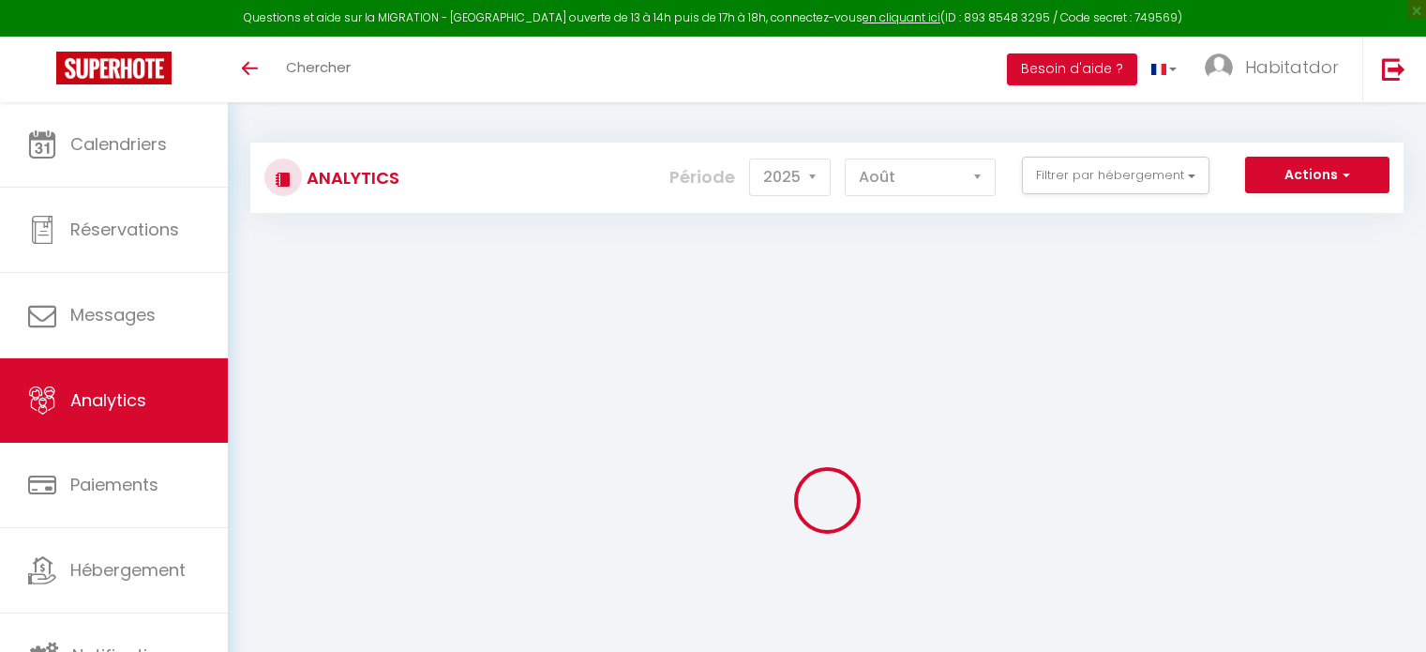
select select "2025"
select select "8"
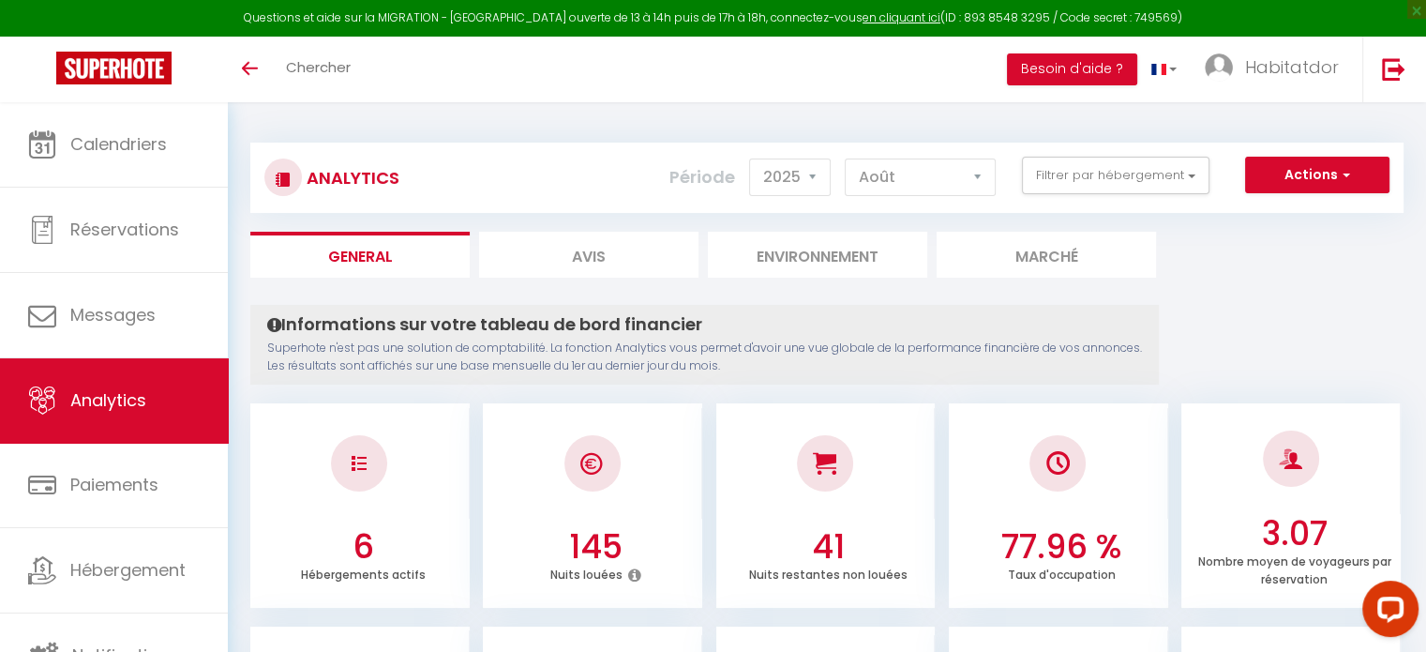
click at [402, 68] on div "Toggle menubar Chercher BUTTON Besoin d'aide ? Habitatdor Paramètres Équipe" at bounding box center [774, 70] width 1276 height 66
click at [360, 68] on link "Chercher" at bounding box center [318, 70] width 93 height 66
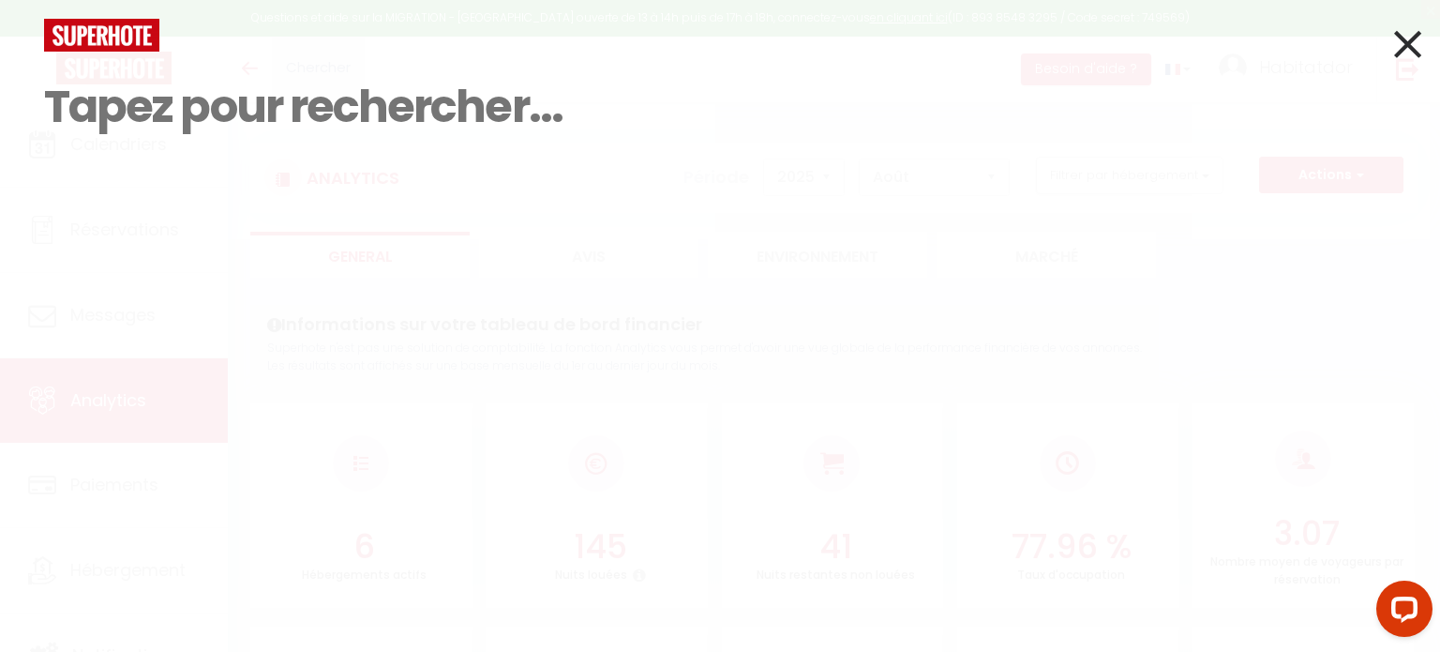
type input "L"
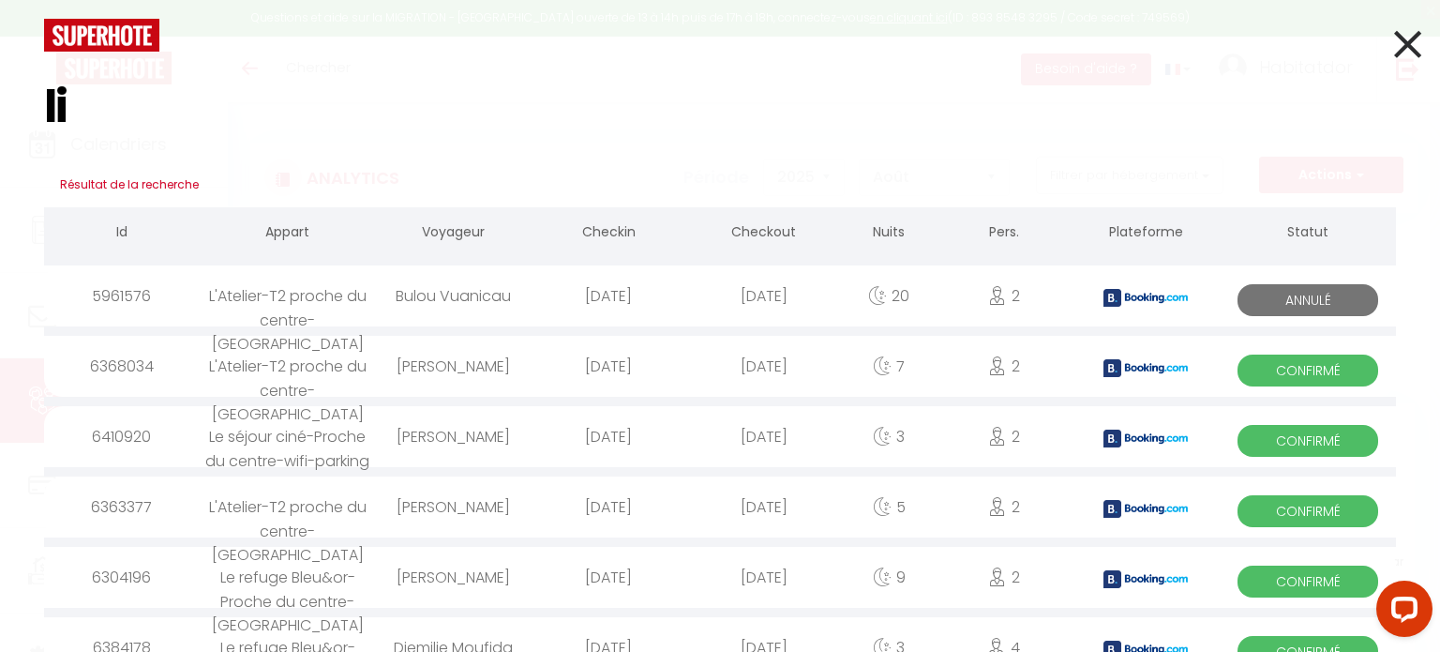
type input "l"
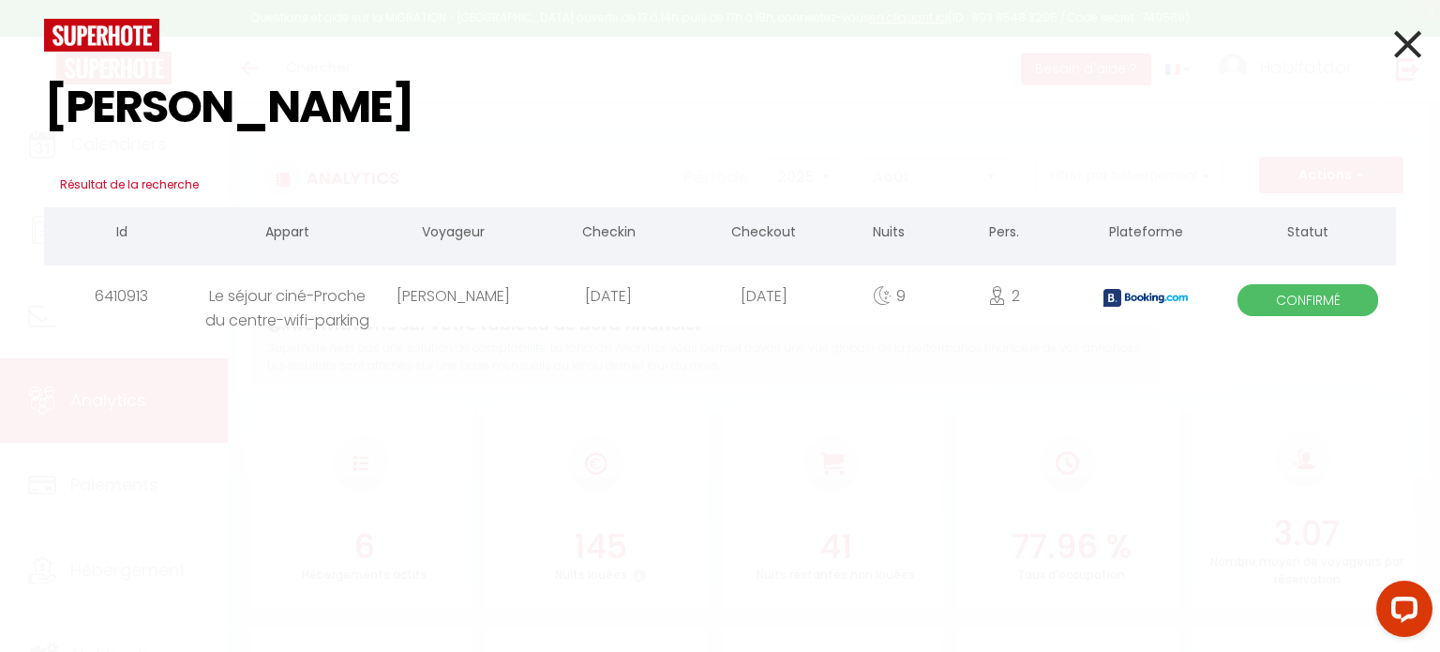
type input "[PERSON_NAME]"
click at [346, 300] on div "Le séjour ciné-Proche du centre-wifi-parking" at bounding box center [287, 295] width 175 height 61
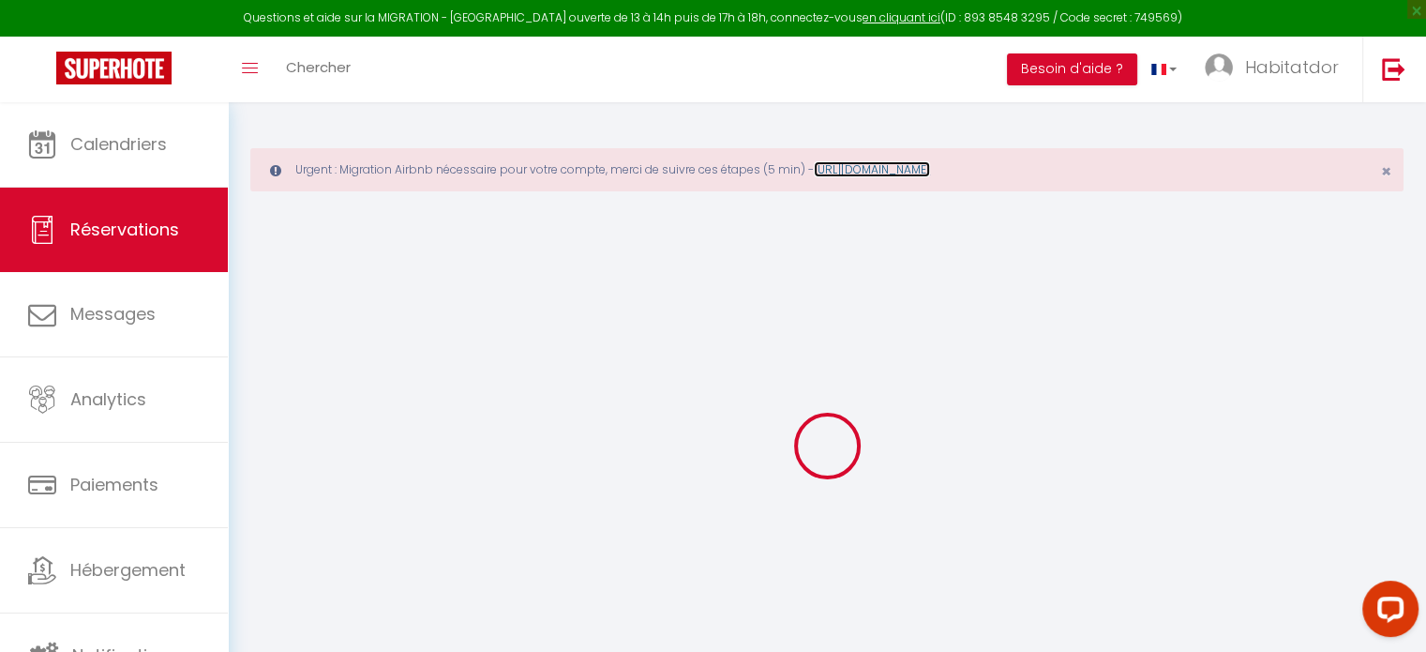
click at [900, 162] on link "[URL][DOMAIN_NAME]" at bounding box center [872, 169] width 116 height 16
select select
checkbox input "false"
select select
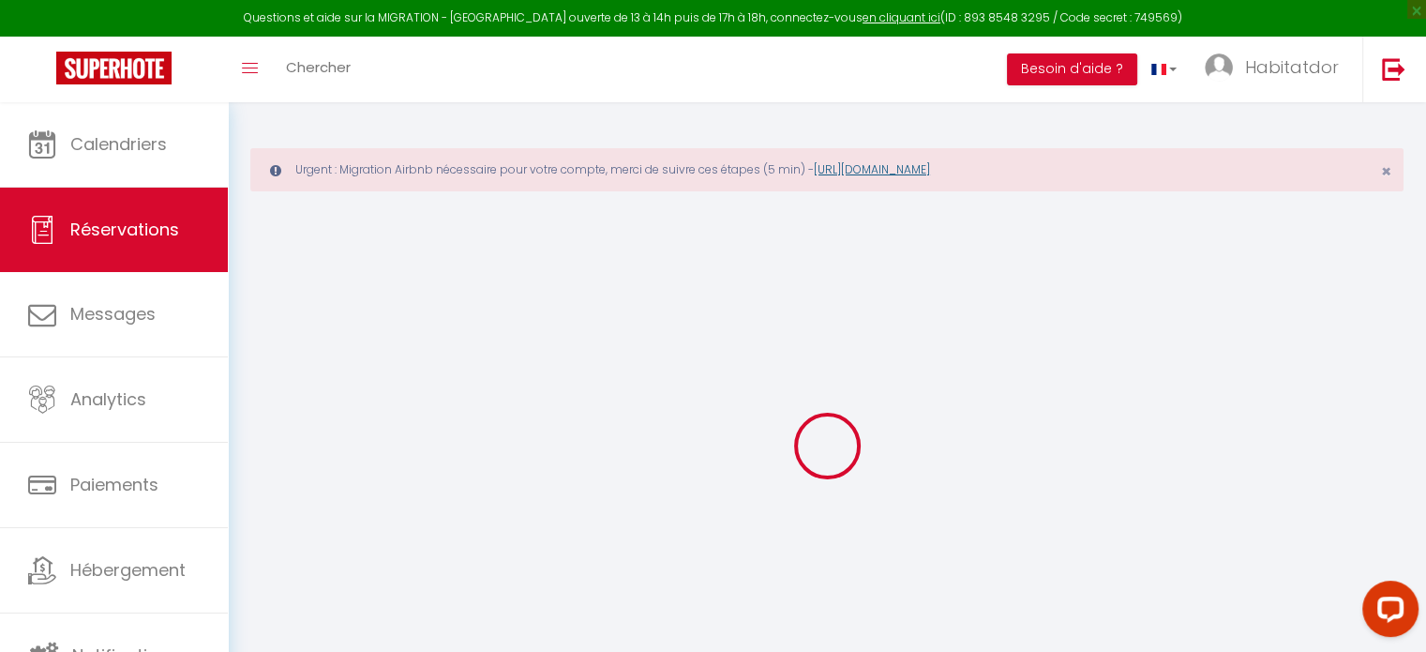
select select
checkbox input "false"
select select
checkbox input "false"
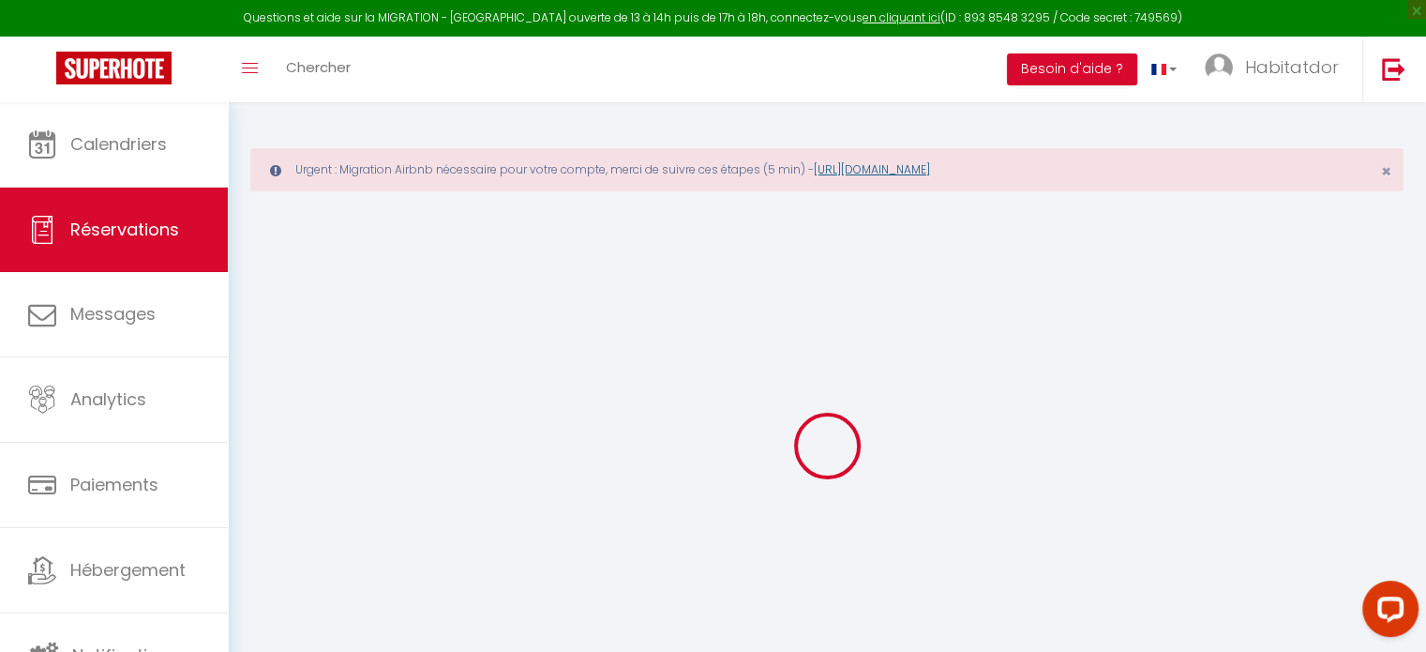
type textarea "booked rate: Tarif Ã la semaine (48149364)"
type input "20"
type input "33.98"
select select
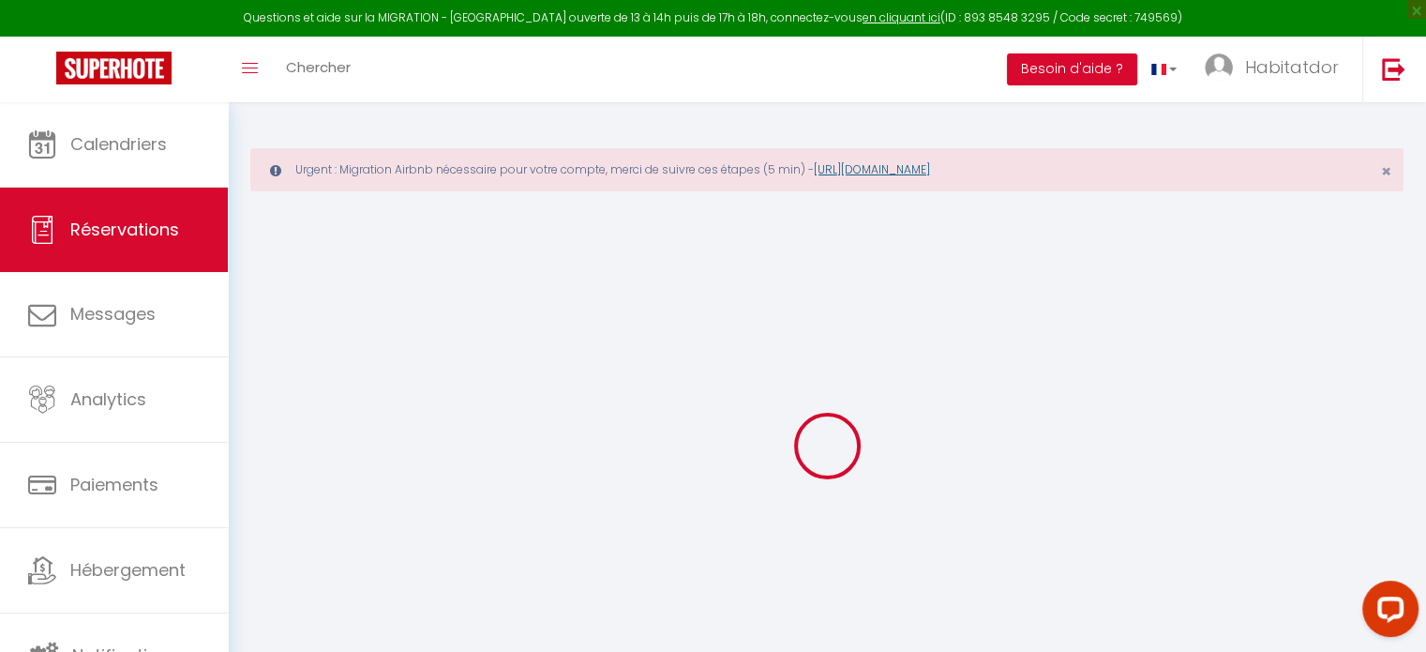
checkbox input "false"
select select "15:00"
select select "10:00"
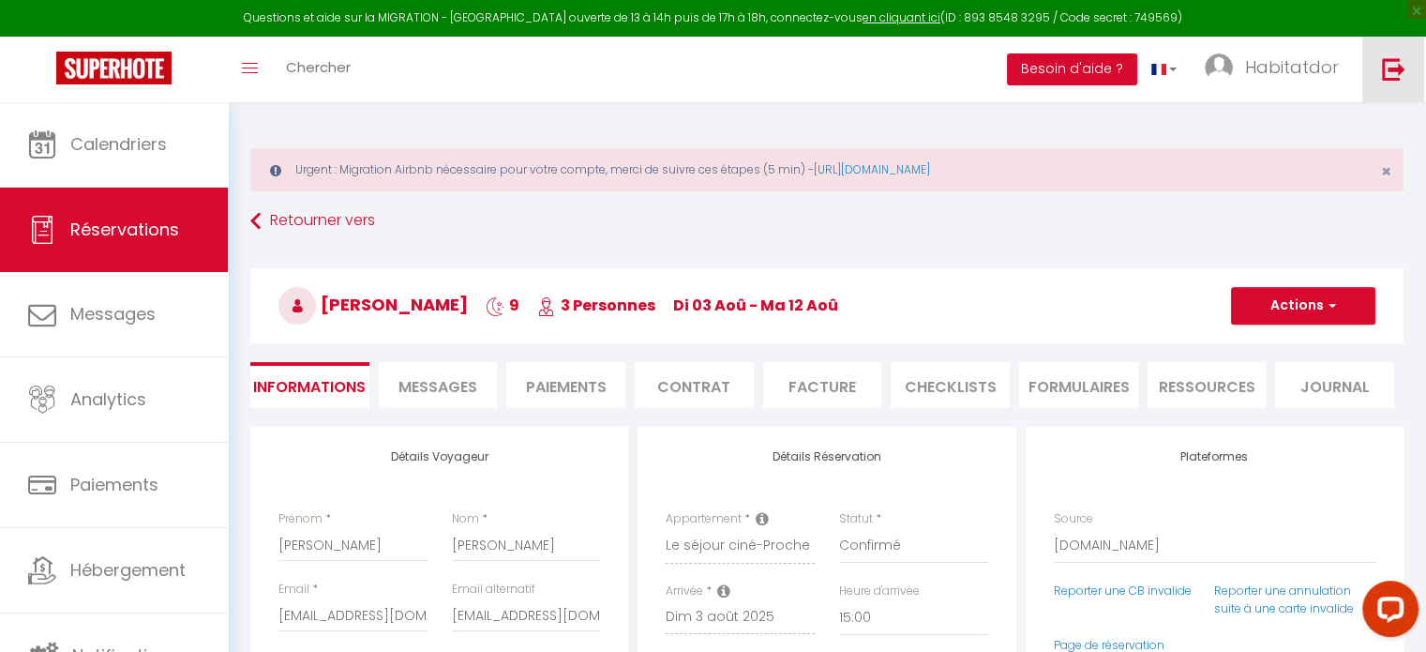
click at [1417, 66] on link at bounding box center [1393, 70] width 62 height 66
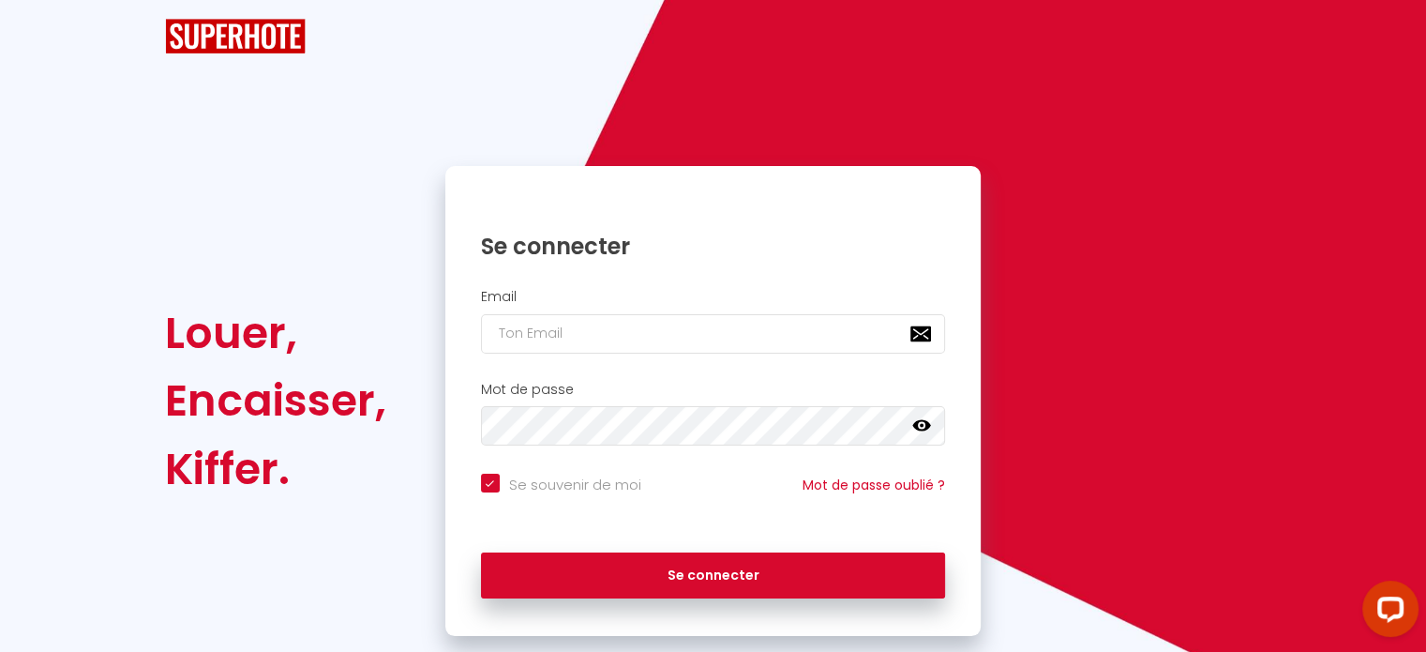
checkbox input "true"
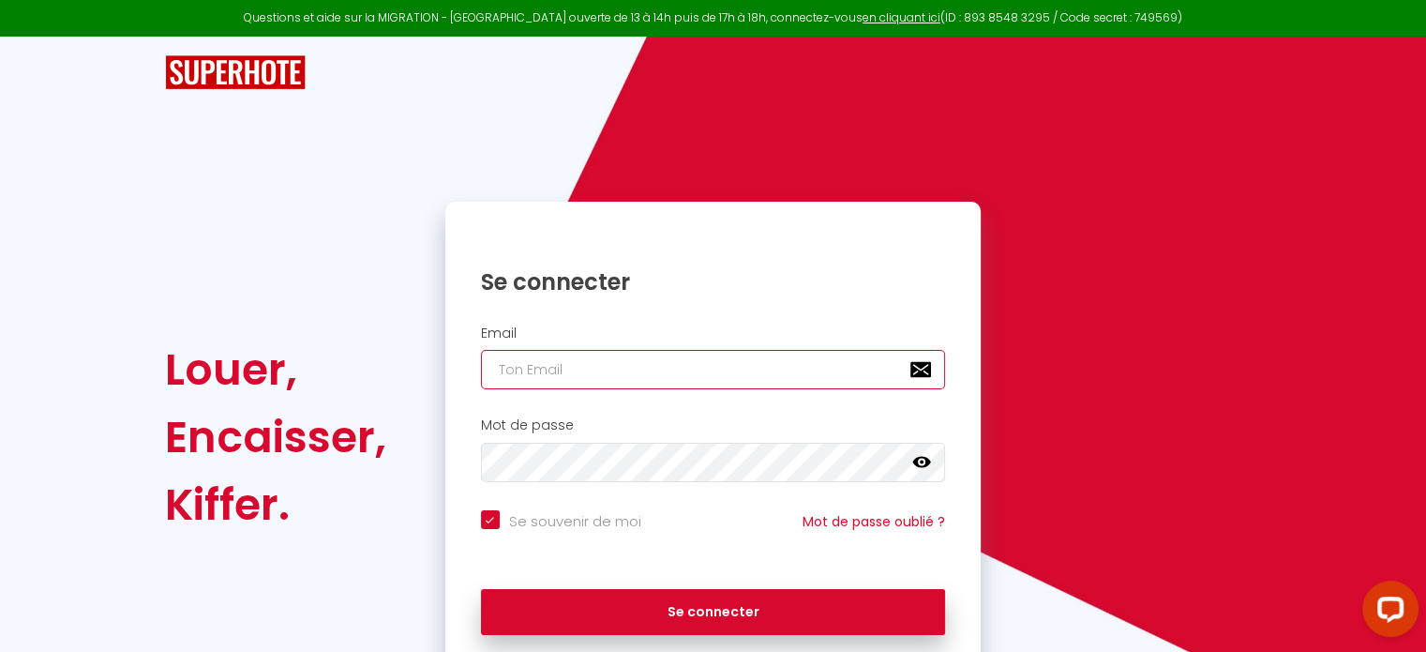
type input "[EMAIL_ADDRESS][DOMAIN_NAME]"
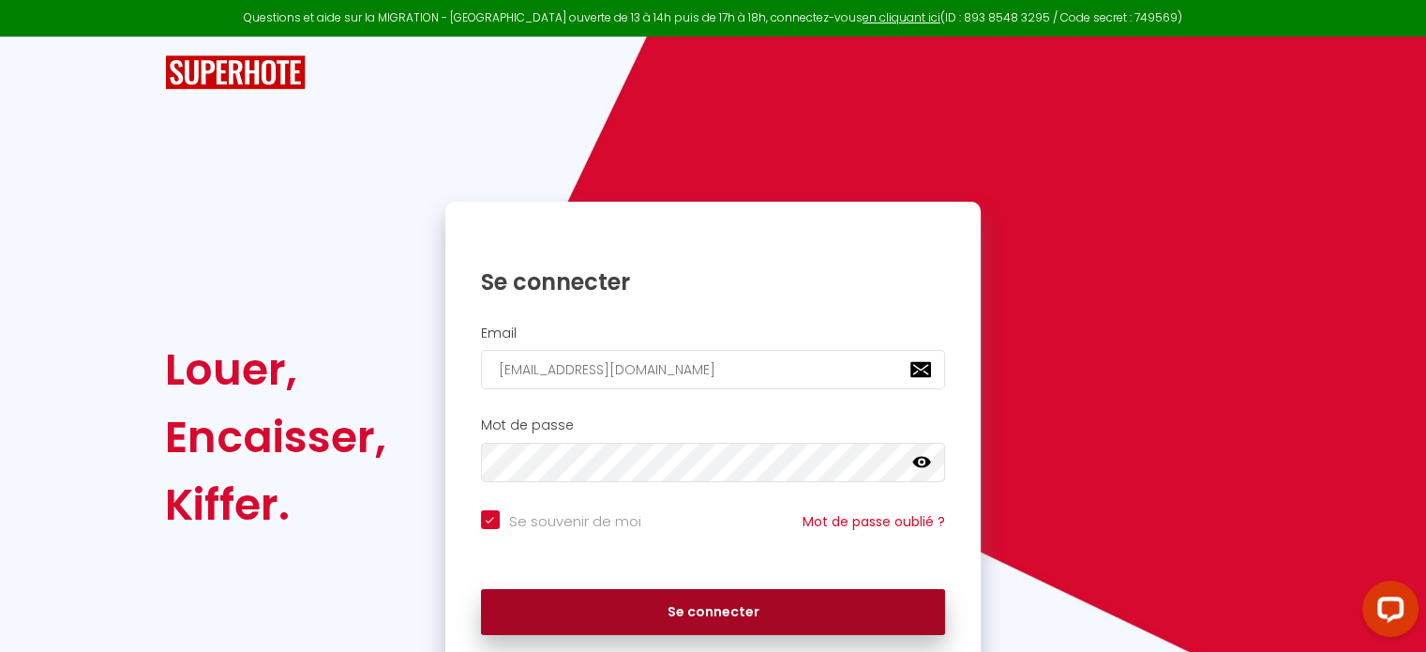
click at [592, 607] on button "Se connecter" at bounding box center [713, 612] width 465 height 47
checkbox input "true"
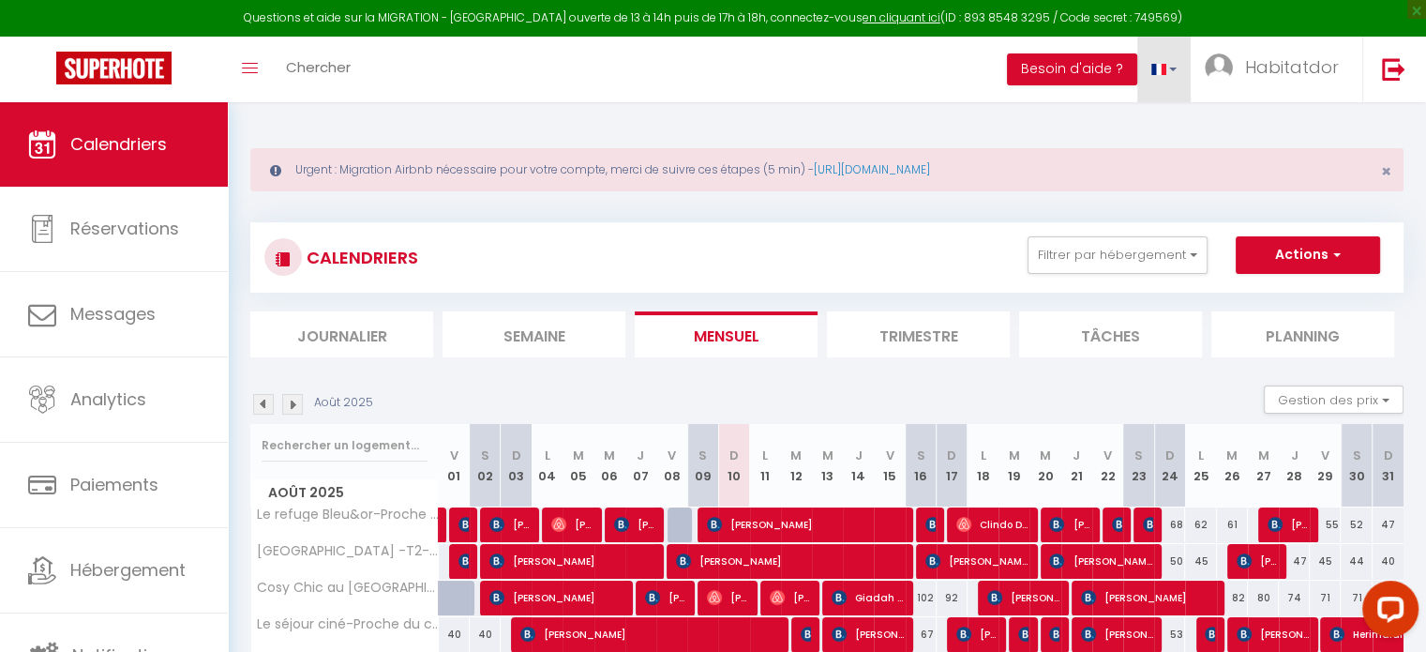
click at [1189, 73] on link at bounding box center [1164, 70] width 54 height 66
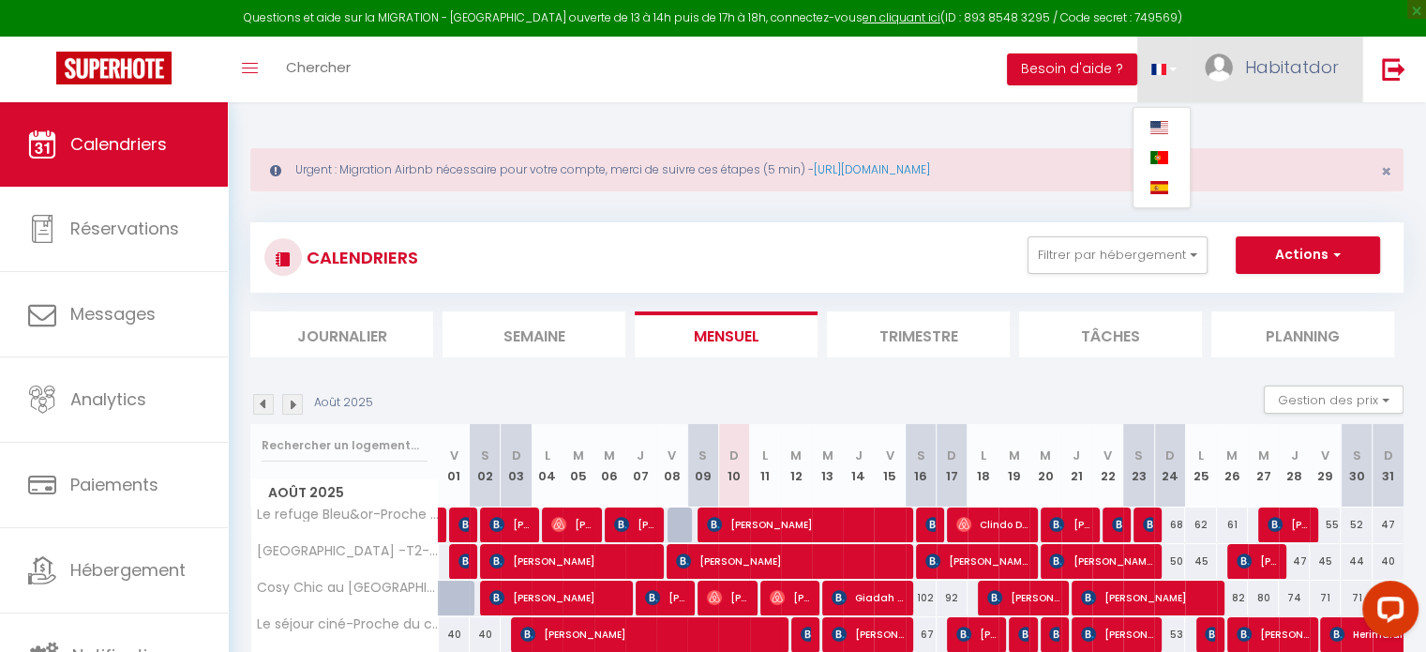
click at [1294, 72] on span "Habitatdor" at bounding box center [1292, 66] width 94 height 23
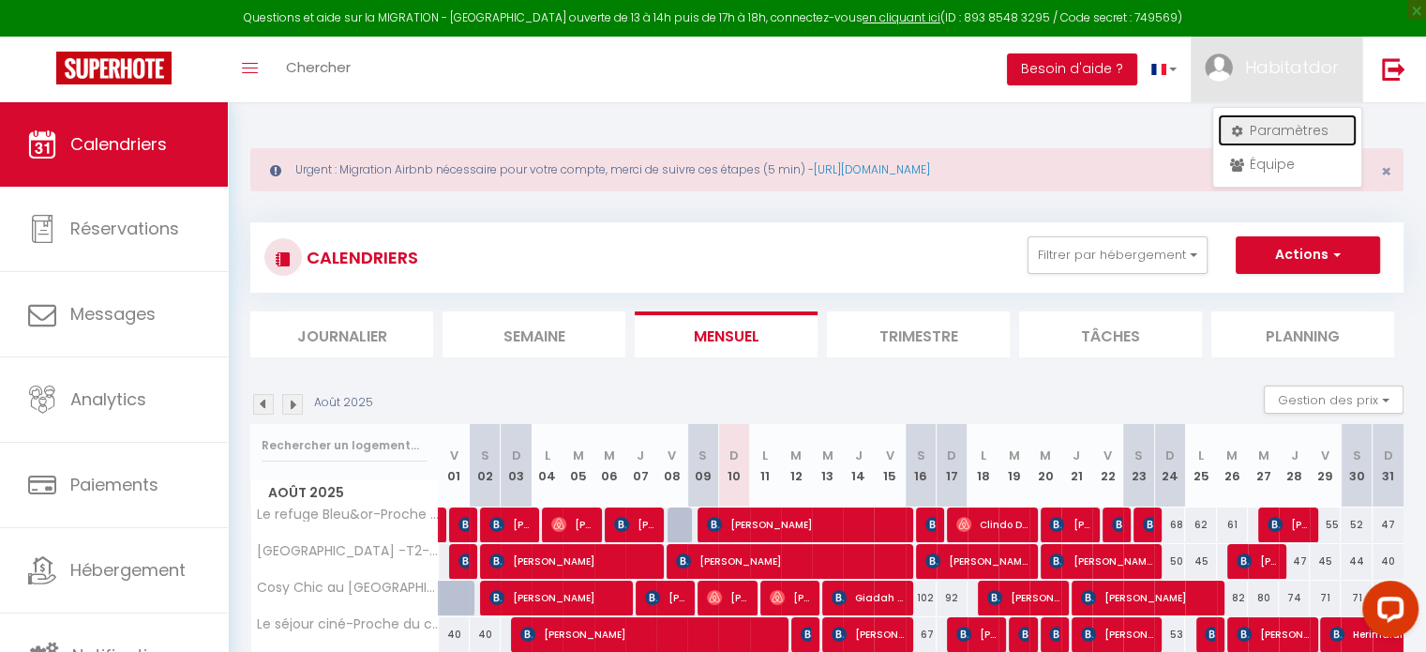
click at [1271, 127] on link "Paramètres" at bounding box center [1287, 130] width 139 height 32
select select "fr"
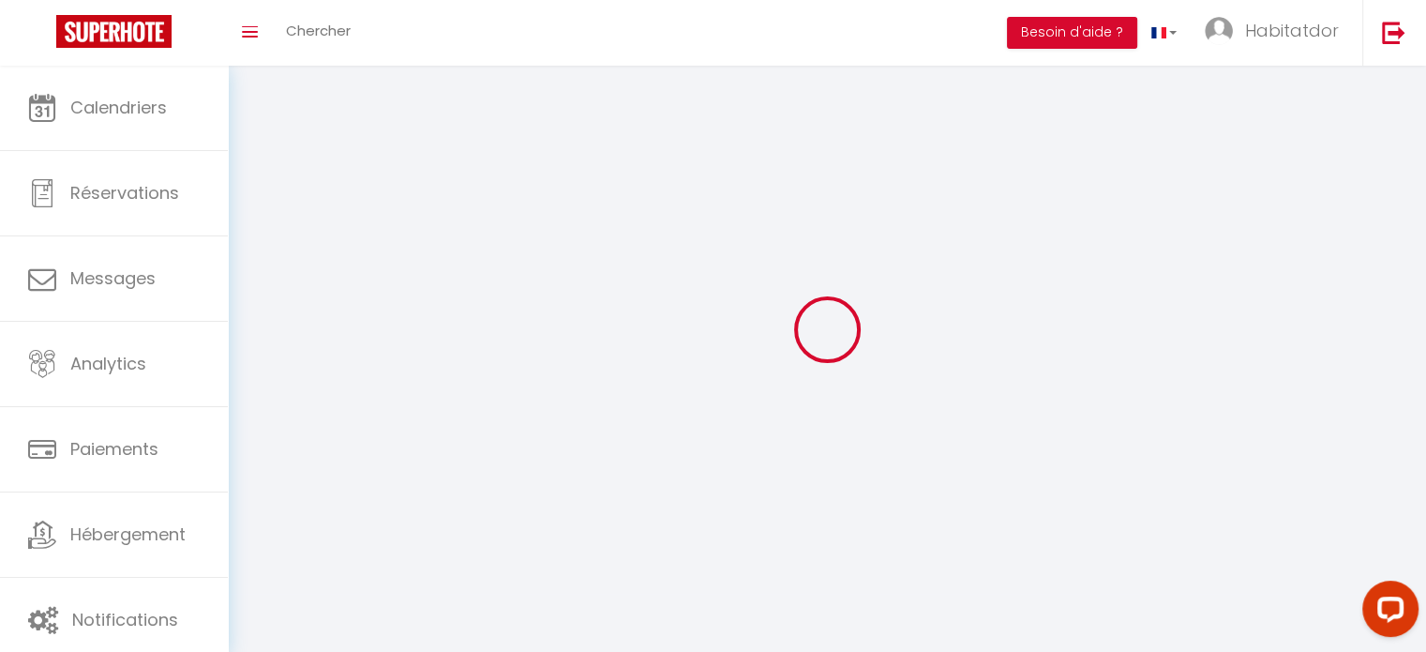
type input "Habitatdor"
type input "0676583114"
type input "Lotissement peyret-[GEOGRAPHIC_DATA], [STREET_ADDRESS]"
type input "65100"
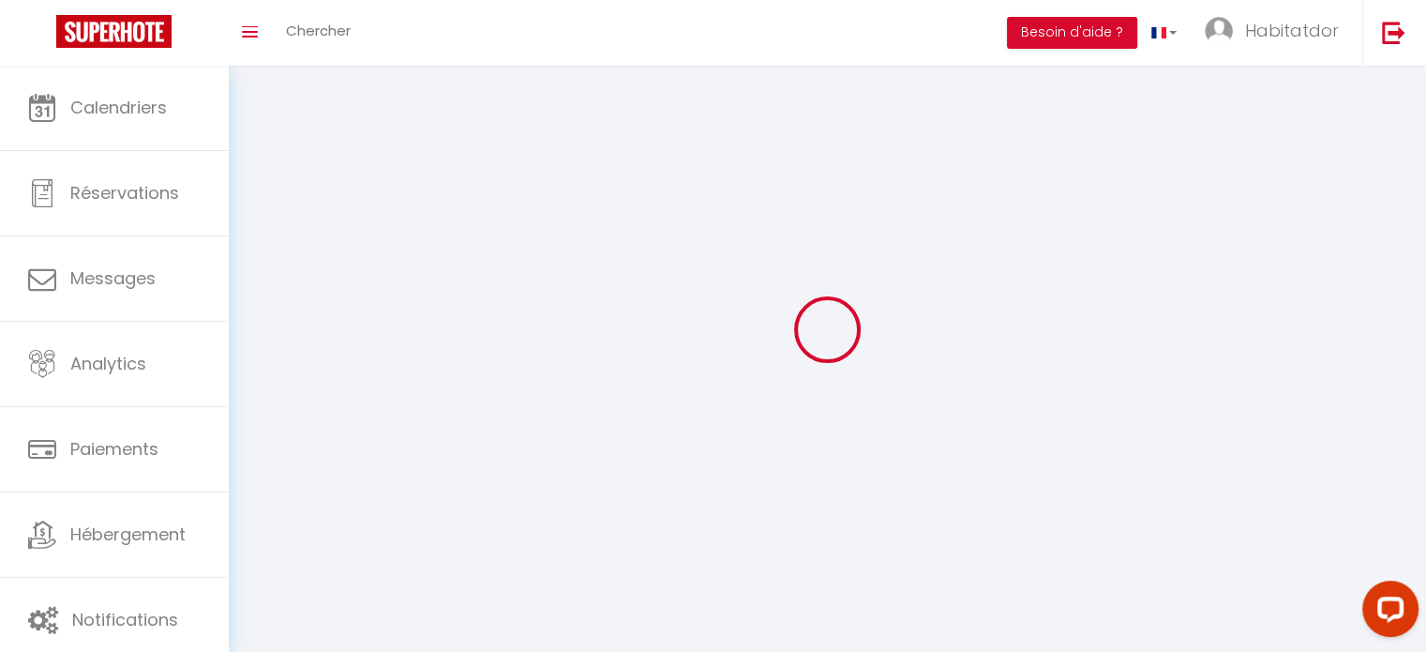
type input "Lourdes"
type input "jwAafFTXMNGyEKpkehUiG774n"
type input "uYRC0A7bPcu1qyKNZlhagftTA"
type input "[URL][DOMAIN_NAME]"
select select "28"
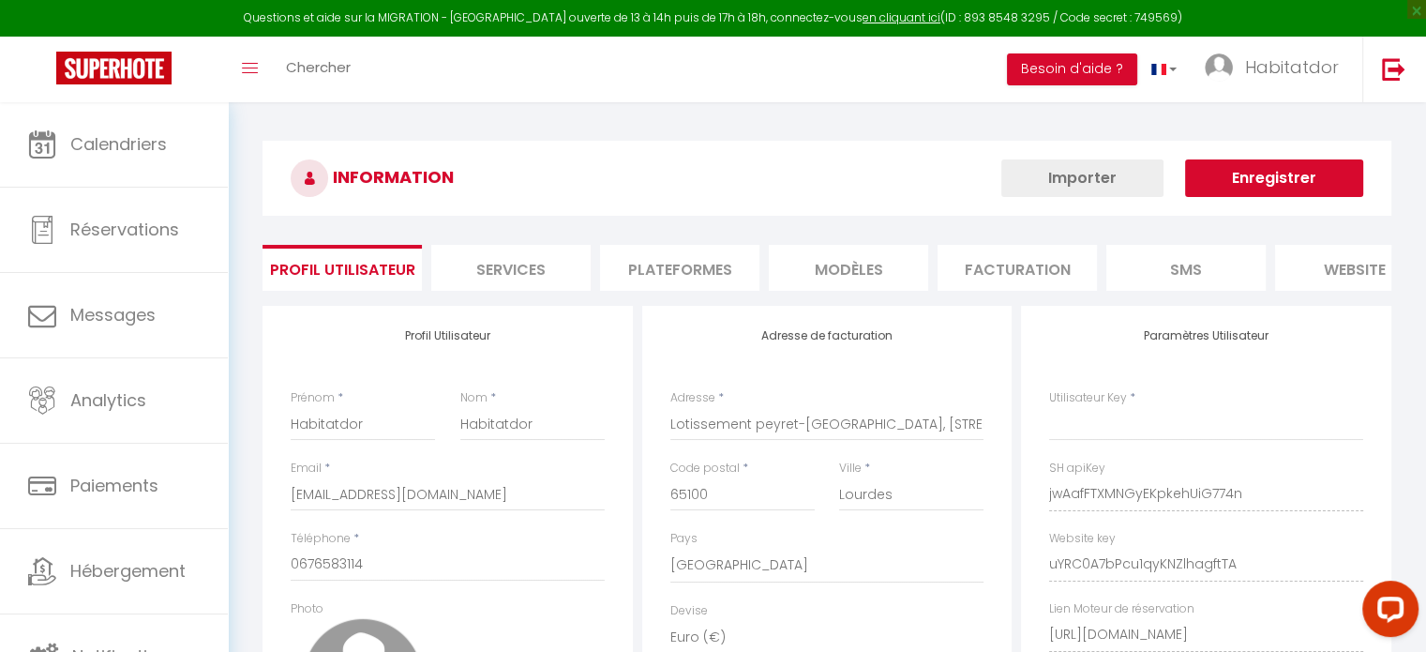
type input "jwAafFTXMNGyEKpkehUiG774n"
type input "uYRC0A7bPcu1qyKNZlhagftTA"
type input "[URL][DOMAIN_NAME]"
select select "fr"
click at [697, 284] on li "Plateformes" at bounding box center [679, 268] width 159 height 46
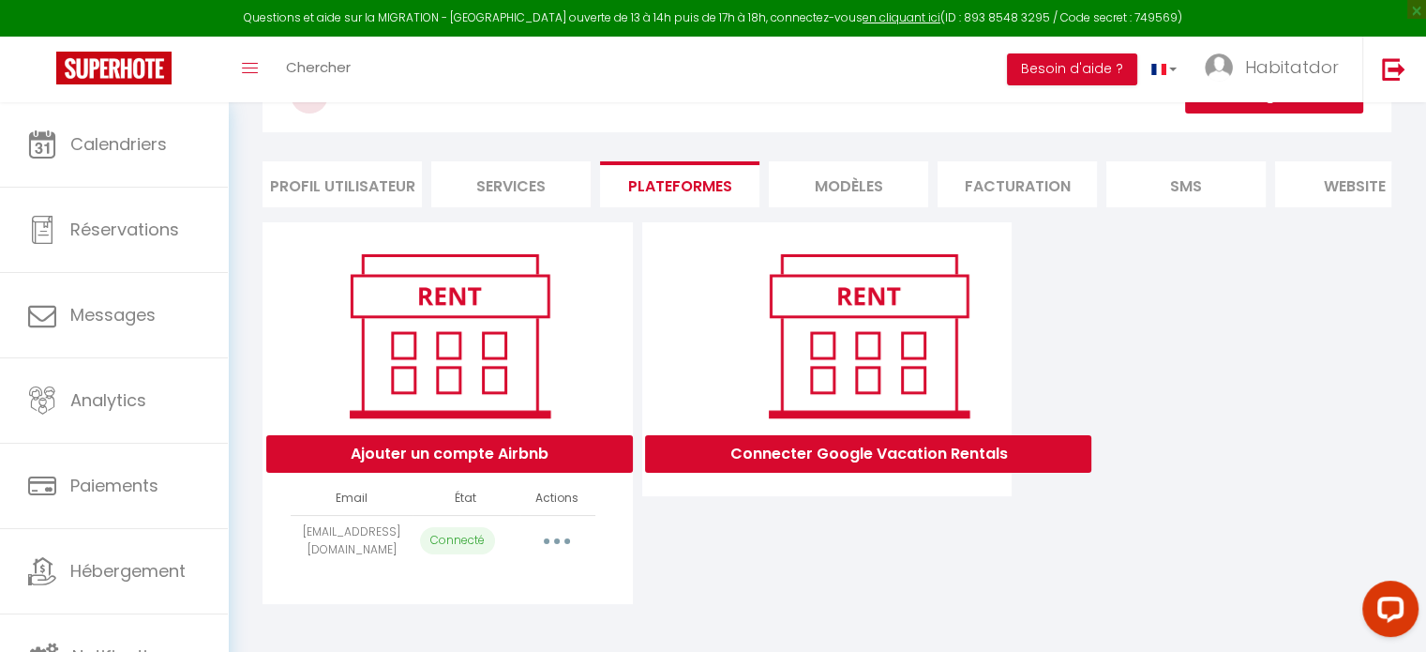
scroll to position [101, 0]
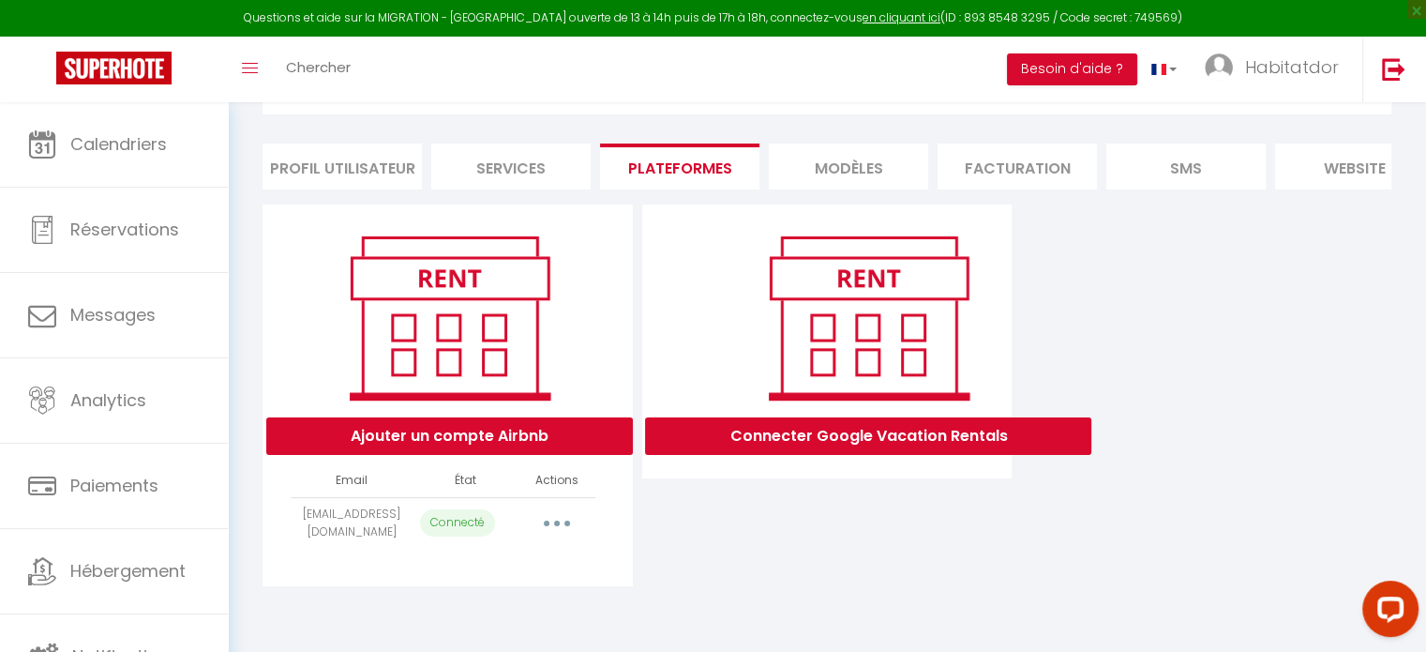
click at [574, 528] on button "button" at bounding box center [557, 523] width 52 height 30
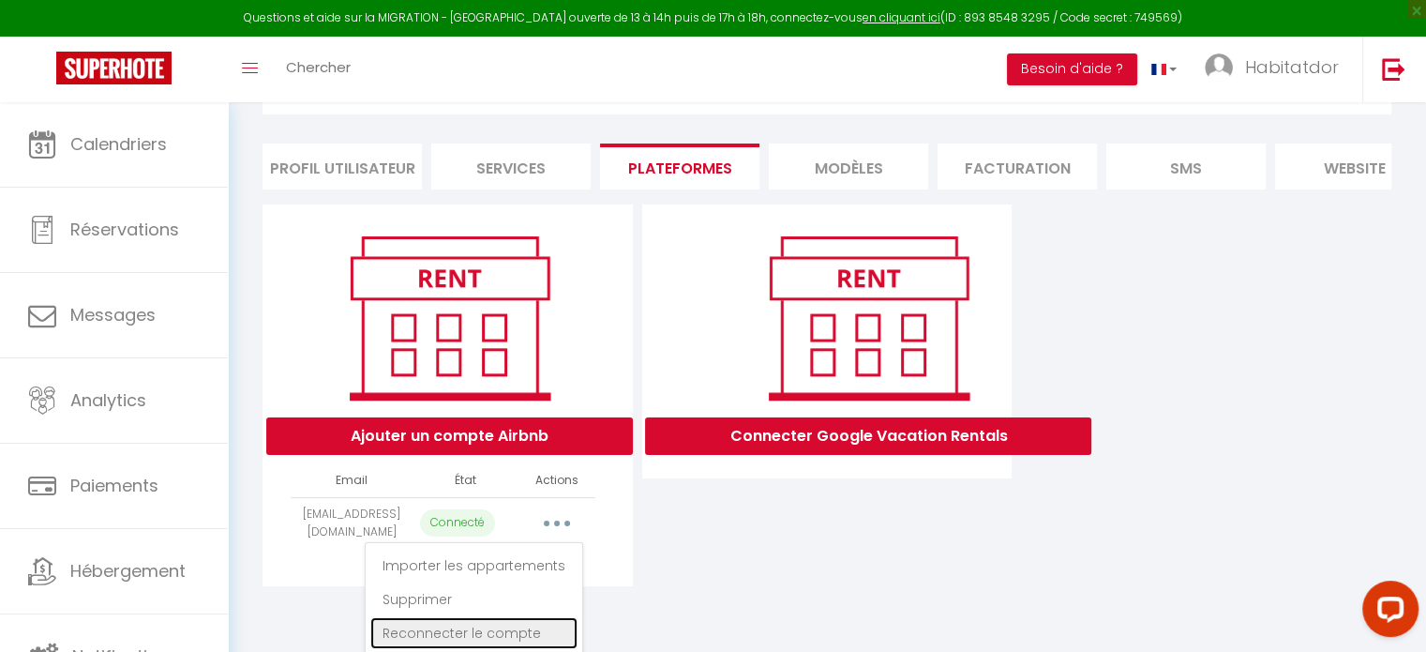
click at [474, 644] on link "Reconnecter le compte" at bounding box center [473, 633] width 207 height 32
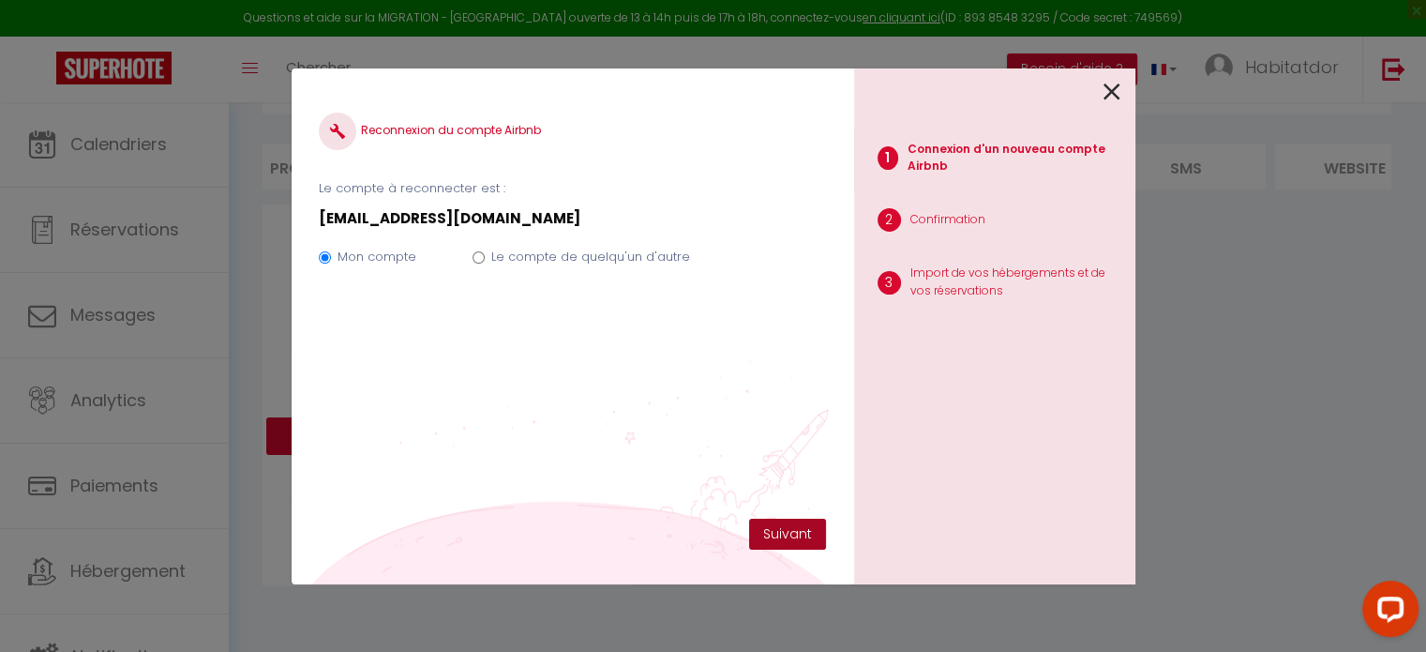
click at [772, 523] on button "Suivant" at bounding box center [787, 534] width 77 height 32
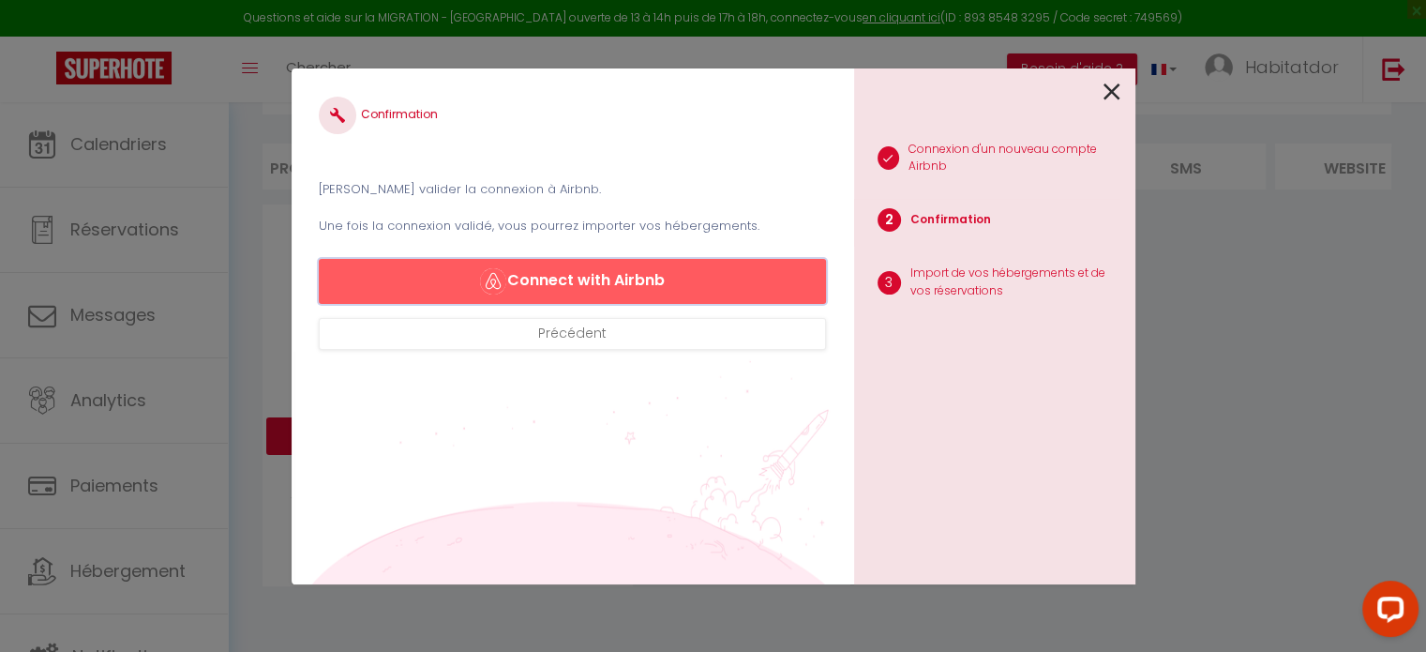
click at [577, 290] on button "Connect with Airbnb" at bounding box center [572, 281] width 506 height 45
click at [1116, 96] on icon at bounding box center [1111, 92] width 17 height 28
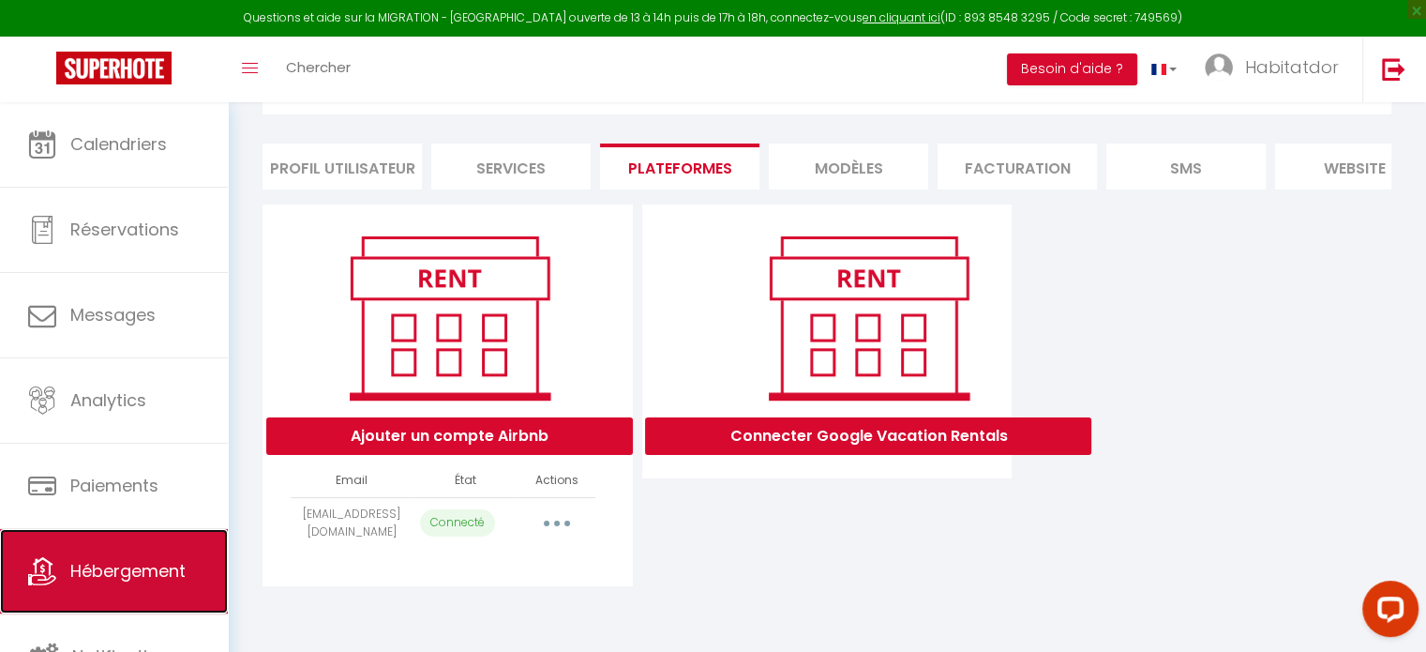
click at [129, 550] on link "Hébergement" at bounding box center [114, 571] width 228 height 84
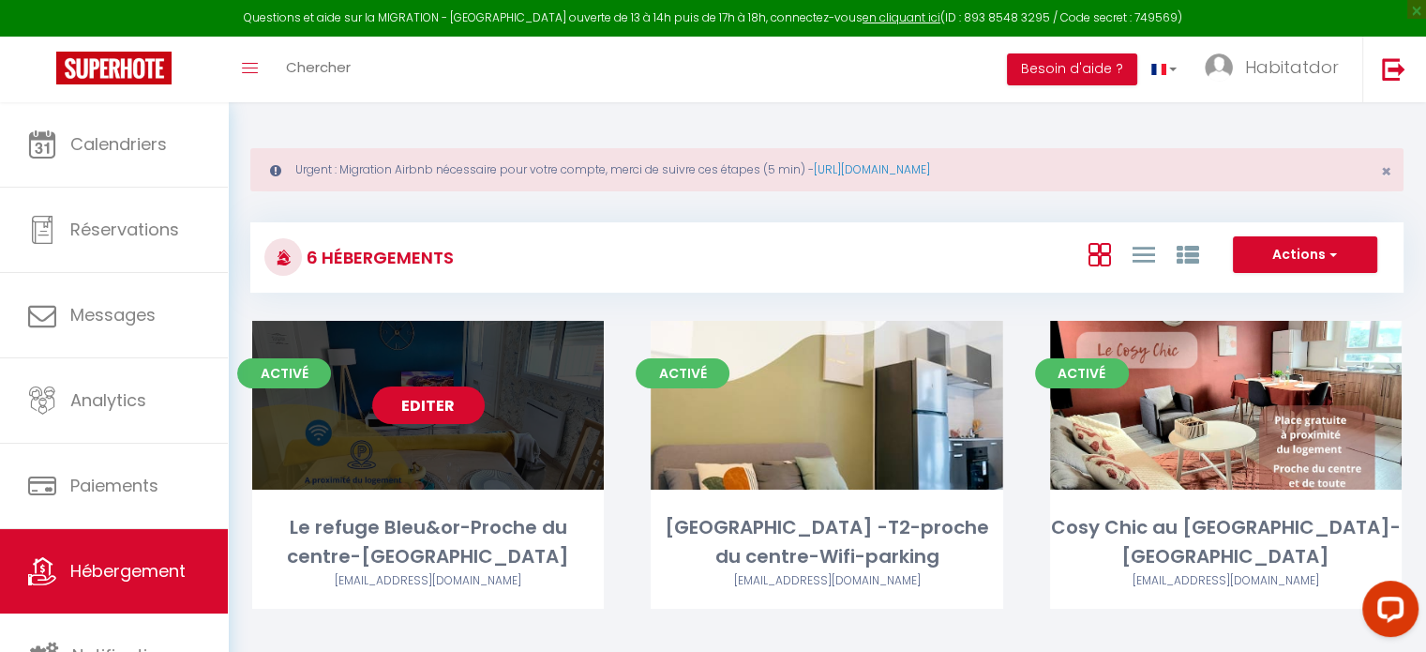
click at [411, 401] on link "Editer" at bounding box center [428, 404] width 112 height 37
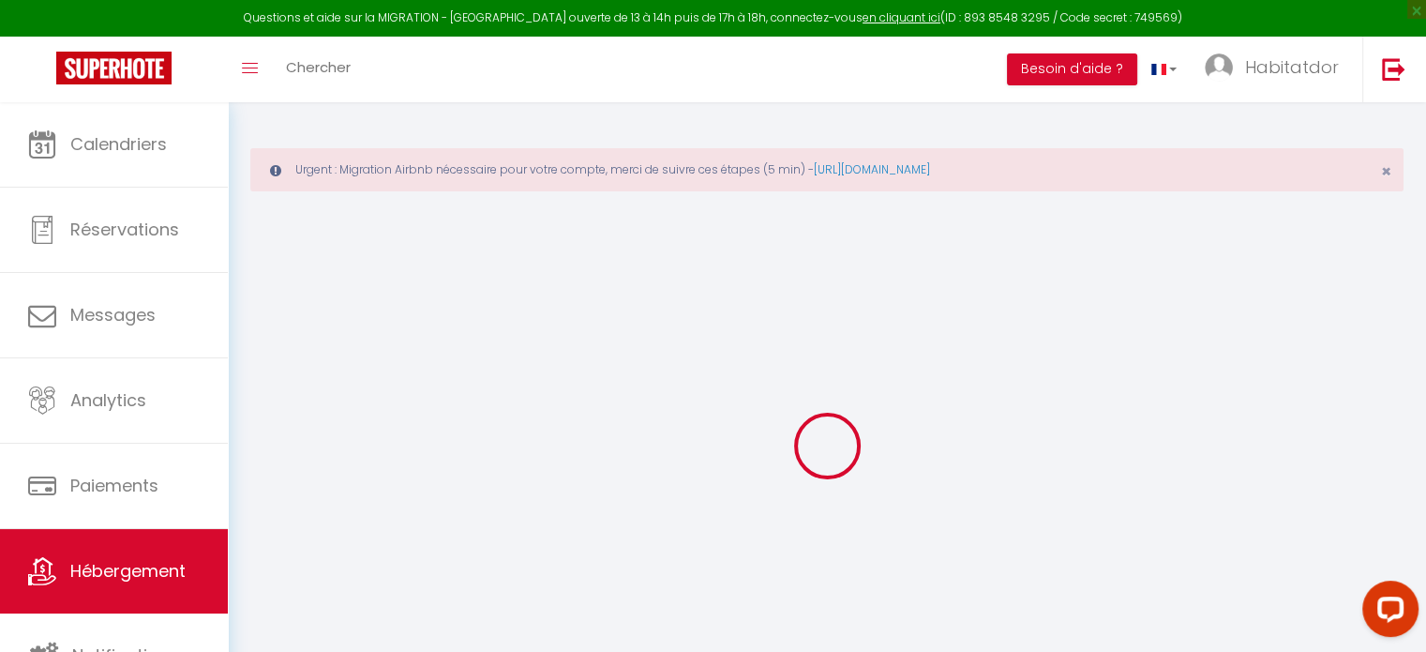
checkbox input "false"
select select "7389-1168162970195031870"
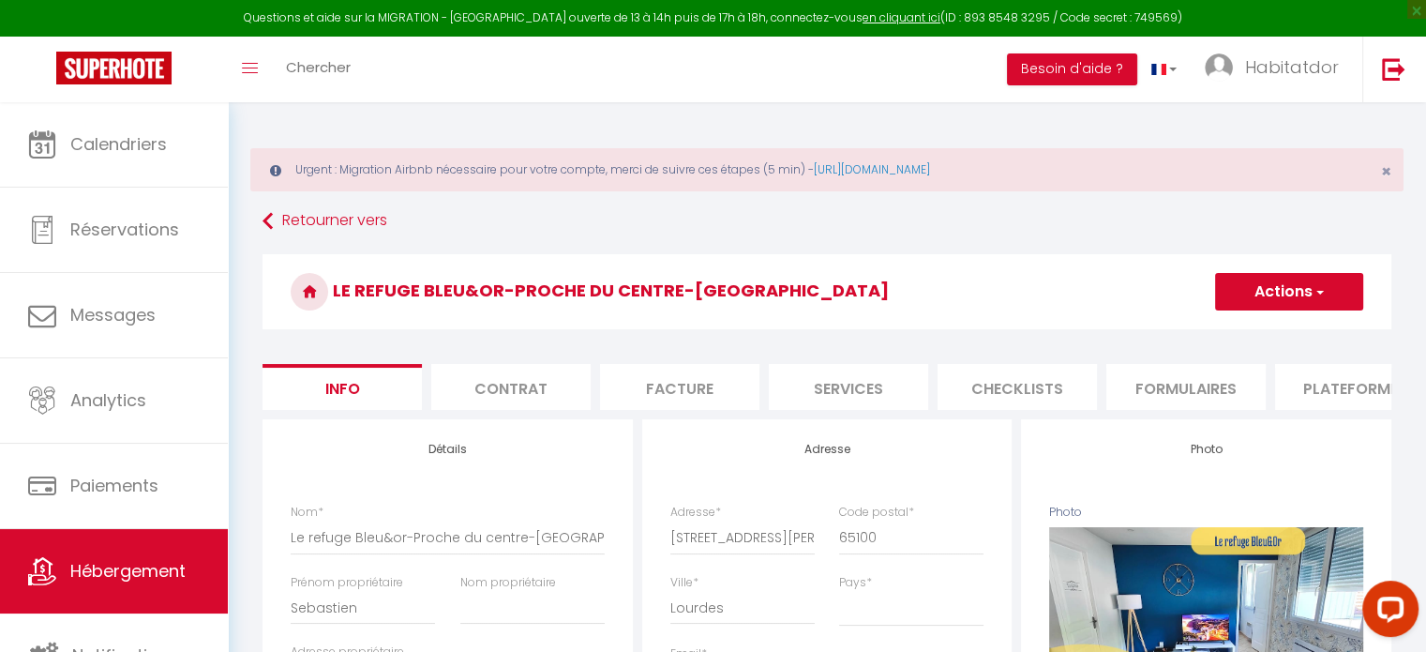
click at [1323, 378] on li "Plateformes" at bounding box center [1354, 387] width 159 height 46
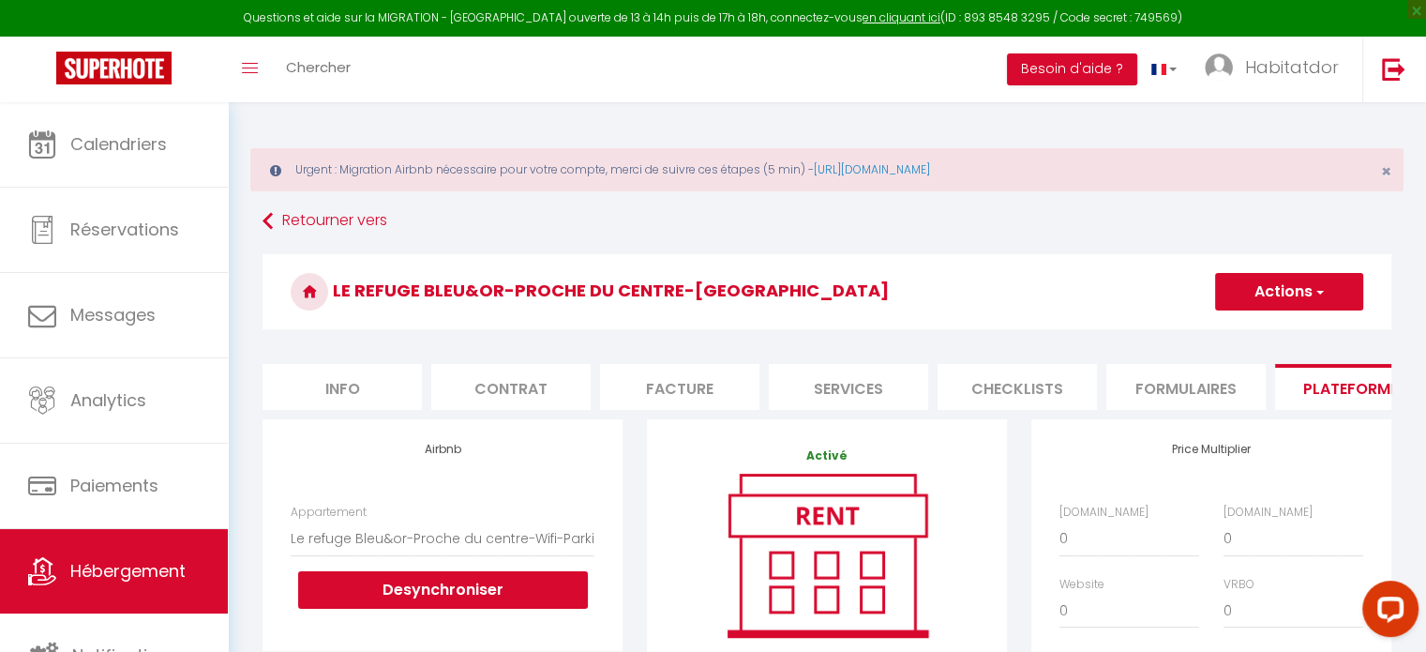
scroll to position [190, 0]
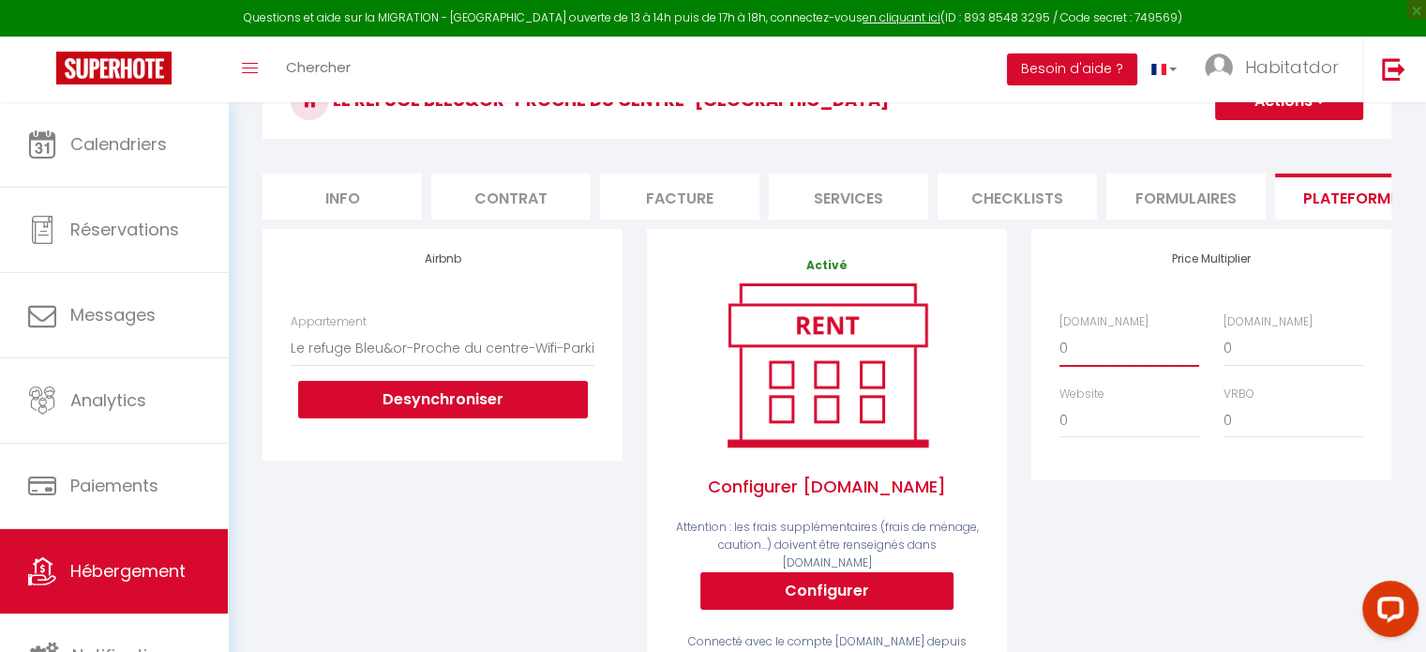
click at [1104, 366] on select "0 + 1 % + 2 % + 3 % + 4 % + 5 % + 6 % + 7 % + 8 % + 9 %" at bounding box center [1129, 348] width 140 height 36
select select "+ 15 %"
click at [1059, 343] on select "0 + 1 % + 2 % + 3 % + 4 % + 5 % + 6 % + 7 % + 8 % + 9 %" at bounding box center [1129, 348] width 140 height 36
click at [1252, 355] on select "0 + 1 % + 2 % + 3 % + 4 % + 5 % + 6 % + 7 % + 8 % + 9 %" at bounding box center [1293, 348] width 140 height 36
select select "+ 18 %"
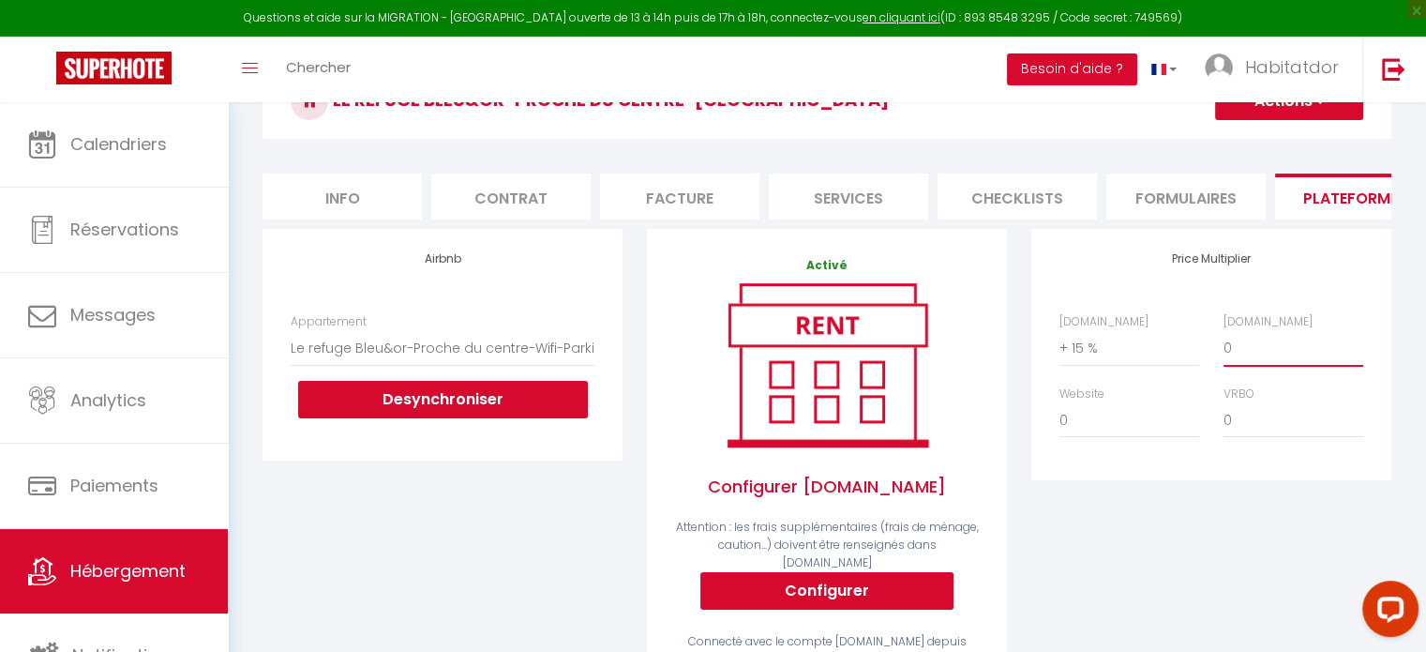
click at [1223, 343] on select "0 + 1 % + 2 % + 3 % + 4 % + 5 % + 6 % + 7 % + 8 % + 9 %" at bounding box center [1293, 348] width 140 height 36
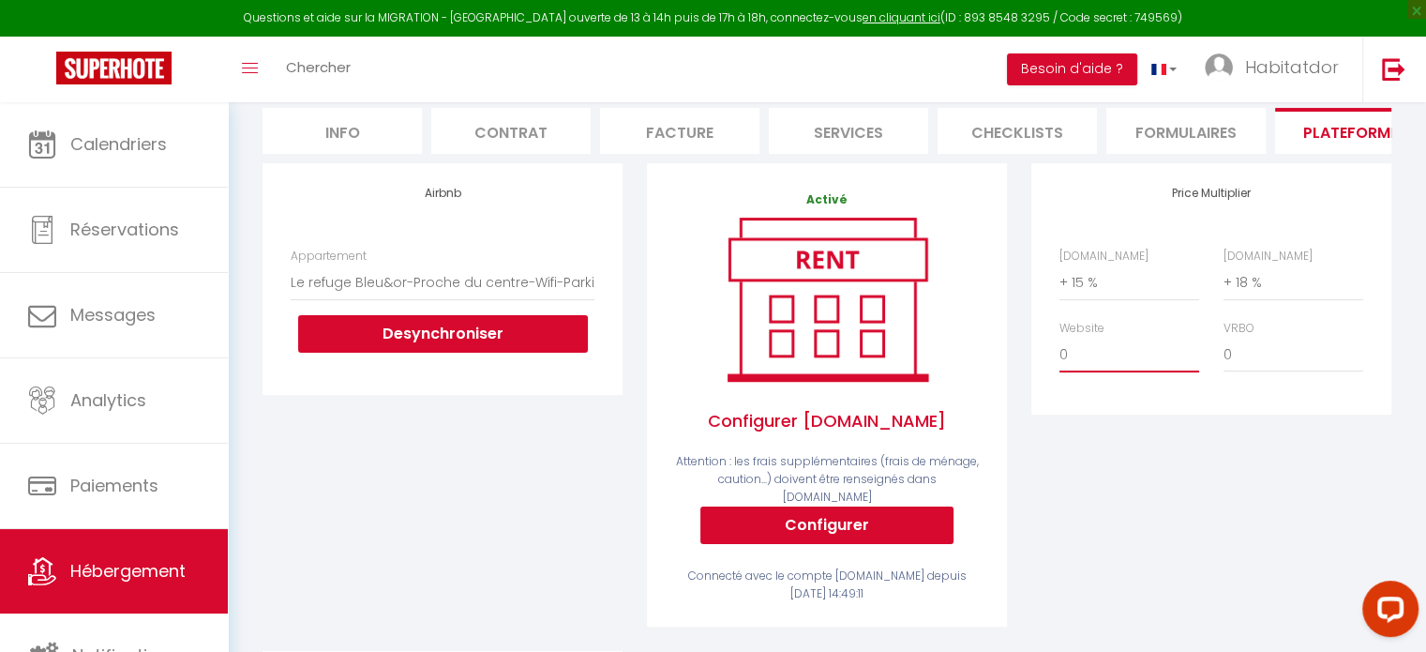
click at [1084, 361] on select "0 + 1 % + 2 % + 3 % + 4 % + 5 % + 6 % + 7 % + 8 % + 9 %" at bounding box center [1129, 355] width 140 height 36
select select "- 10 %"
click at [1059, 350] on select "0 + 1 % + 2 % + 3 % + 4 % + 5 % + 6 % + 7 % + 8 % + 9 %" at bounding box center [1129, 355] width 140 height 36
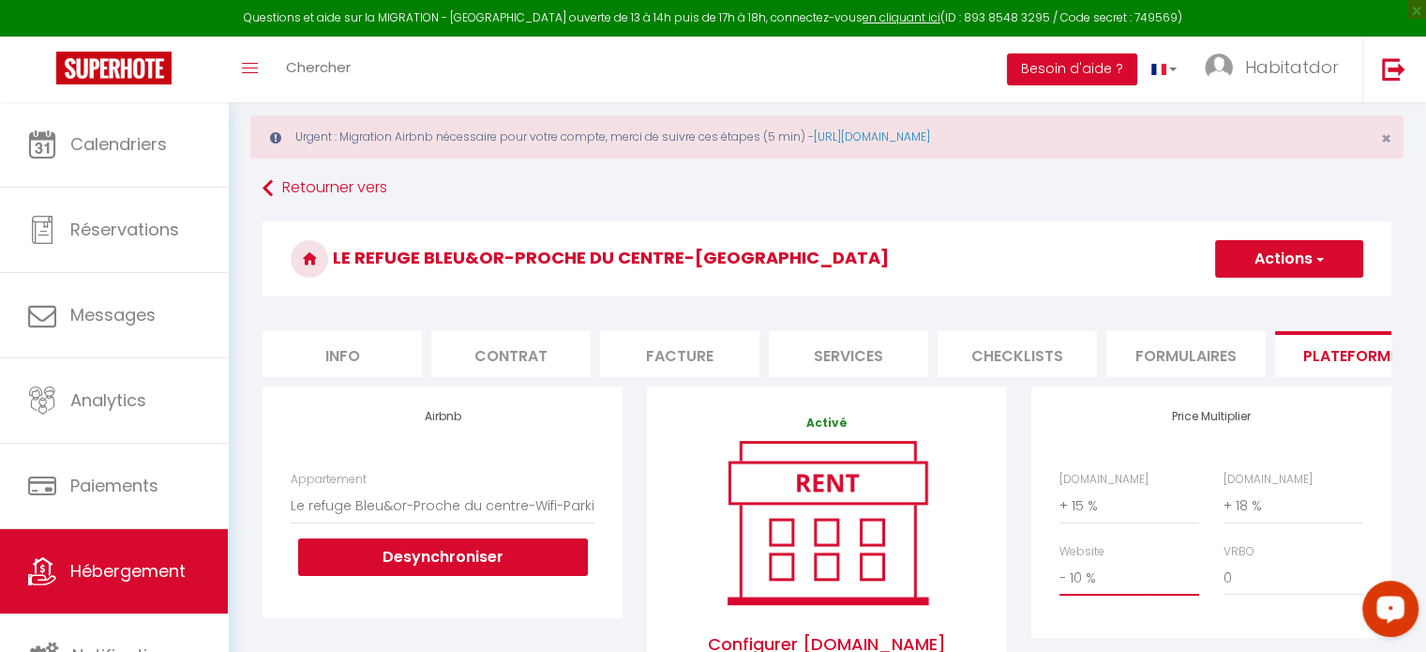
scroll to position [0, 0]
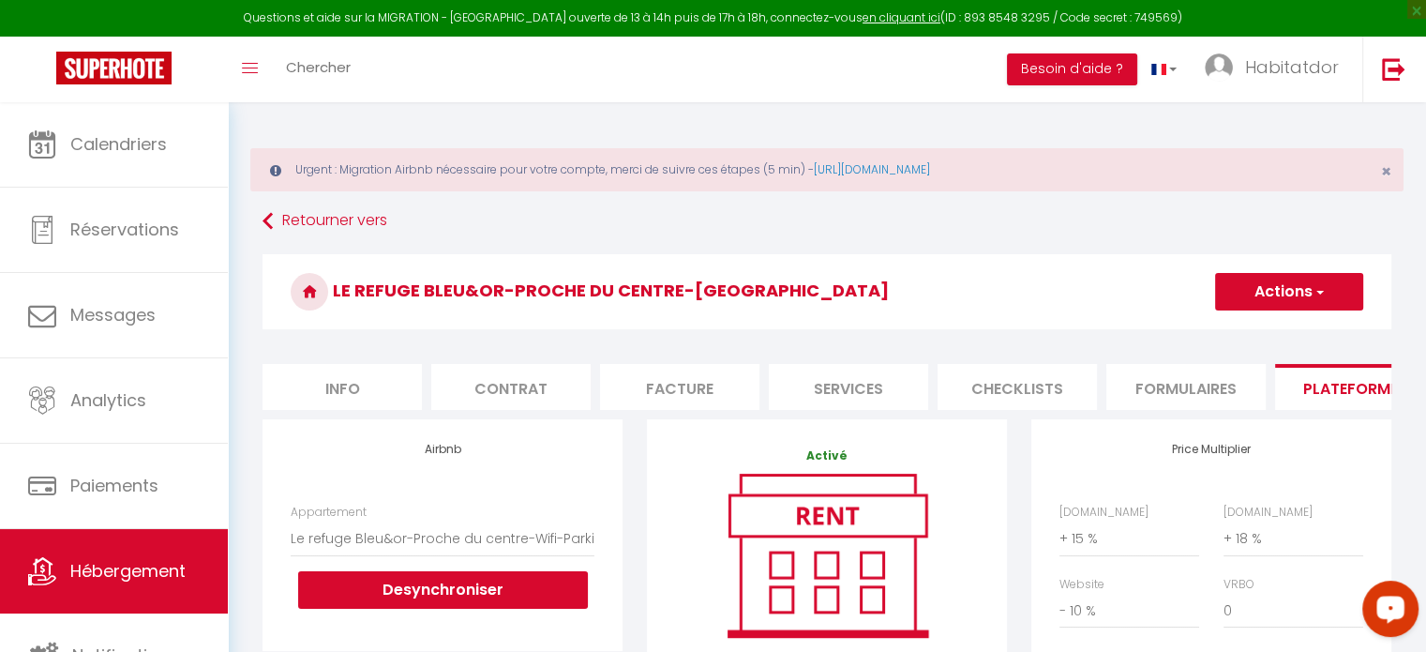
click at [1328, 312] on h3 "Le refuge Bleu&or-Proche du centre-[GEOGRAPHIC_DATA]" at bounding box center [826, 291] width 1129 height 75
click at [1307, 281] on button "Actions" at bounding box center [1289, 291] width 148 height 37
click at [1261, 319] on ul "Enregistrer" at bounding box center [1288, 333] width 150 height 36
click at [1271, 289] on button "Actions" at bounding box center [1289, 291] width 148 height 37
click at [1259, 336] on link "Enregistrer" at bounding box center [1288, 333] width 148 height 24
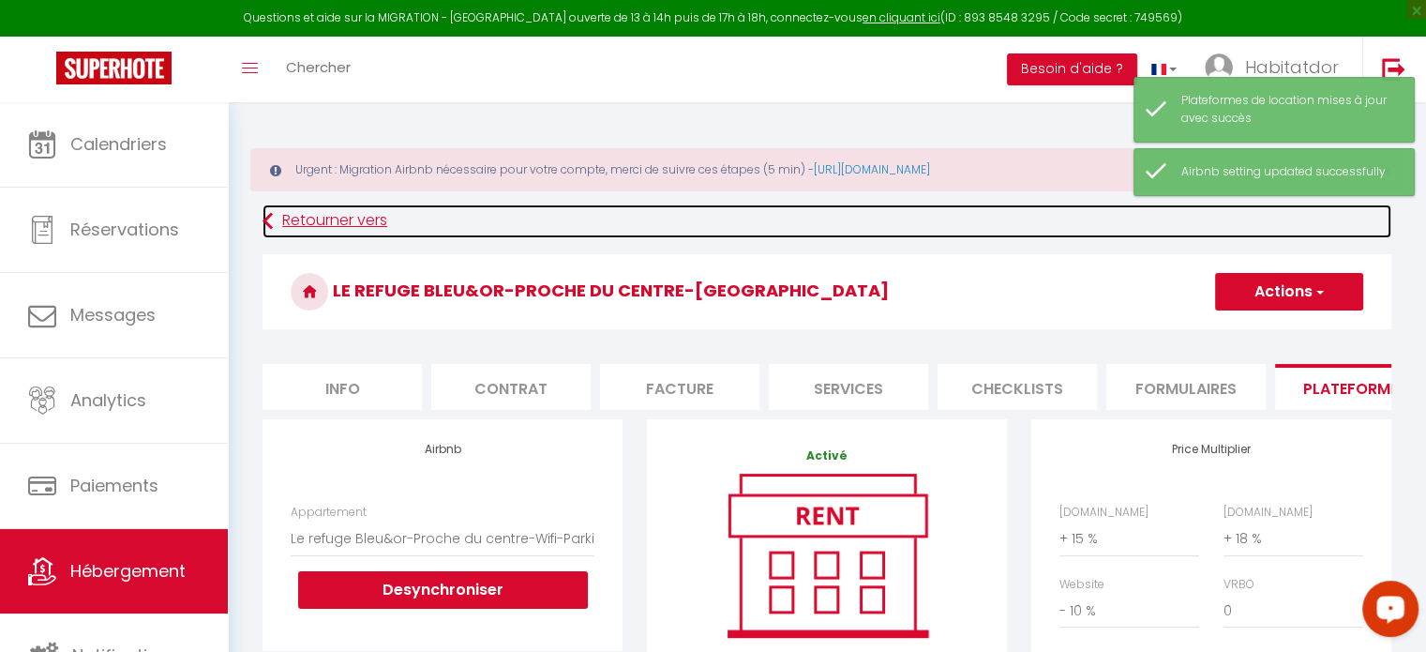
click at [292, 213] on link "Retourner vers" at bounding box center [826, 221] width 1129 height 34
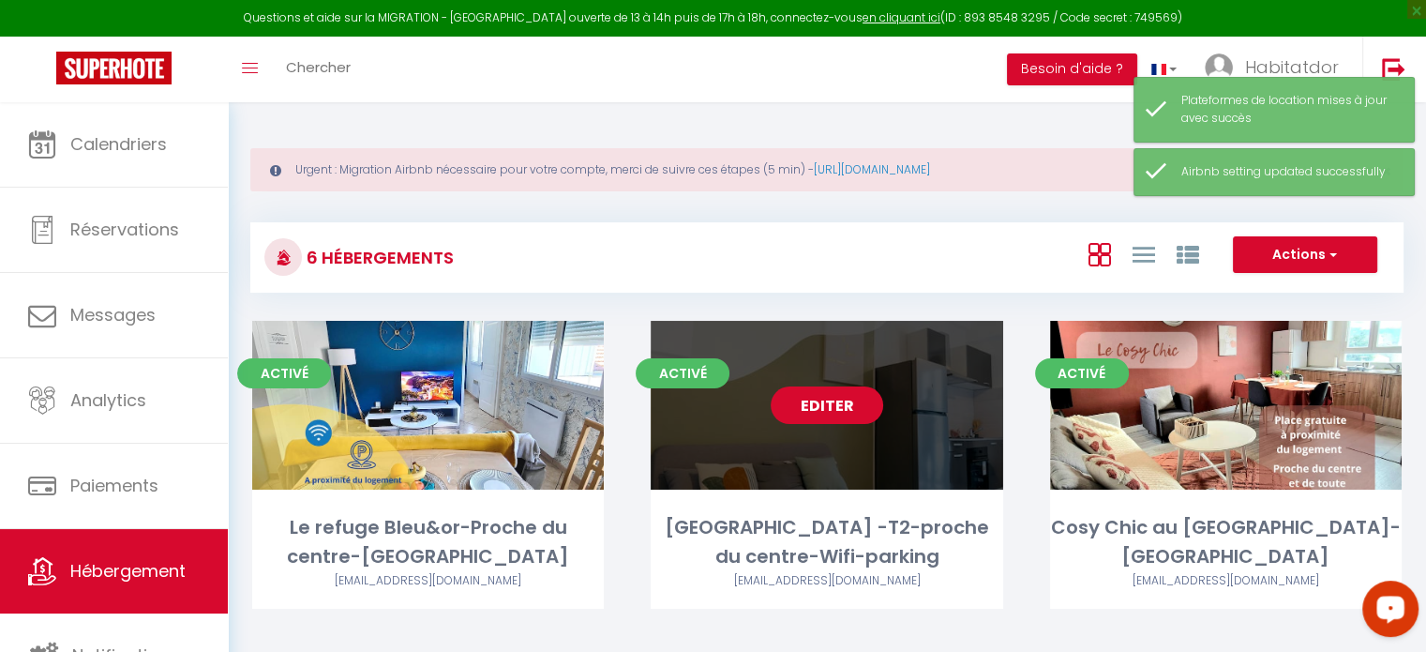
click at [837, 397] on link "Editer" at bounding box center [827, 404] width 112 height 37
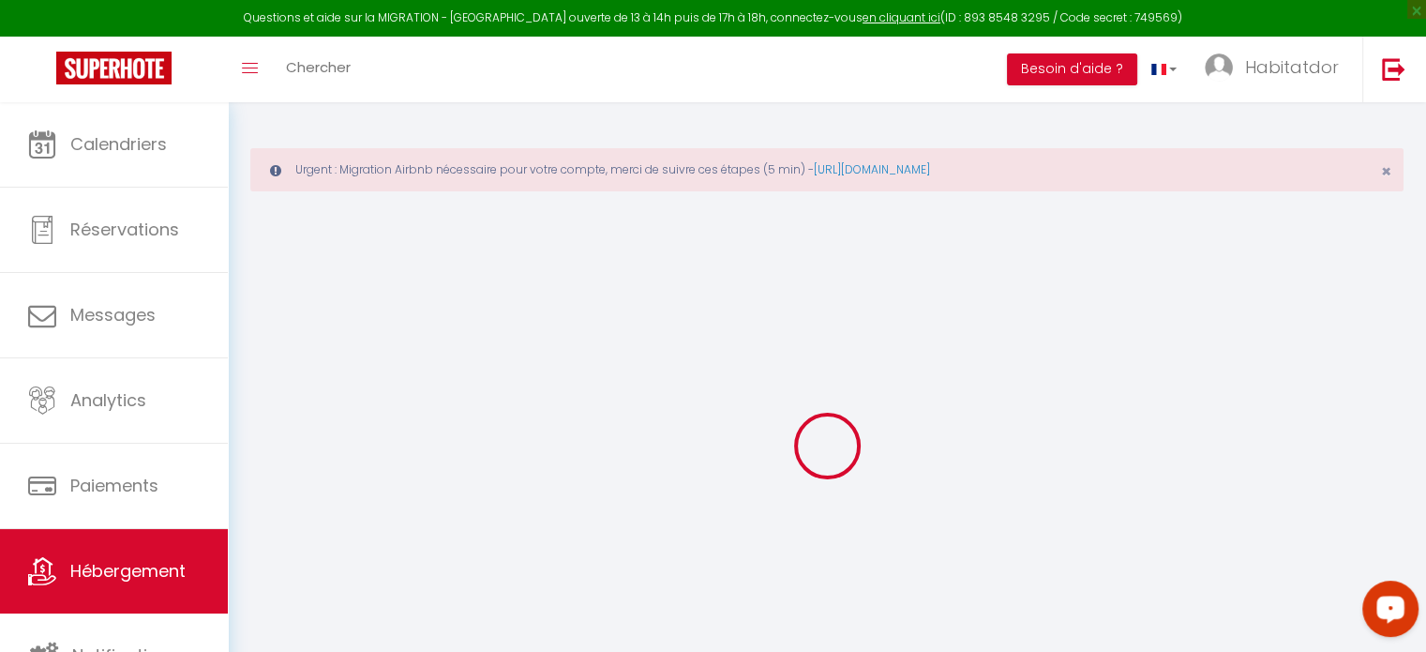
checkbox input "false"
select select "7389-1200790297589162594"
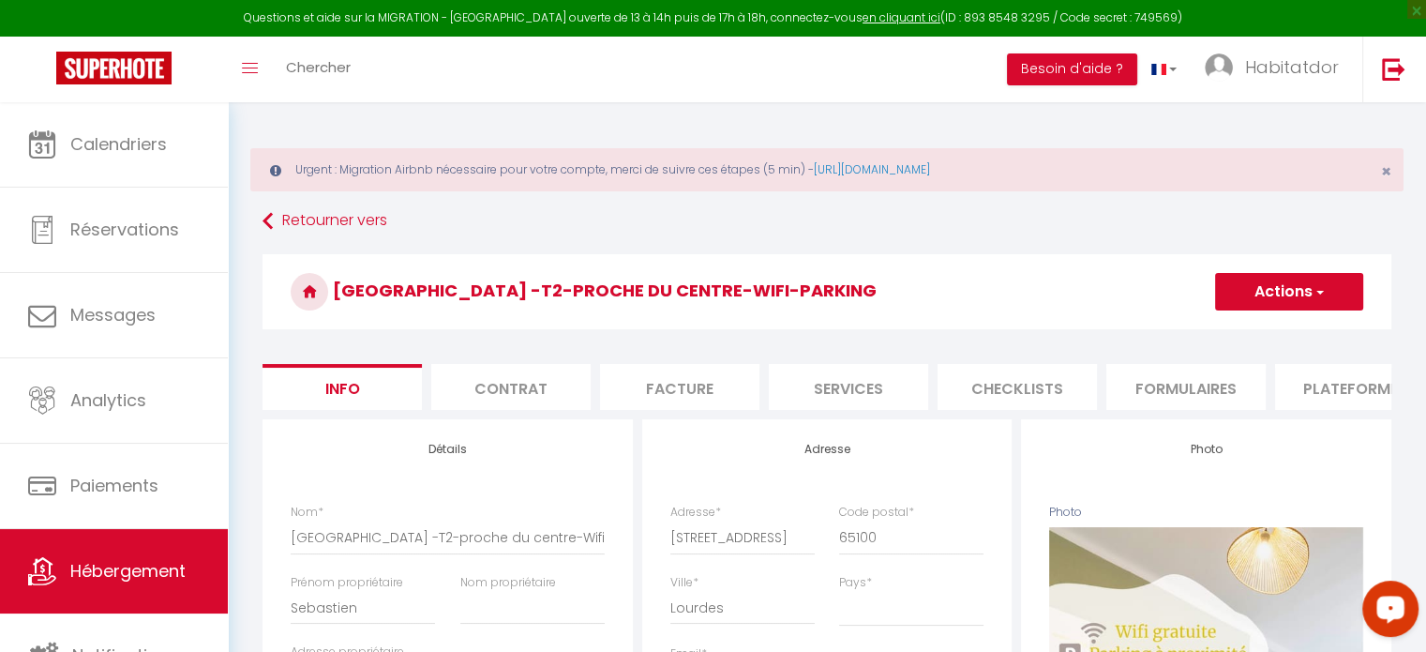
click at [1192, 397] on li "Formulaires" at bounding box center [1185, 387] width 159 height 46
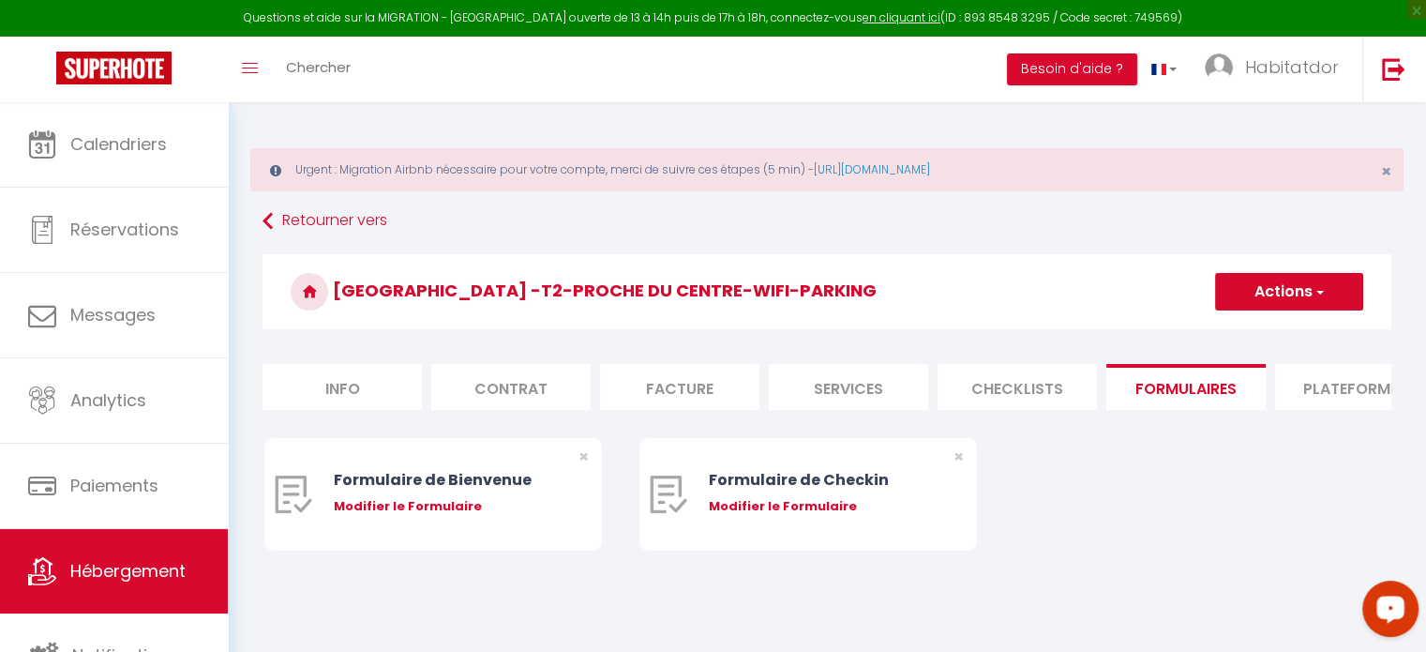
click at [1359, 392] on li "Plateformes" at bounding box center [1354, 387] width 159 height 46
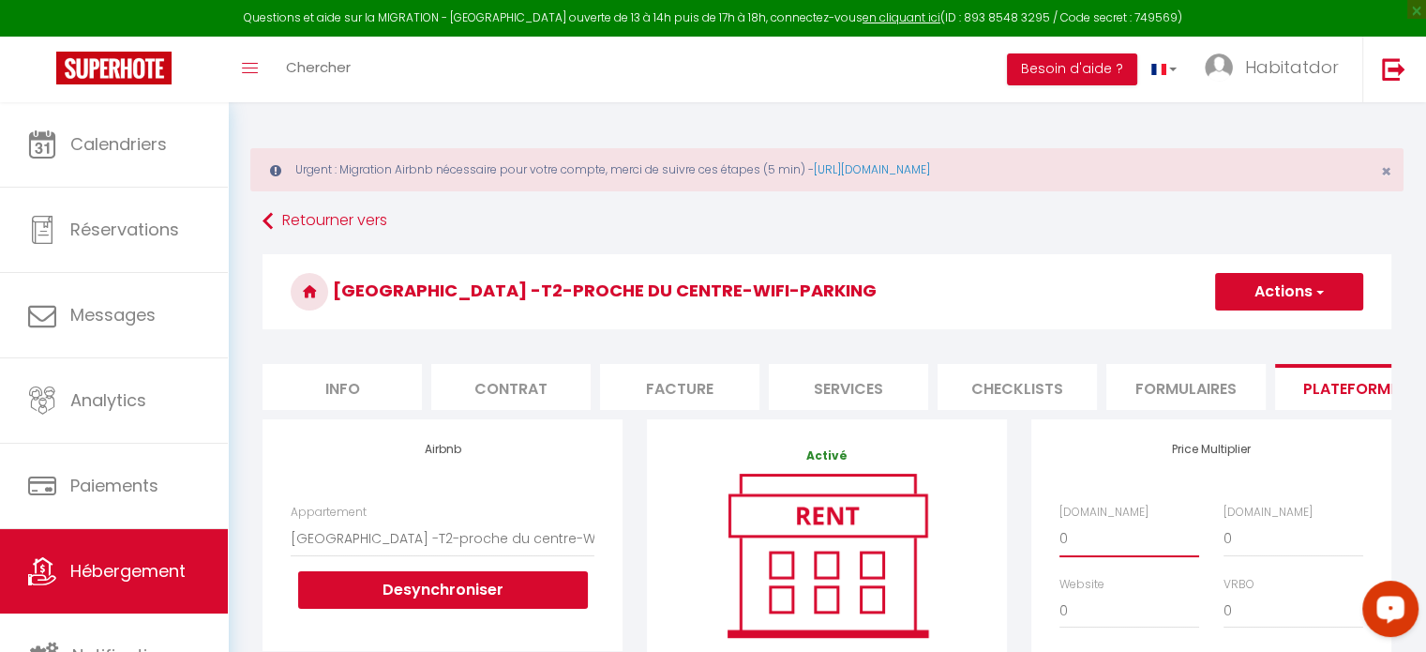
click at [1105, 552] on select "0 + 1 % + 2 % + 3 % + 4 % + 5 % + 6 % + 7 % + 8 % + 9 %" at bounding box center [1129, 538] width 140 height 36
select select "+ 15 %"
click at [1059, 534] on select "0 + 1 % + 2 % + 3 % + 4 % + 5 % + 6 % + 7 % + 8 % + 9 %" at bounding box center [1129, 538] width 140 height 36
click at [1234, 554] on select "0 + 1 % + 2 % + 3 % + 4 % + 5 % + 6 % + 7 % + 8 % + 9 %" at bounding box center [1293, 538] width 140 height 36
select select "+ 18 %"
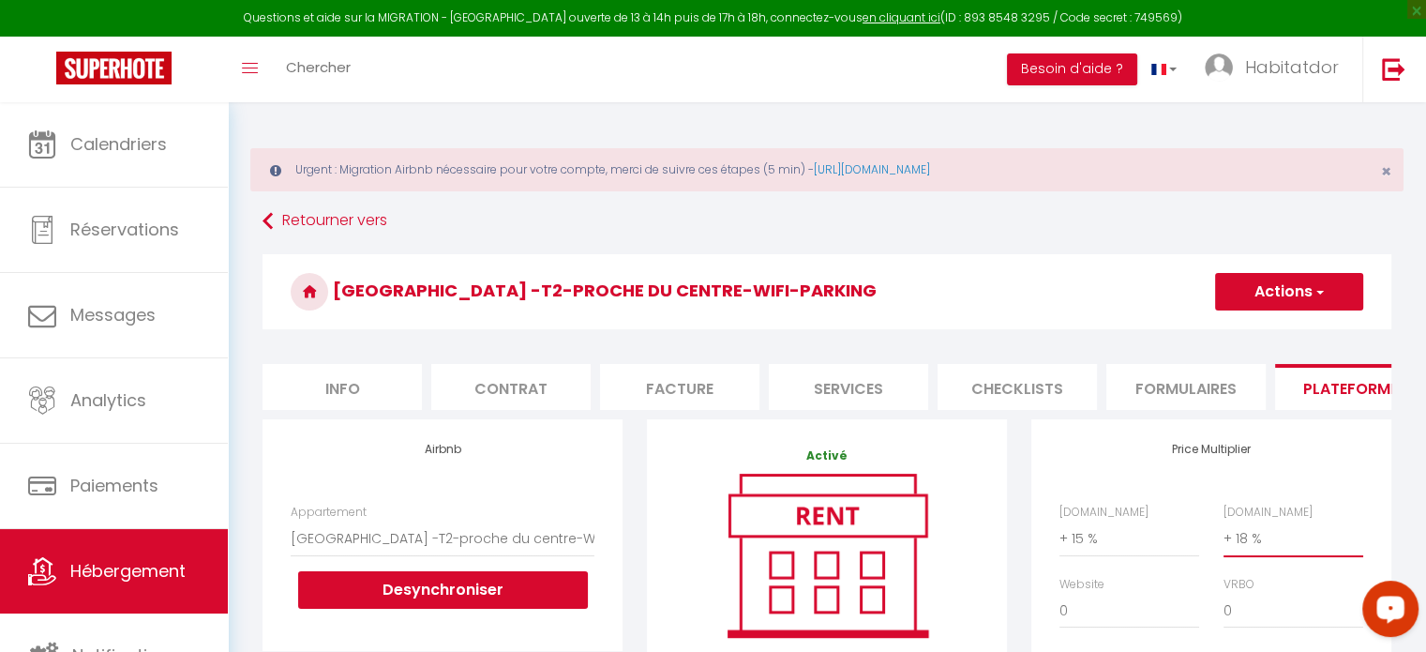
click at [1223, 534] on select "0 + 1 % + 2 % + 3 % + 4 % + 5 % + 6 % + 7 % + 8 % + 9 %" at bounding box center [1293, 538] width 140 height 36
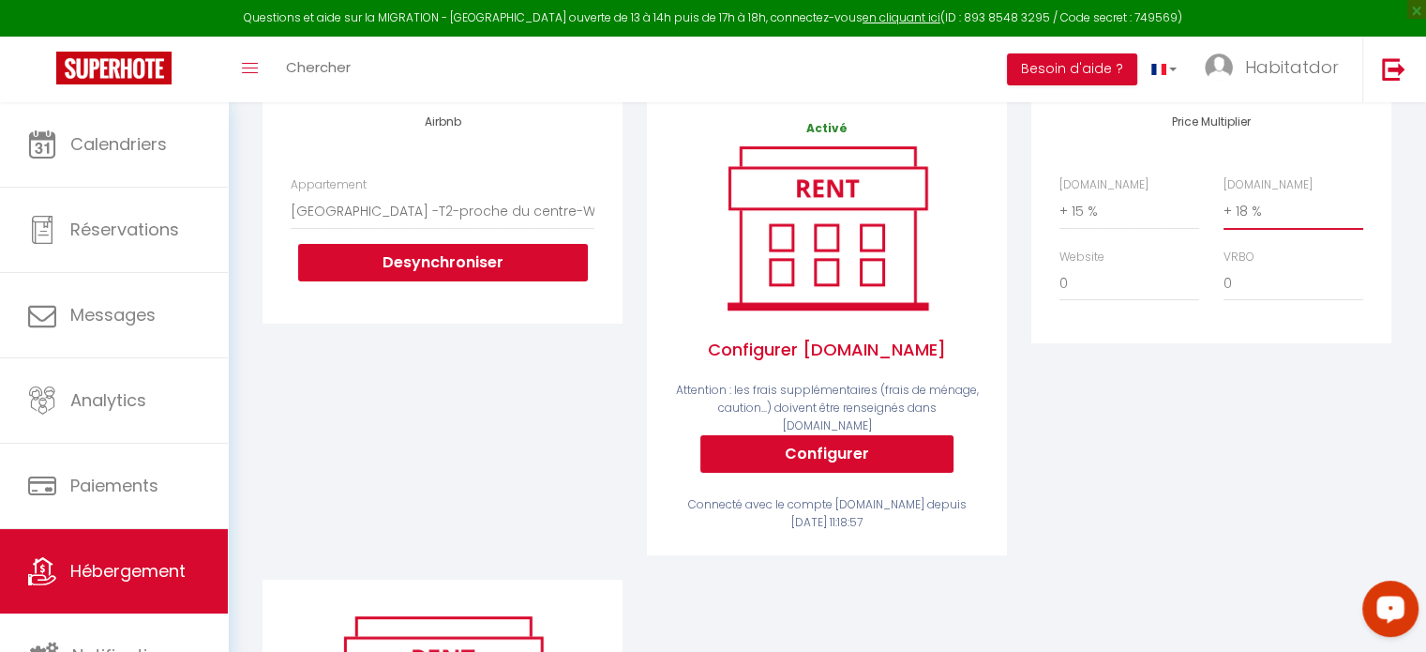
scroll to position [330, 0]
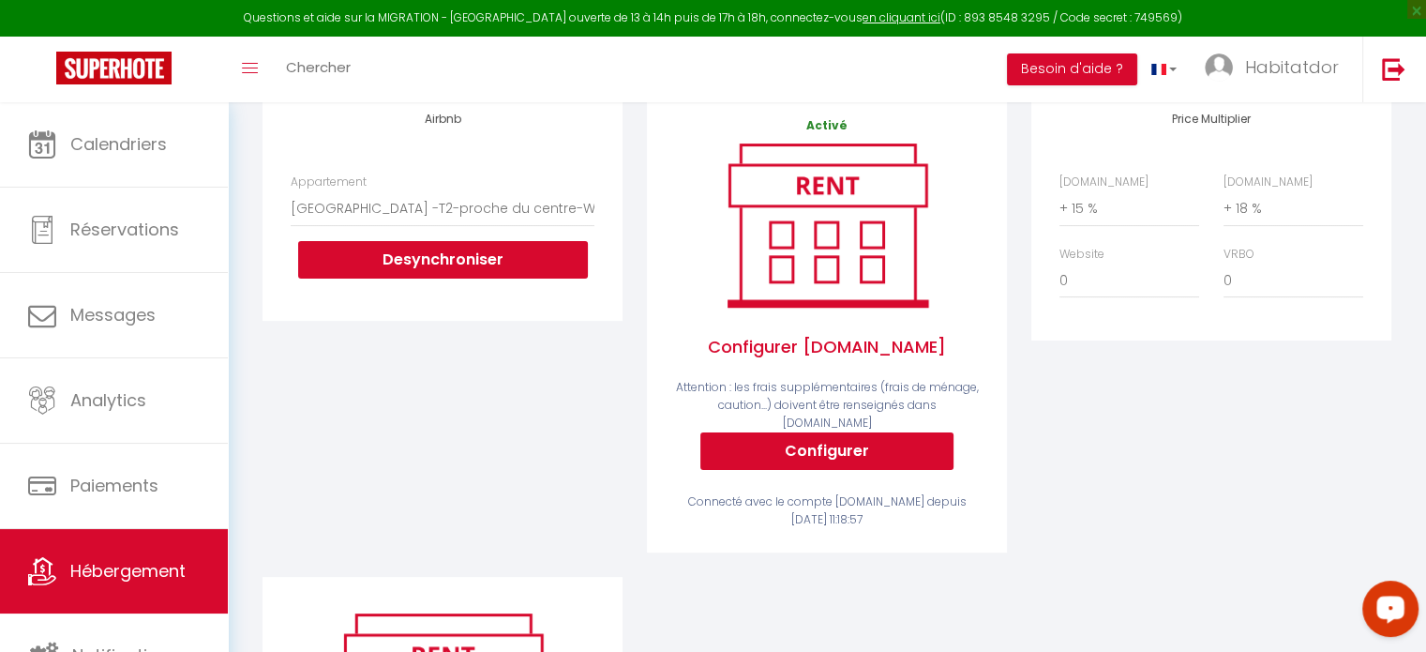
click at [1065, 263] on label "Website" at bounding box center [1081, 255] width 45 height 18
click at [1065, 272] on select "0 + 1 % + 2 % + 3 % + 4 % + 5 % + 6 % + 7 % + 8 % + 9 %" at bounding box center [1129, 280] width 140 height 36
click at [1070, 295] on select "0 + 1 % + 2 % + 3 % + 4 % + 5 % + 6 % + 7 % + 8 % + 9 %" at bounding box center [1129, 280] width 140 height 36
select select "- 10 %"
click at [1059, 276] on select "0 + 1 % + 2 % + 3 % + 4 % + 5 % + 6 % + 7 % + 8 % + 9 %" at bounding box center [1129, 280] width 140 height 36
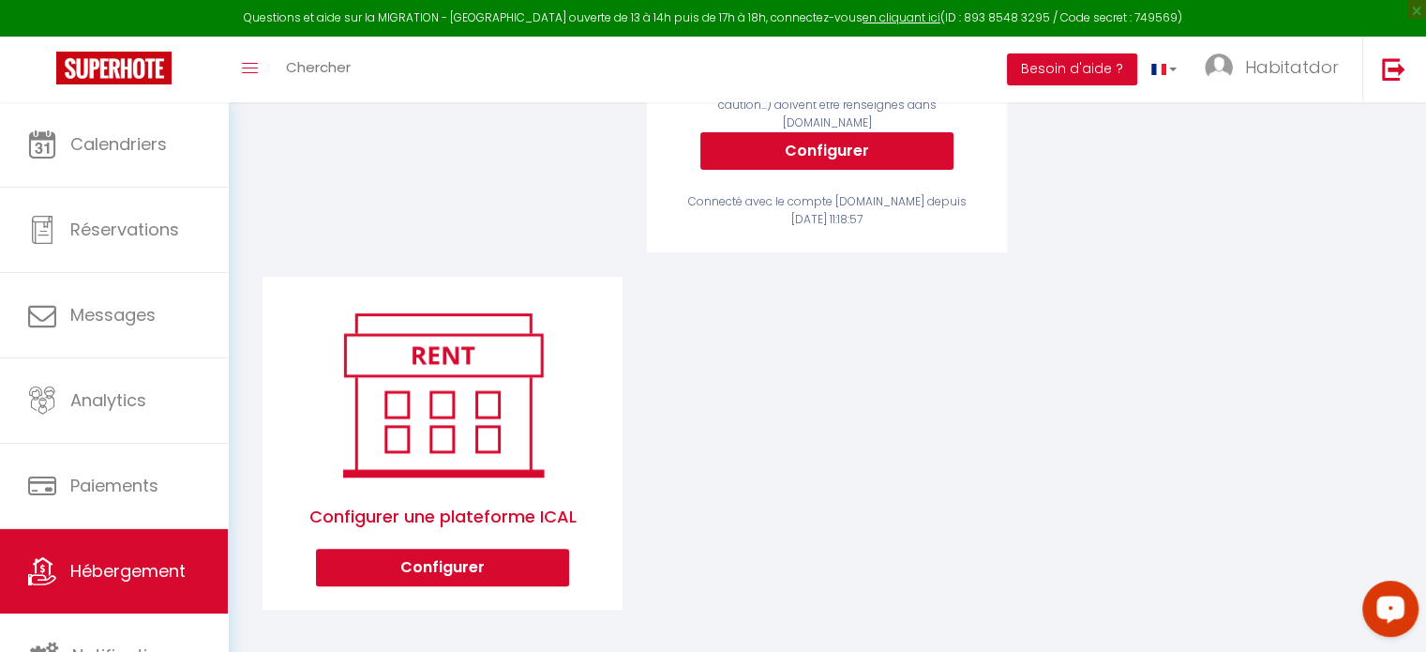
scroll to position [0, 0]
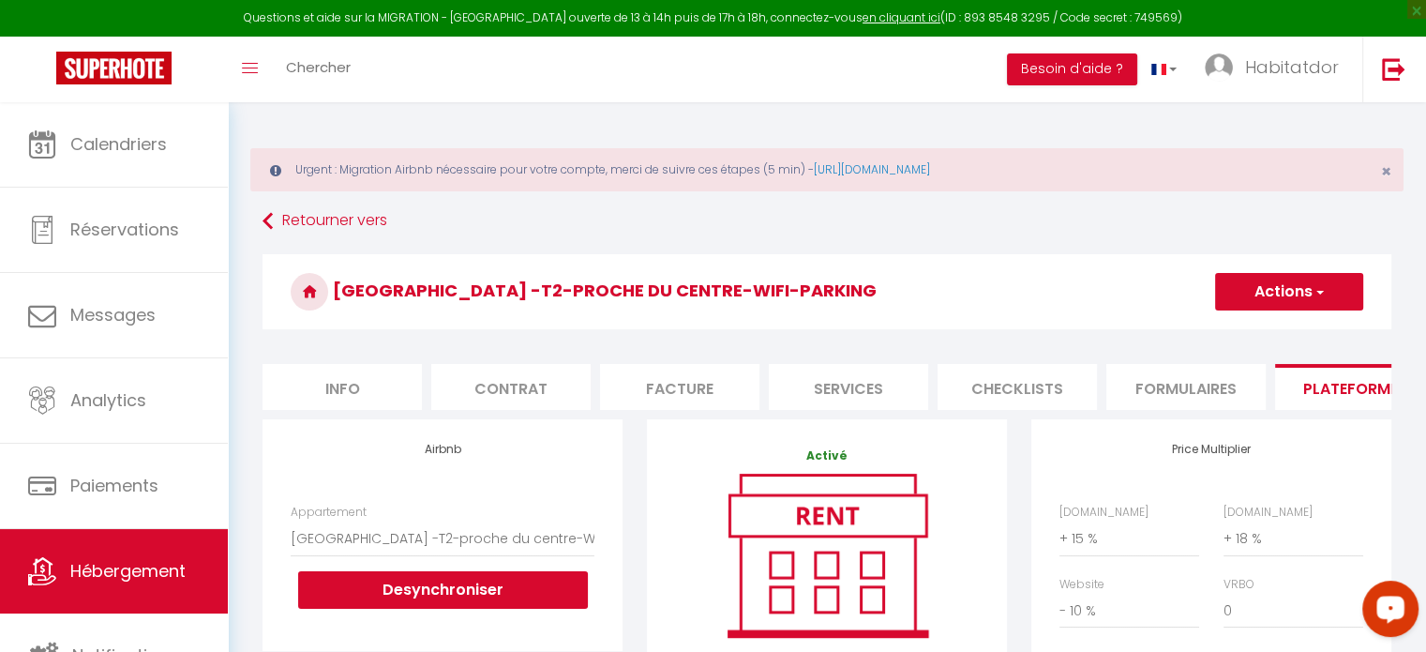
click at [1264, 309] on button "Actions" at bounding box center [1289, 291] width 148 height 37
click at [1253, 333] on link "Enregistrer" at bounding box center [1288, 333] width 148 height 24
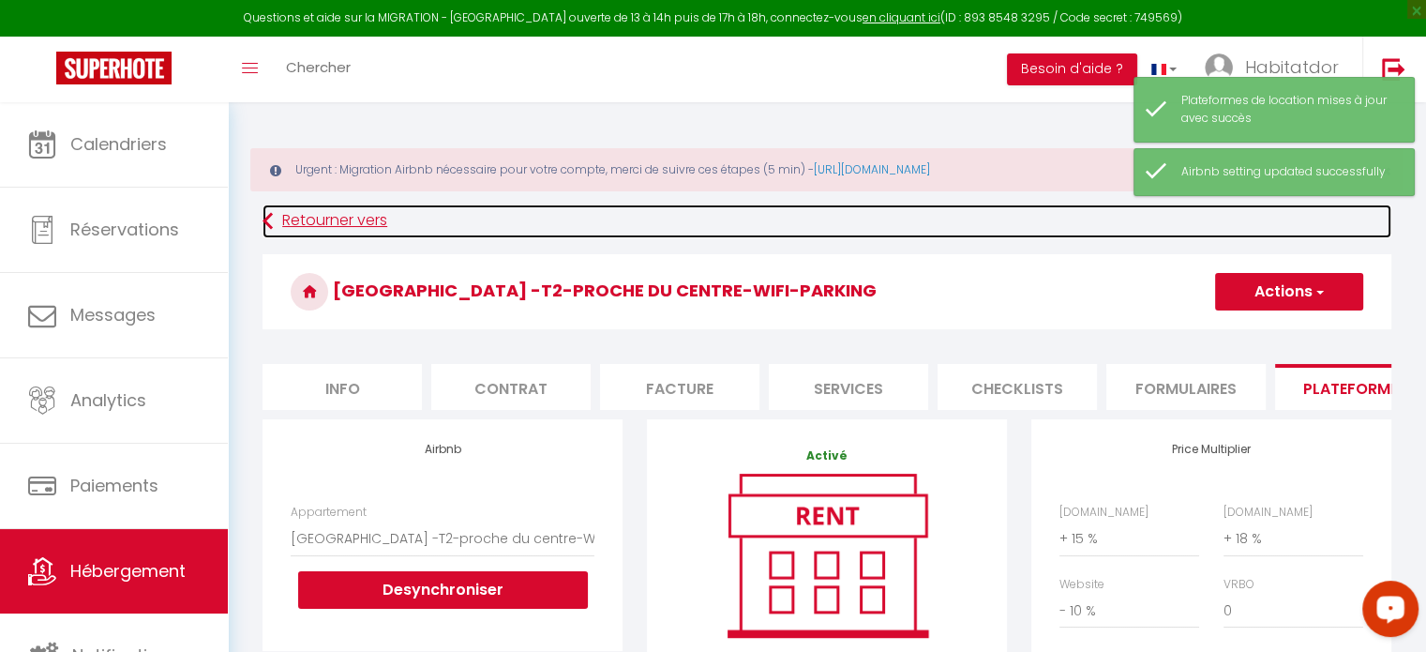
click at [322, 209] on link "Retourner vers" at bounding box center [826, 221] width 1129 height 34
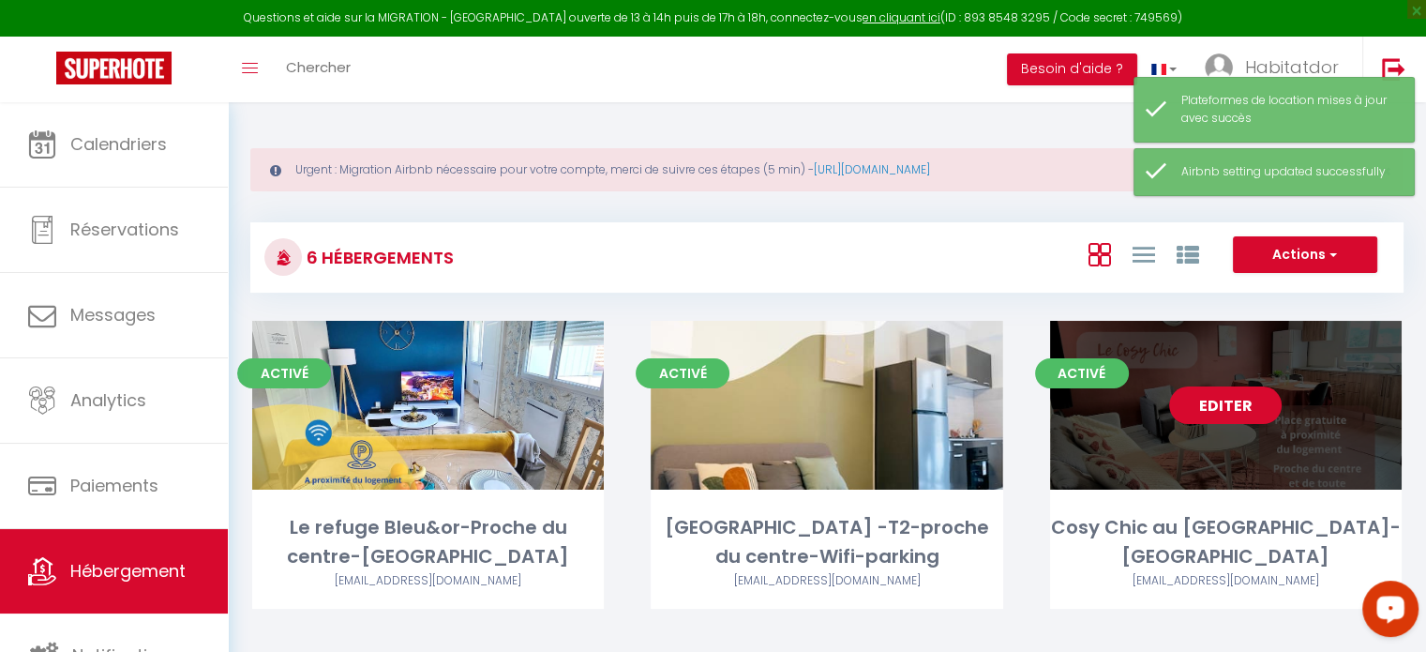
click at [1226, 404] on link "Editer" at bounding box center [1225, 404] width 112 height 37
select select "3"
select select "2"
select select "1"
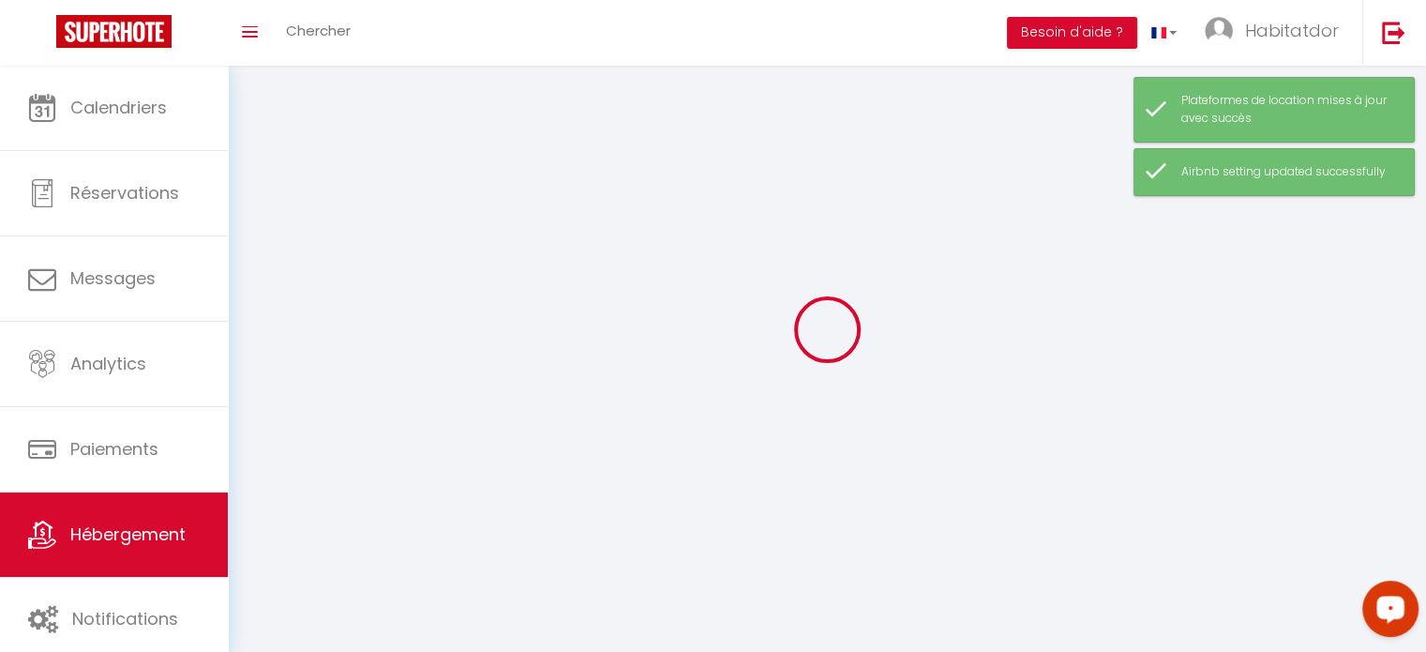
select select
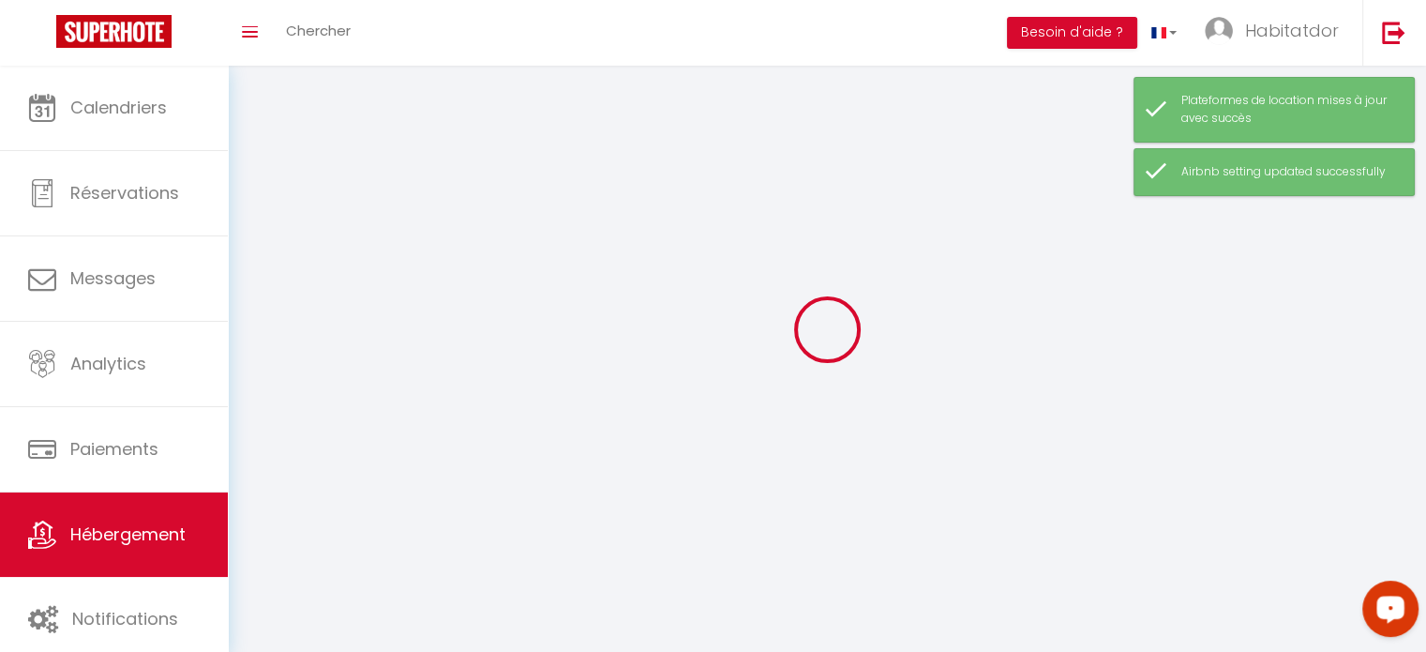
select select
checkbox input "false"
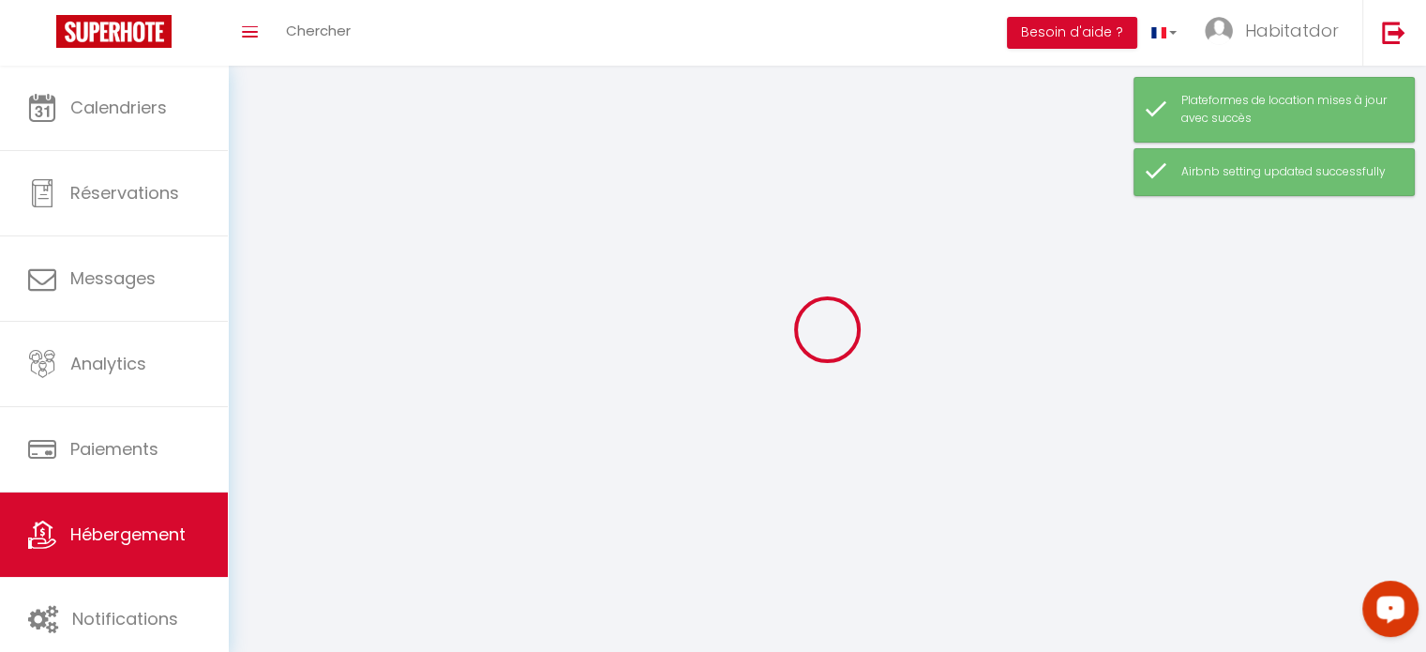
checkbox input "false"
select select
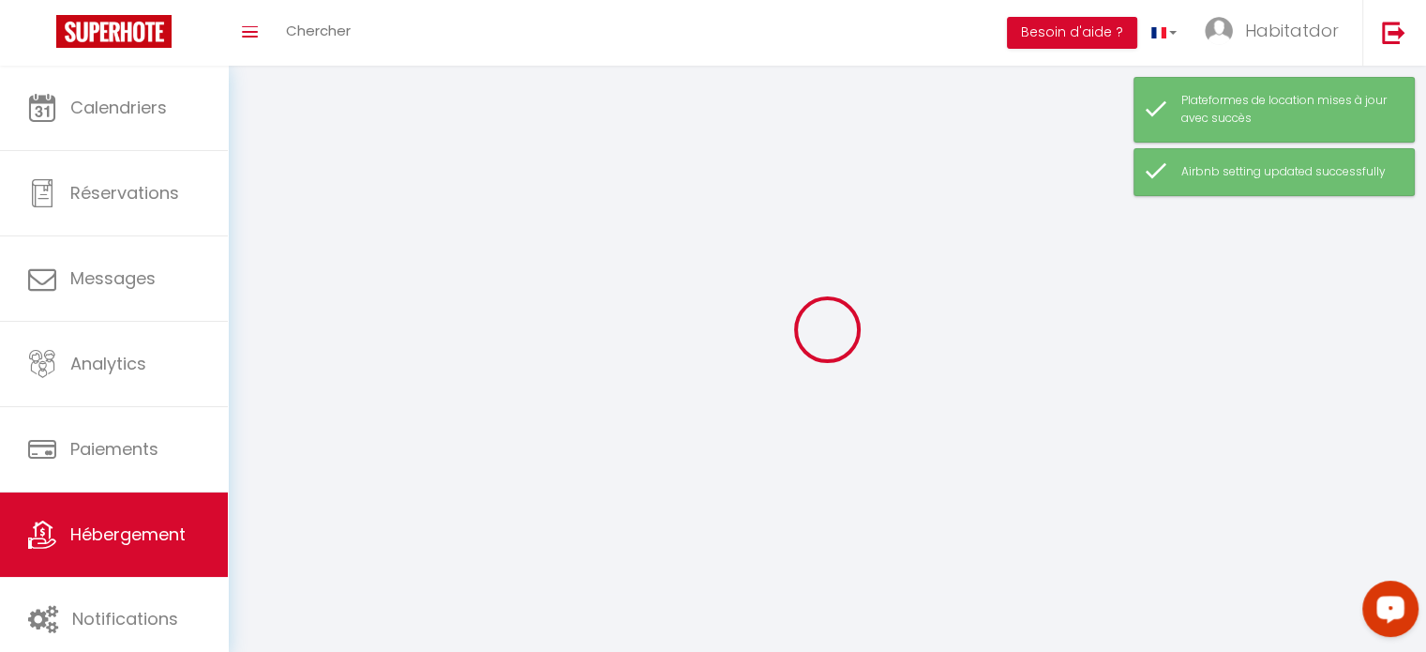
select select
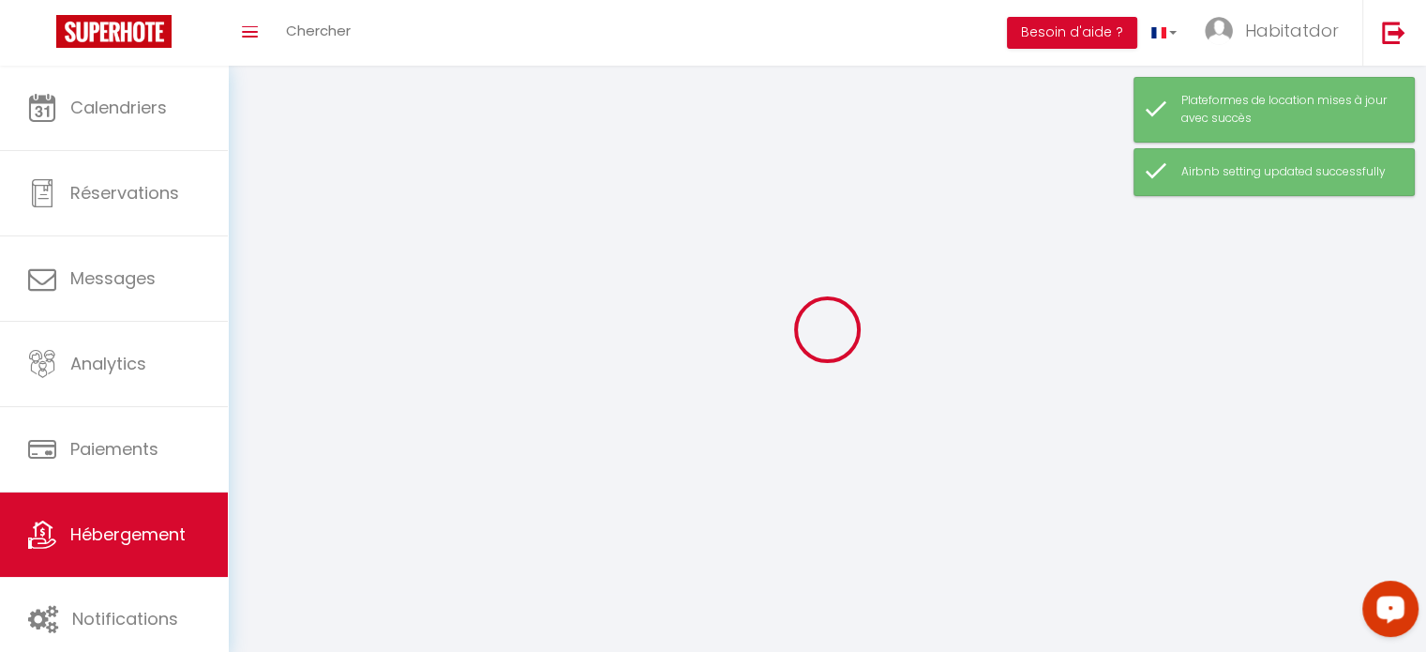
select select
checkbox input "false"
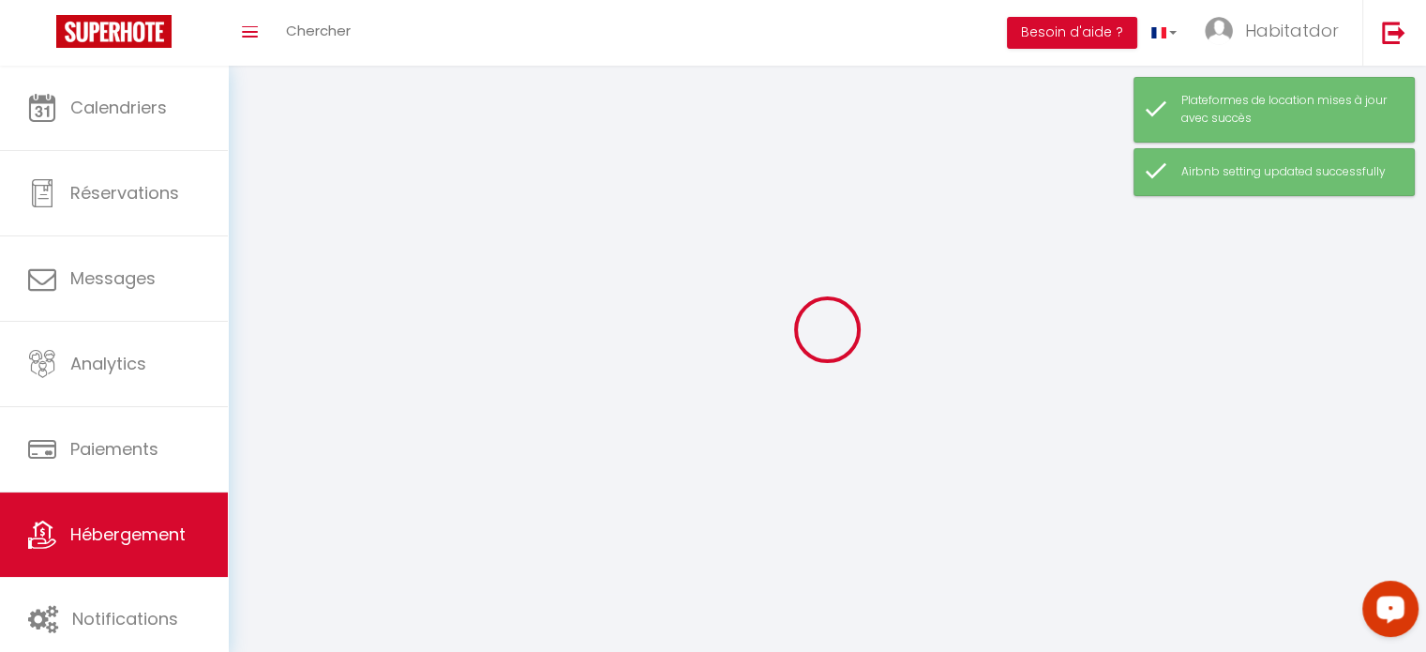
select select
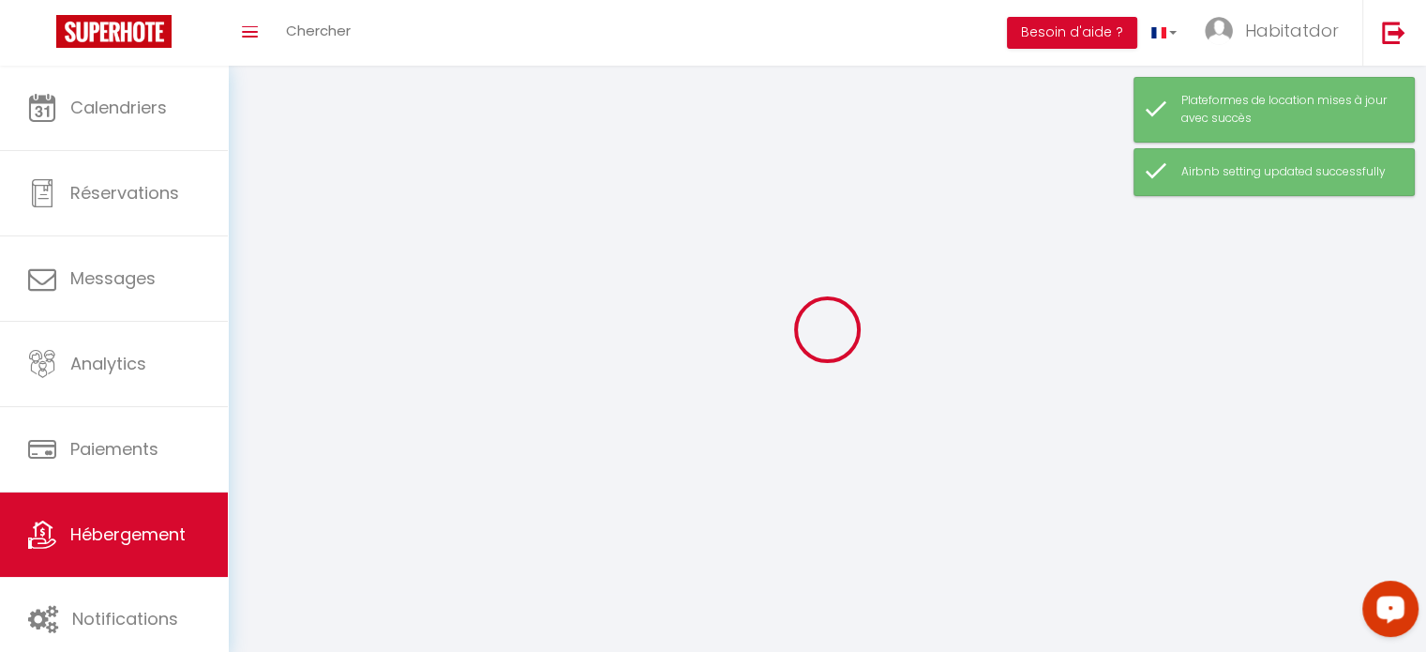
select select
checkbox input "false"
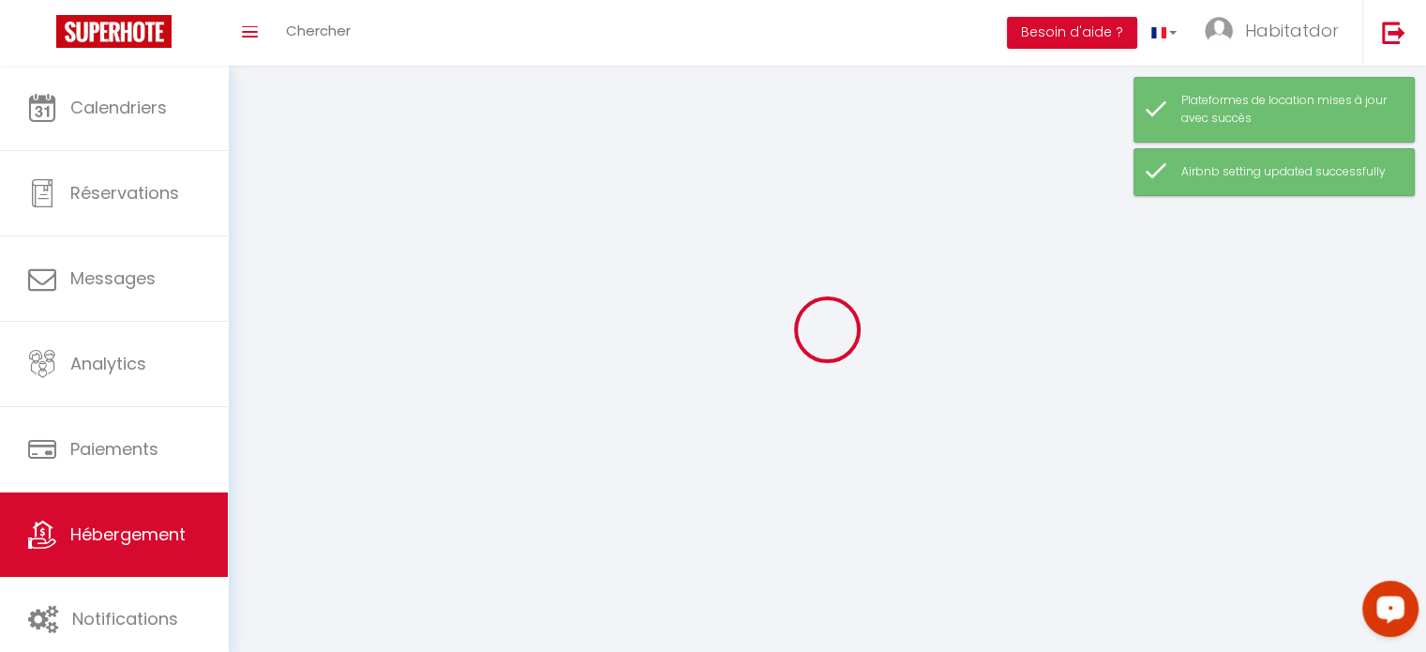
checkbox input "false"
select select
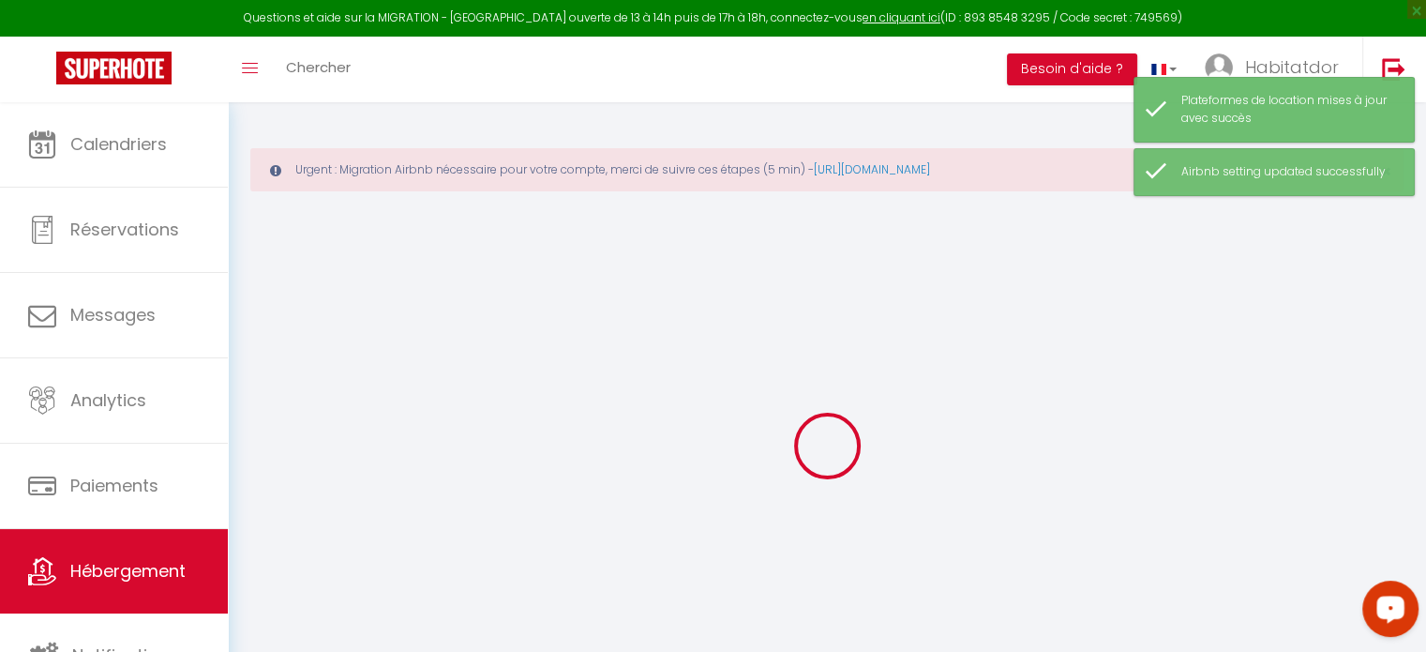
select select "16:00"
select select "22:00"
select select "10:00"
select select "30"
select select "120"
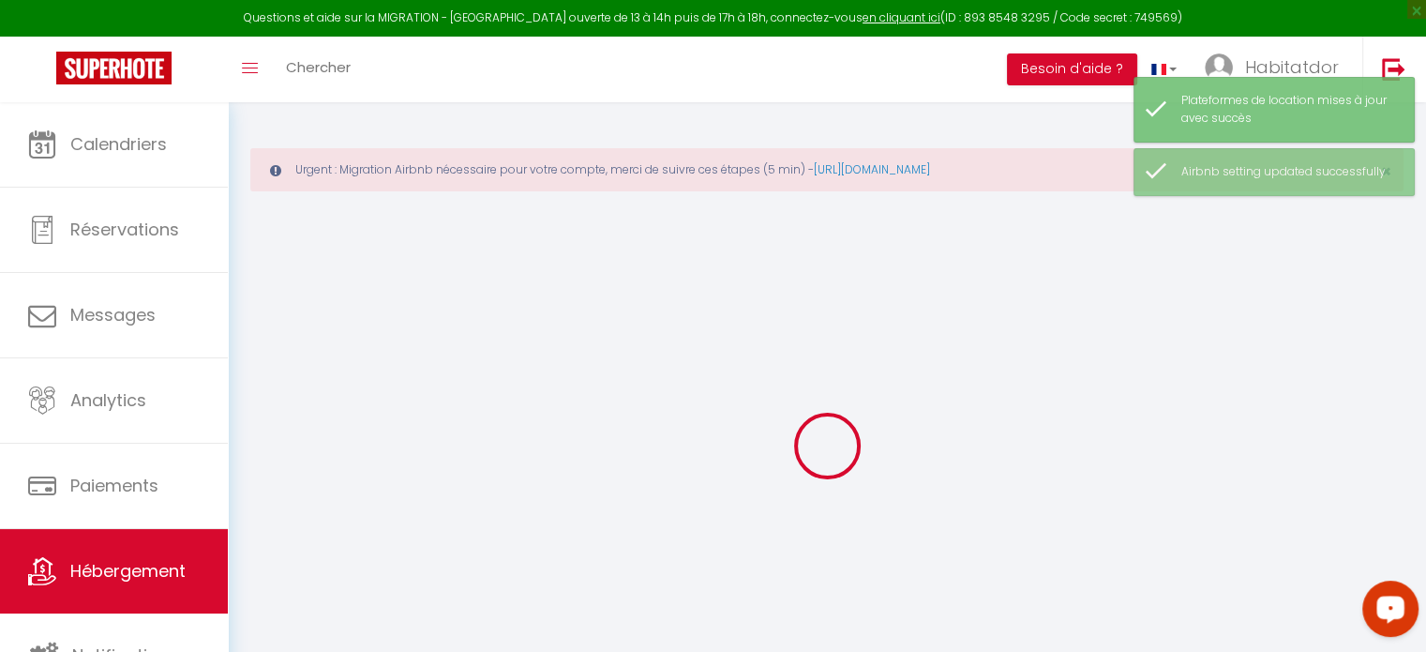
checkbox input "true"
checkbox input "false"
checkbox input "true"
select select "7389-1259231430926266058"
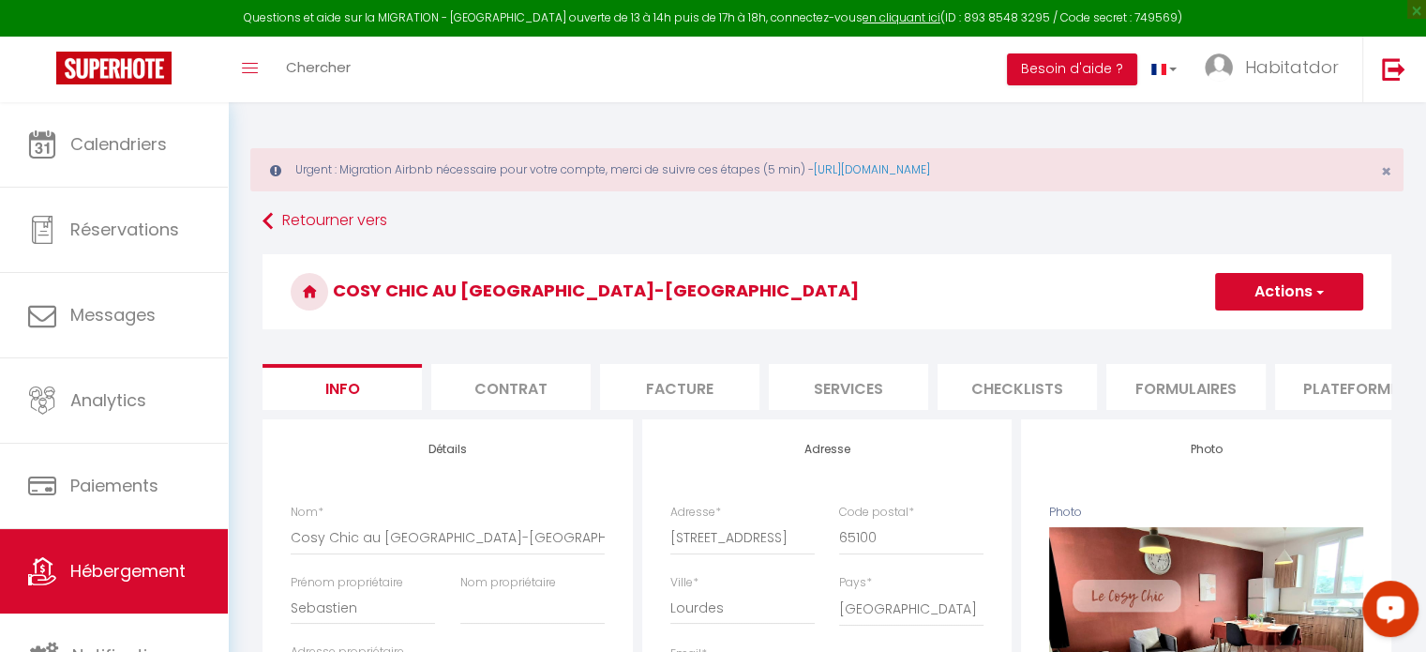
click at [1314, 392] on li "Plateformes" at bounding box center [1354, 387] width 159 height 46
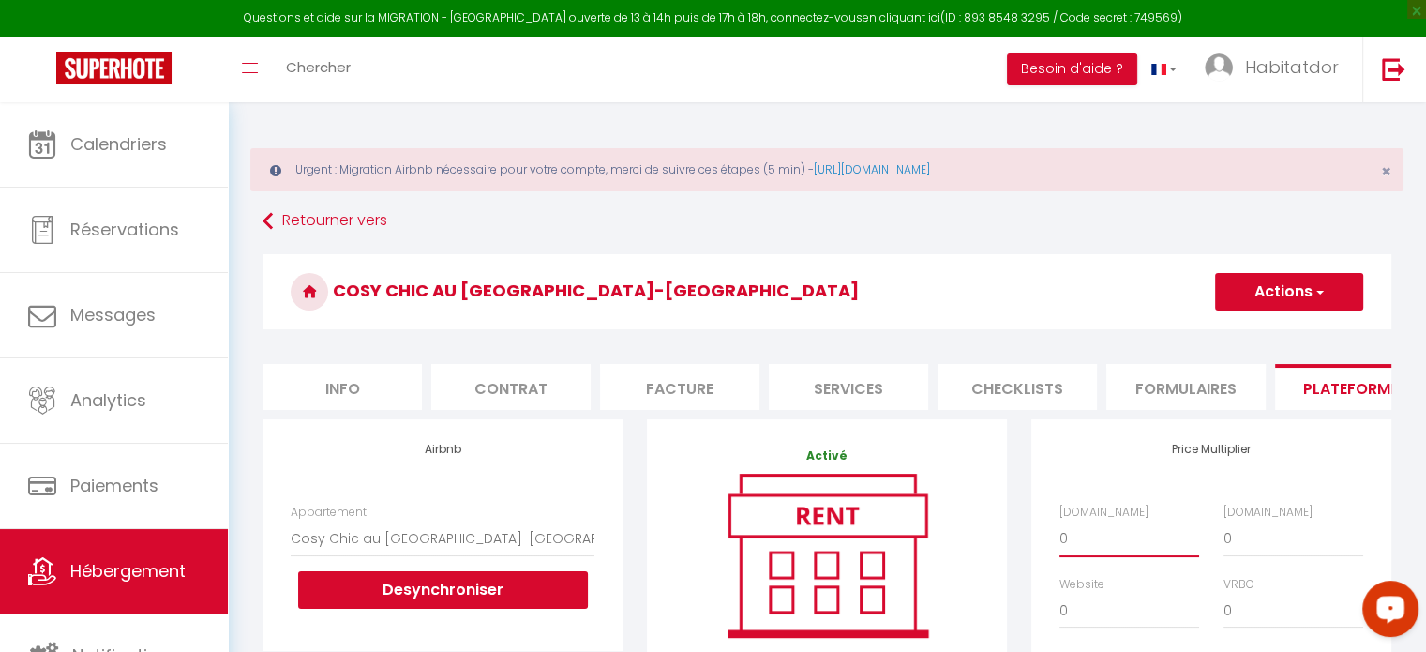
click at [1098, 556] on select "0 + 1 % + 2 % + 3 % + 4 % + 5 % + 6 % + 7 % + 8 % + 9 %" at bounding box center [1129, 538] width 140 height 36
select select "+ 15 %"
click at [1059, 534] on select "0 + 1 % + 2 % + 3 % + 4 % + 5 % + 6 % + 7 % + 8 % + 9 %" at bounding box center [1129, 538] width 140 height 36
click at [1231, 556] on select "0 + 1 % + 2 % + 3 % + 4 % + 5 % + 6 % + 7 % + 8 % + 9 %" at bounding box center [1293, 538] width 140 height 36
select select "+ 18 %"
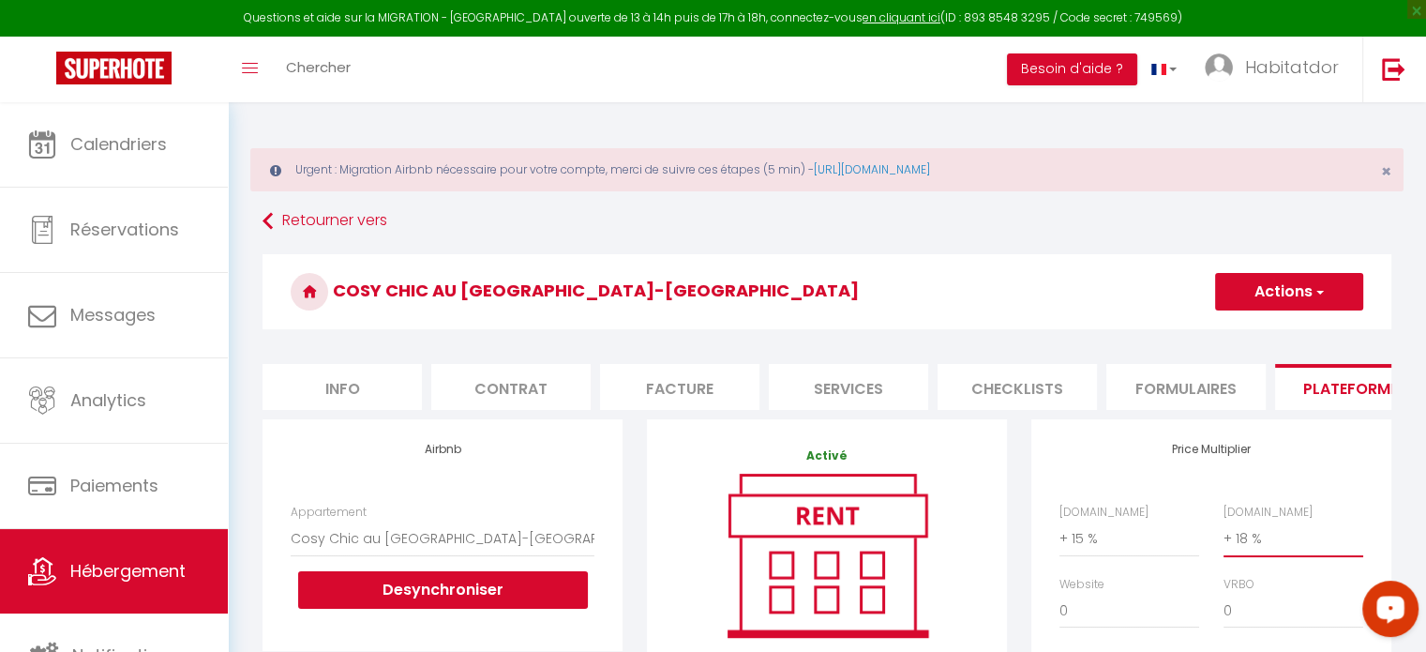
click at [1223, 534] on select "0 + 1 % + 2 % + 3 % + 4 % + 5 % + 6 % + 7 % + 8 % + 9 %" at bounding box center [1293, 538] width 140 height 36
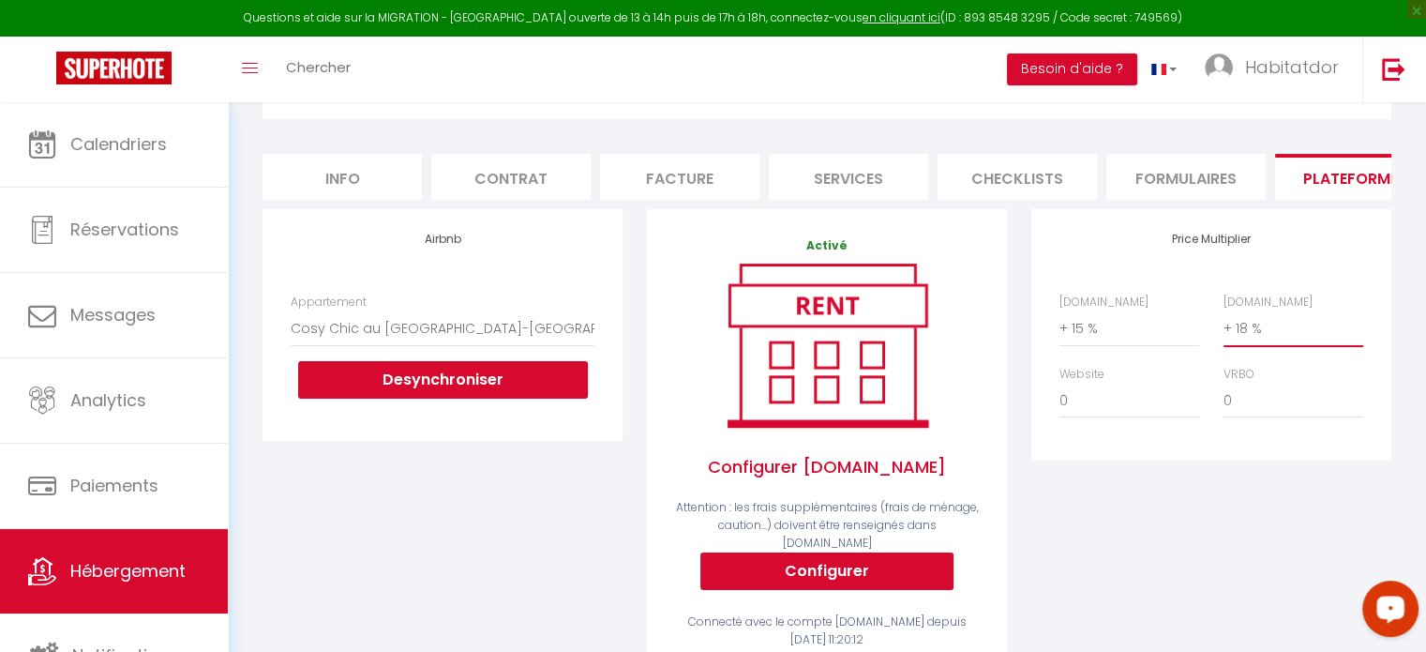
scroll to position [292, 0]
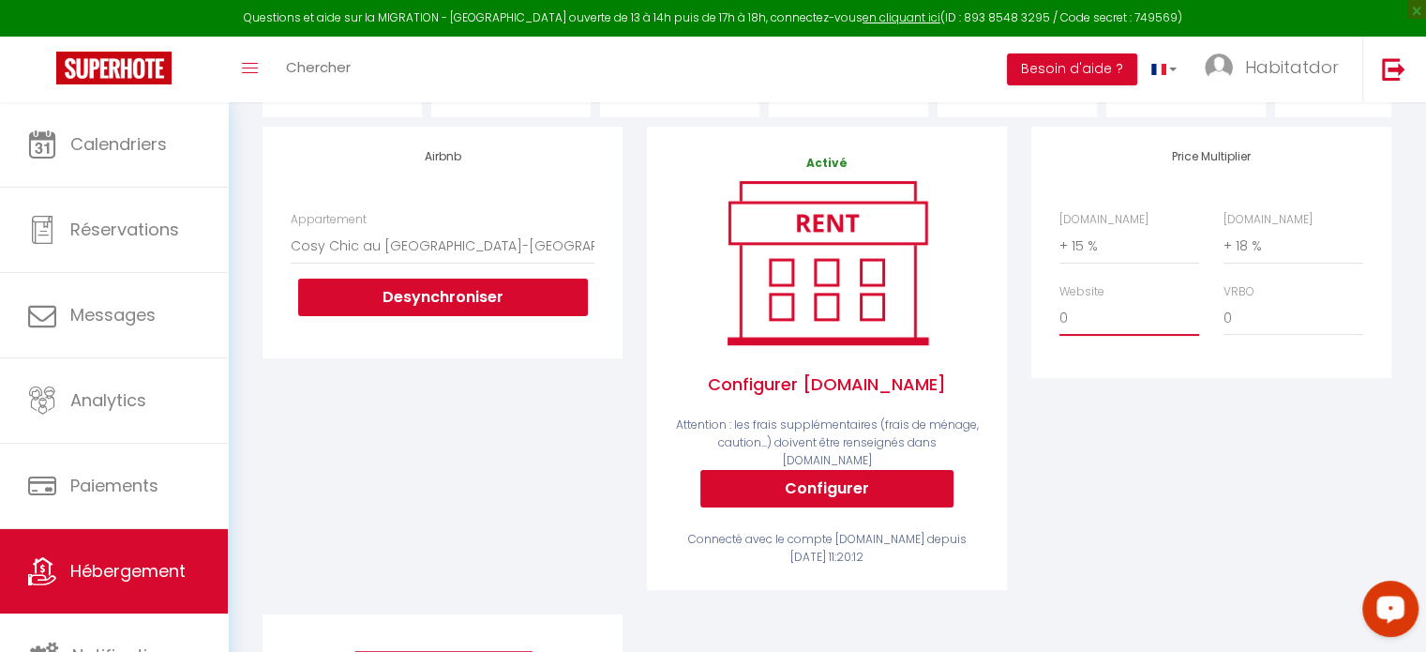
click at [1090, 331] on select "0 + 1 % + 2 % + 3 % + 4 % + 5 % + 6 % + 7 % + 8 % + 9 %" at bounding box center [1129, 318] width 140 height 36
select select "- 10 %"
click at [1059, 313] on select "0 + 1 % + 2 % + 3 % + 4 % + 5 % + 6 % + 7 % + 8 % + 9 %" at bounding box center [1129, 318] width 140 height 36
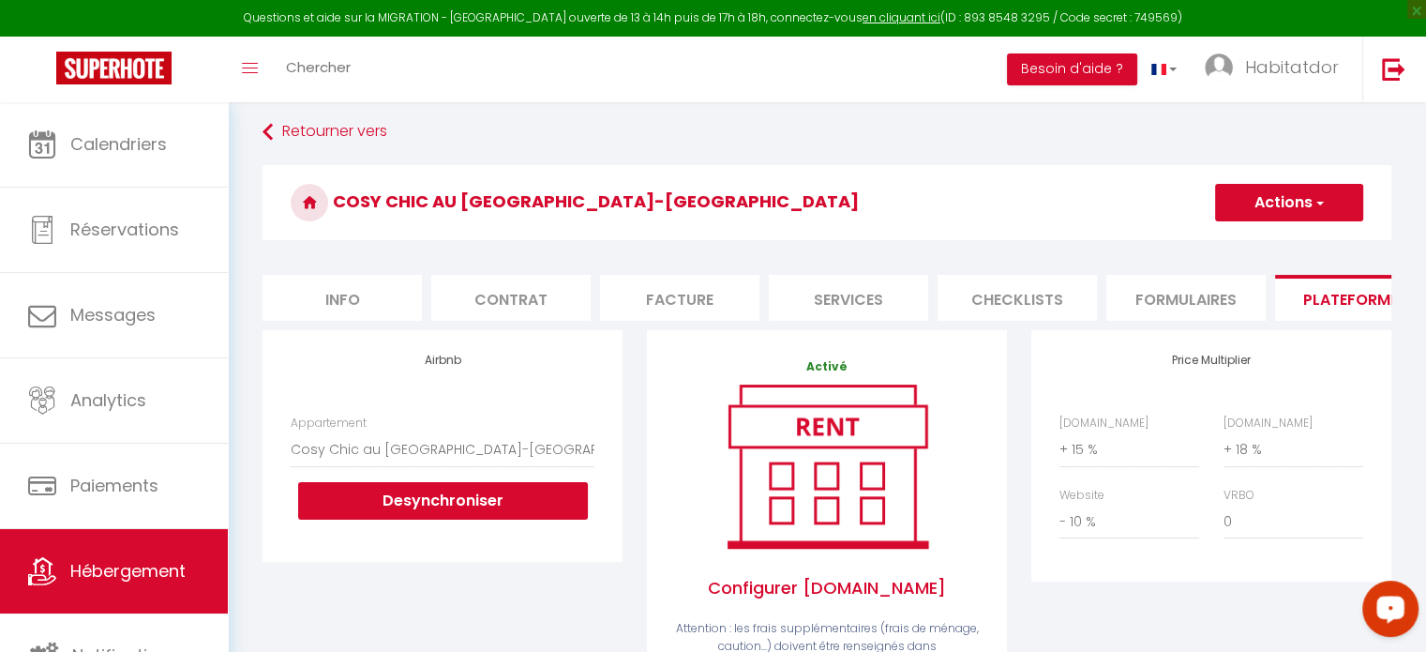
click at [1314, 193] on span "button" at bounding box center [1318, 202] width 12 height 19
click at [1250, 246] on link "Enregistrer" at bounding box center [1288, 244] width 148 height 24
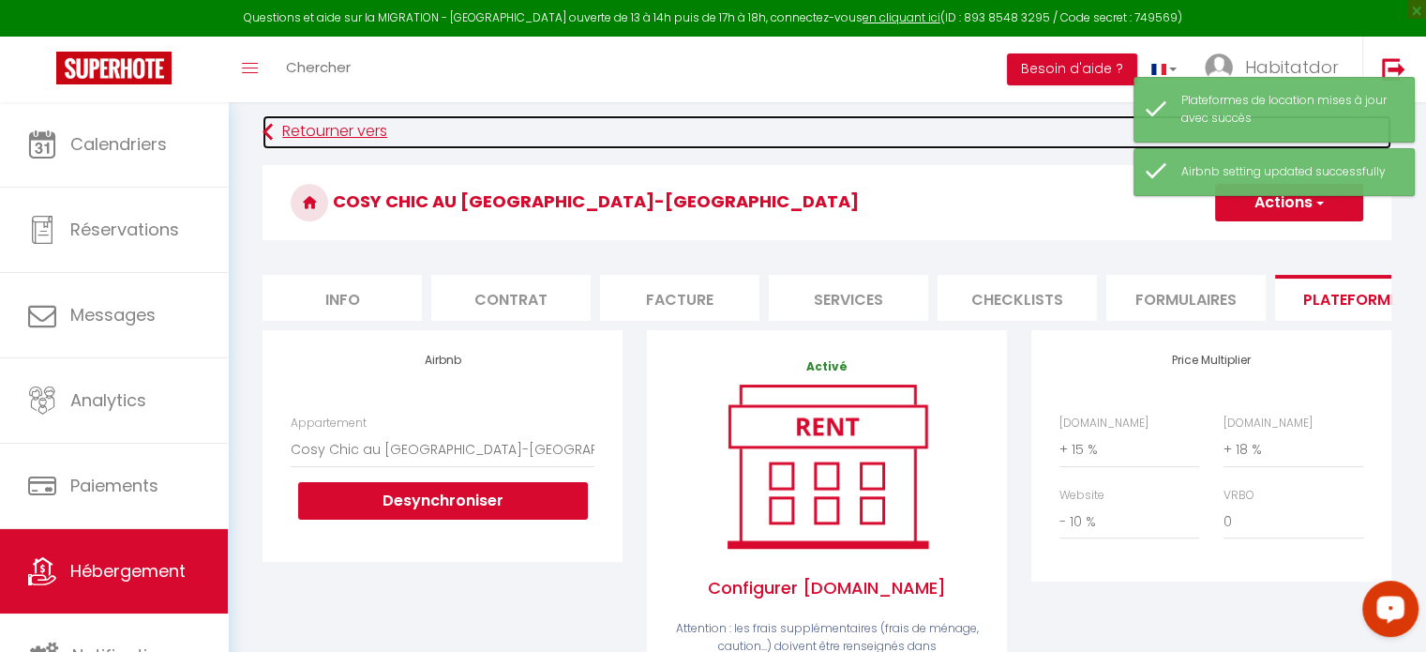
click at [311, 145] on link "Retourner vers" at bounding box center [826, 132] width 1129 height 34
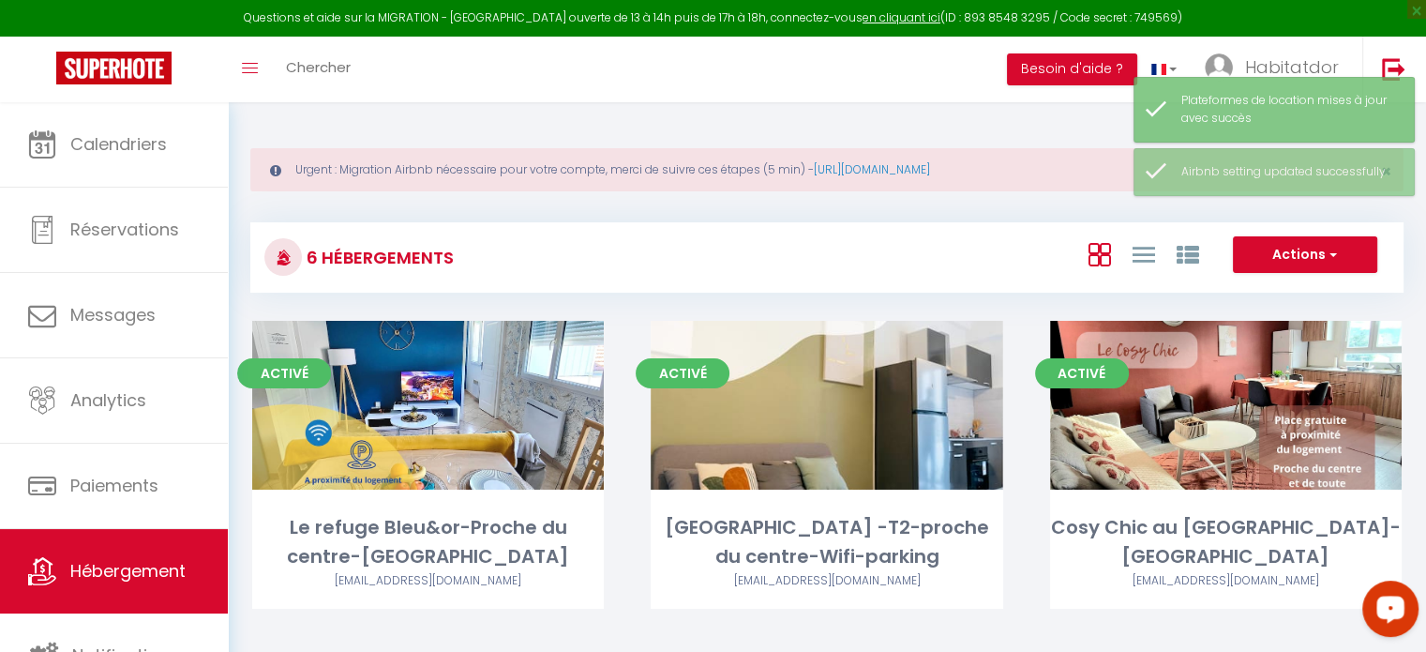
scroll to position [337, 0]
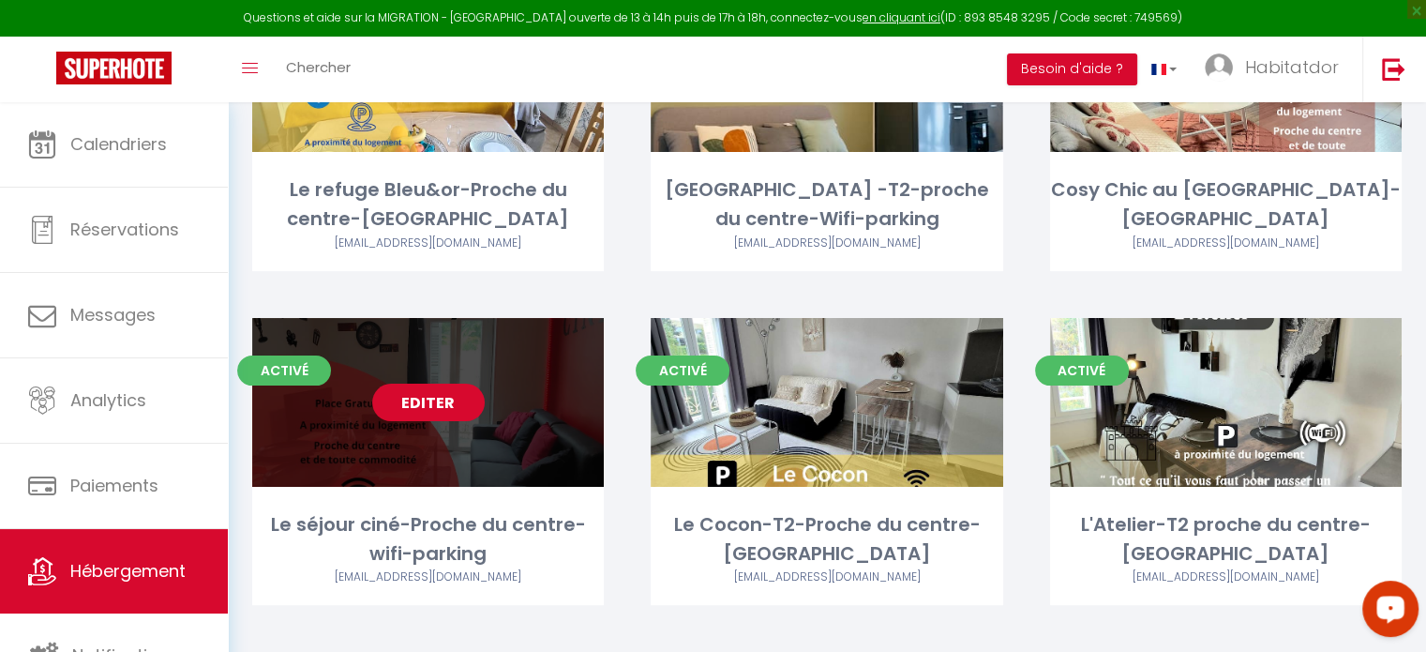
click at [428, 389] on link "Editer" at bounding box center [428, 401] width 112 height 37
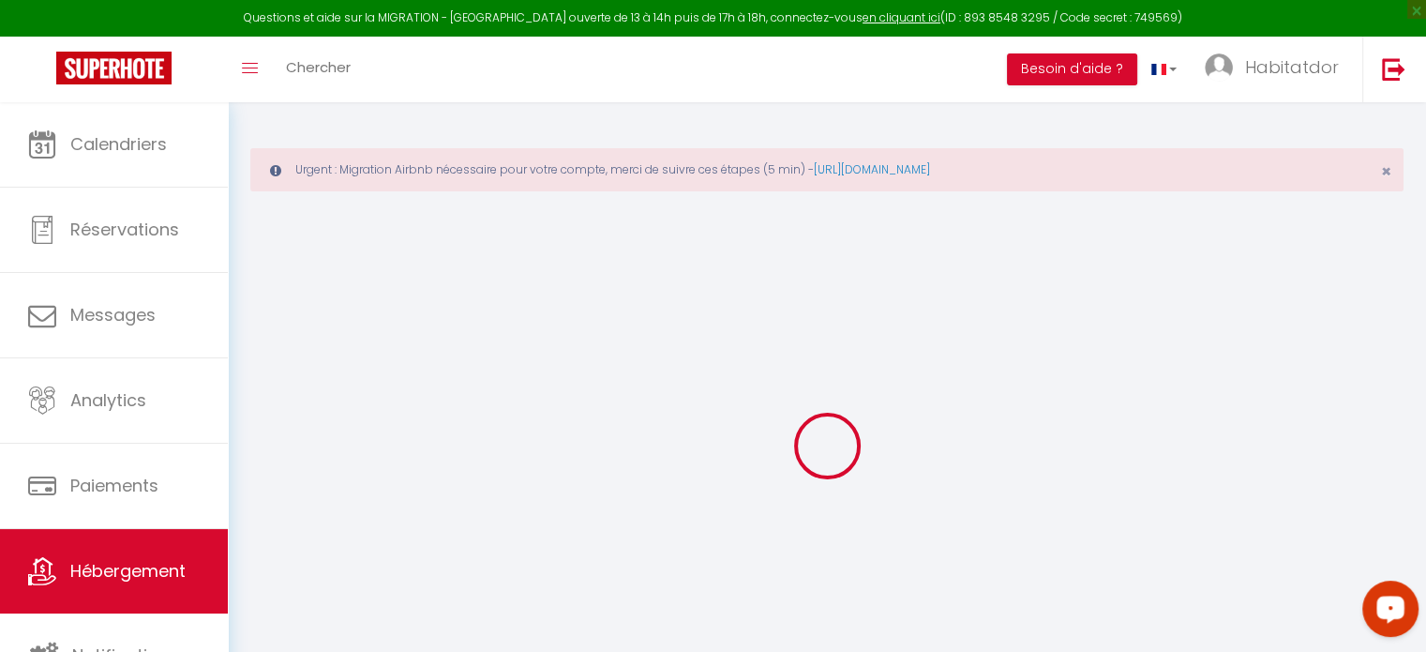
checkbox input "true"
checkbox input "false"
checkbox input "true"
select select "7389-1190377959353184795"
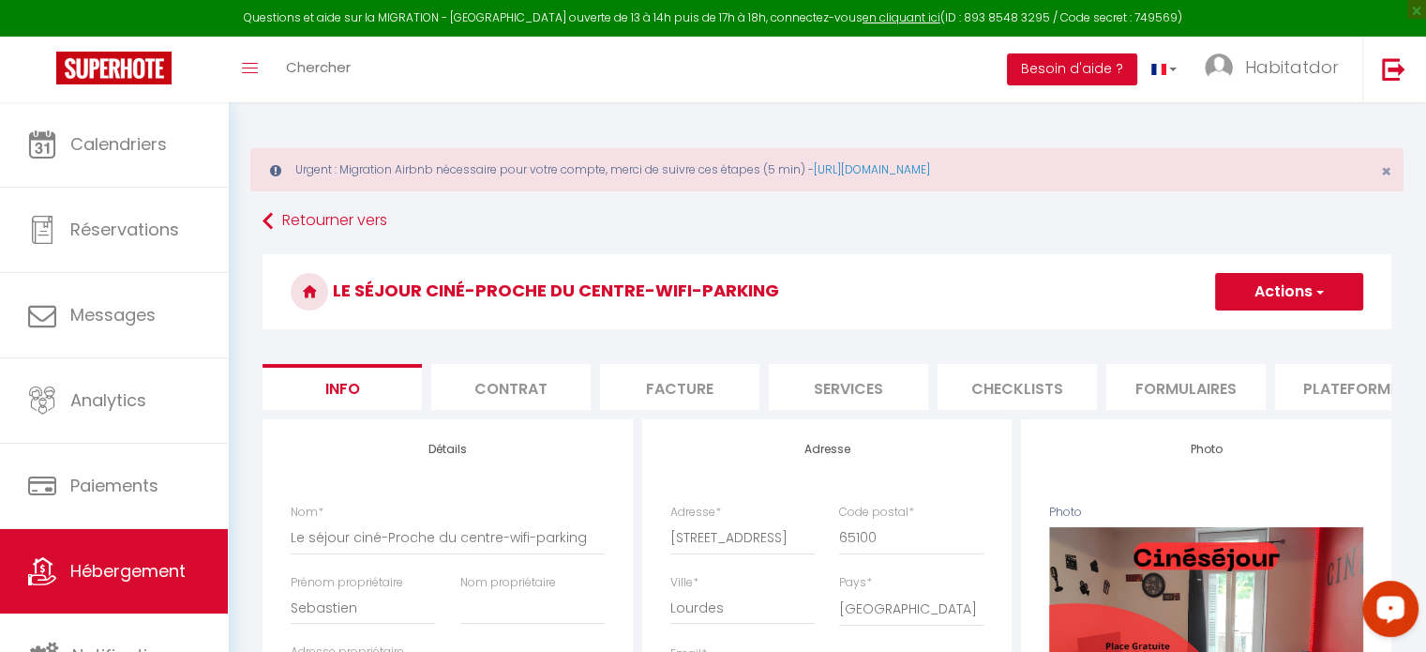
click at [1326, 385] on li "Plateformes" at bounding box center [1354, 387] width 159 height 46
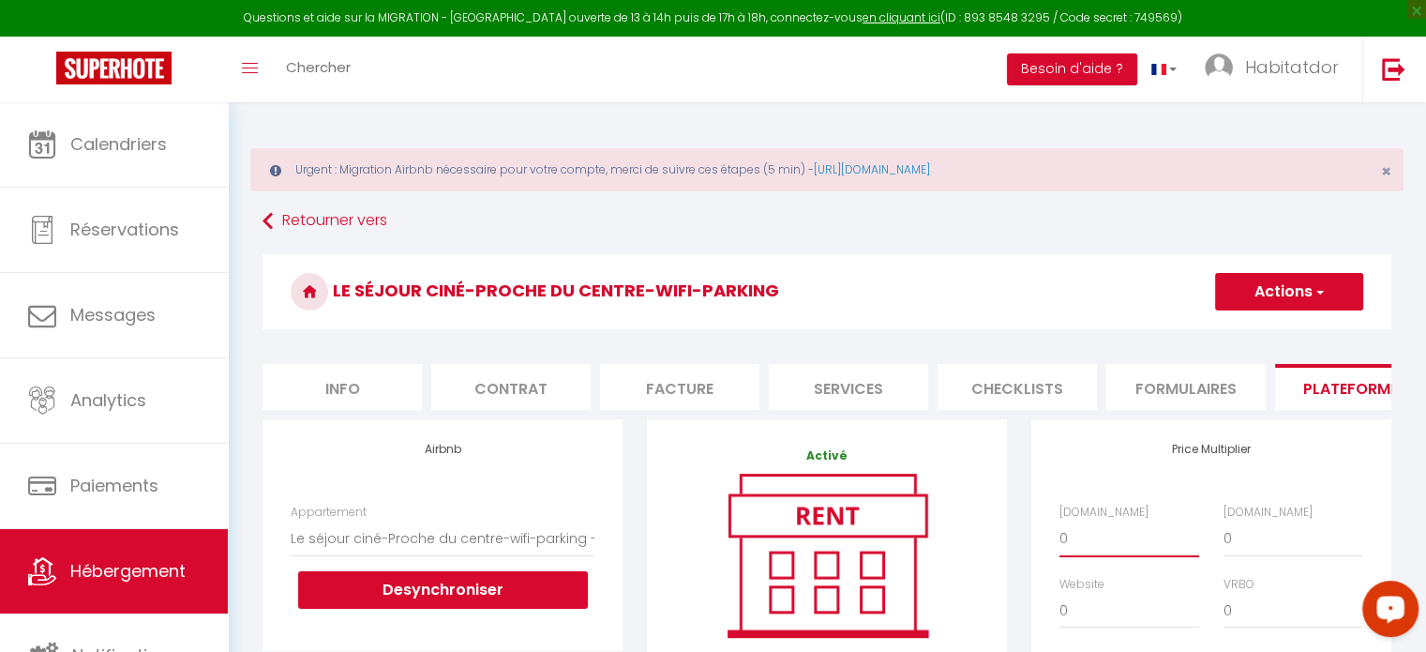
click at [1107, 556] on select "0 + 1 % + 2 % + 3 % + 4 % + 5 % + 6 % + 7 % + 8 % + 9 %" at bounding box center [1129, 538] width 140 height 36
select select "+ 15 %"
click at [1059, 534] on select "0 + 1 % + 2 % + 3 % + 4 % + 5 % + 6 % + 7 % + 8 % + 9 %" at bounding box center [1129, 538] width 140 height 36
click at [1241, 546] on select "0 + 1 % + 2 % + 3 % + 4 % + 5 % + 6 % + 7 % + 8 % + 9 %" at bounding box center [1293, 538] width 140 height 36
select select "+ 18 %"
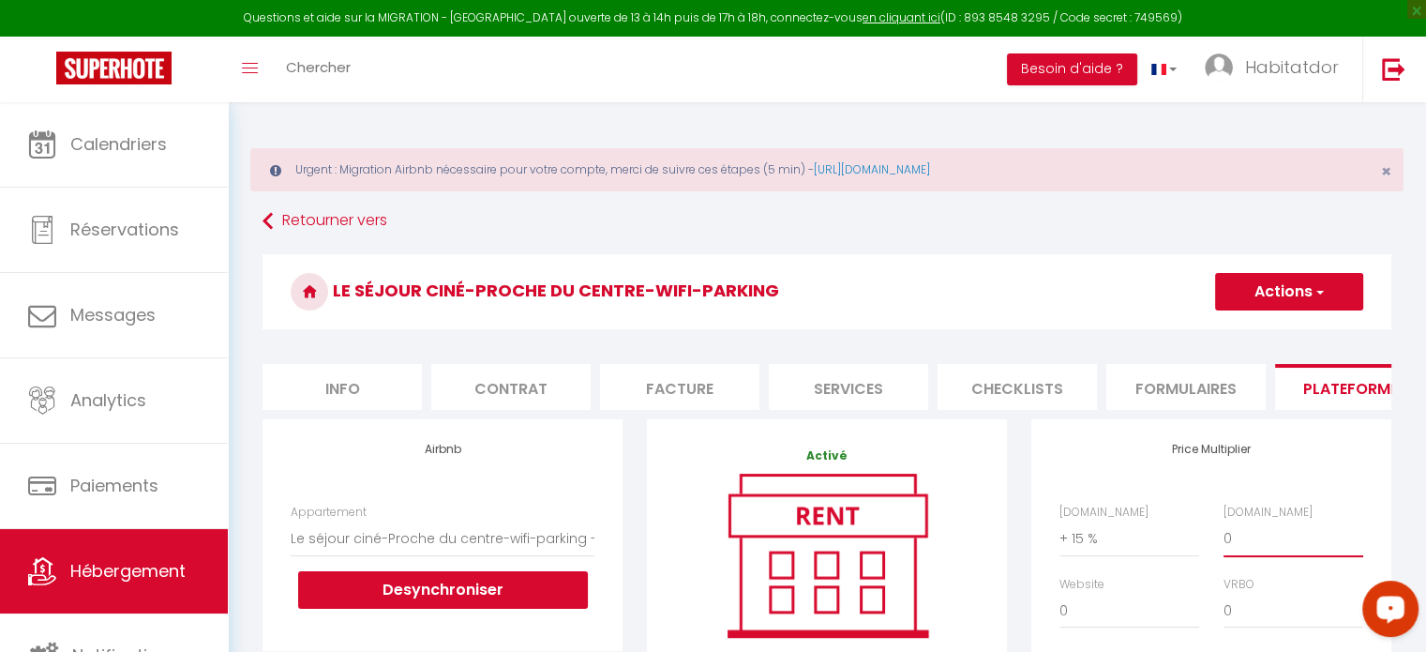
click at [1223, 534] on select "0 + 1 % + 2 % + 3 % + 4 % + 5 % + 6 % + 7 % + 8 % + 9 %" at bounding box center [1293, 538] width 140 height 36
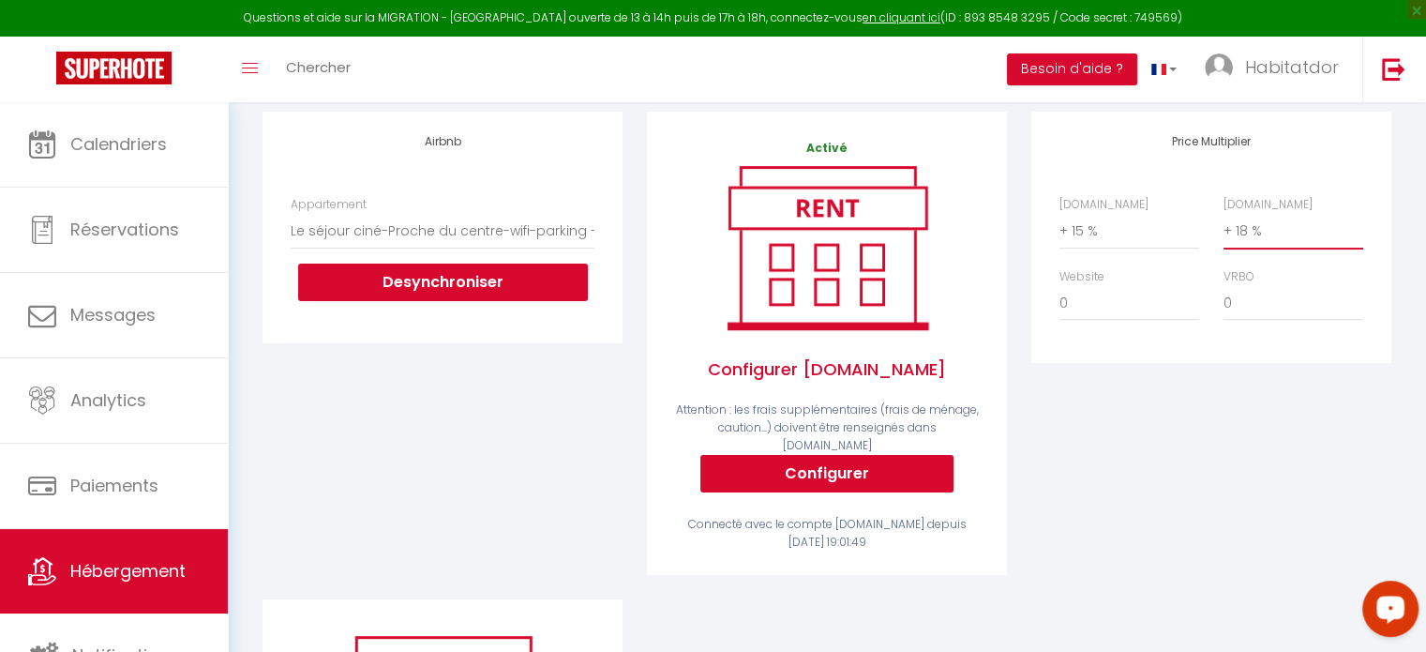
scroll to position [326, 0]
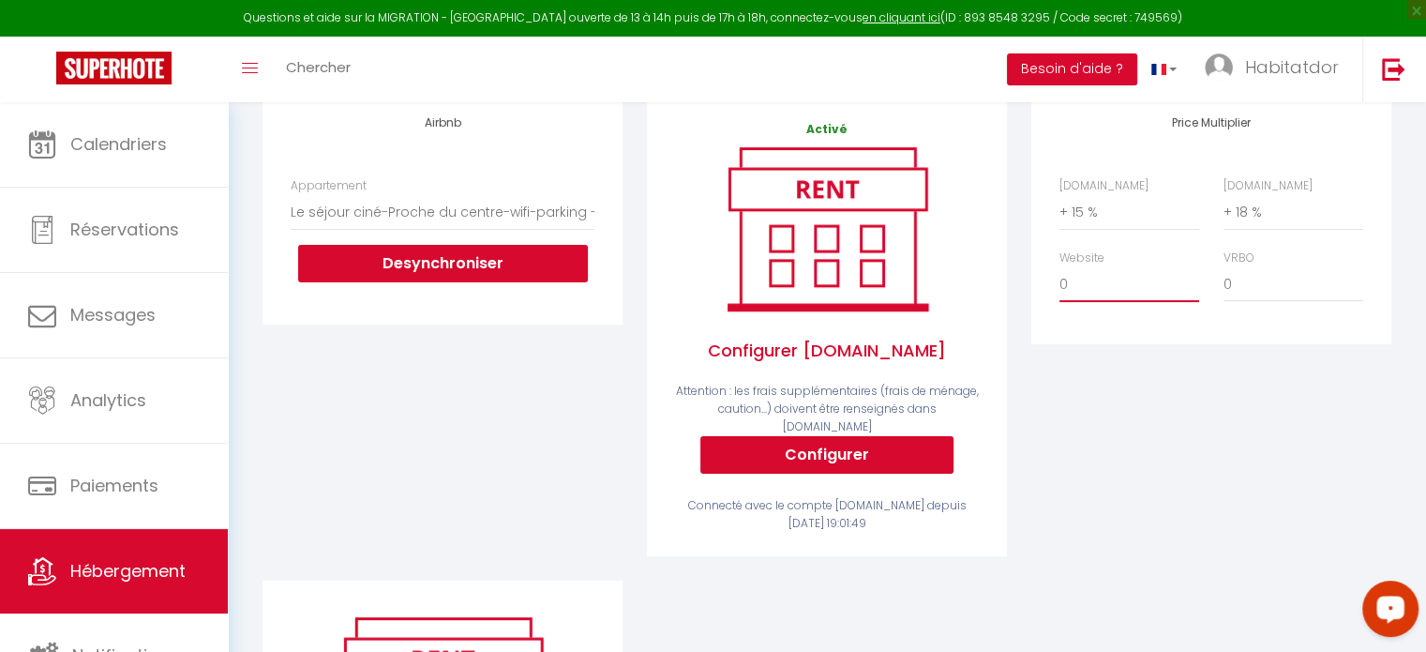
click at [1067, 302] on select "0 + 1 % + 2 % + 3 % + 4 % + 5 % + 6 % + 7 % + 8 % + 9 %" at bounding box center [1129, 284] width 140 height 36
select select "- 10 %"
click at [1059, 279] on select "0 + 1 % + 2 % + 3 % + 4 % + 5 % + 6 % + 7 % + 8 % + 9 %" at bounding box center [1129, 284] width 140 height 36
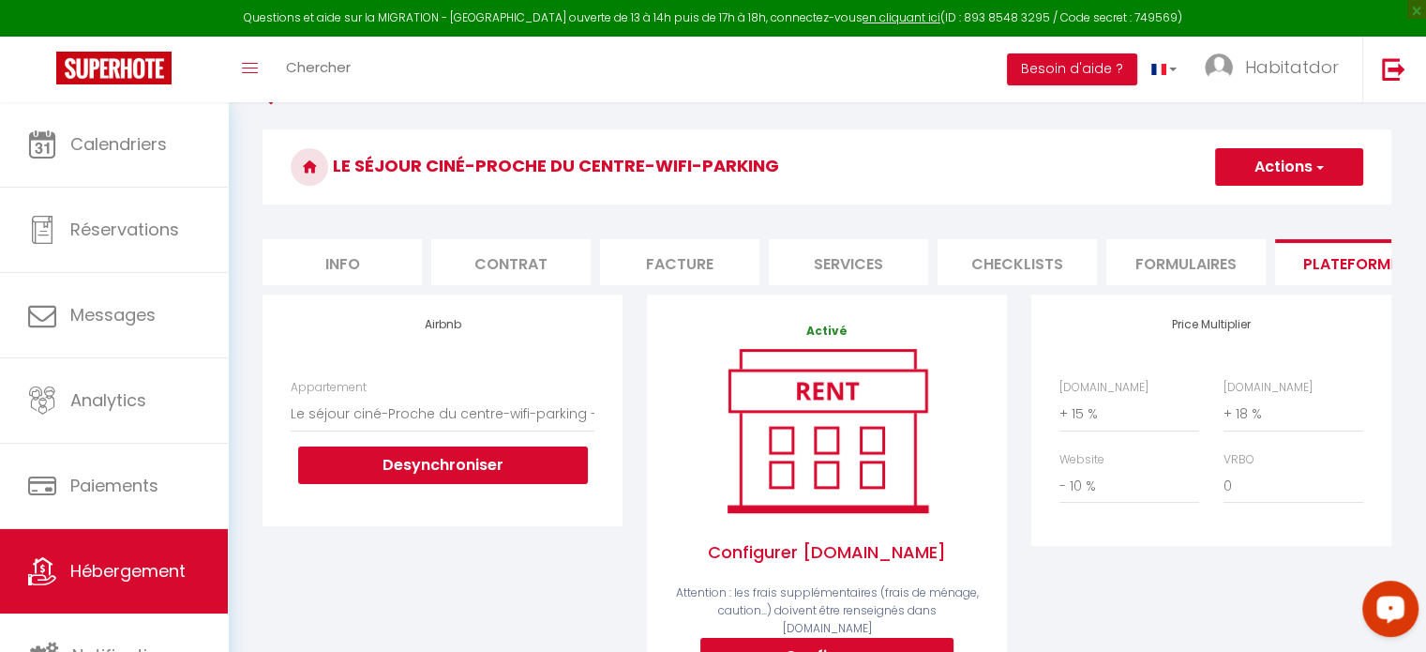
click at [1275, 168] on button "Actions" at bounding box center [1289, 166] width 148 height 37
click at [1251, 215] on link "Enregistrer" at bounding box center [1288, 208] width 148 height 24
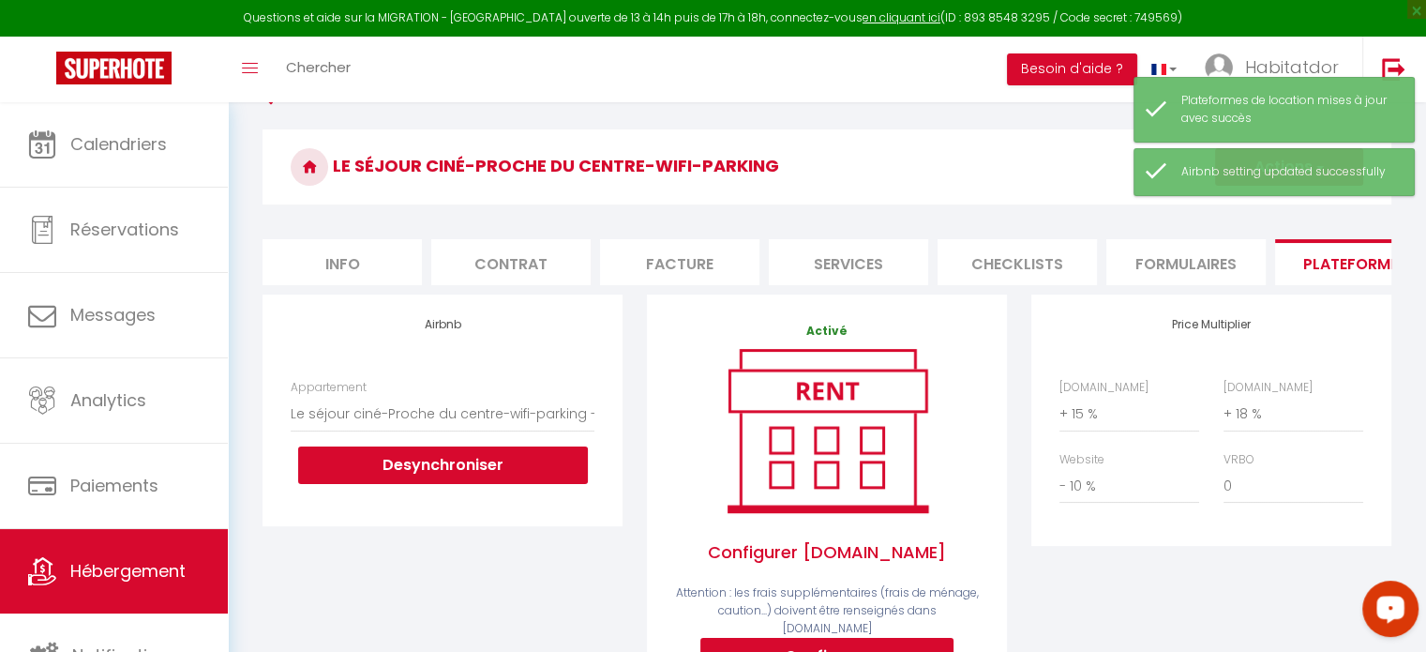
scroll to position [0, 0]
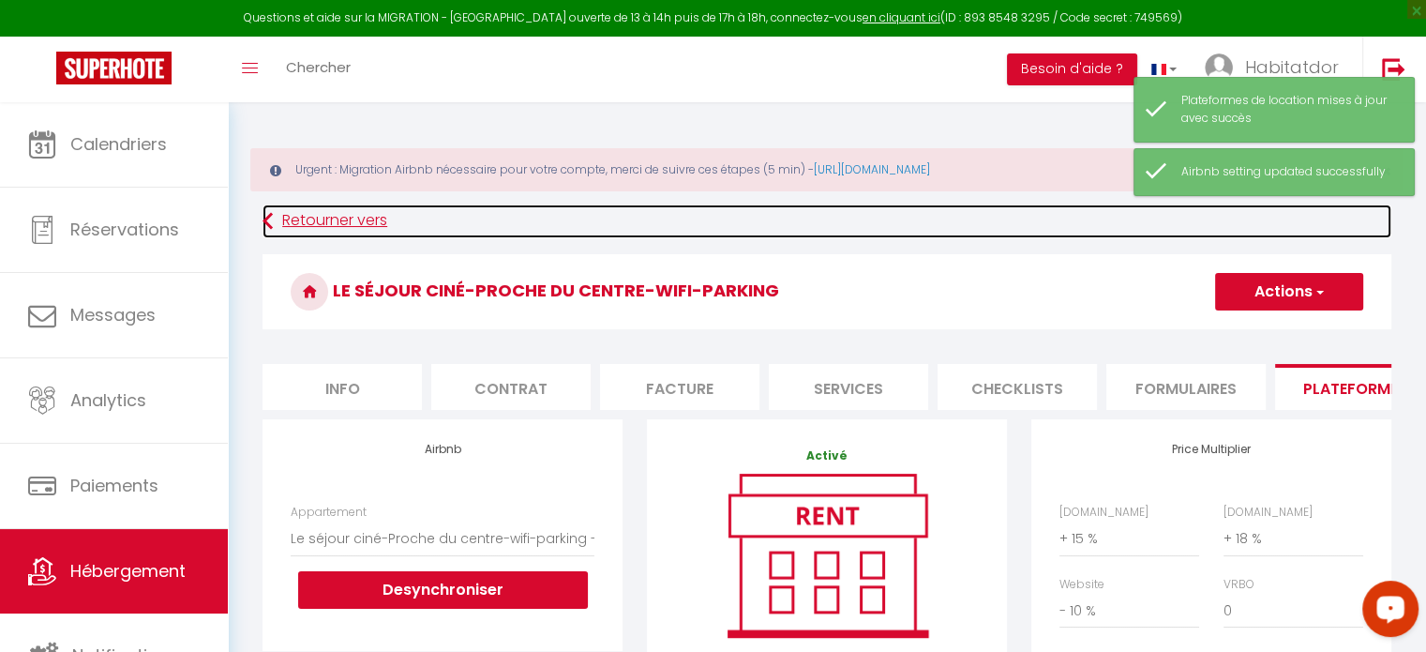
click at [343, 222] on link "Retourner vers" at bounding box center [826, 221] width 1129 height 34
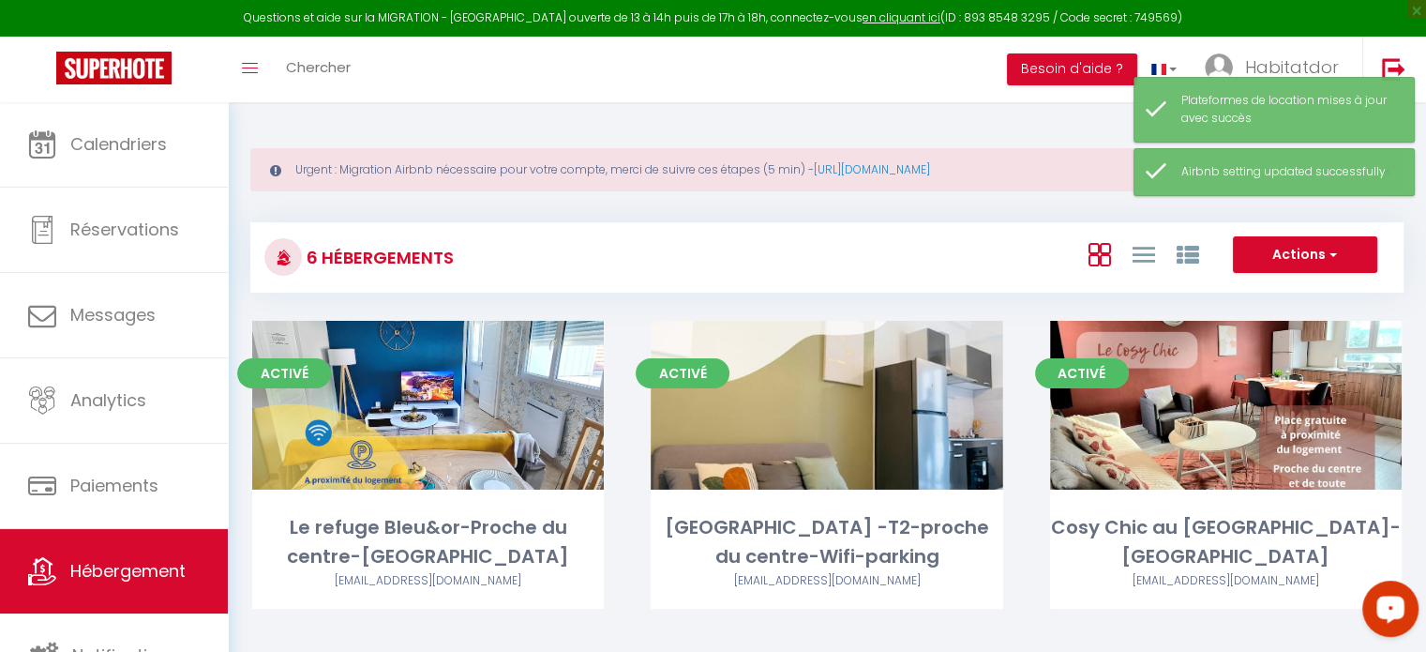
scroll to position [360, 0]
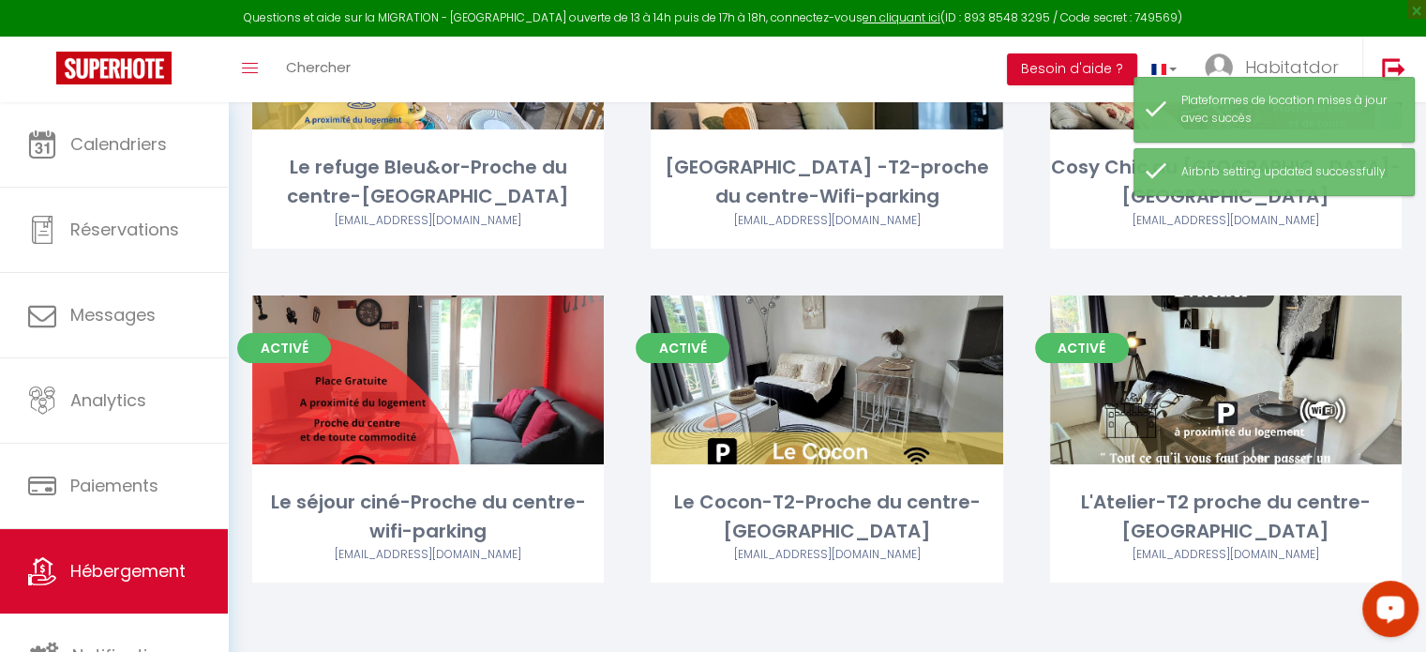
drag, startPoint x: 1439, startPoint y: 262, endPoint x: 11, endPoint y: 29, distance: 1446.6
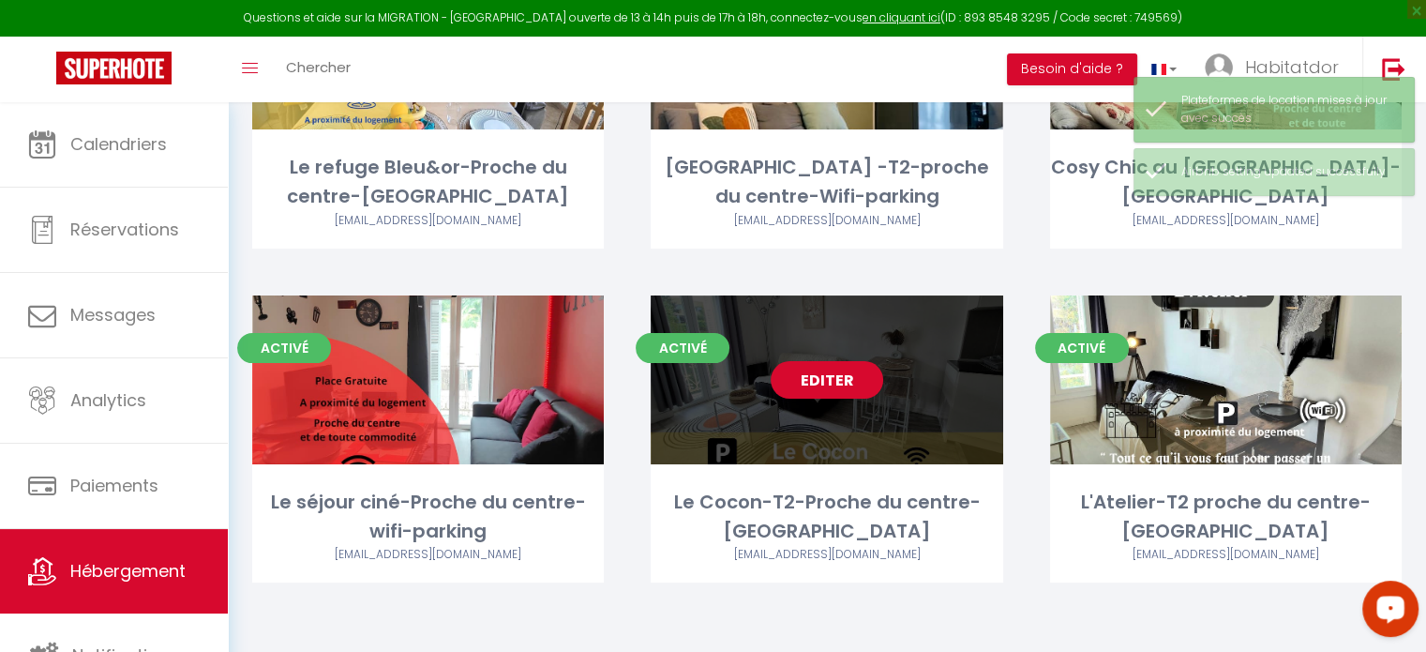
click at [832, 382] on link "Editer" at bounding box center [827, 379] width 112 height 37
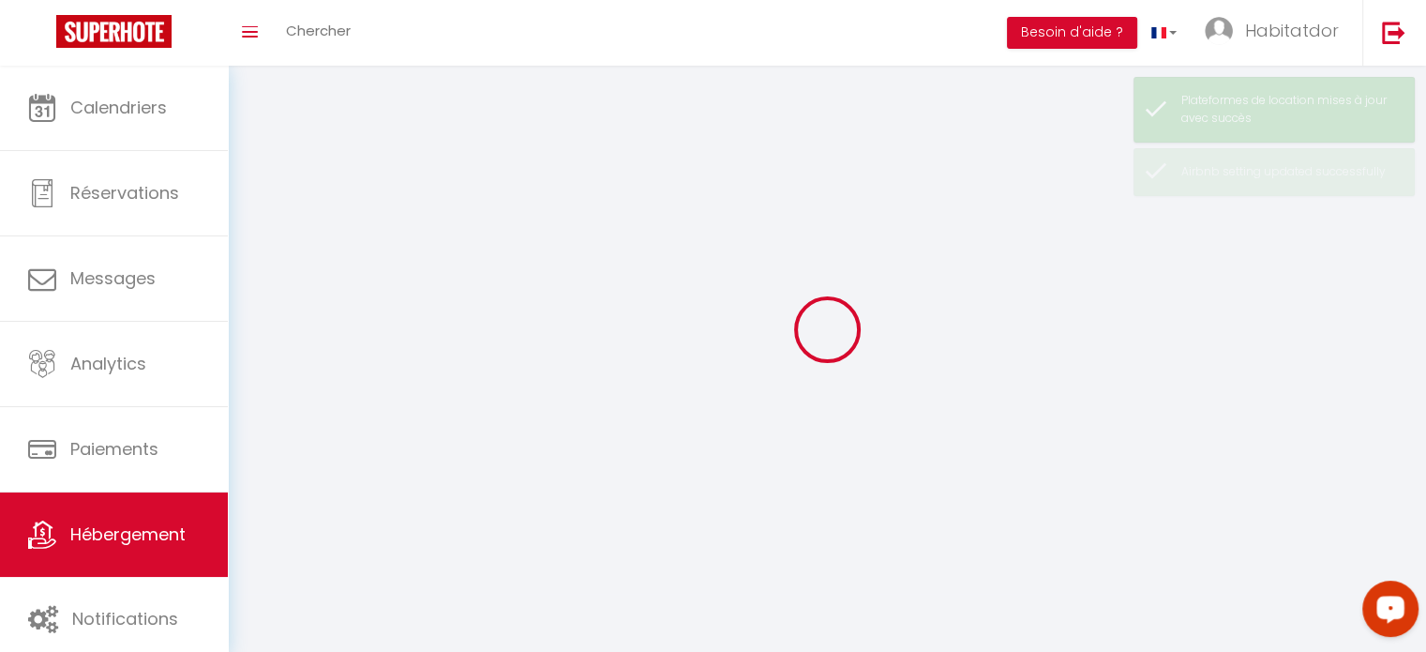
select select "1"
select select
select select "28"
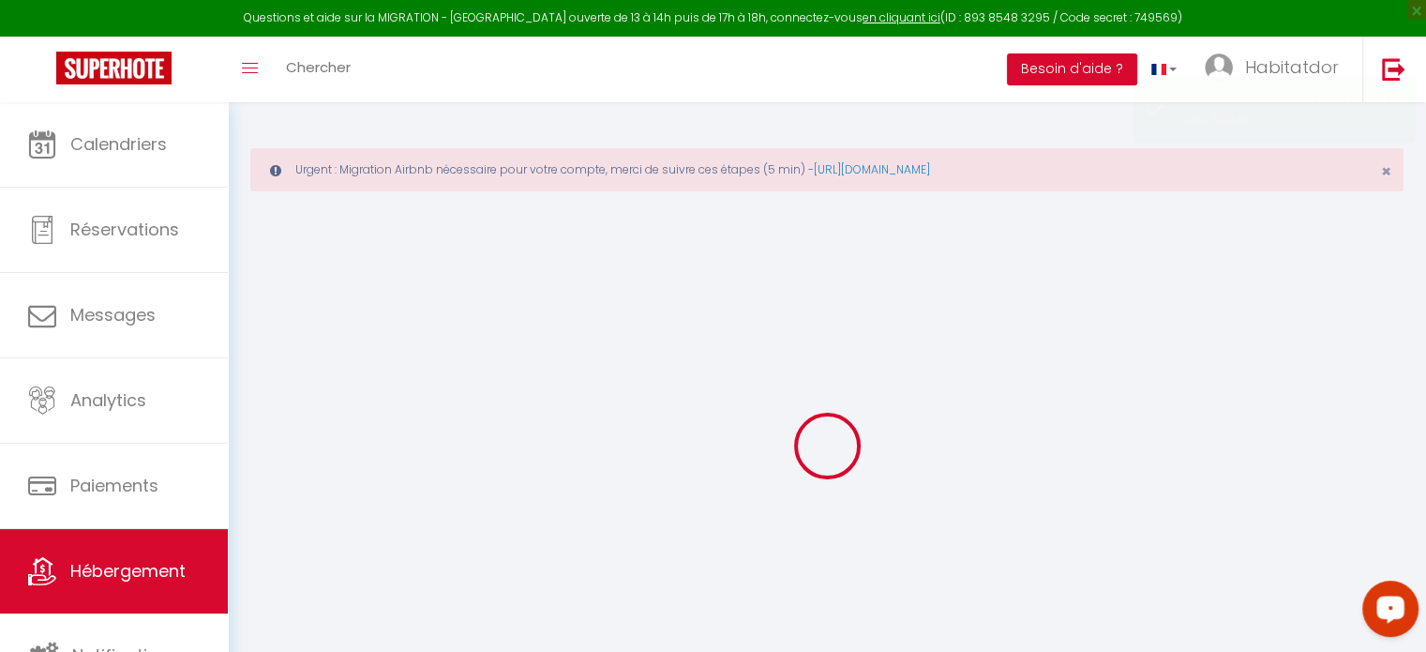
select select
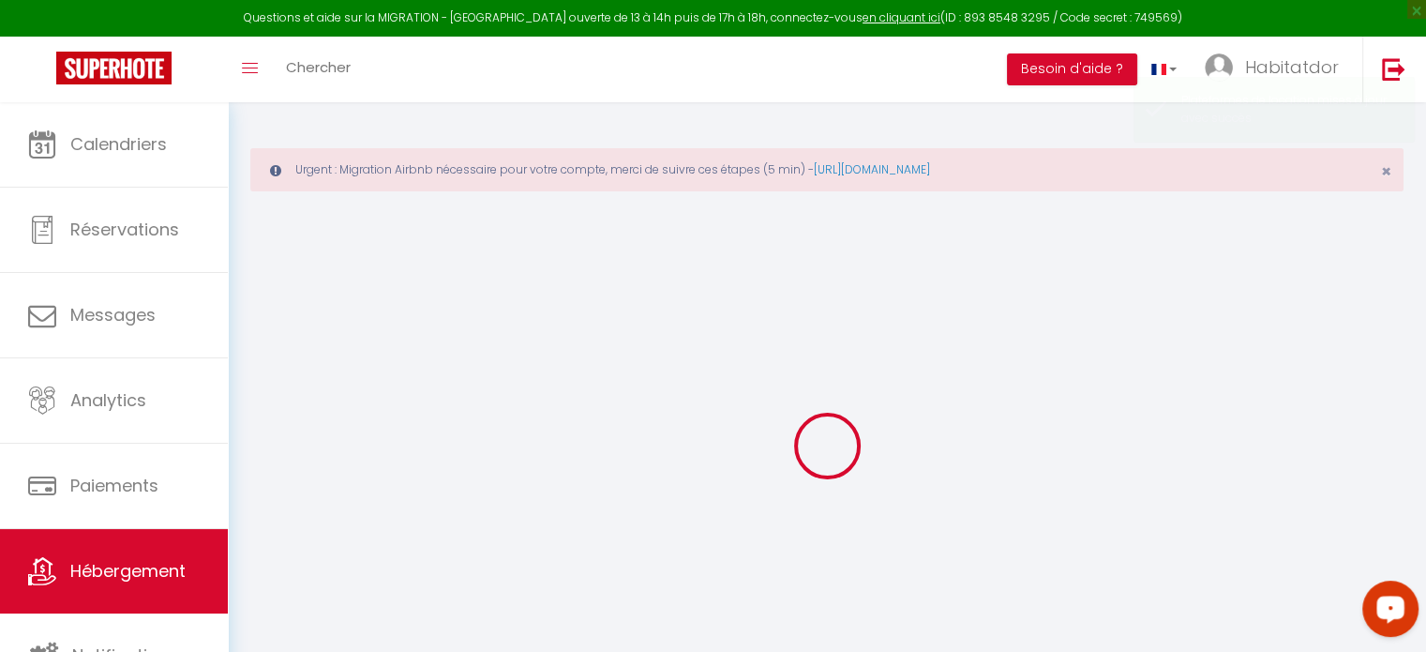
select select
checkbox input "false"
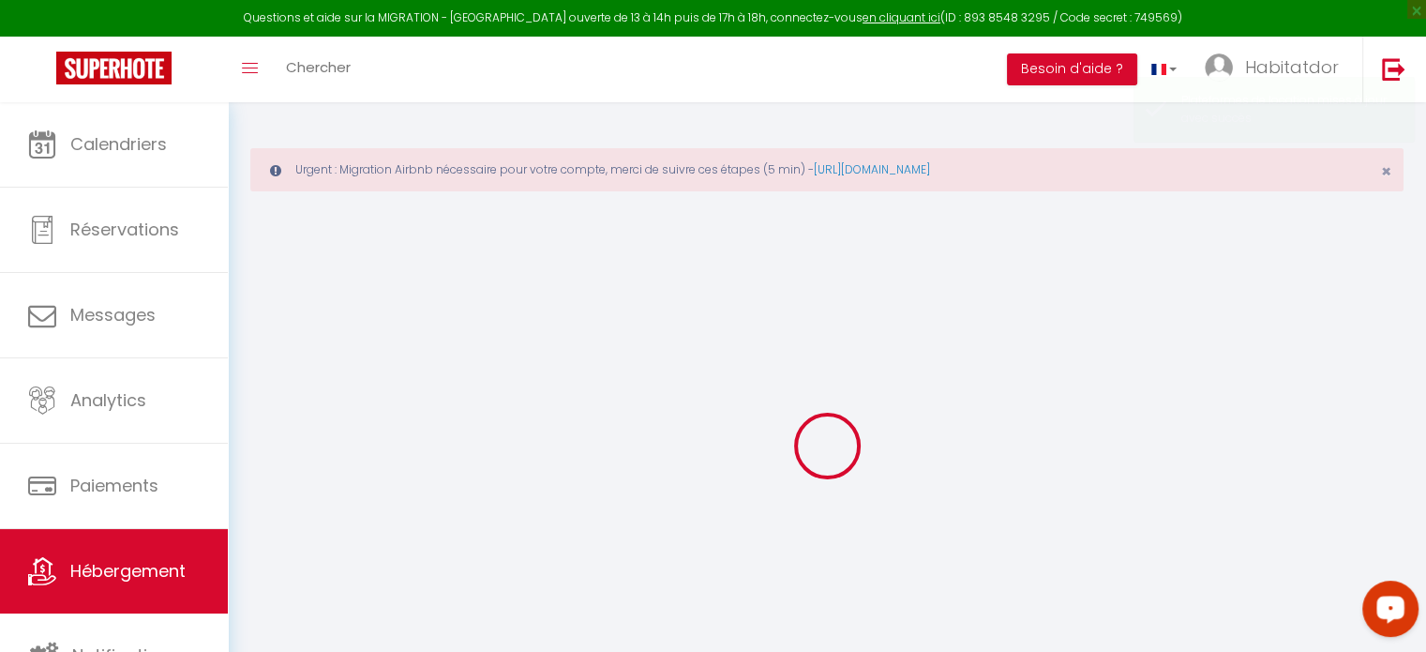
select select
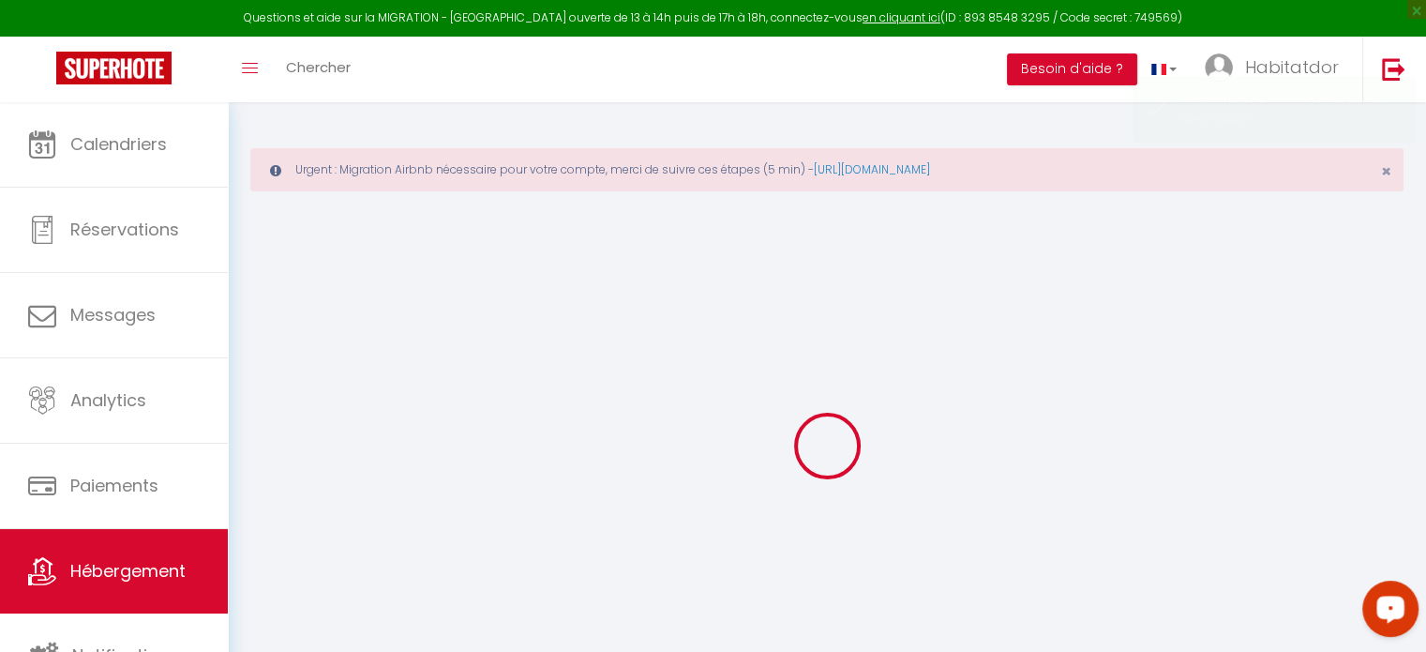
select select
checkbox input "false"
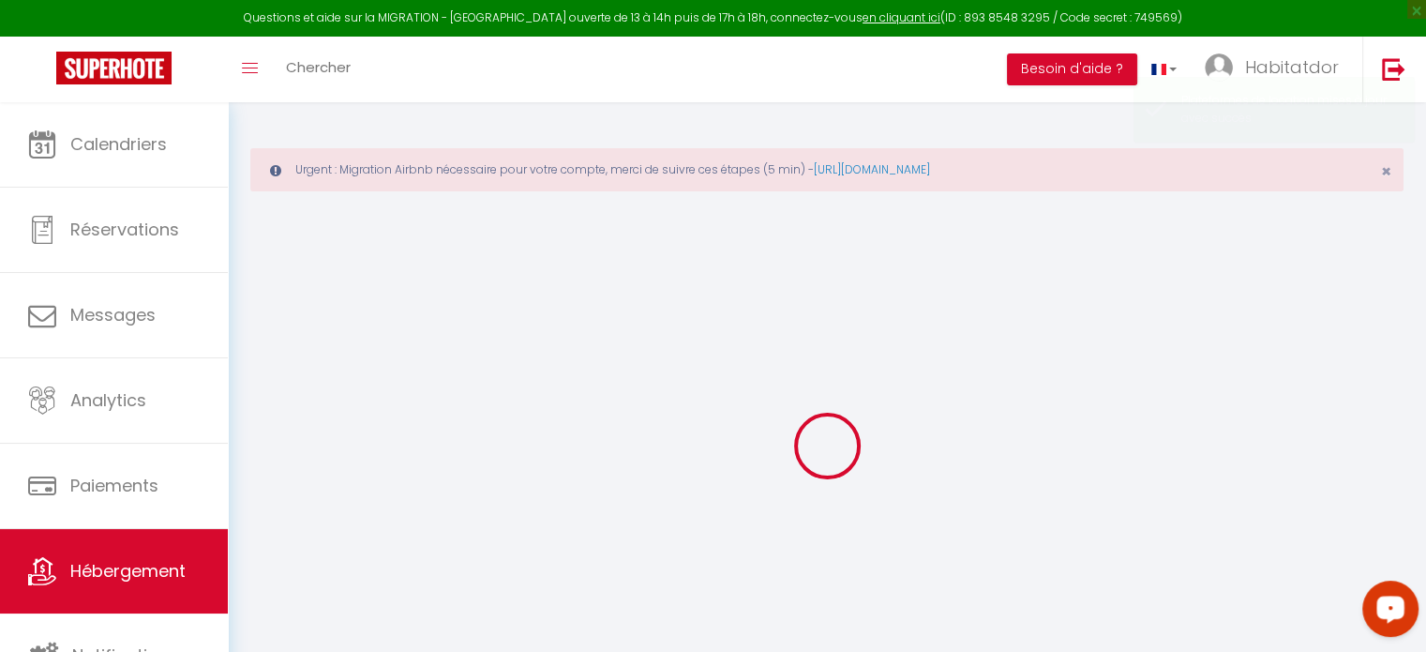
checkbox input "false"
select select
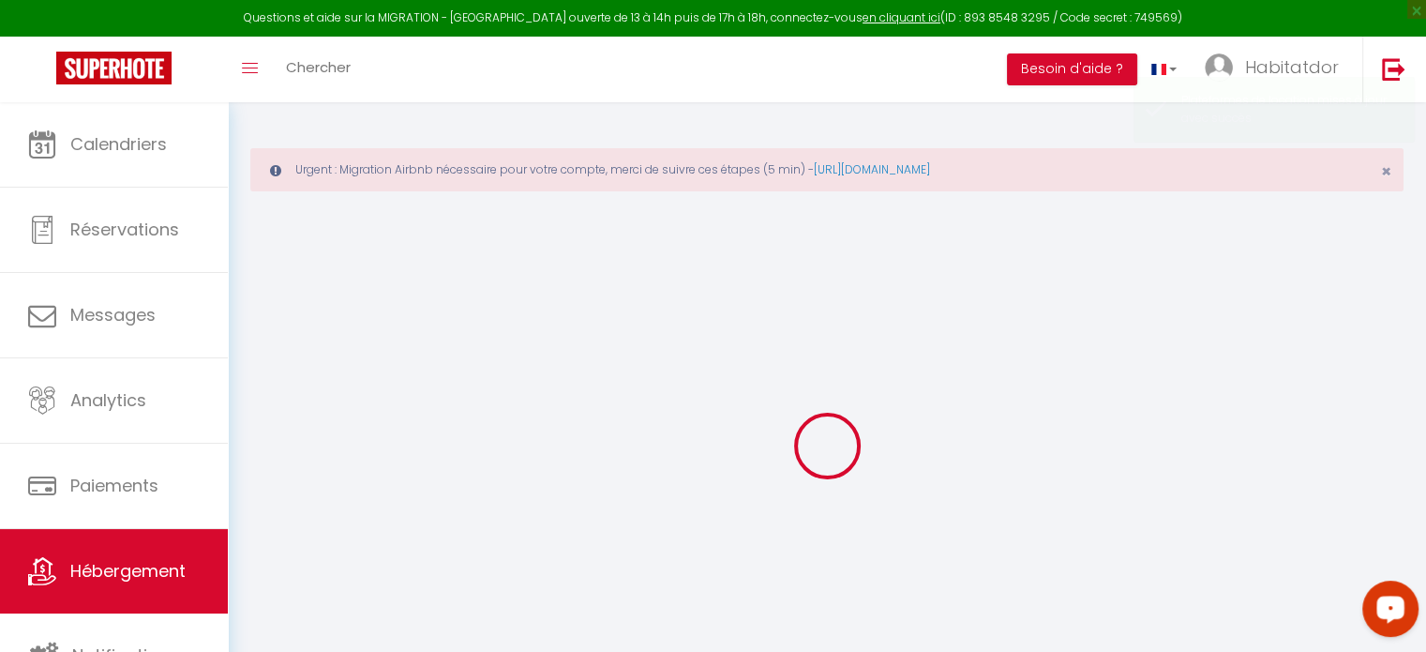
select select
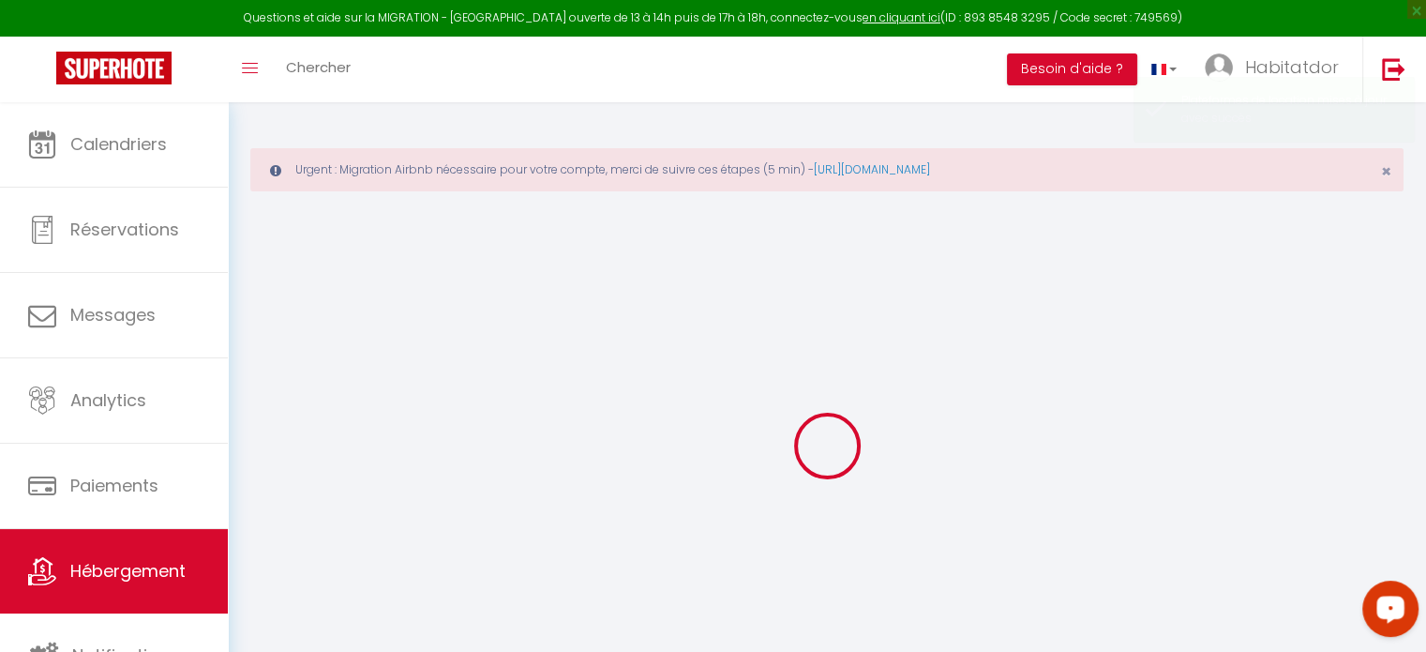
checkbox input "false"
select select
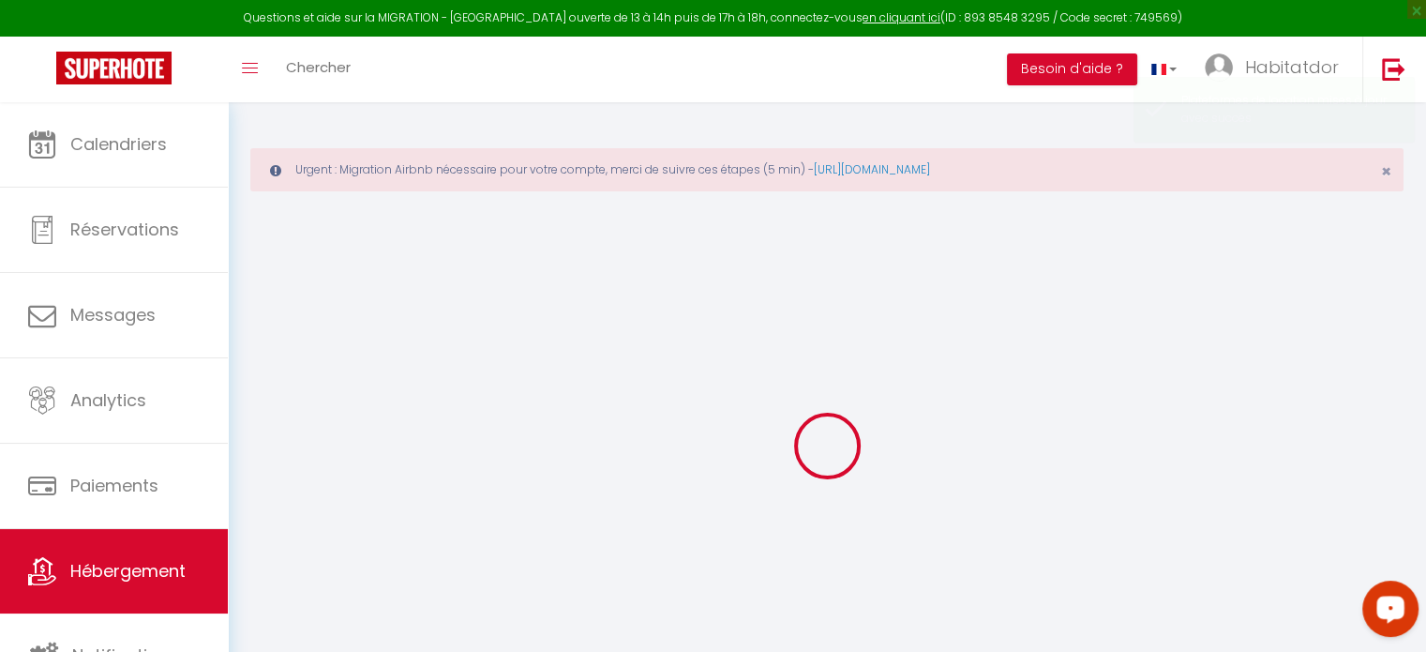
select select
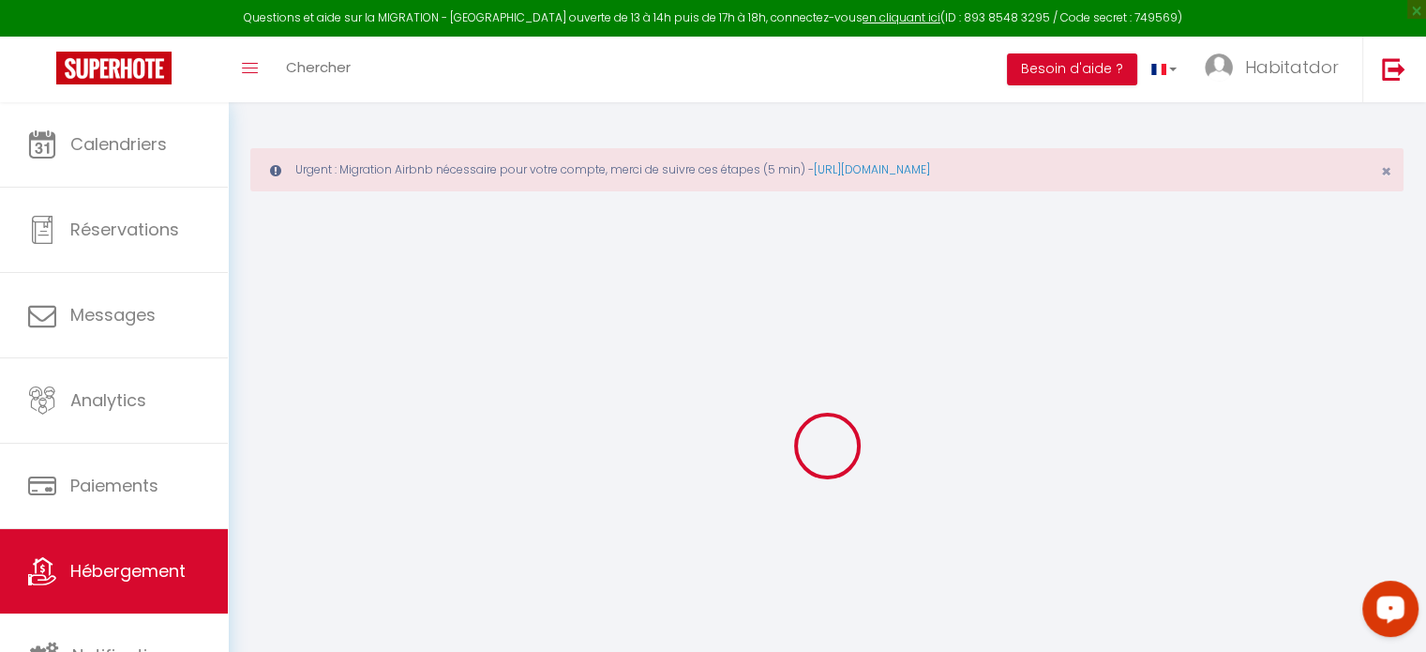
select select
checkbox input "false"
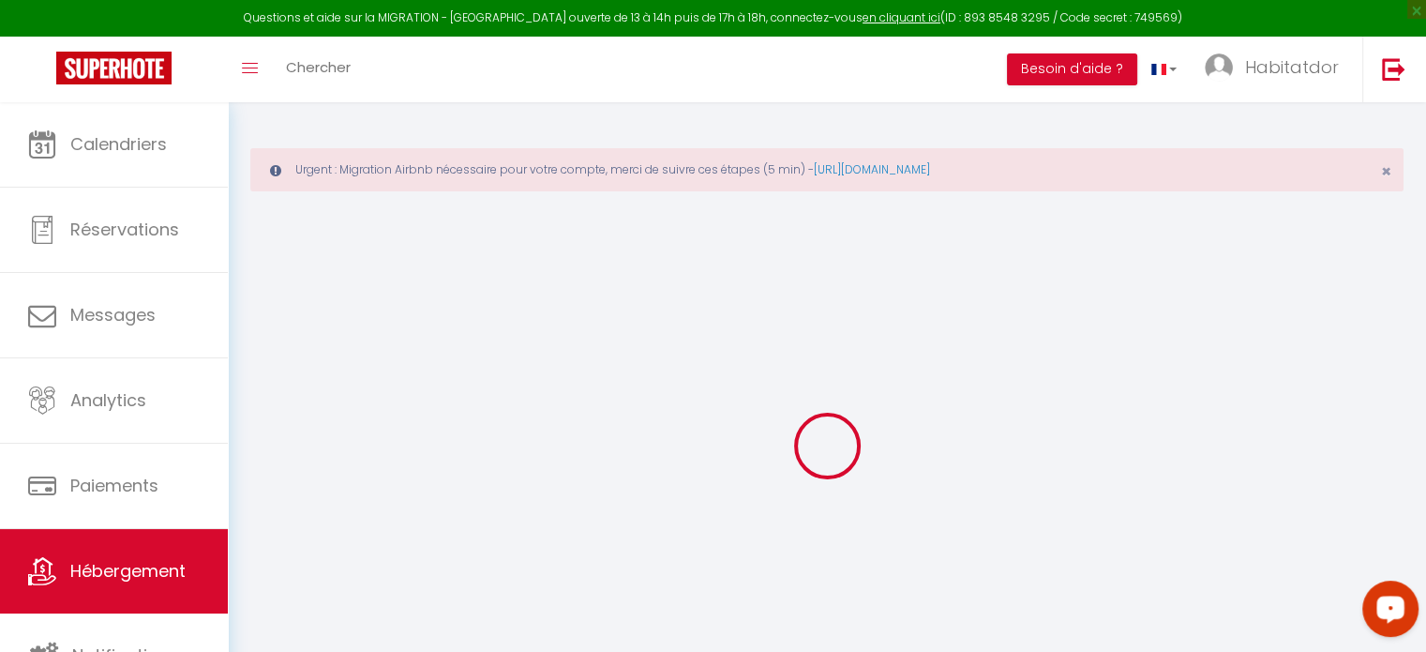
checkbox input "false"
select select
type input "Le Cocon-T2-Proche du centre-[GEOGRAPHIC_DATA]"
type input "Sebastien"
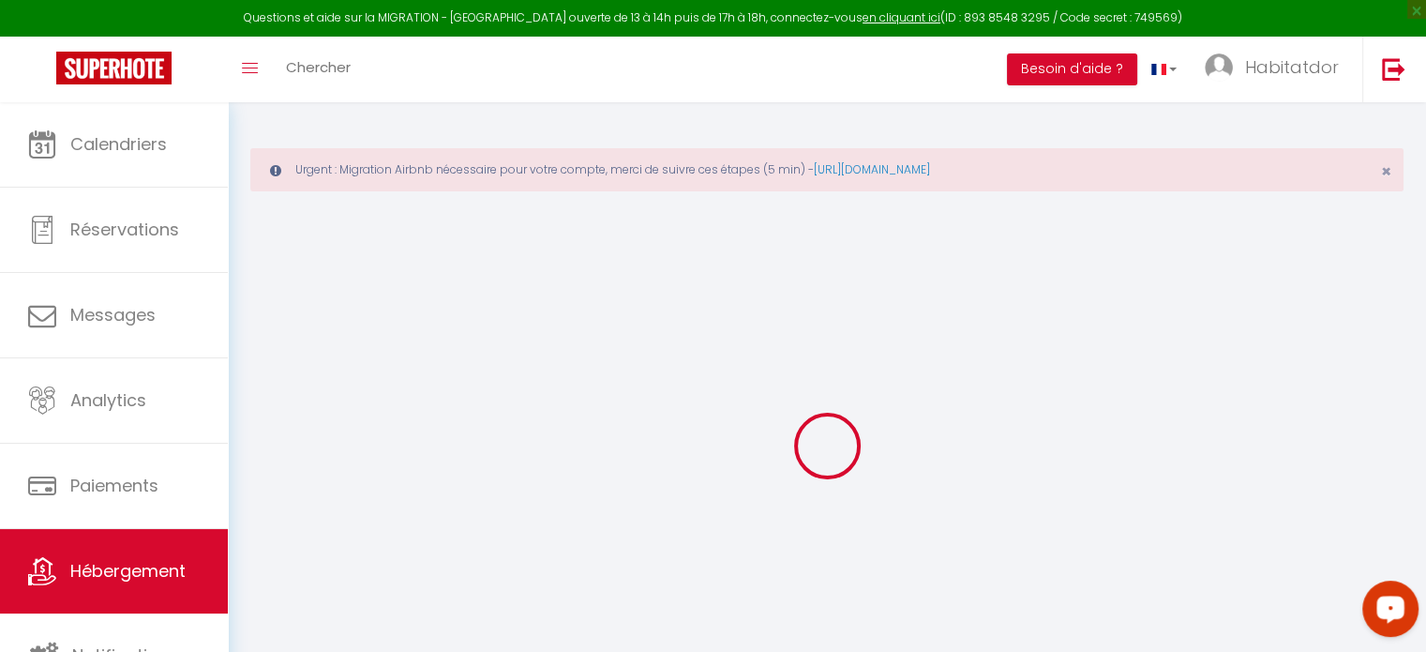
type input "50"
type input "20"
type input "7.20"
type input "6.62"
select select
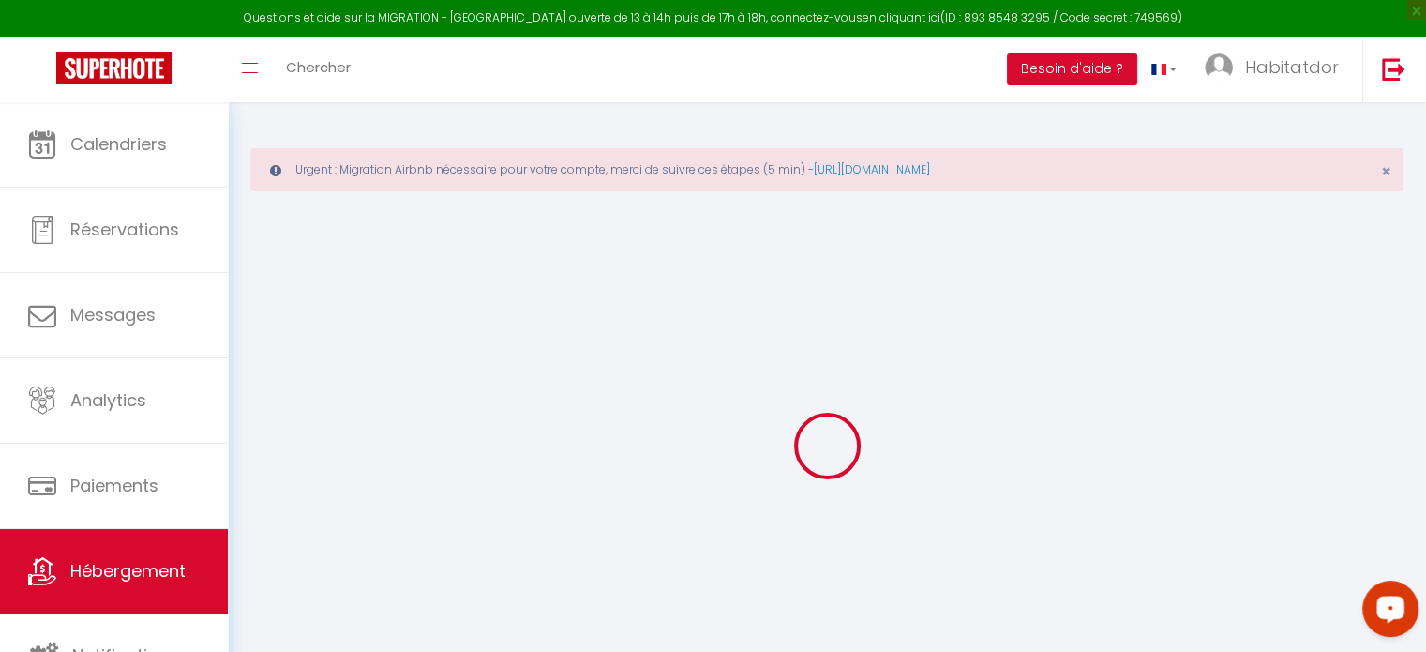
select select
type input "[STREET_ADDRESS]"
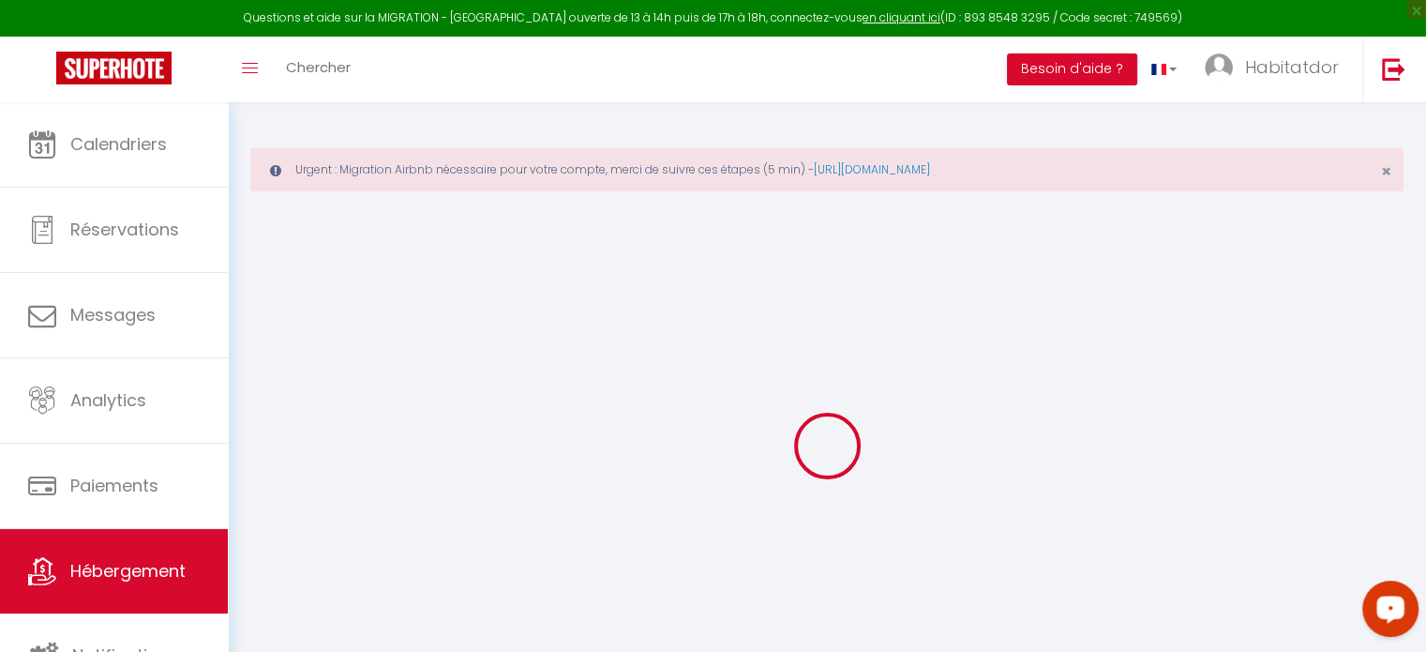
type input "65100"
type input "Lourdes"
type input "[EMAIL_ADDRESS][DOMAIN_NAME]"
select select "13449"
checkbox input "false"
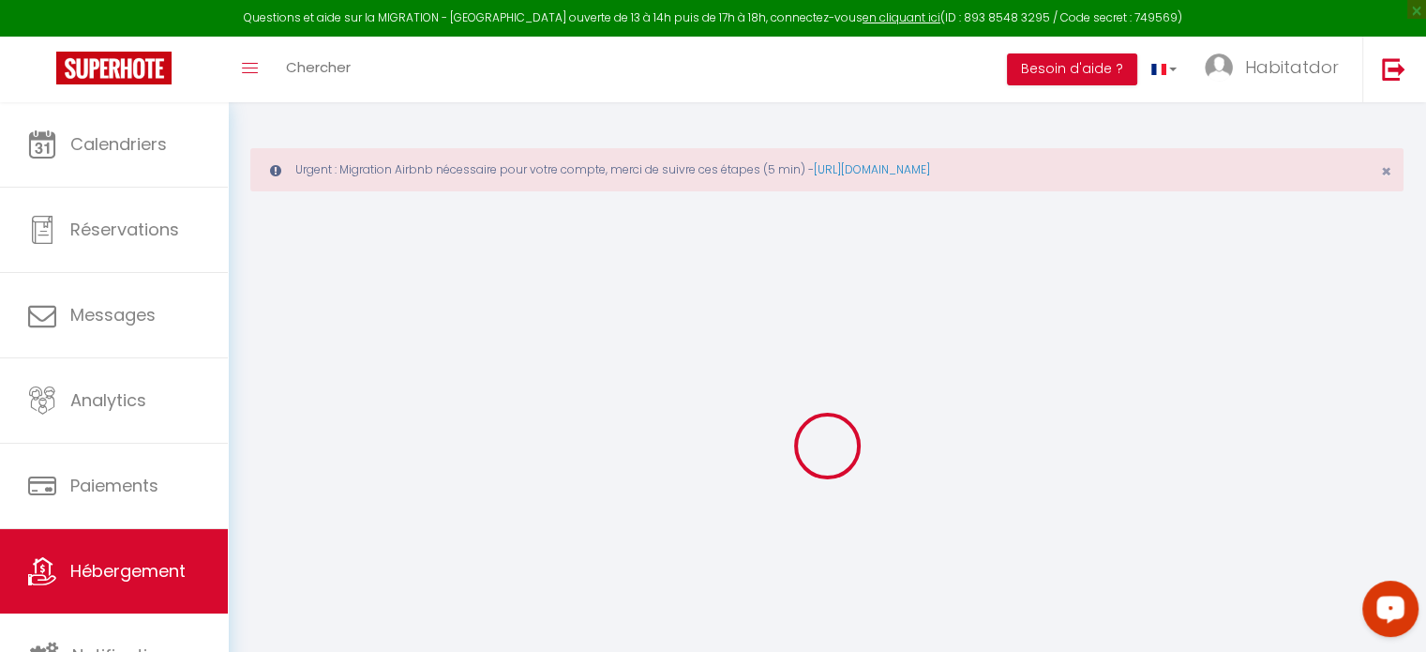
checkbox input "false"
radio input "true"
type input "0"
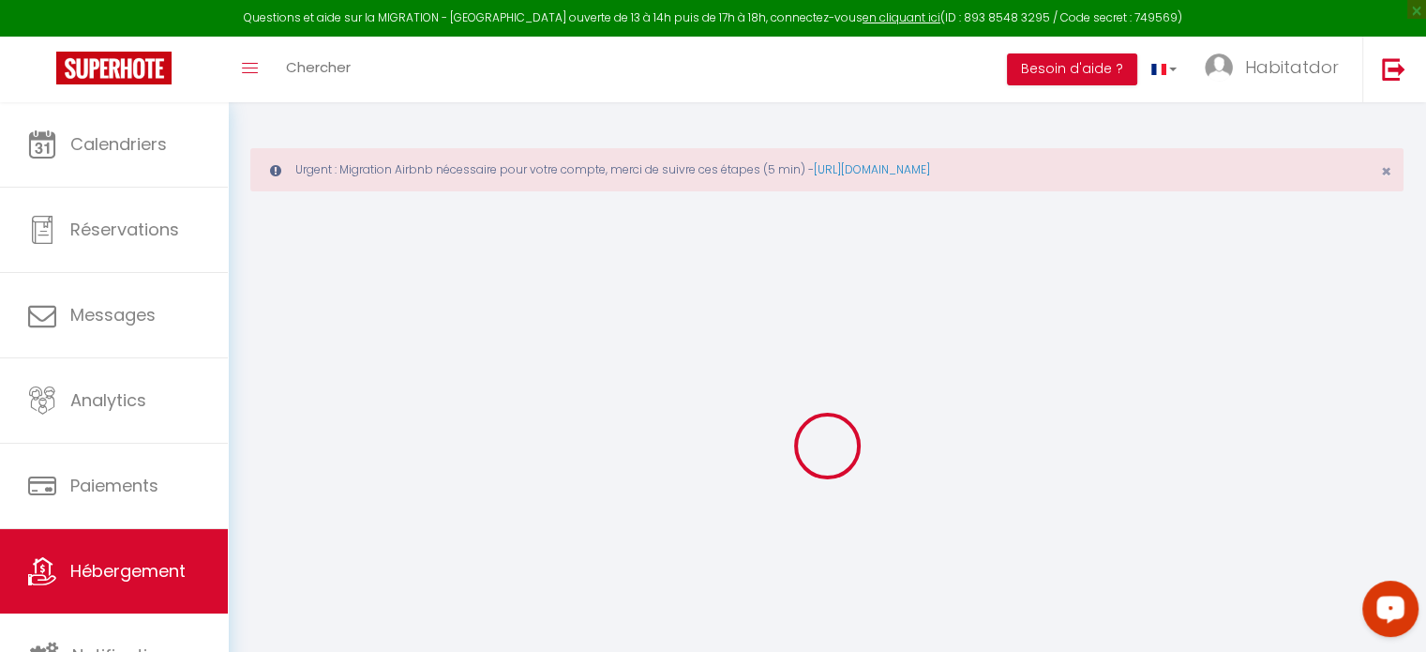
type input "0"
select select
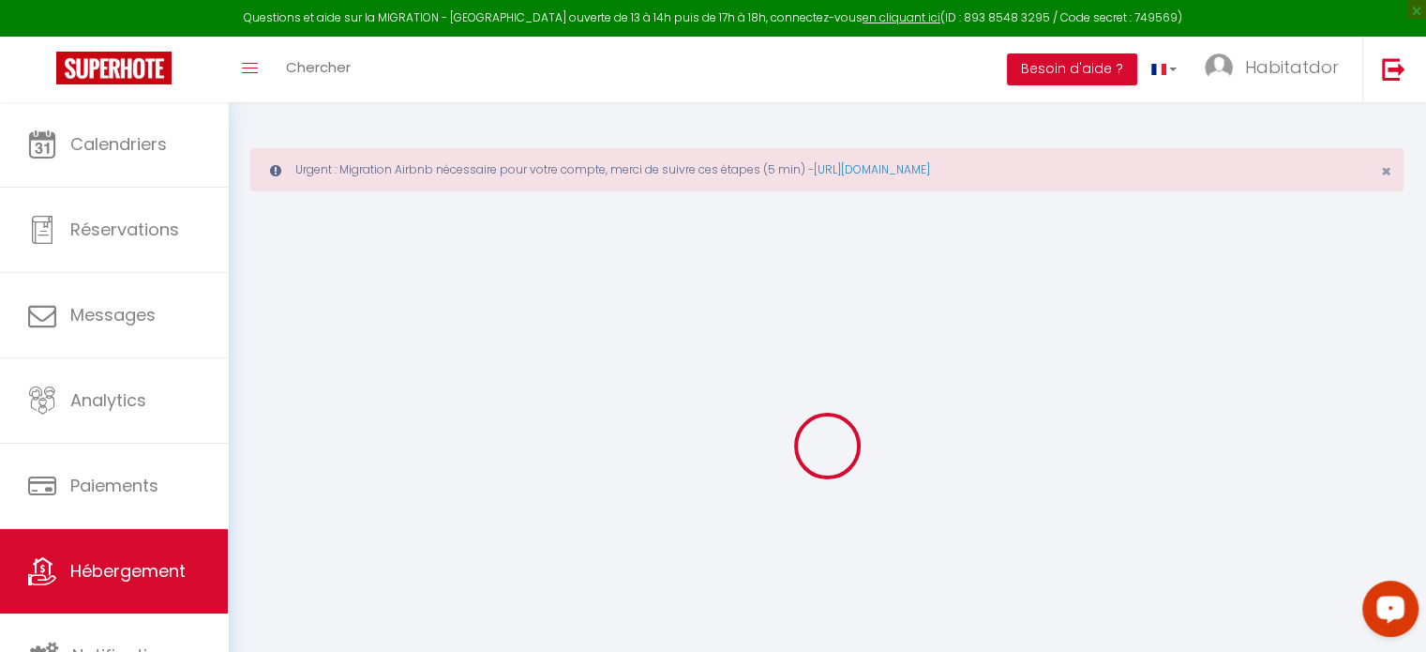
select select
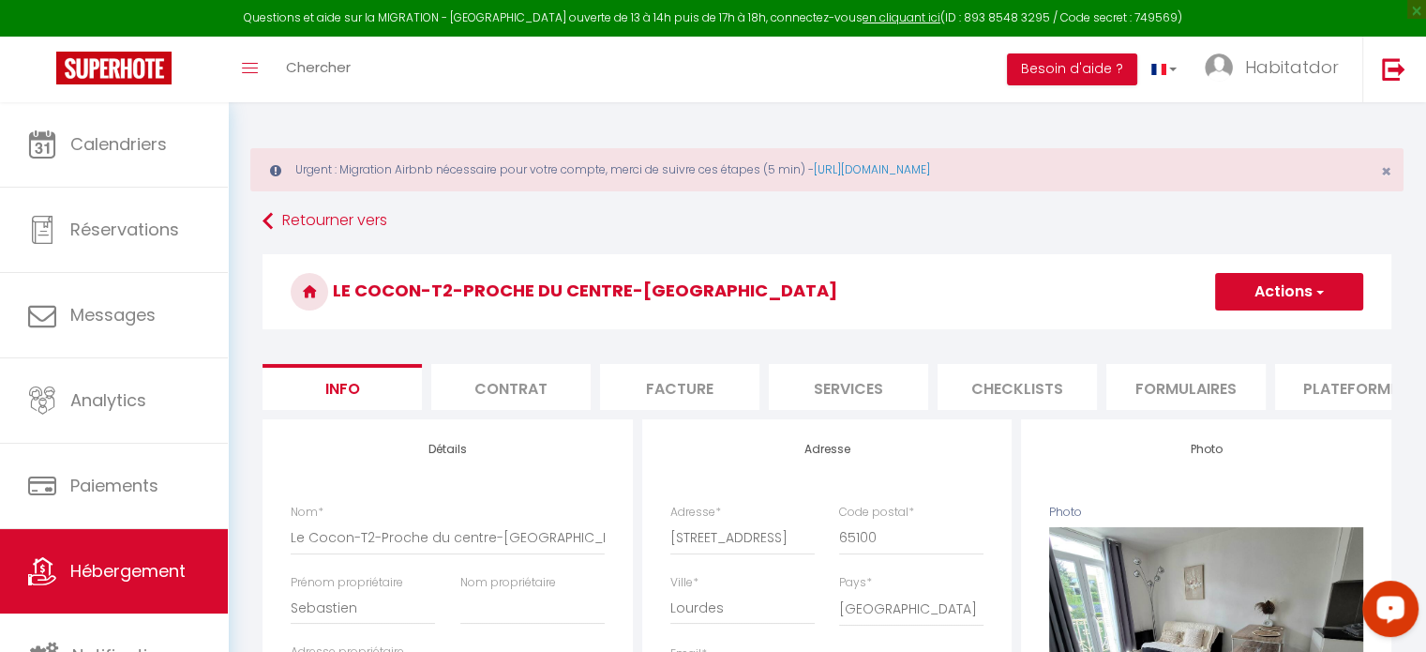
click at [1297, 292] on button "Actions" at bounding box center [1289, 291] width 148 height 37
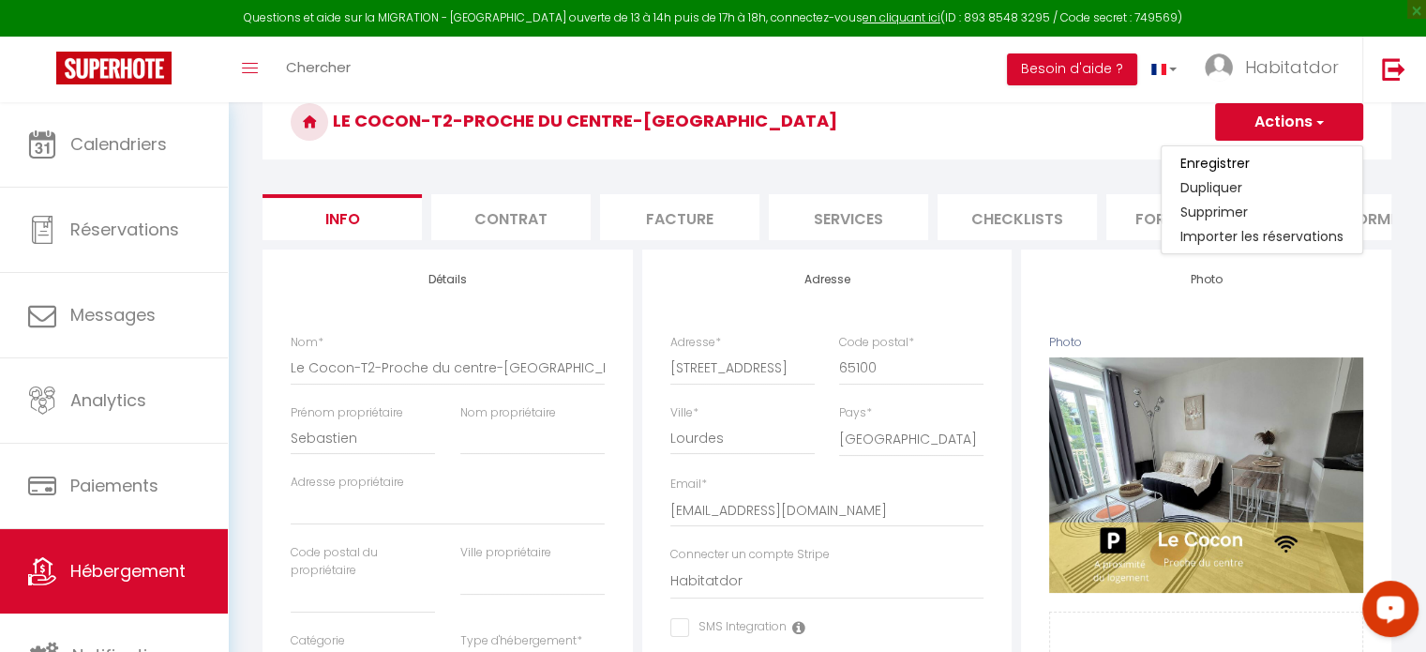
click at [1016, 209] on li "Checklists" at bounding box center [1016, 217] width 159 height 46
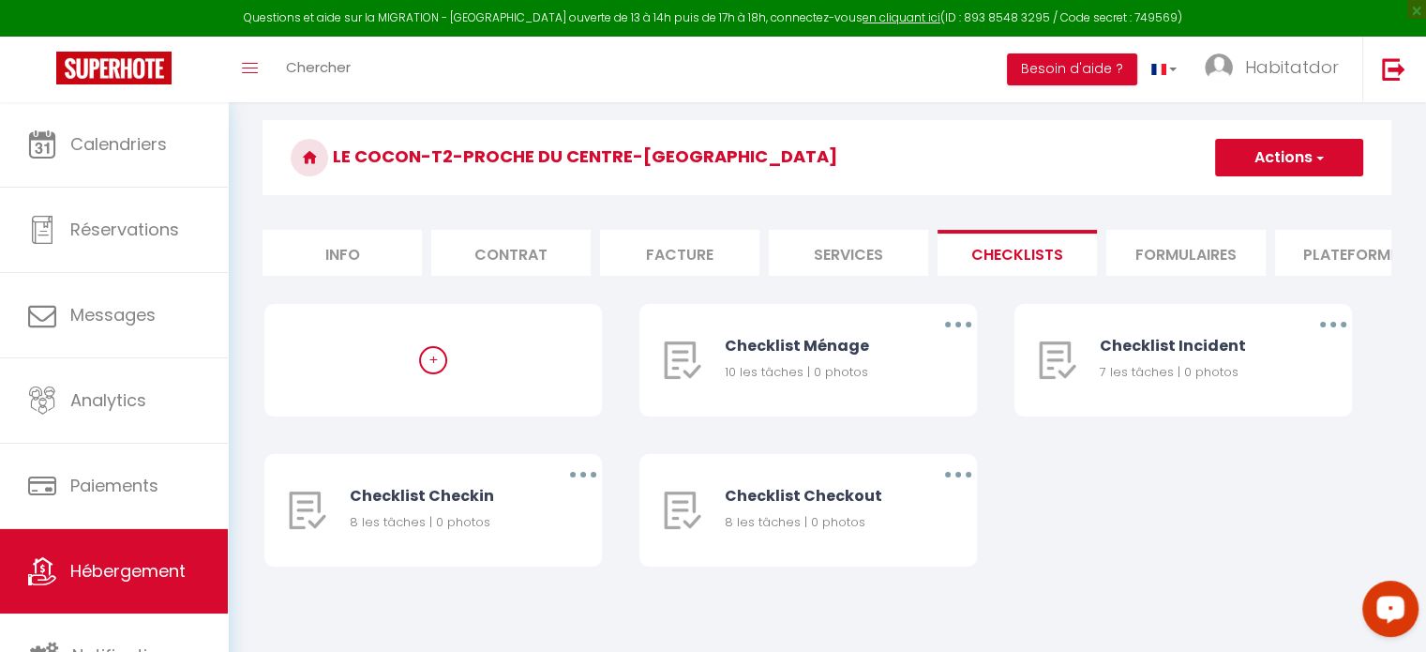
click at [1308, 234] on li "Plateformes" at bounding box center [1354, 253] width 159 height 46
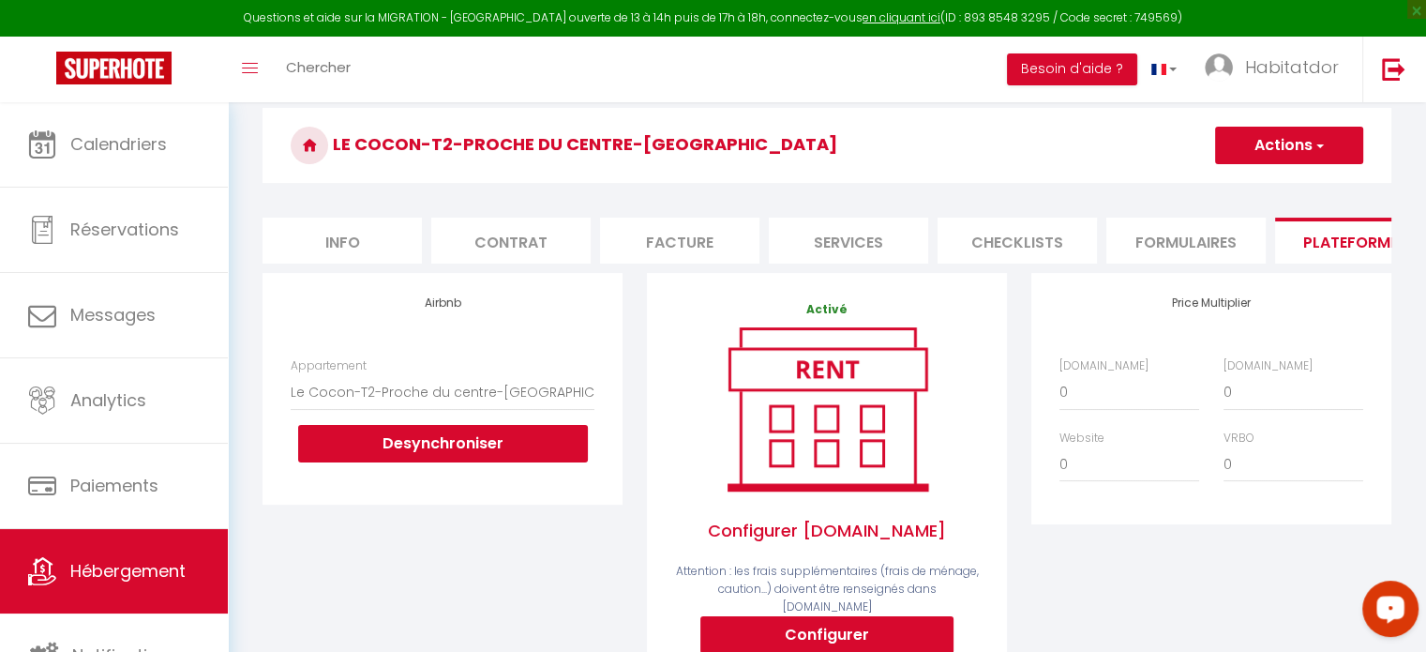
scroll to position [170, 0]
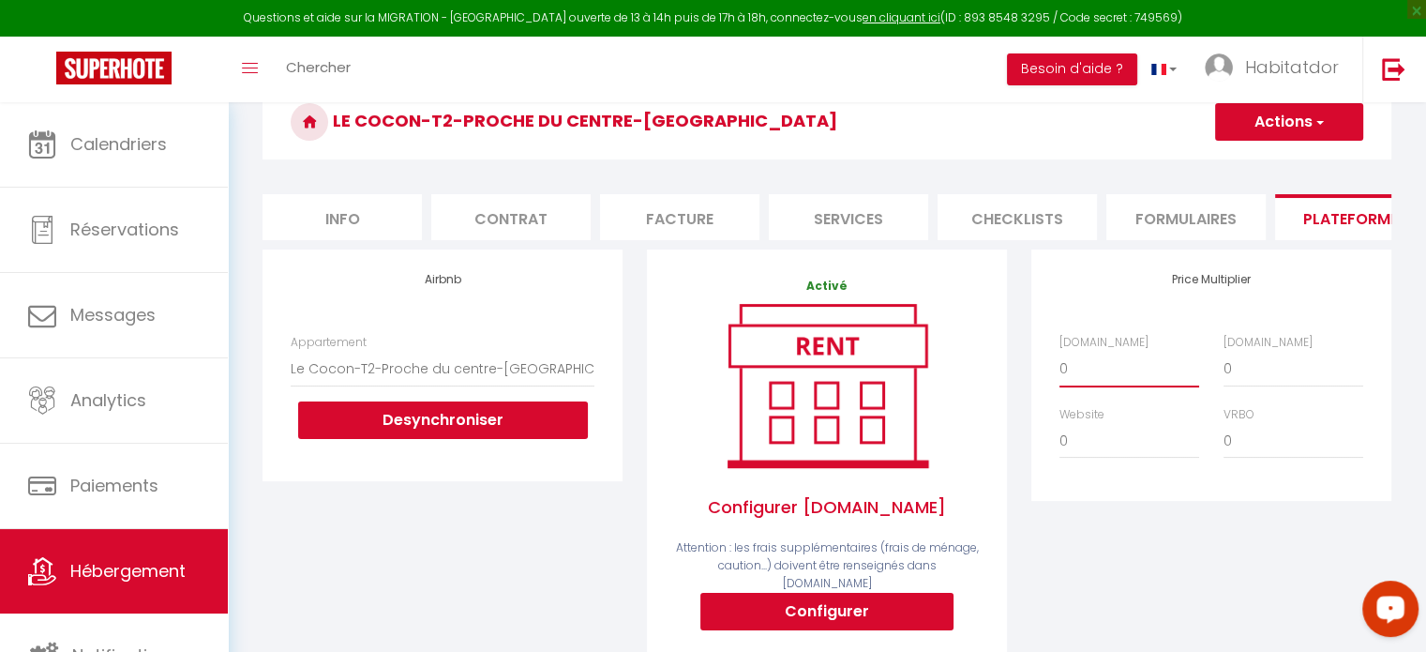
click at [1129, 384] on select "0 + 1 % + 2 % + 3 % + 4 % + 5 % + 6 % + 7 % + 8 % + 9 %" at bounding box center [1129, 369] width 140 height 36
click at [1059, 364] on select "0 + 1 % + 2 % + 3 % + 4 % + 5 % + 6 % + 7 % + 8 % + 9 %" at bounding box center [1129, 369] width 140 height 36
click at [1251, 382] on select "0 + 1 % + 2 % + 3 % + 4 % + 5 % + 6 % + 7 % + 8 % + 9 %" at bounding box center [1293, 369] width 140 height 36
click at [1223, 364] on select "0 + 1 % + 2 % + 3 % + 4 % + 5 % + 6 % + 7 % + 8 % + 9 %" at bounding box center [1293, 369] width 140 height 36
click at [1098, 455] on select "0 + 1 % + 2 % + 3 % + 4 % + 5 % + 6 % + 7 % + 8 % + 9 %" at bounding box center [1129, 441] width 140 height 36
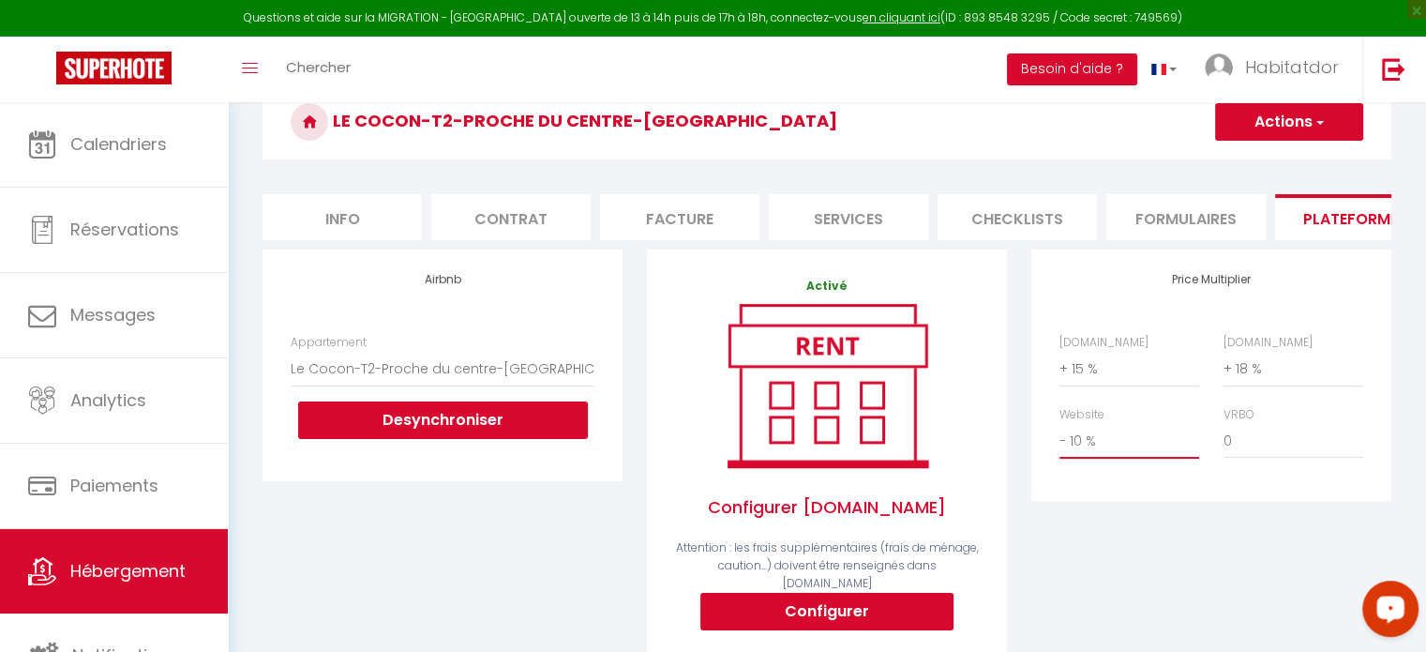
click at [1059, 436] on select "0 + 1 % + 2 % + 3 % + 4 % + 5 % + 6 % + 7 % + 8 % + 9 %" at bounding box center [1129, 441] width 140 height 36
click at [1281, 125] on button "Actions" at bounding box center [1289, 121] width 148 height 37
click at [1243, 157] on link "Enregistrer" at bounding box center [1288, 163] width 148 height 24
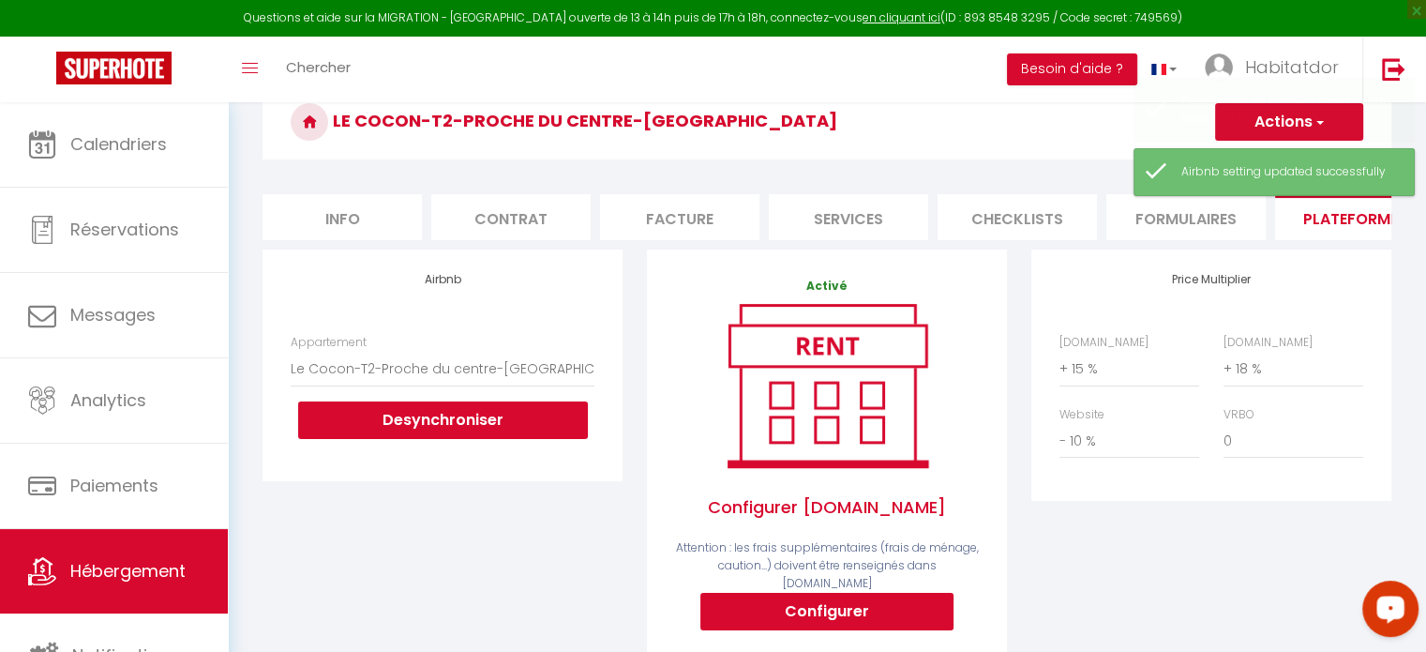
drag, startPoint x: 1384, startPoint y: 182, endPoint x: 1439, endPoint y: 221, distance: 67.9
click at [1425, 221] on html "Questions et aide sur la MIGRATION - [GEOGRAPHIC_DATA] ouverte de 13 à 14h puis…" at bounding box center [713, 156] width 1426 height 652
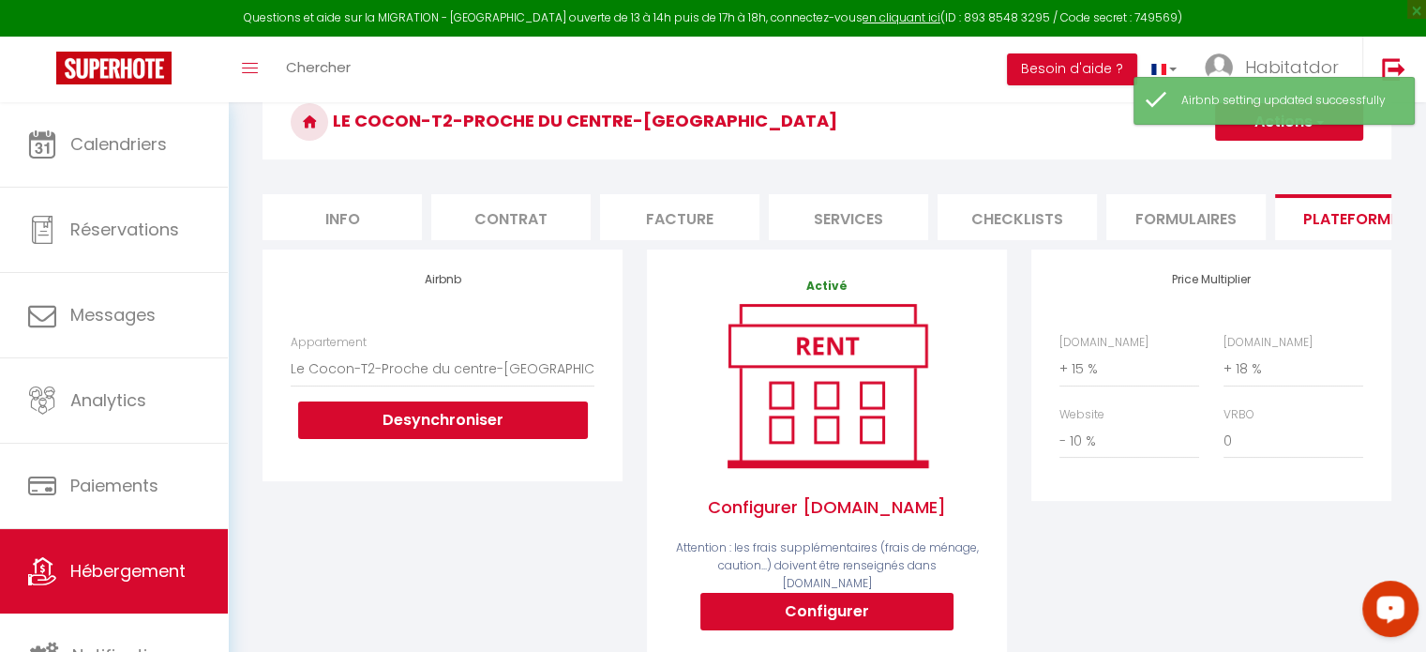
scroll to position [2, 0]
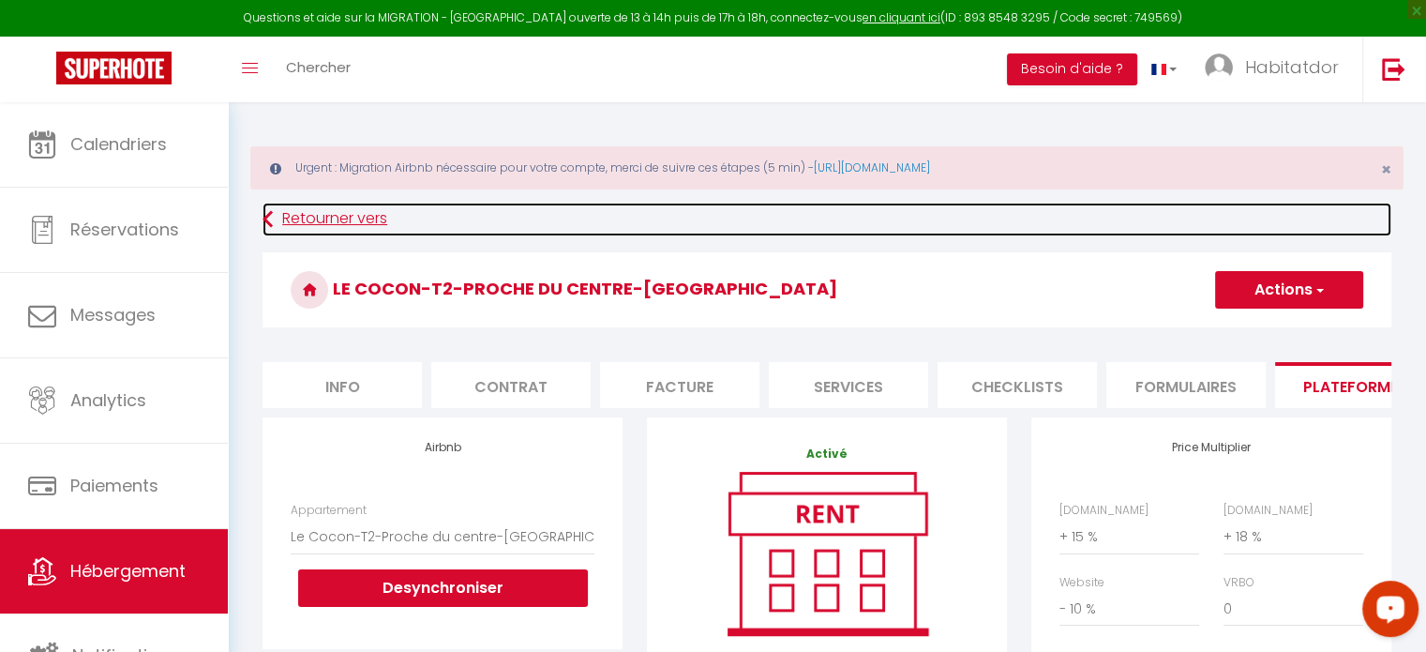
click at [320, 207] on link "Retourner vers" at bounding box center [826, 219] width 1129 height 34
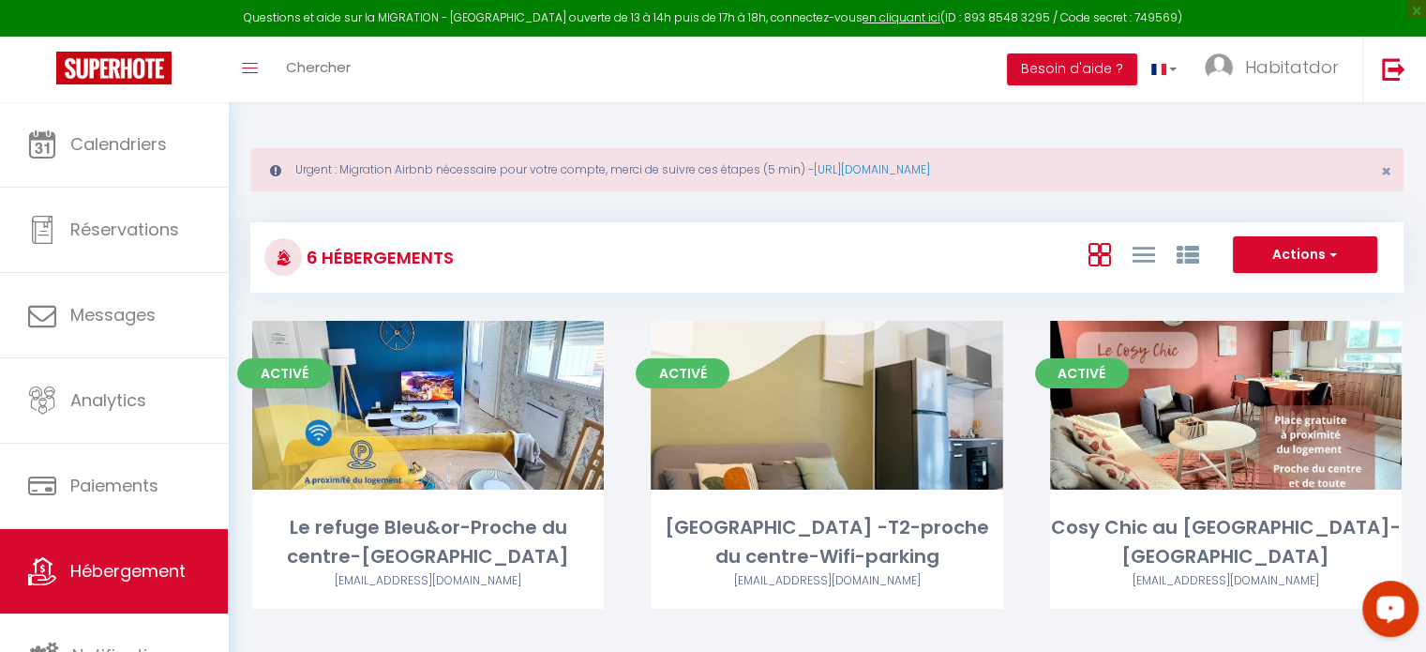
scroll to position [360, 0]
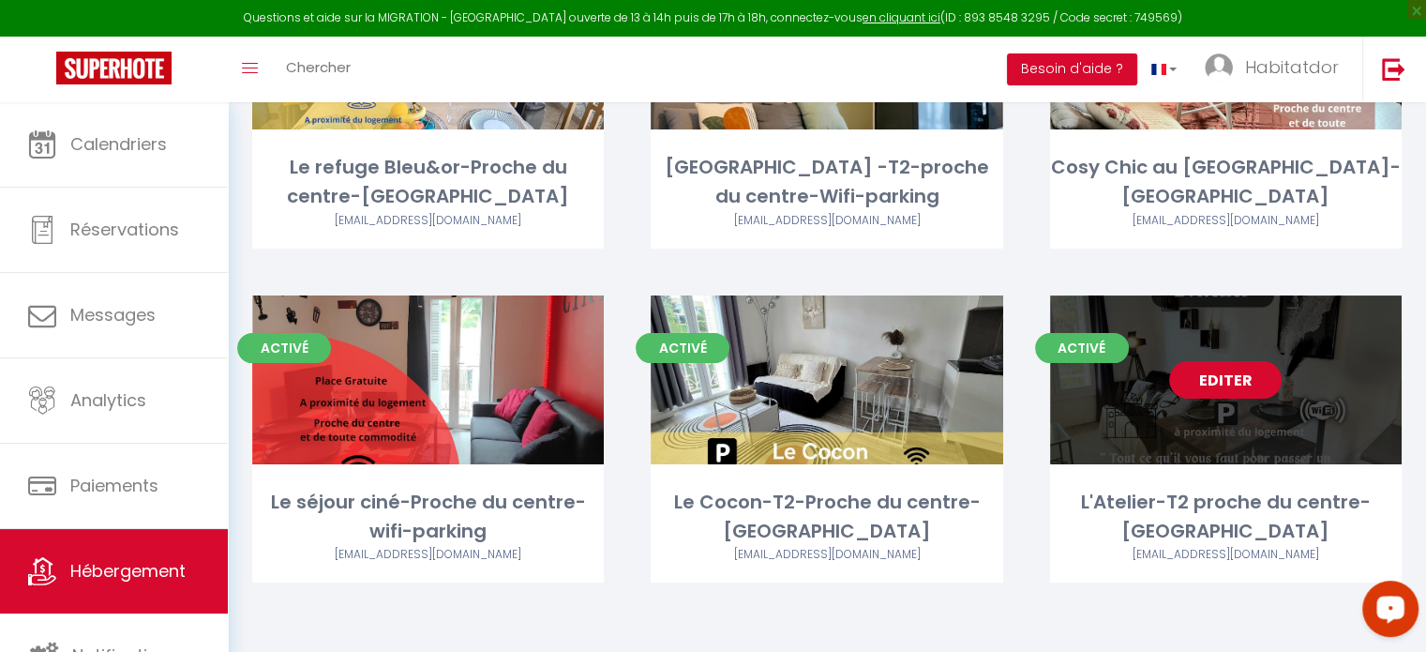
click at [1204, 382] on link "Editer" at bounding box center [1225, 379] width 112 height 37
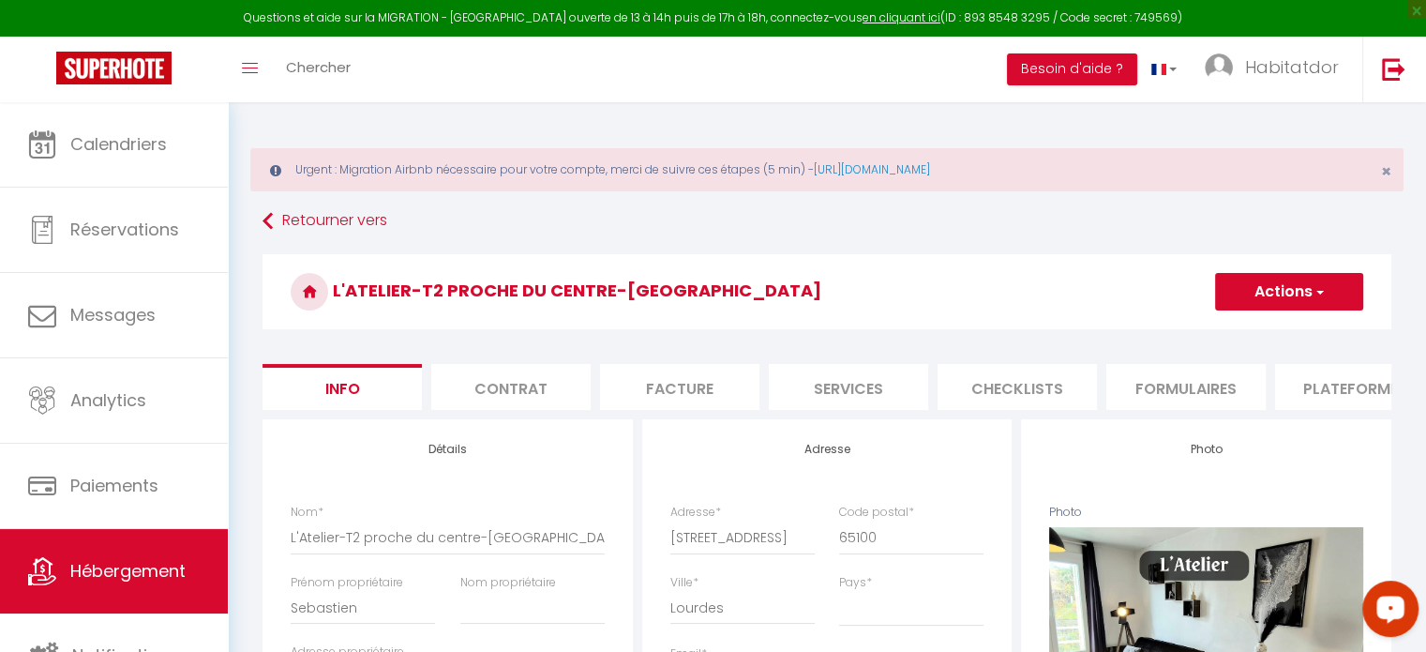
click at [1320, 283] on span "button" at bounding box center [1318, 291] width 12 height 19
click at [1331, 400] on li "Plateformes" at bounding box center [1354, 387] width 159 height 46
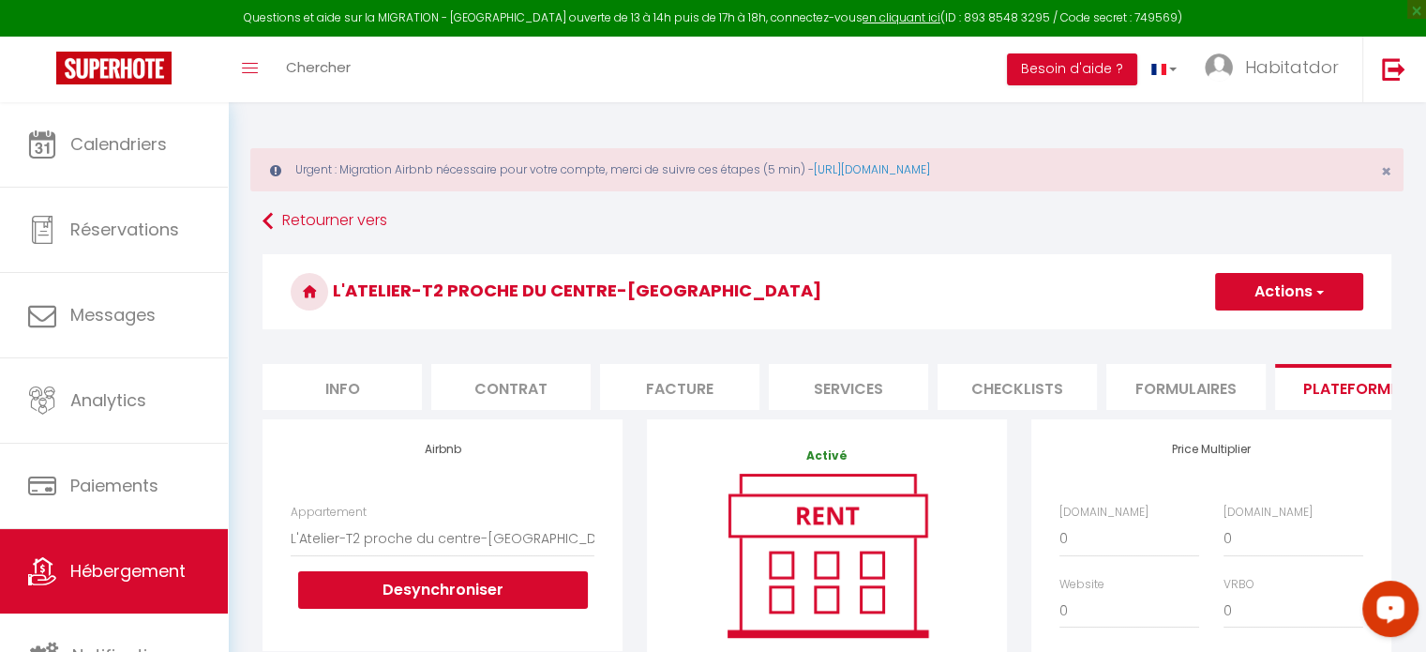
scroll to position [259, 0]
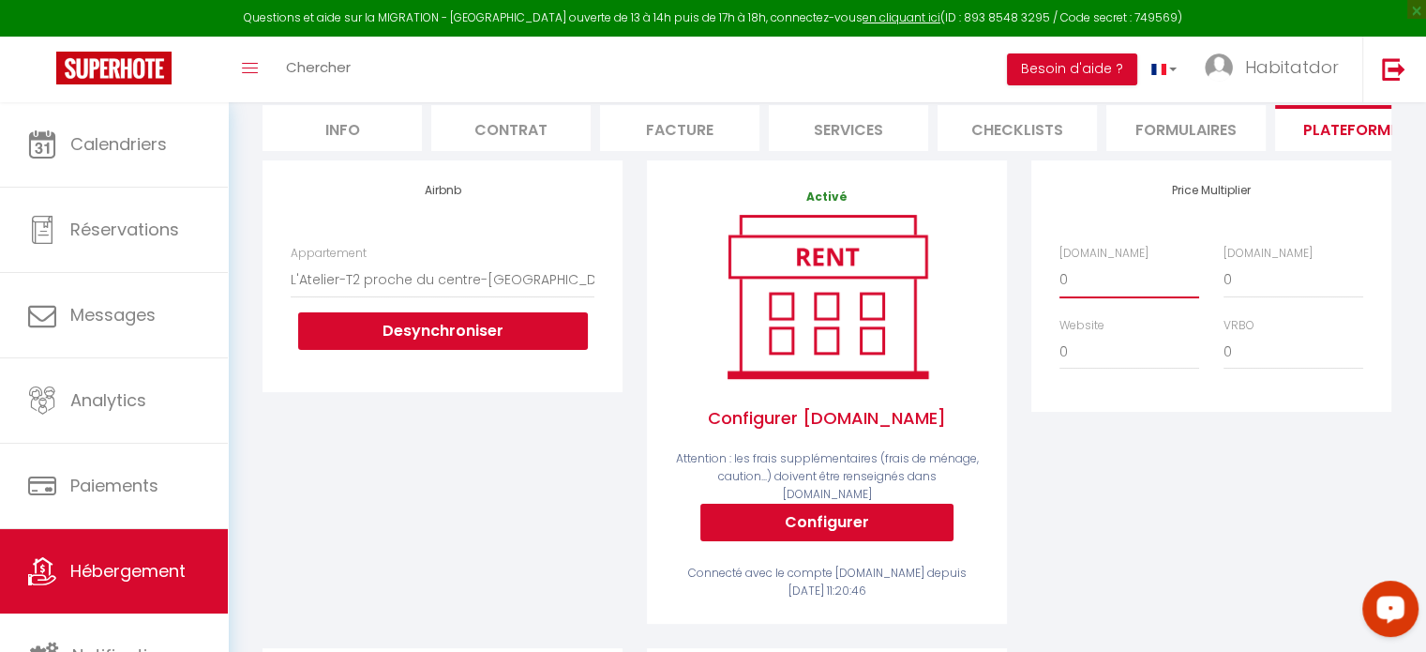
click at [1075, 287] on select "0 + 1 % + 2 % + 3 % + 4 % + 5 % + 6 % + 7 % + 8 % + 9 %" at bounding box center [1129, 280] width 140 height 36
click at [1059, 276] on select "0 + 1 % + 2 % + 3 % + 4 % + 5 % + 6 % + 7 % + 8 % + 9 %" at bounding box center [1129, 280] width 140 height 36
click at [1182, 264] on div "[DOMAIN_NAME] 0 + 1 % + 2 % + 3 % + 4 % + 5 % + 6 % + 7 % + 8 %" at bounding box center [1129, 271] width 164 height 53
click at [1116, 286] on select "0 + 1 % + 2 % + 3 % + 4 % + 5 % + 6 % + 7 % + 8 % + 9 %" at bounding box center [1129, 280] width 140 height 36
click at [1059, 276] on select "0 + 1 % + 2 % + 3 % + 4 % + 5 % + 6 % + 7 % + 8 % + 9 %" at bounding box center [1129, 280] width 140 height 36
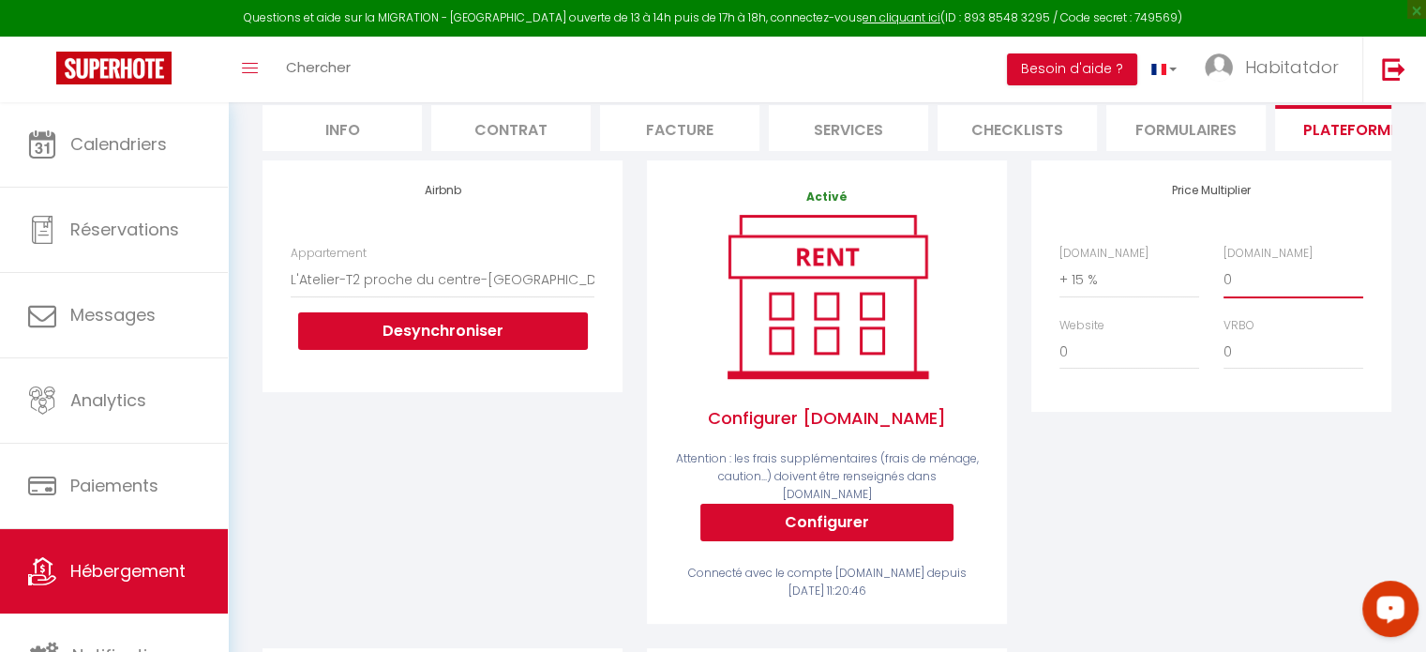
click at [1297, 290] on select "0 + 1 % + 2 % + 3 % + 4 % + 5 % + 6 % + 7 % + 8 % + 9 %" at bounding box center [1293, 280] width 140 height 36
click at [1223, 276] on select "0 + 1 % + 2 % + 3 % + 4 % + 5 % + 6 % + 7 % + 8 % + 9 %" at bounding box center [1293, 280] width 140 height 36
click at [1134, 346] on div "Website 0 + 1 % + 2 % + 3 % + 4 % + 5 % + 6 % + 7 % + 8 %" at bounding box center [1129, 343] width 164 height 53
click at [1075, 369] on select "0 + 1 % + 2 % + 3 % + 4 % + 5 % + 6 % + 7 % + 8 % + 9 %" at bounding box center [1129, 352] width 140 height 36
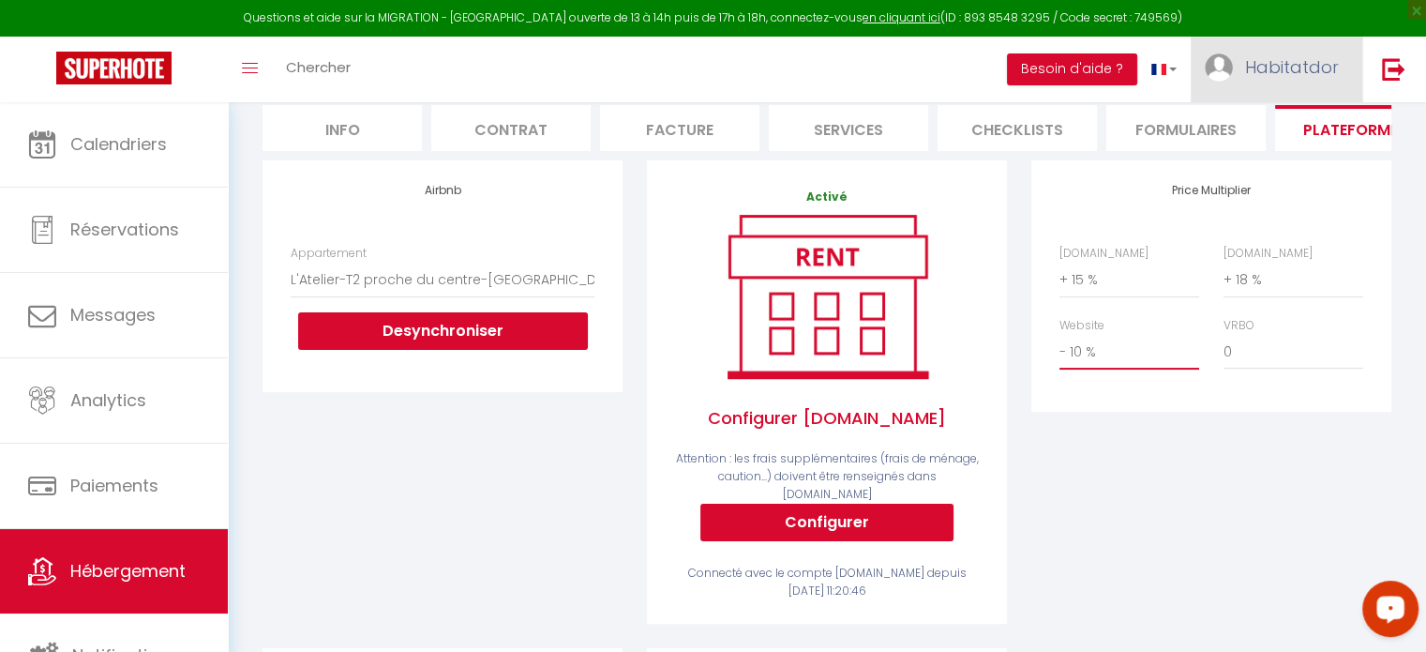
click at [1059, 347] on select "0 + 1 % + 2 % + 3 % + 4 % + 5 % + 6 % + 7 % + 8 % + 9 %" at bounding box center [1129, 352] width 140 height 36
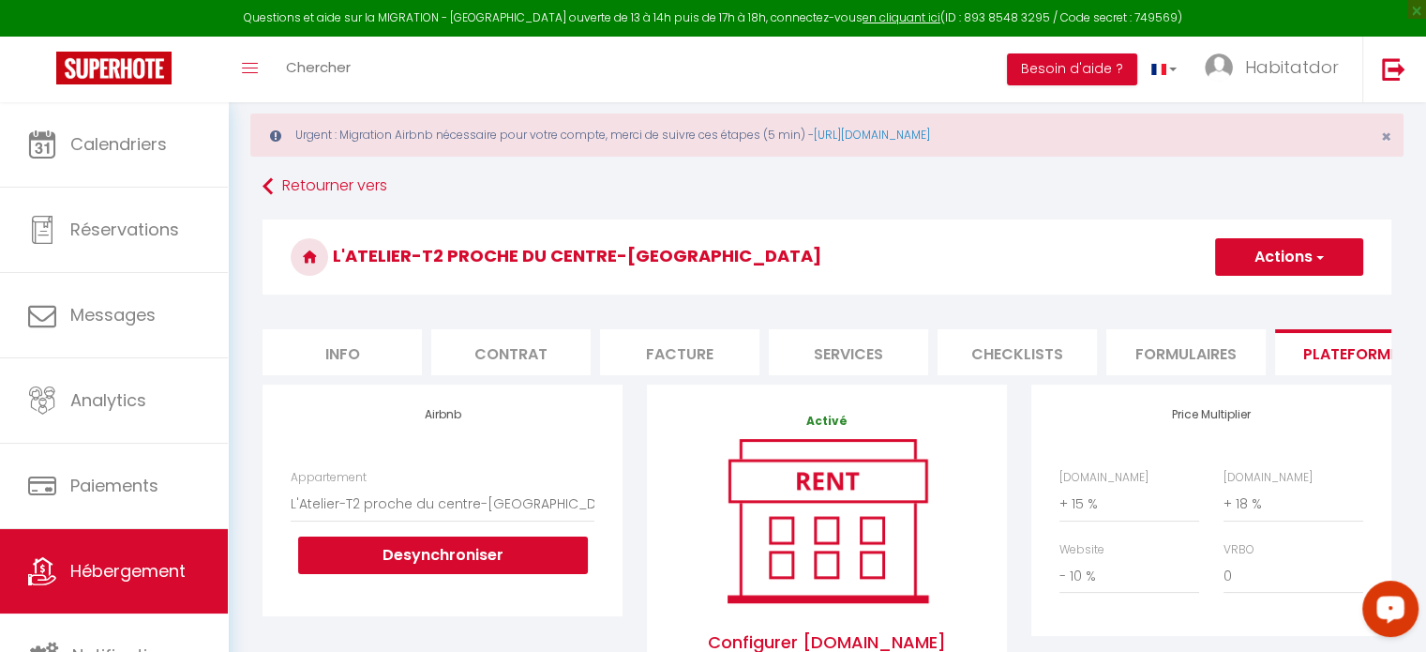
click at [1253, 244] on button "Actions" at bounding box center [1289, 256] width 148 height 37
click at [1234, 296] on link "Enregistrer" at bounding box center [1288, 298] width 148 height 24
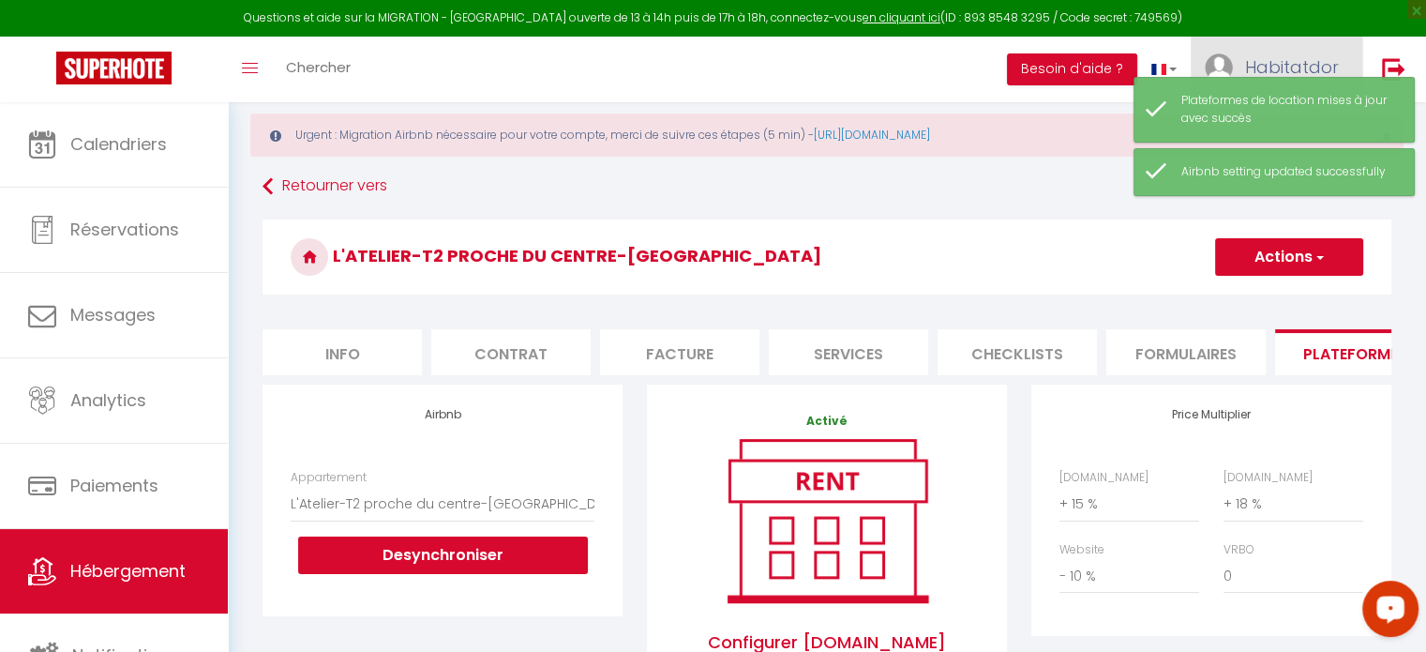
click at [1227, 62] on img at bounding box center [1219, 67] width 28 height 28
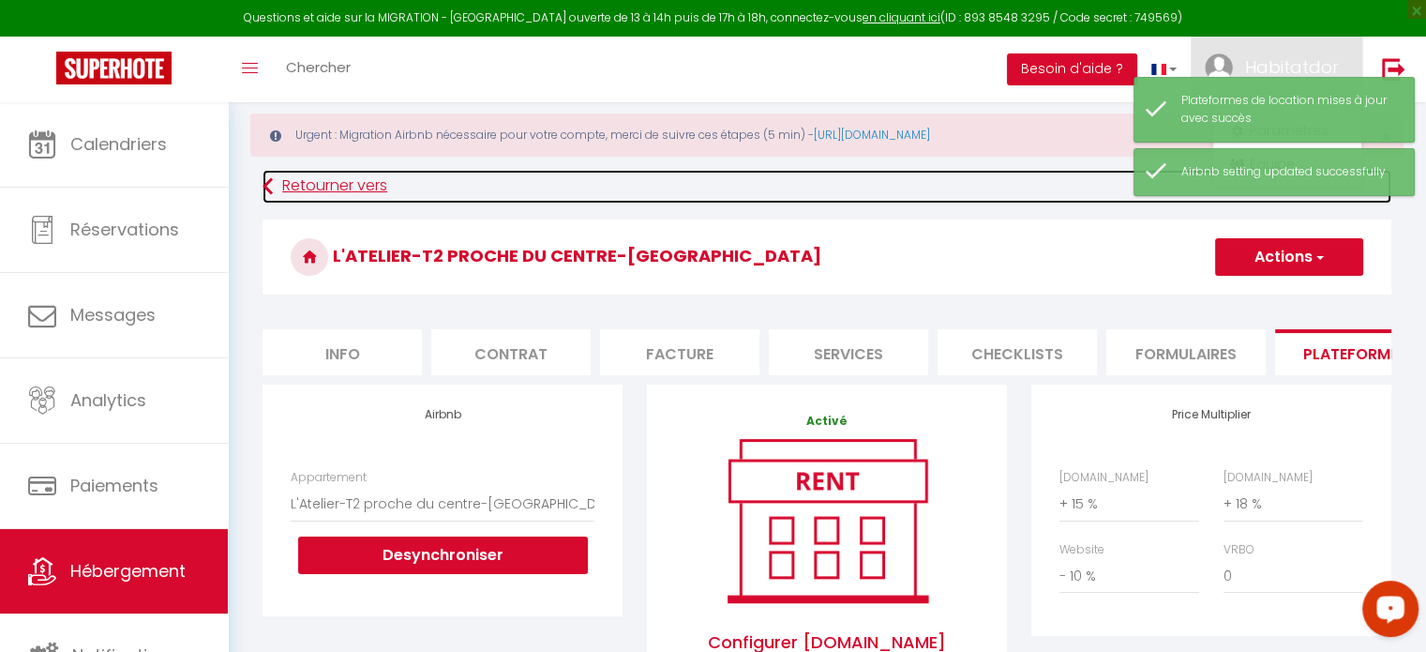
click at [1032, 182] on link "Retourner vers" at bounding box center [826, 187] width 1129 height 34
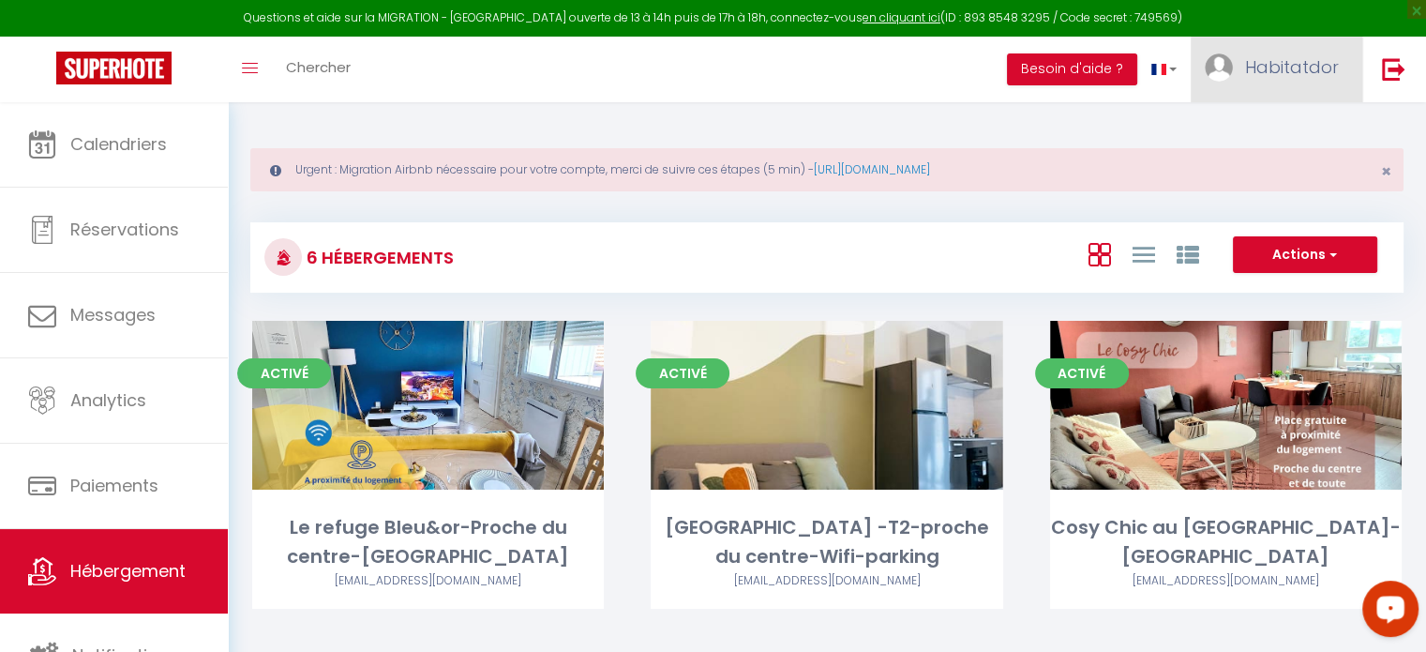
click at [1227, 69] on img at bounding box center [1219, 67] width 28 height 28
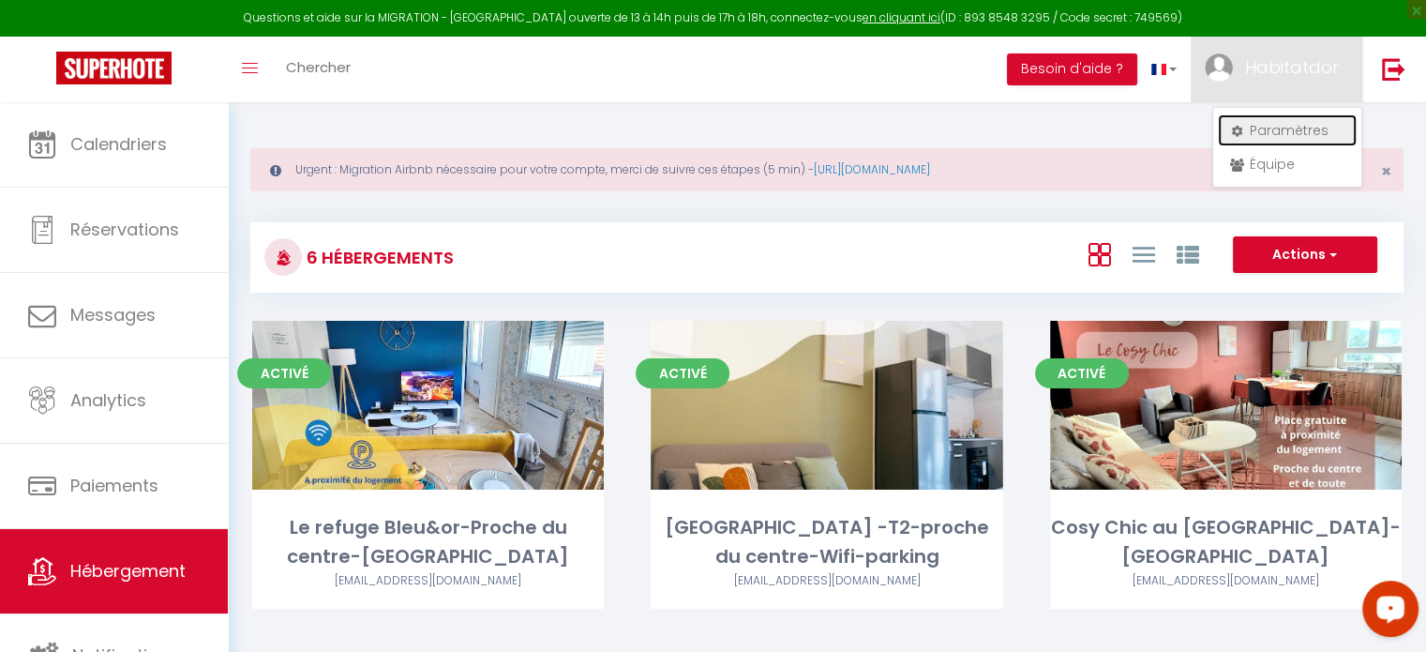
click at [1250, 120] on link "Paramètres" at bounding box center [1287, 130] width 139 height 32
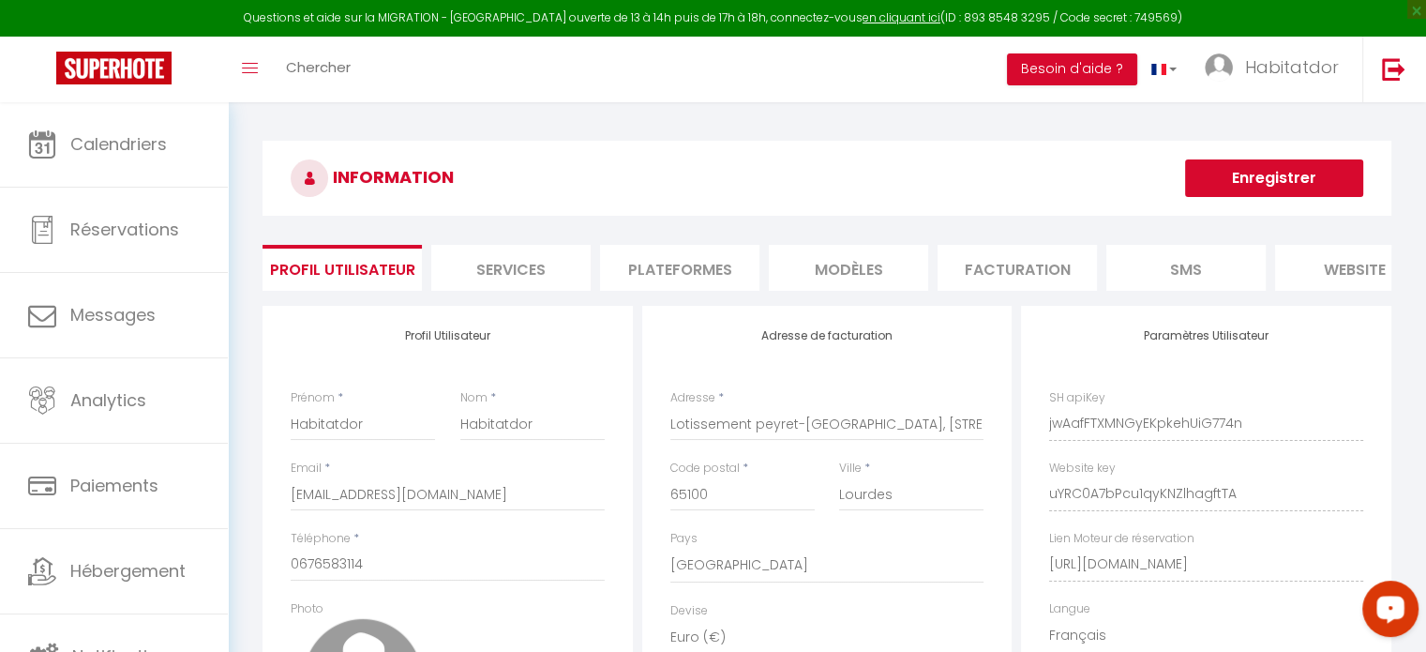
click at [688, 261] on li "Plateformes" at bounding box center [679, 268] width 159 height 46
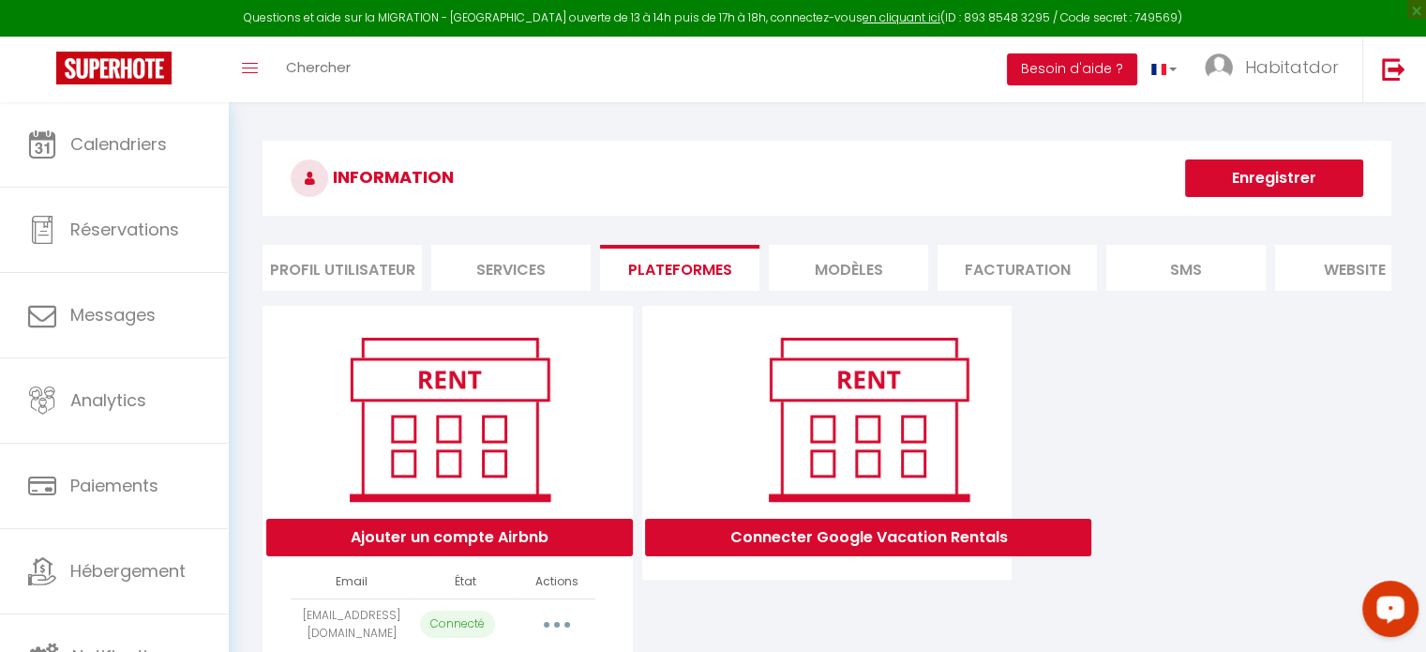
scroll to position [101, 0]
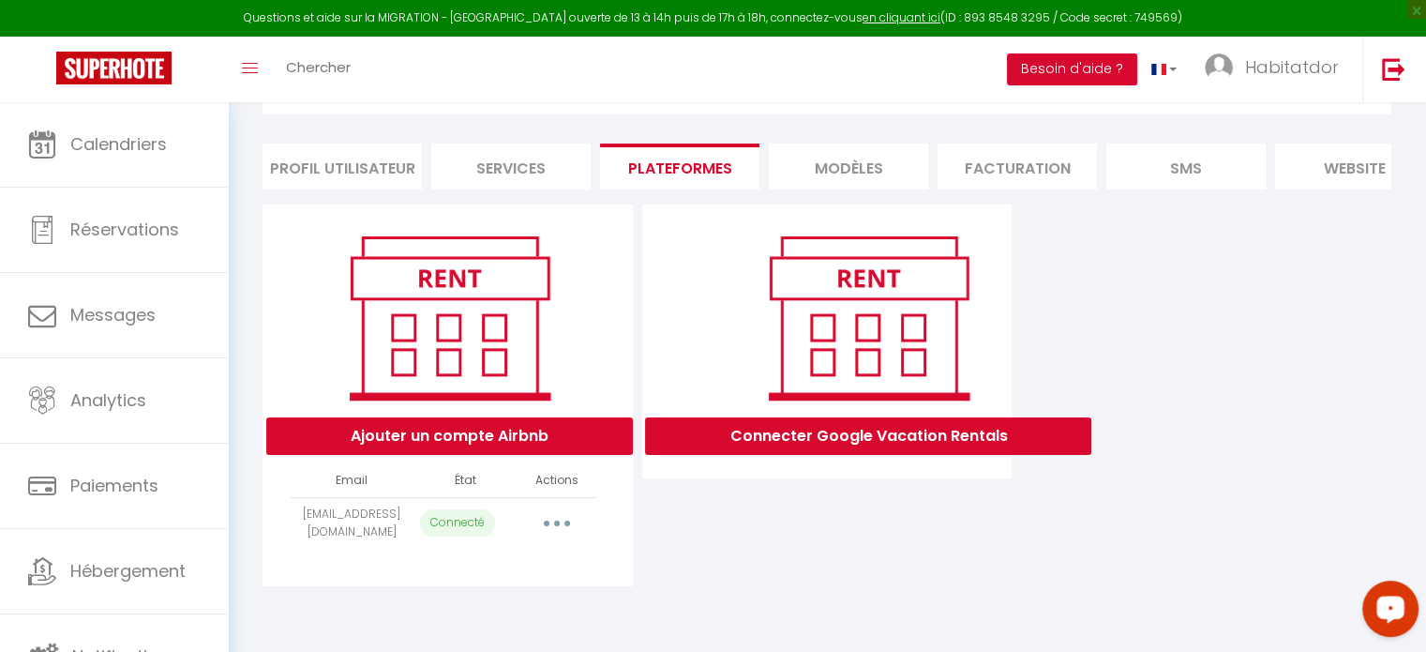
click at [565, 538] on button "button" at bounding box center [557, 523] width 52 height 30
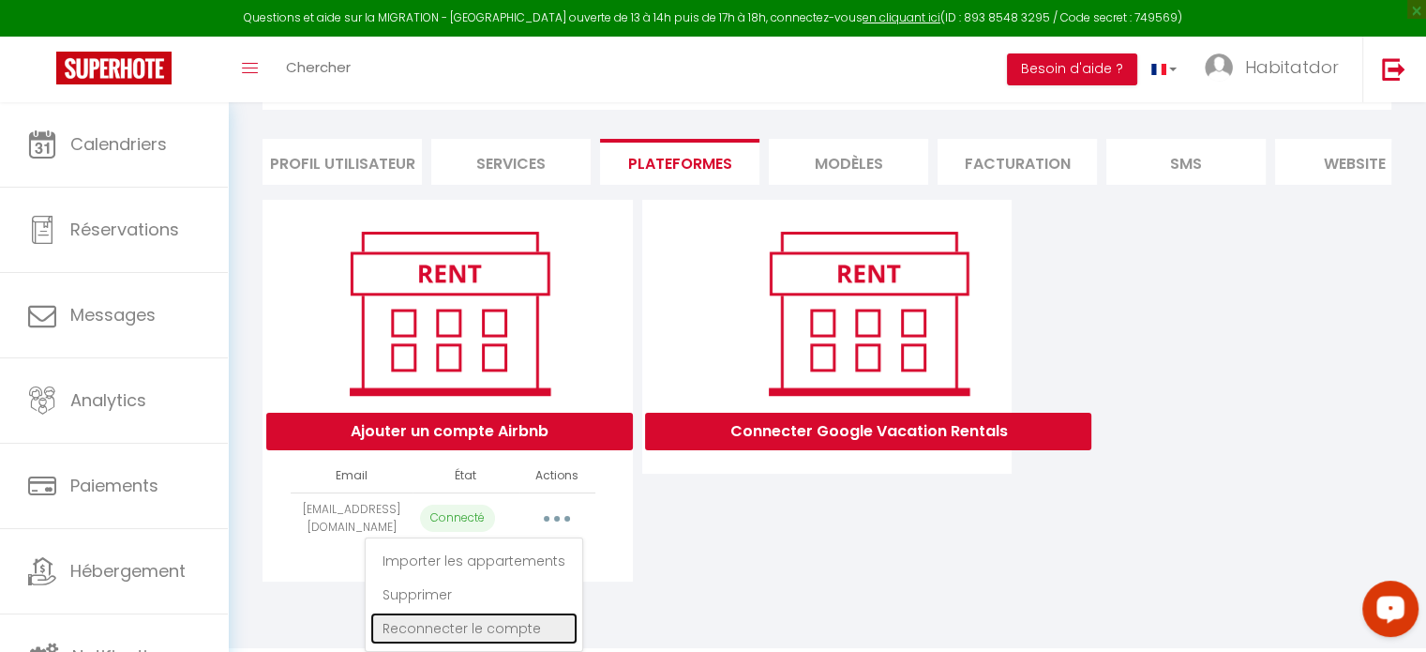
click at [502, 618] on link "Reconnecter le compte" at bounding box center [473, 628] width 207 height 32
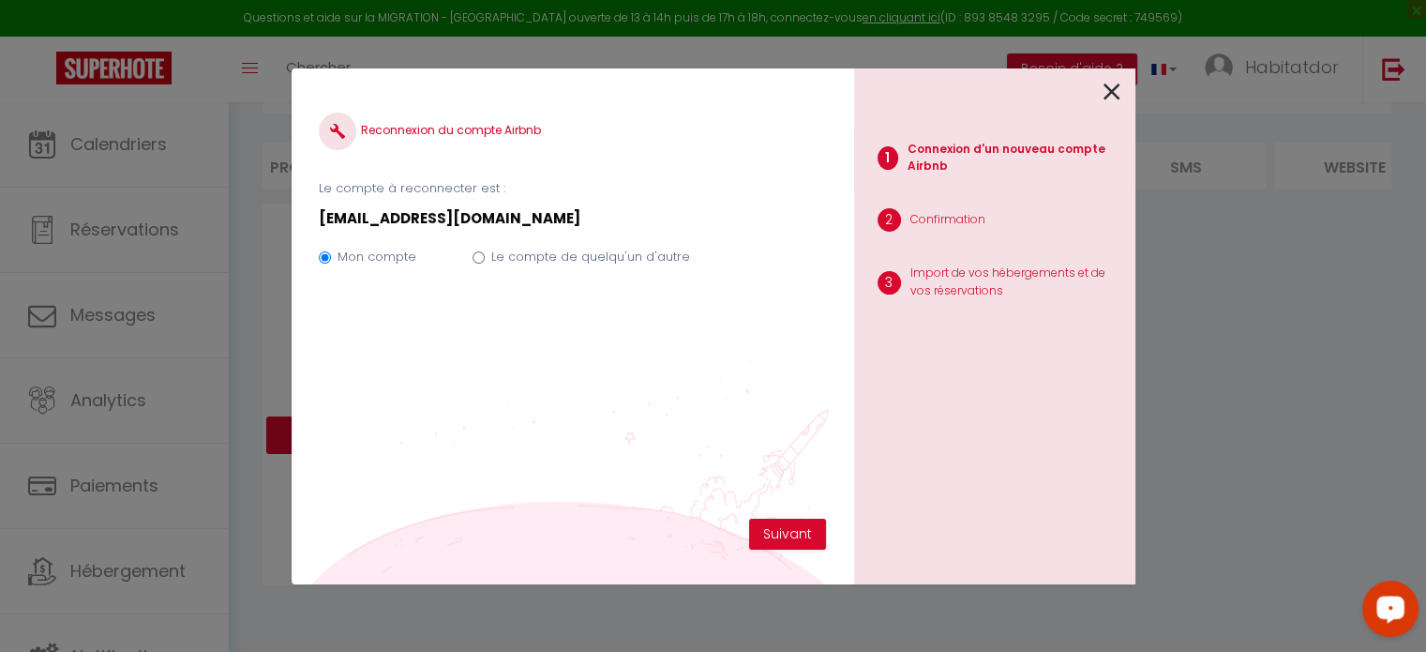
scroll to position [101, 0]
click at [781, 524] on button "Suivant" at bounding box center [787, 534] width 77 height 32
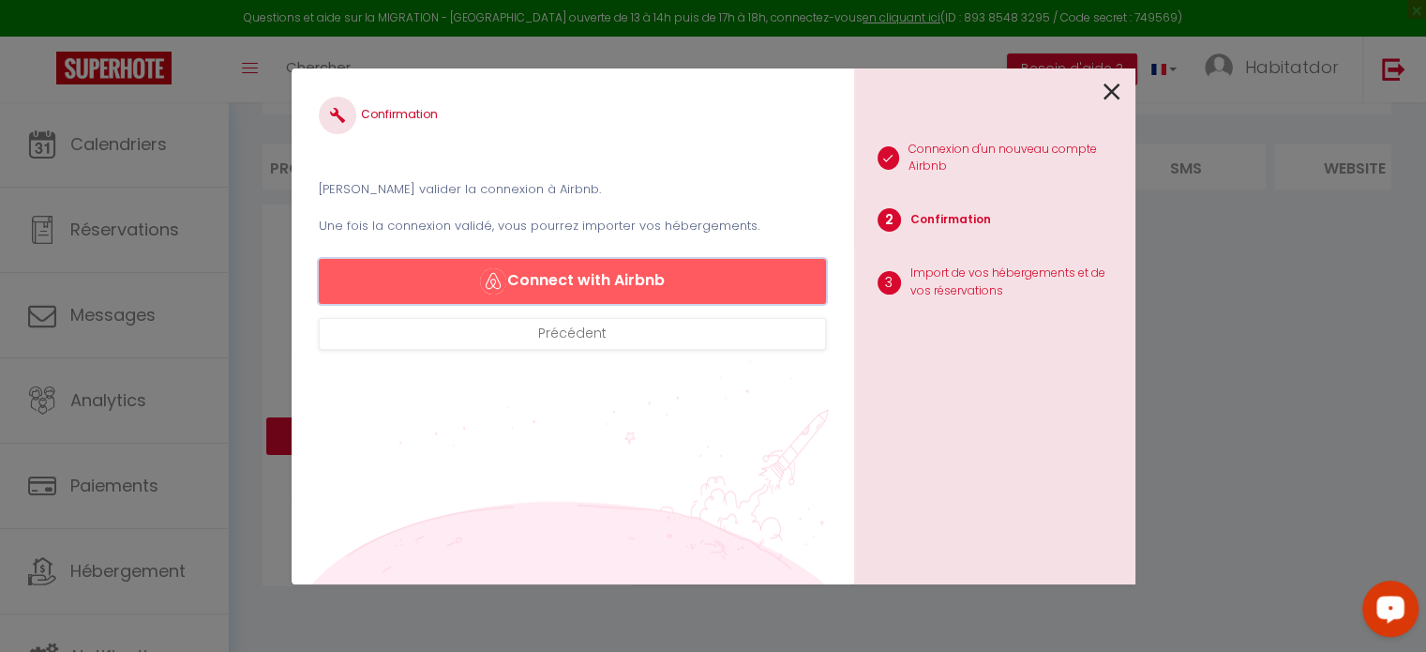
click at [549, 269] on button "Connect with Airbnb" at bounding box center [572, 281] width 506 height 45
click at [1111, 97] on icon at bounding box center [1111, 92] width 17 height 28
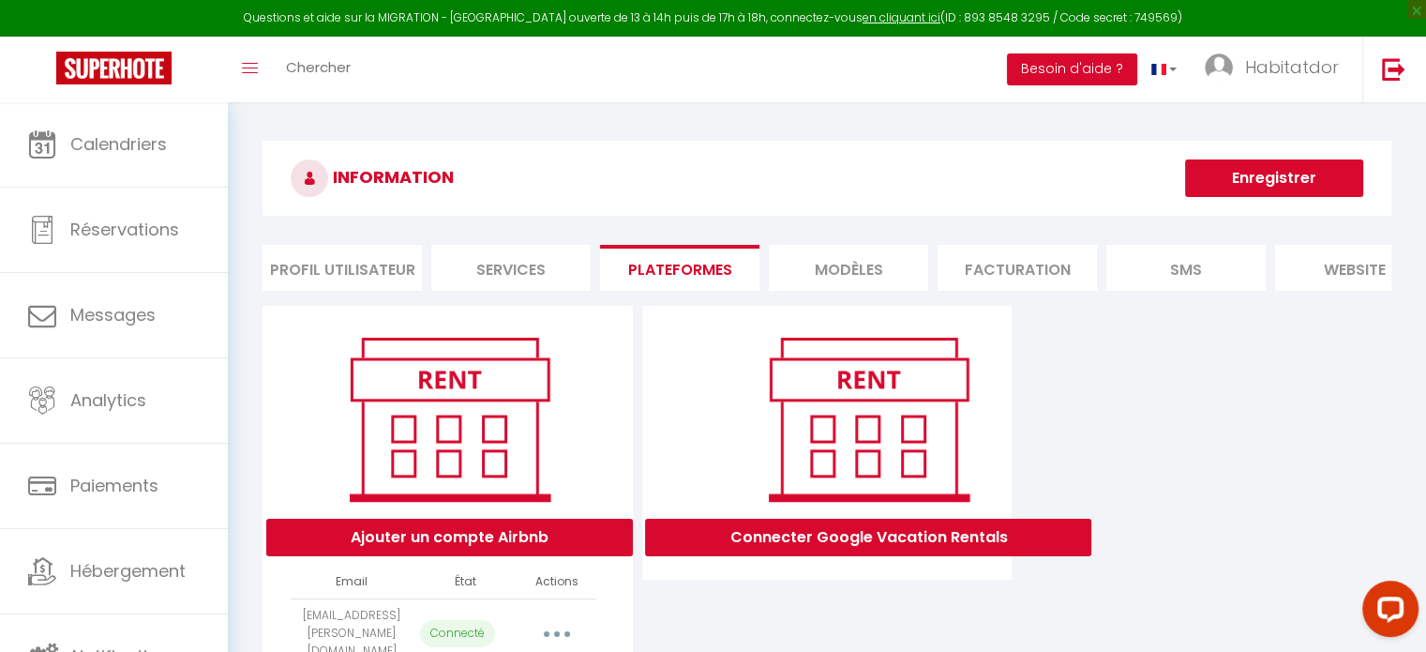
select select "59227"
select select "59228"
select select "59229"
select select "59231"
select select "59232"
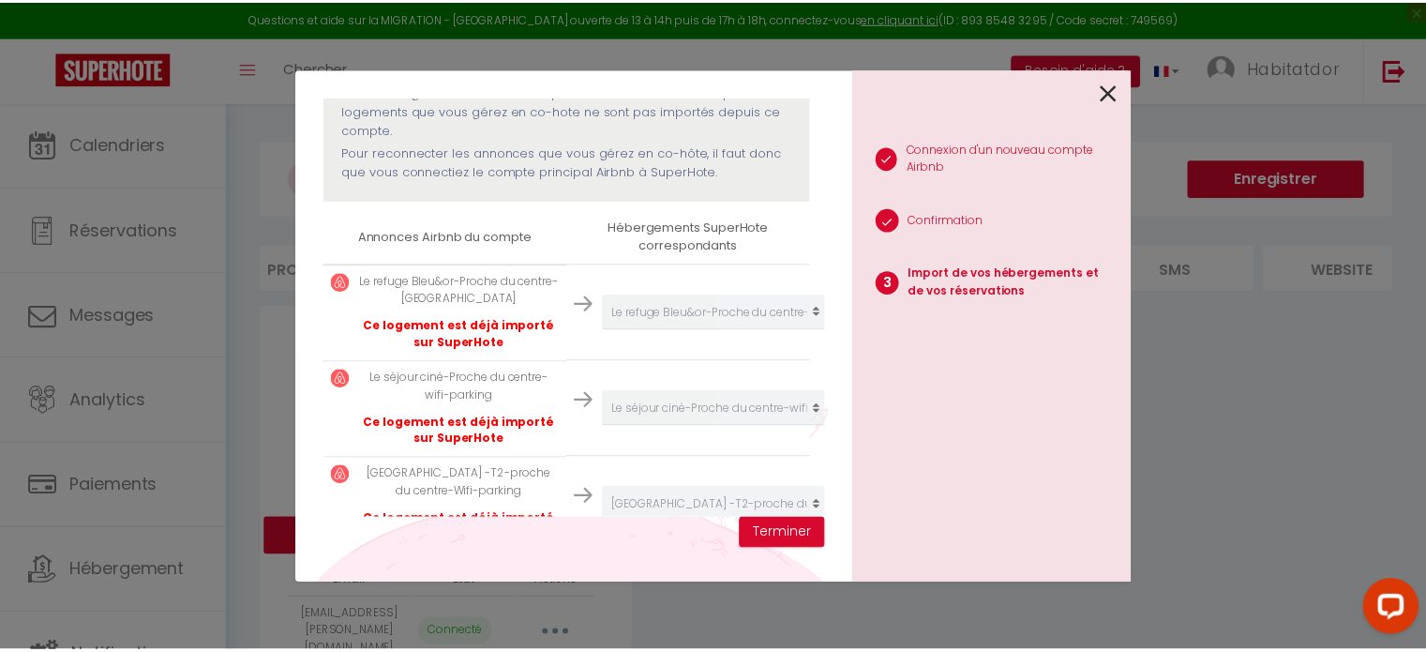
scroll to position [211, 0]
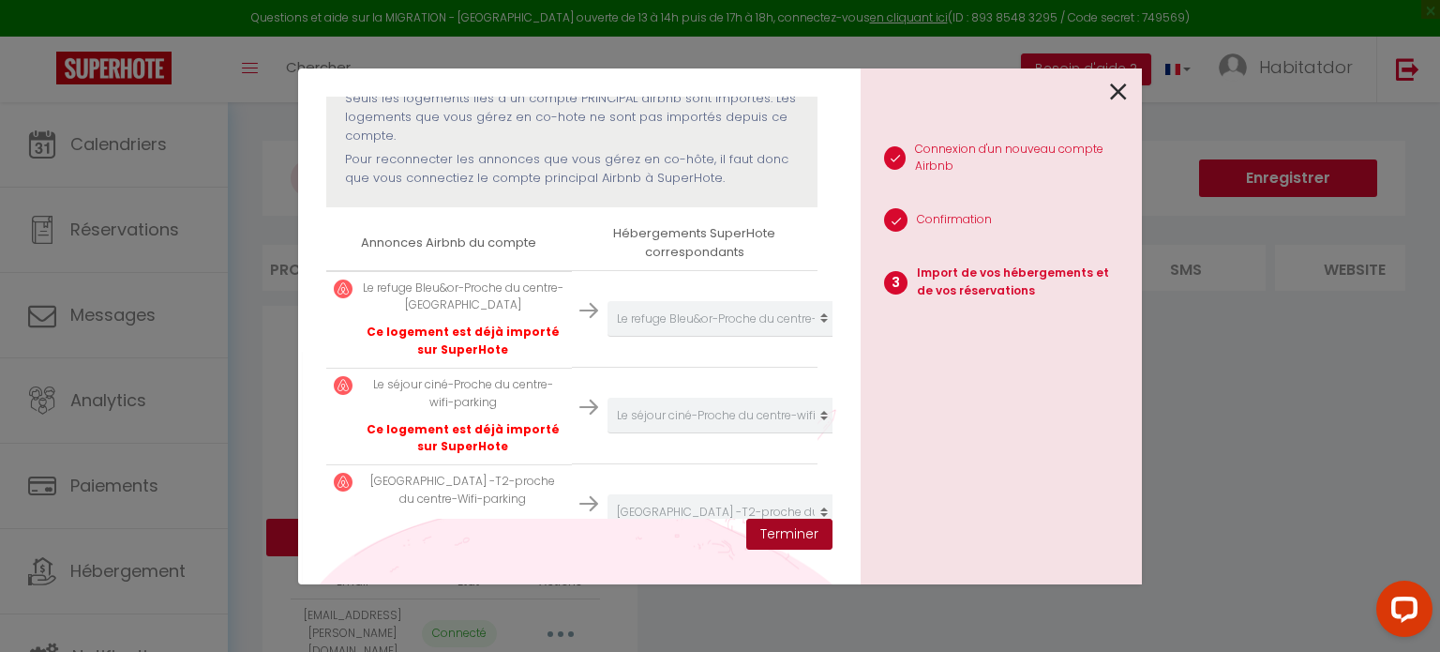
click at [772, 536] on button "Terminer" at bounding box center [789, 534] width 86 height 32
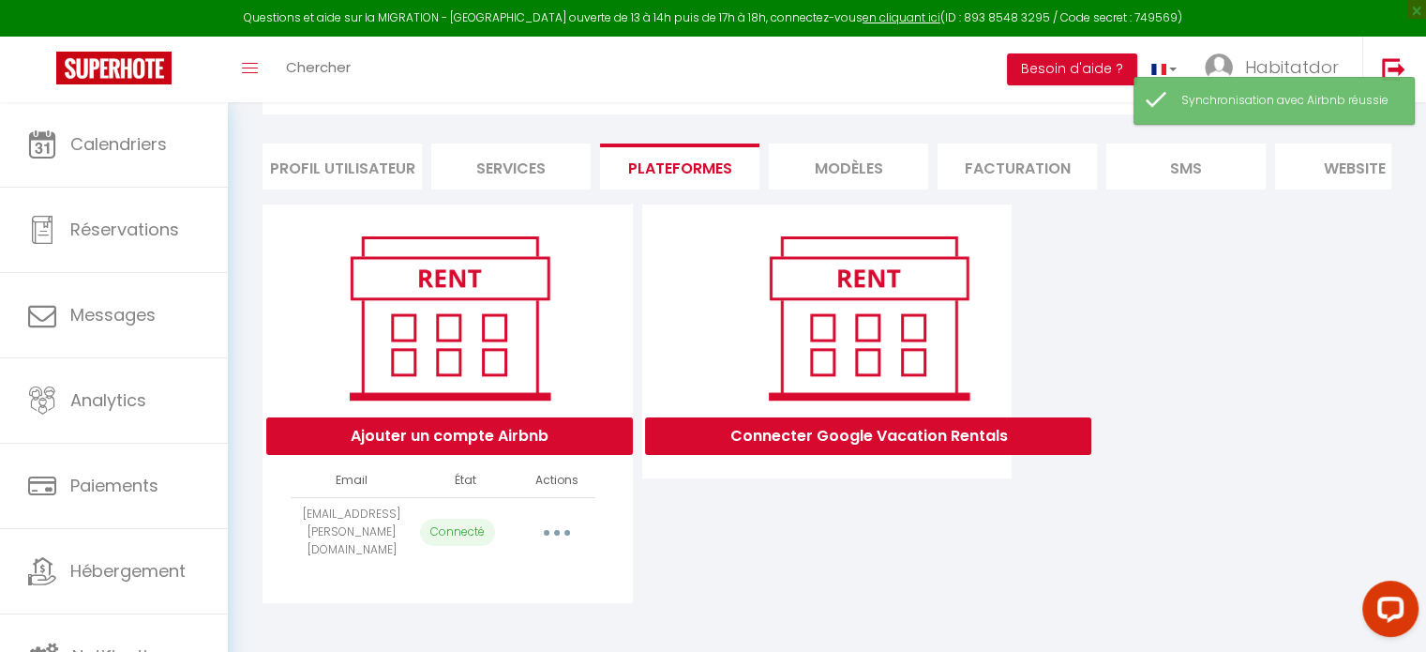
scroll to position [0, 0]
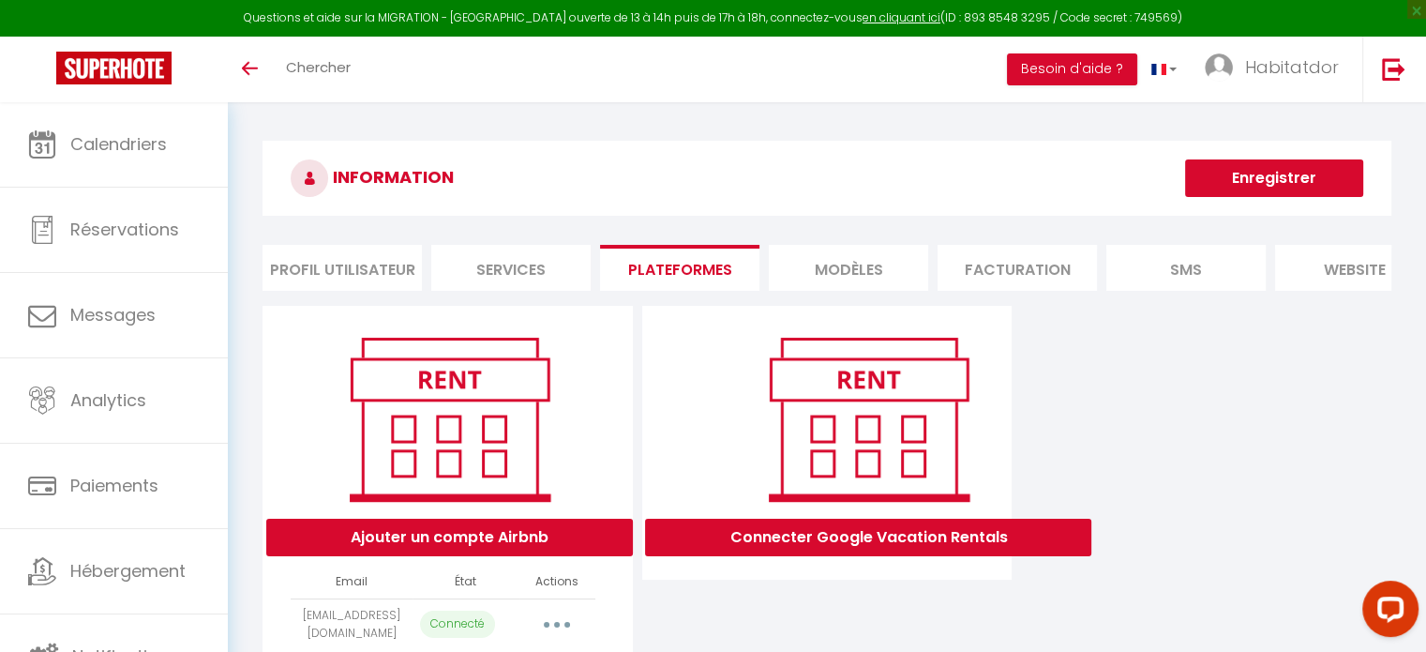
scroll to position [101, 0]
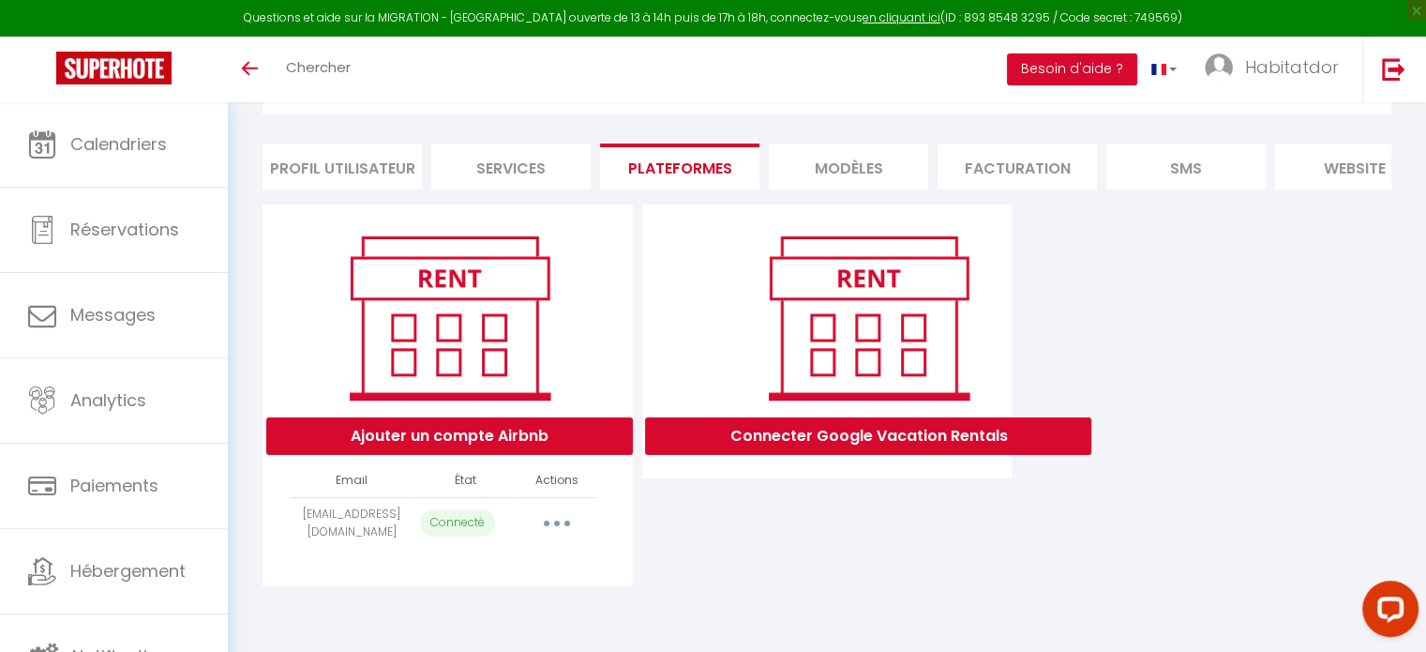
click at [547, 538] on button "button" at bounding box center [557, 523] width 52 height 30
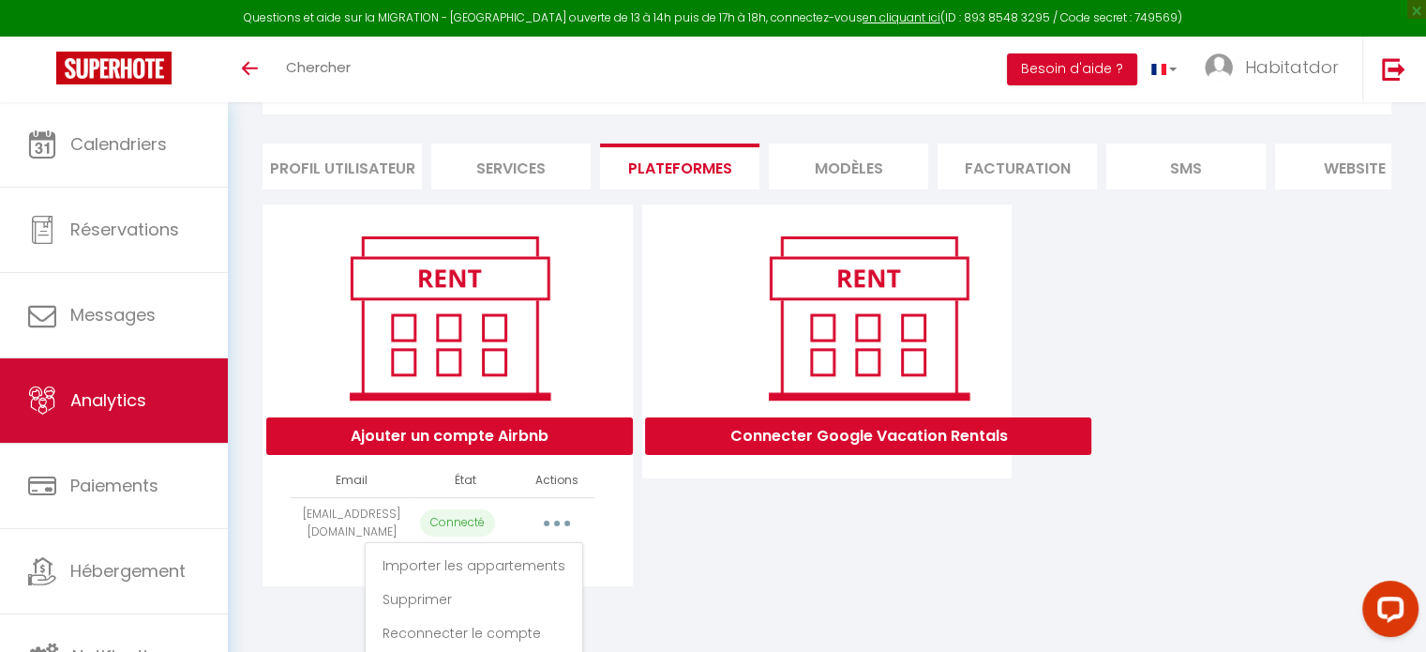
click at [72, 414] on link "Analytics" at bounding box center [114, 400] width 228 height 84
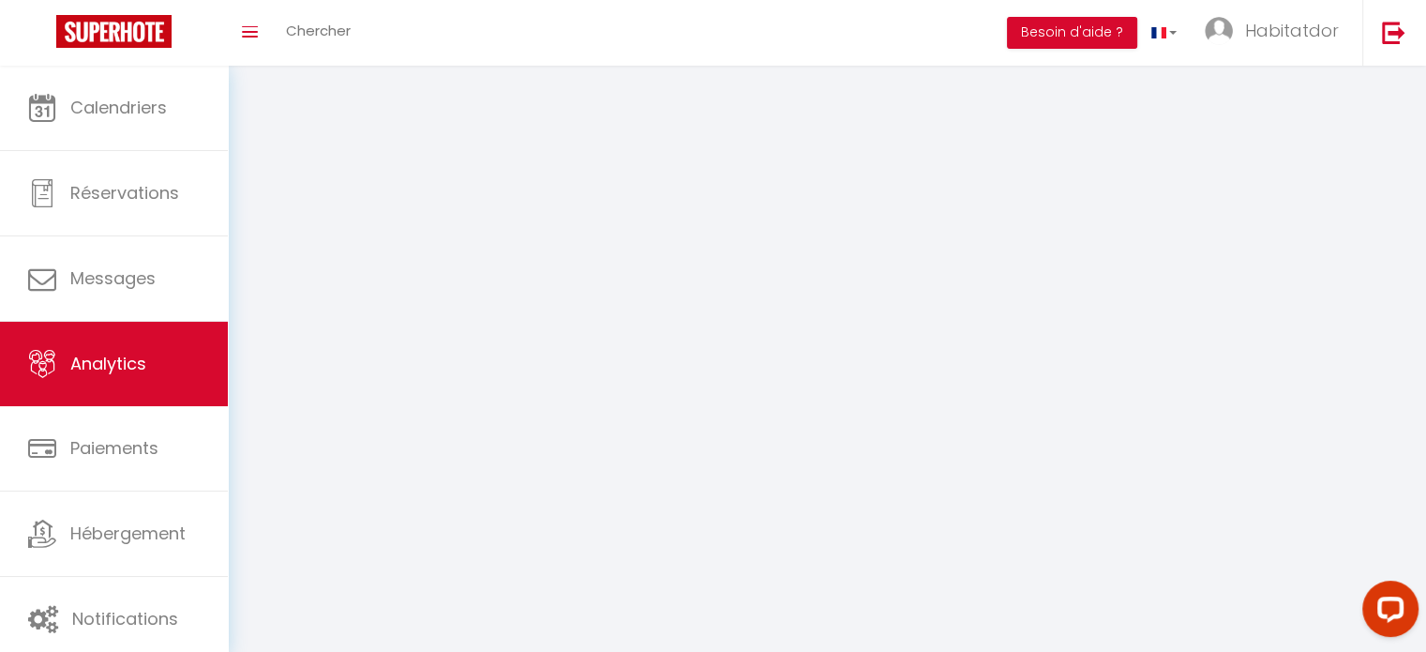
select select "2025"
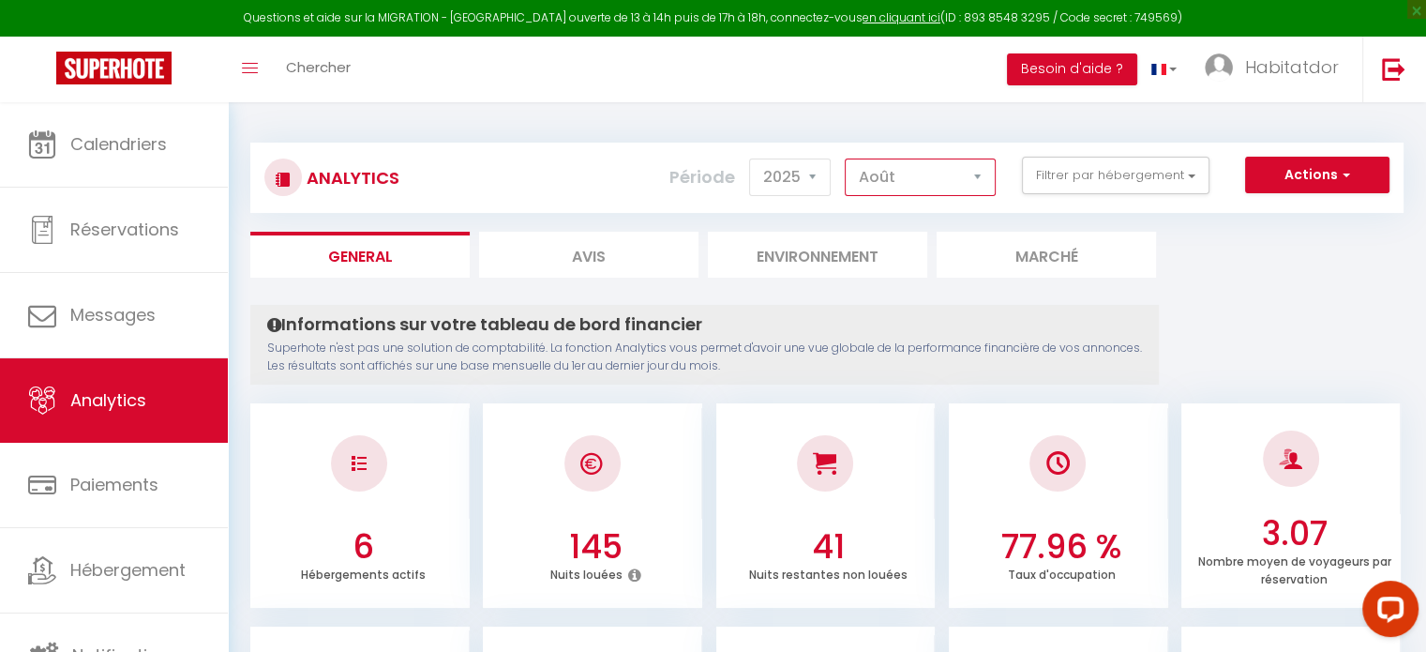
click at [896, 164] on select "Janvier Février Mars Avril Mai Juin Juillet Août Septembre Octobre Novembre Déc…" at bounding box center [920, 176] width 151 height 37
click at [846, 158] on select "Janvier Février Mars Avril Mai Juin Juillet Août Septembre Octobre Novembre Déc…" at bounding box center [920, 176] width 151 height 37
click at [791, 173] on select "2014 2015 2016 2017 2018 2019 2020 2021 2022 2023 2024 2025 2026 2027" at bounding box center [790, 176] width 82 height 37
click at [856, 183] on select "Janvier Février Mars Avril Mai Juin Juillet Août Septembre Octobre Novembre Déc…" at bounding box center [920, 176] width 151 height 37
select select "8"
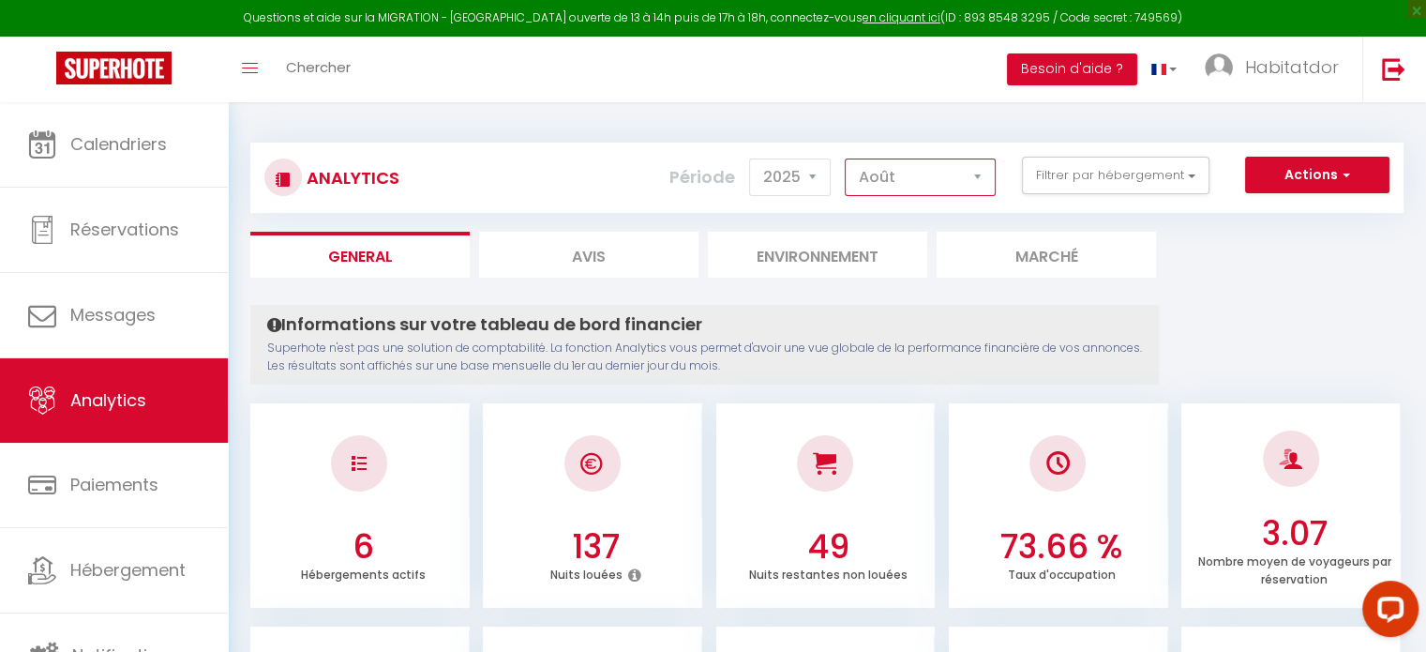
click at [846, 158] on select "Janvier Février Mars Avril Mai Juin Juillet Août Septembre Octobre Novembre Déc…" at bounding box center [920, 176] width 151 height 37
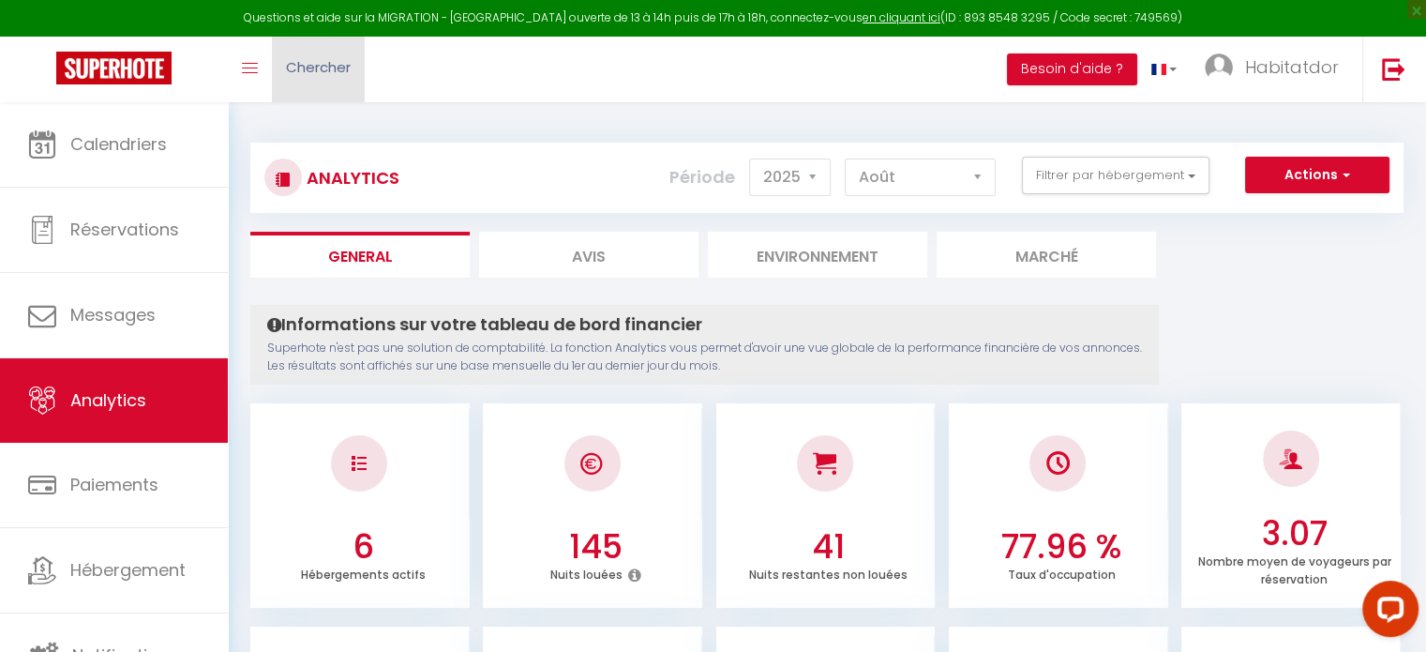
click at [275, 51] on link "Chercher" at bounding box center [318, 70] width 93 height 66
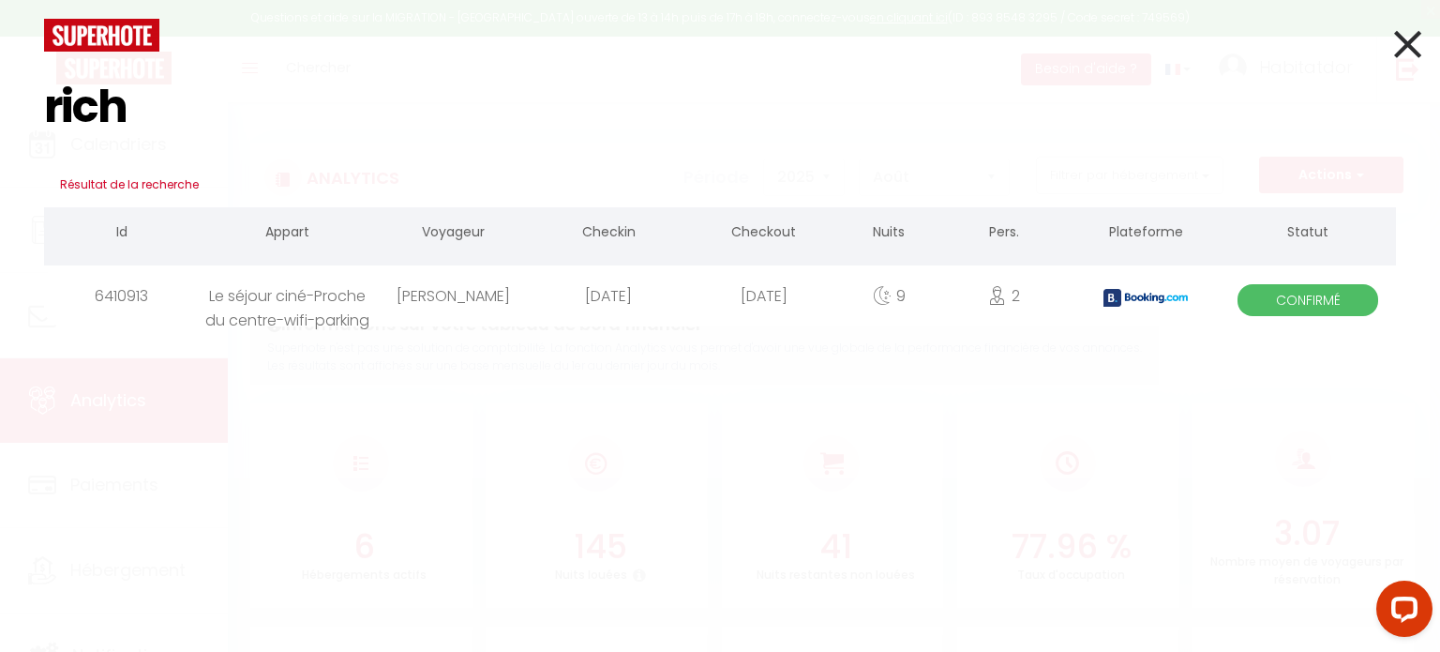
type input "rich"
click at [442, 298] on div "[PERSON_NAME]" at bounding box center [453, 295] width 156 height 61
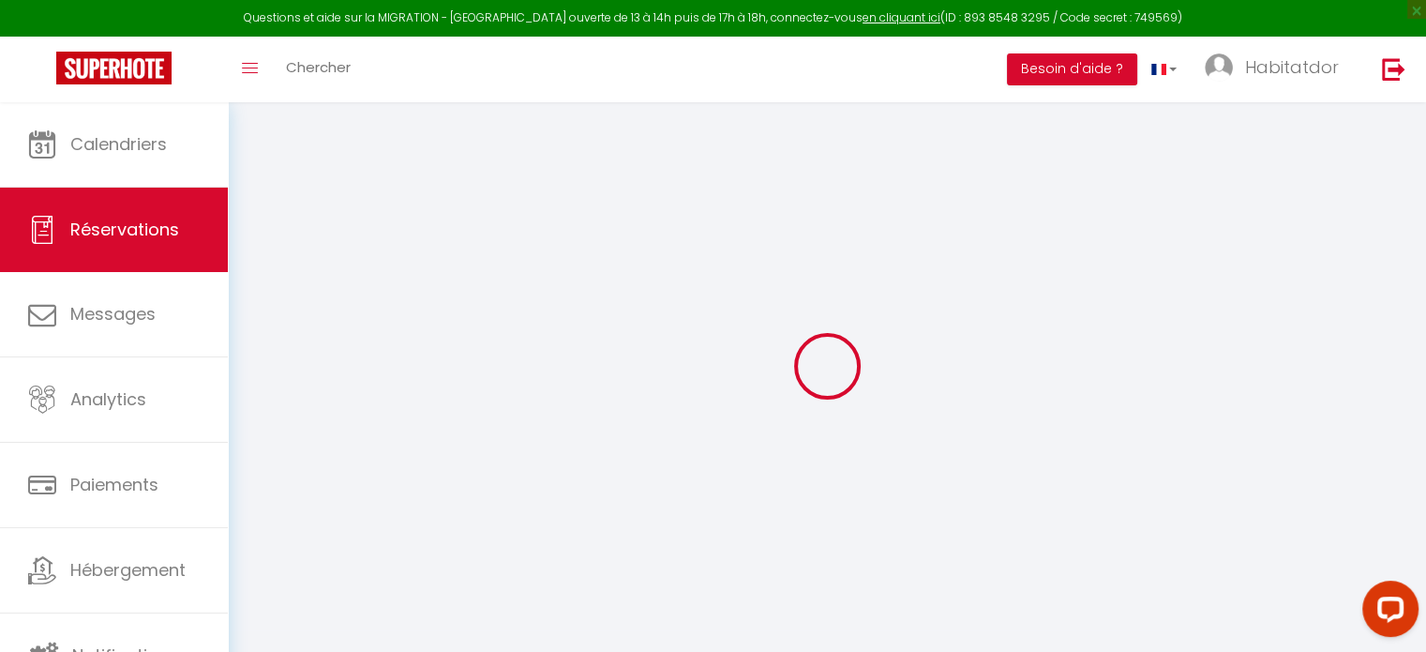
type input "[PERSON_NAME]"
type input "[EMAIL_ADDRESS][DOMAIN_NAME]"
type input "[PHONE_NUMBER]"
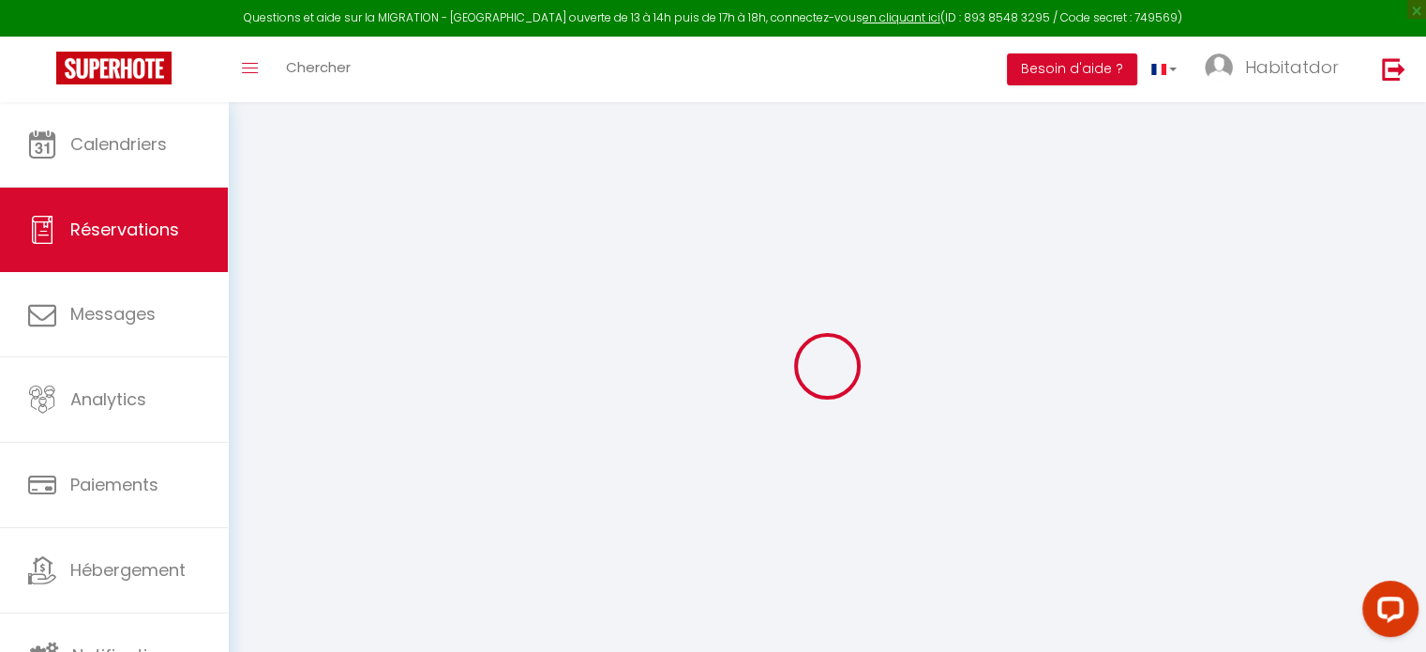
type input "0644103160"
type input "."
select select "FR"
type input "91.64"
select select "59228"
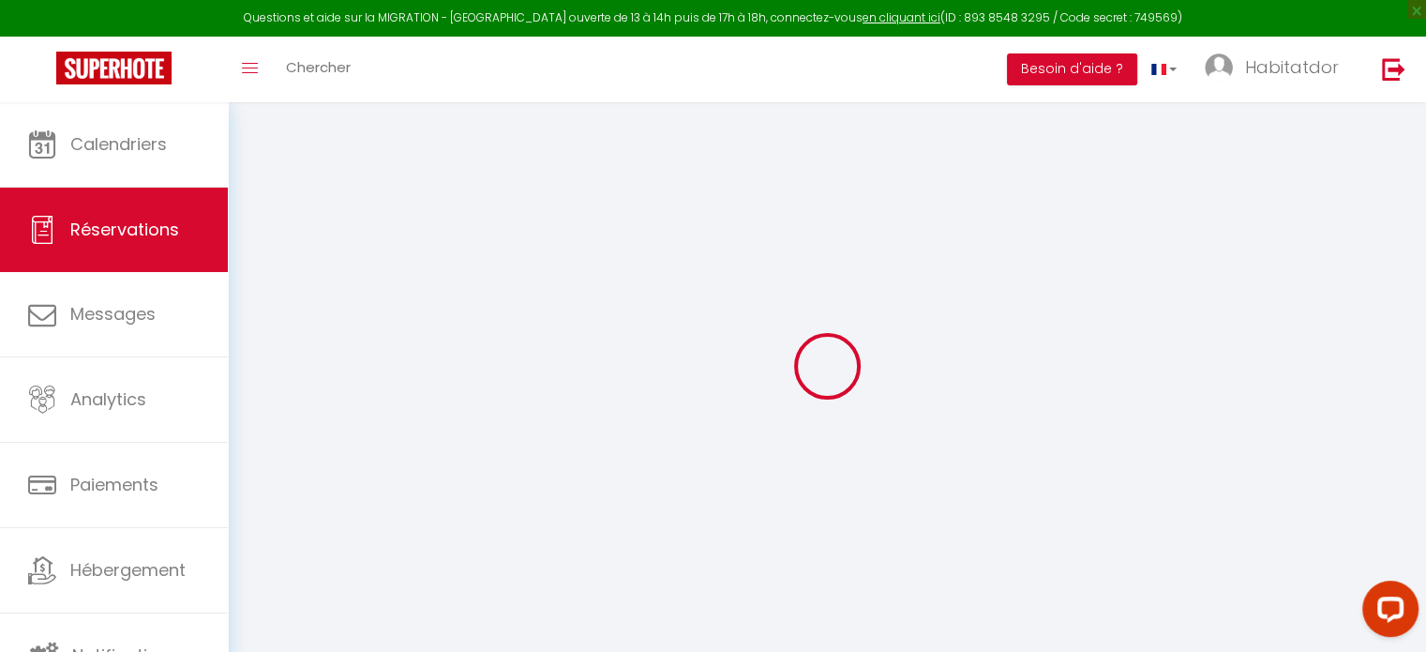
select select "1"
select select
type input "2"
type input "1"
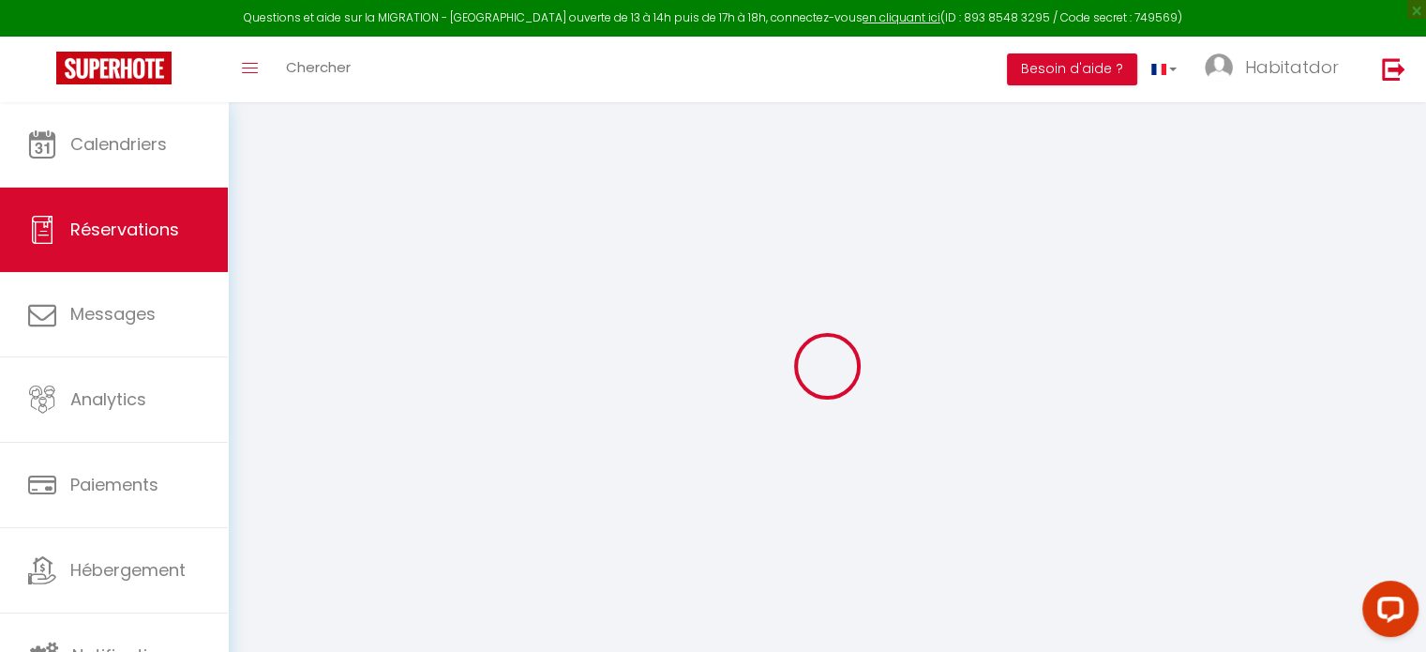
select select "12"
select select
type input "519.07"
checkbox input "false"
type input "0"
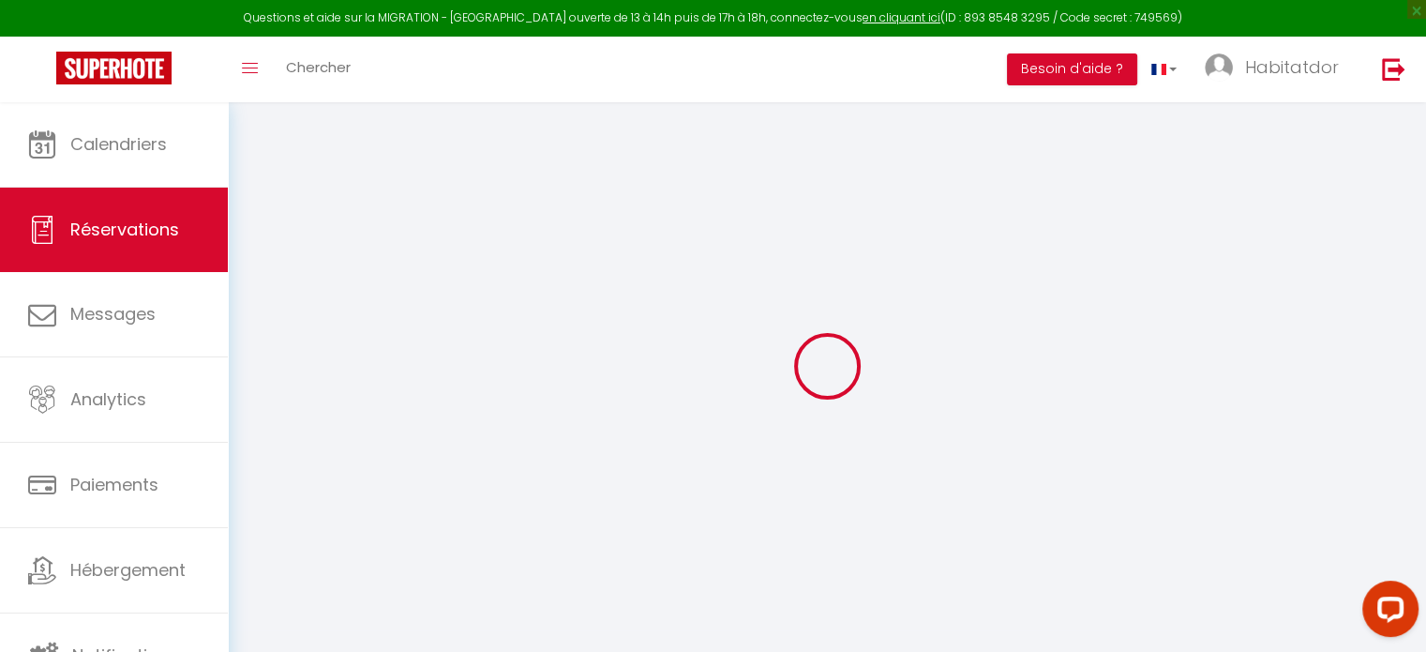
select select "2"
type input "0"
select select
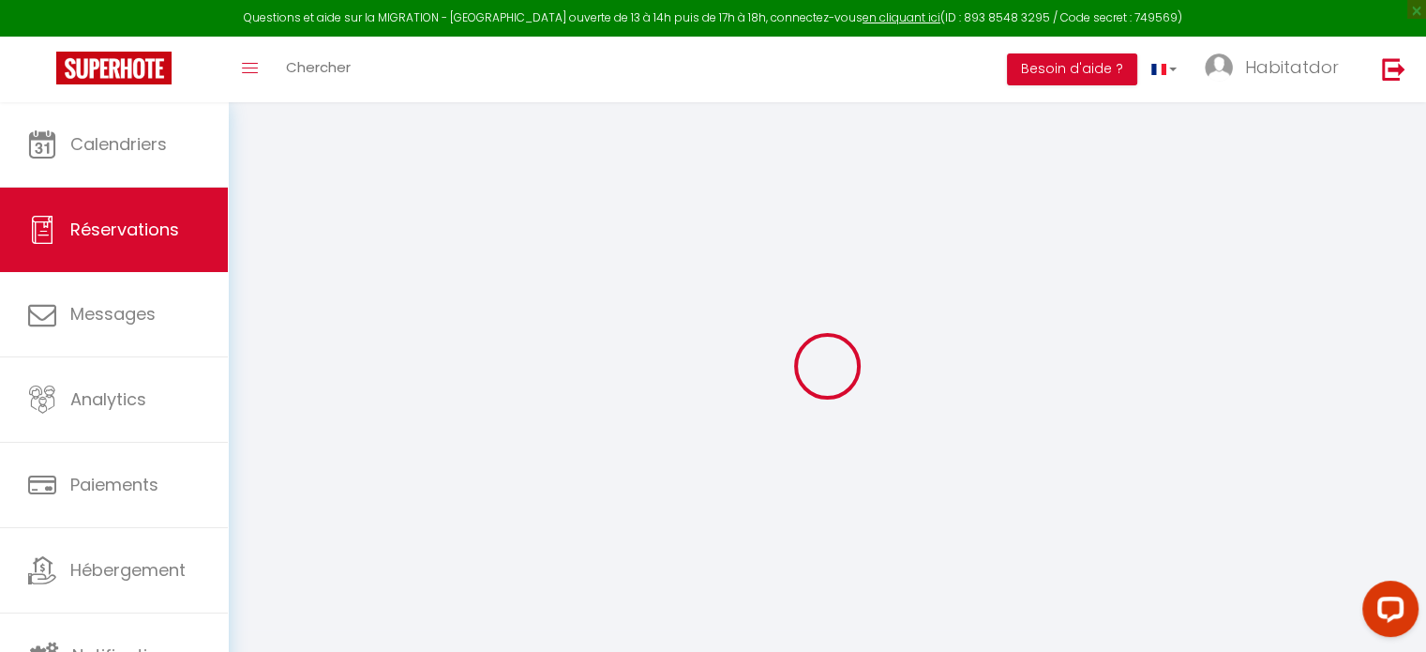
select select
select select "14"
checkbox input "false"
select select
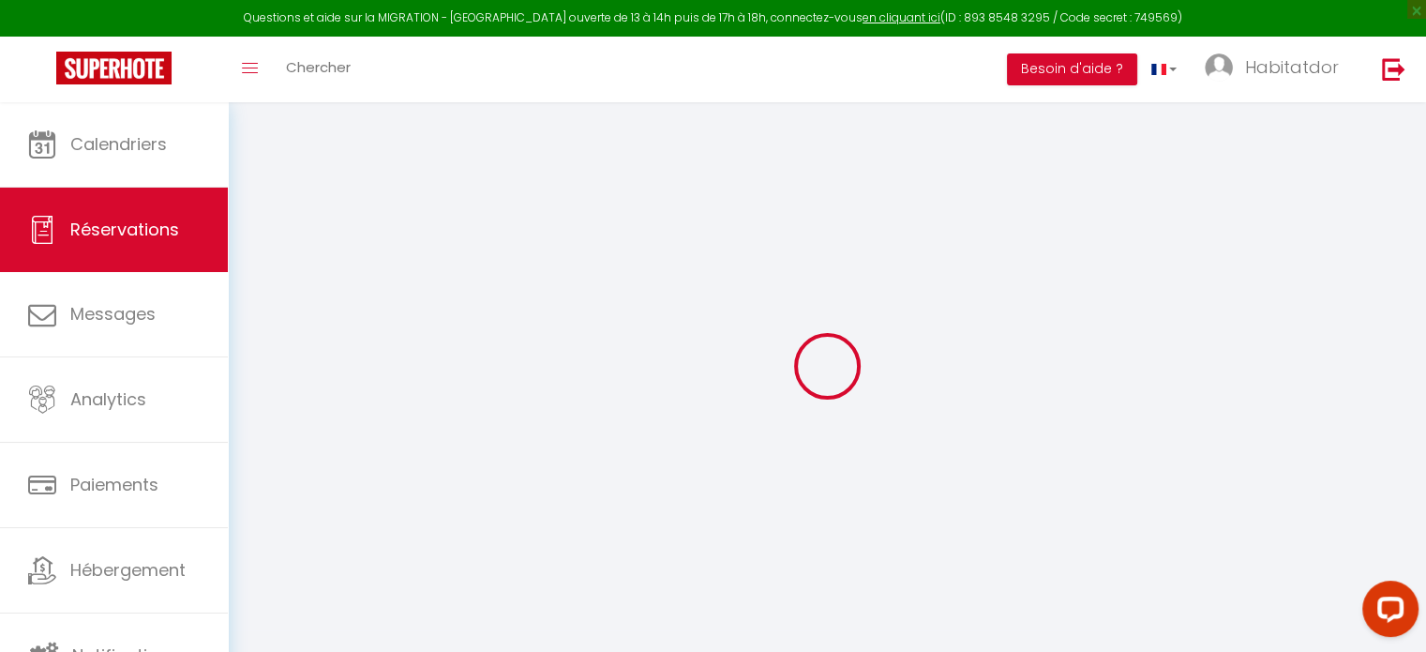
checkbox input "false"
select select
checkbox input "false"
type textarea "booked rate: Tarif Ã la semaine (48149364)"
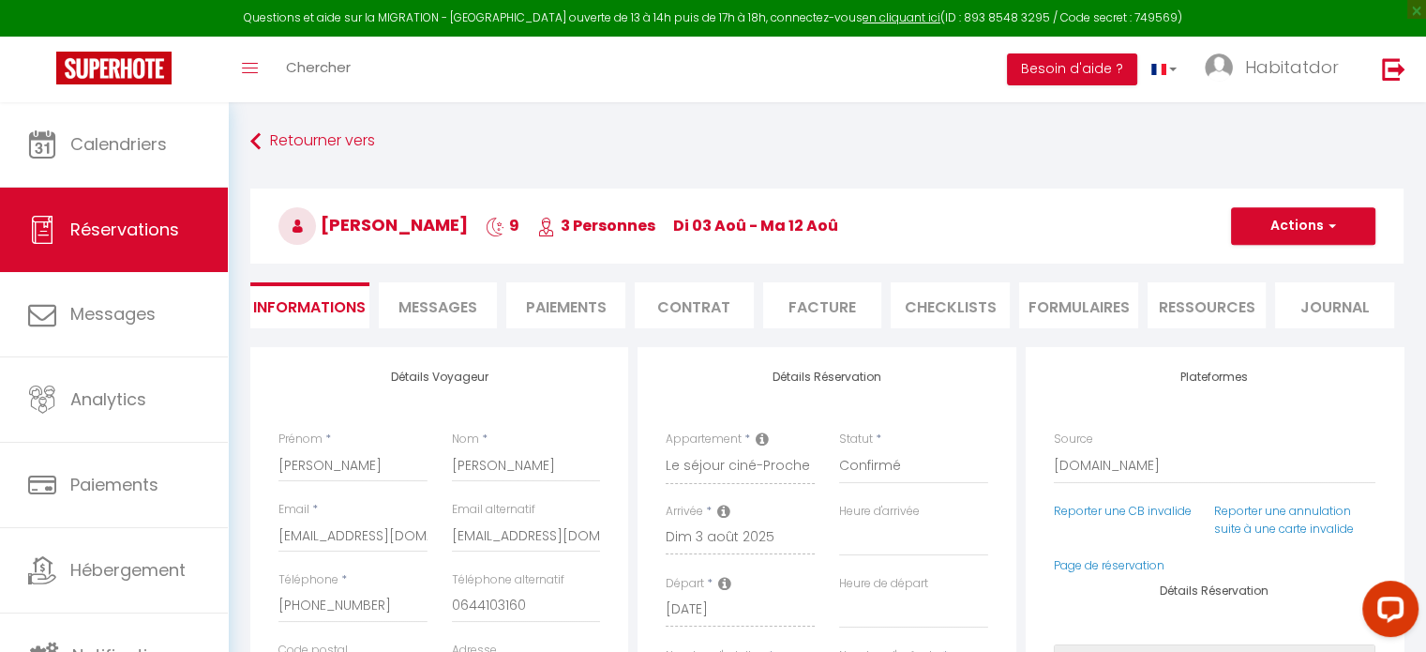
type input "20"
type input "33.98"
select select
checkbox input "false"
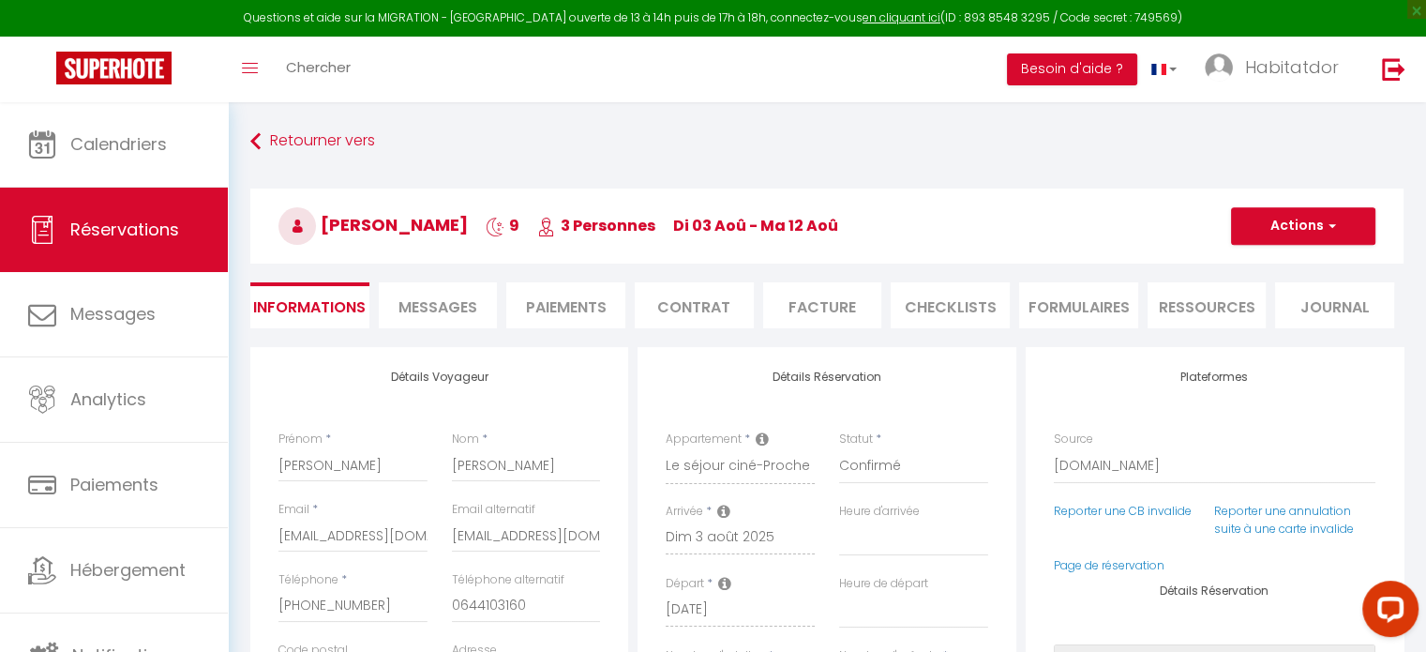
select select "15:00"
select select "10:00"
click at [807, 329] on div "Retourner vers Magali Richard 9 3 Personnes di 03 Aoû - ma 12 Aoû Actions Enreg…" at bounding box center [826, 236] width 1177 height 222
click at [800, 325] on li "Facture" at bounding box center [822, 305] width 119 height 46
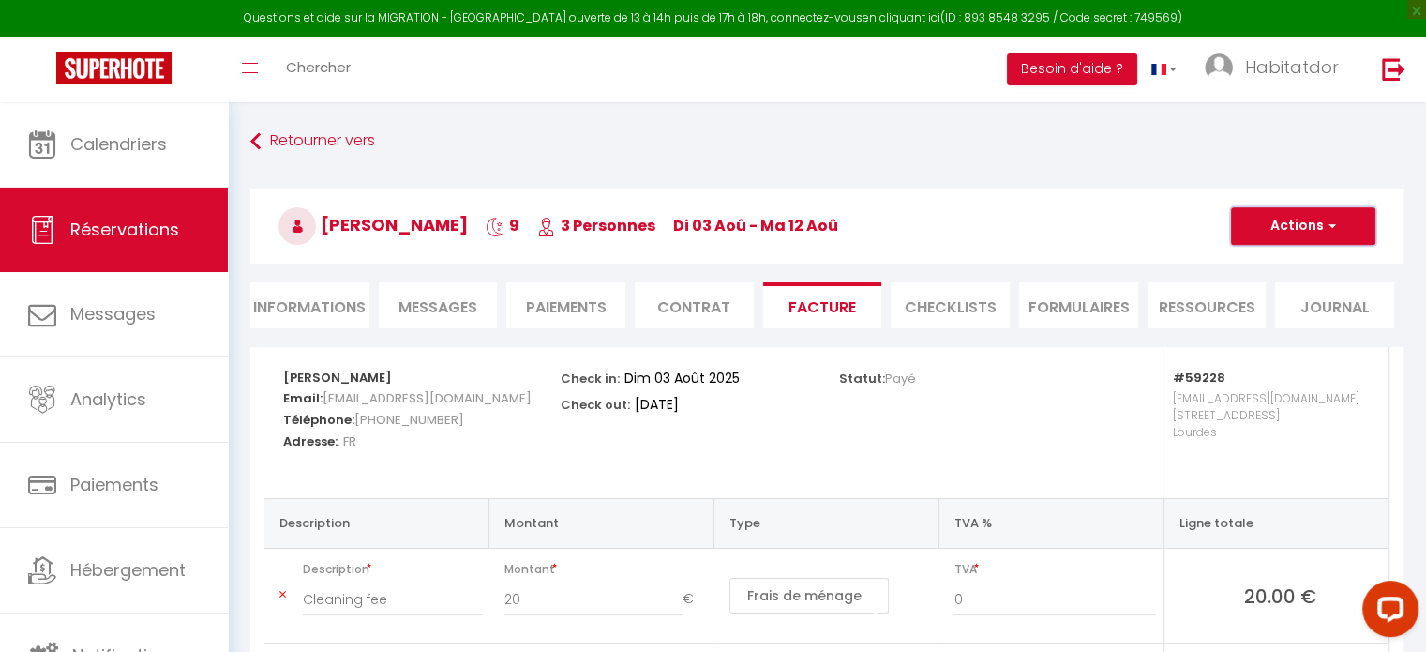
click at [1301, 221] on button "Actions" at bounding box center [1303, 225] width 144 height 37
click at [1260, 288] on link "Aperçu et éditer" at bounding box center [1288, 291] width 157 height 24
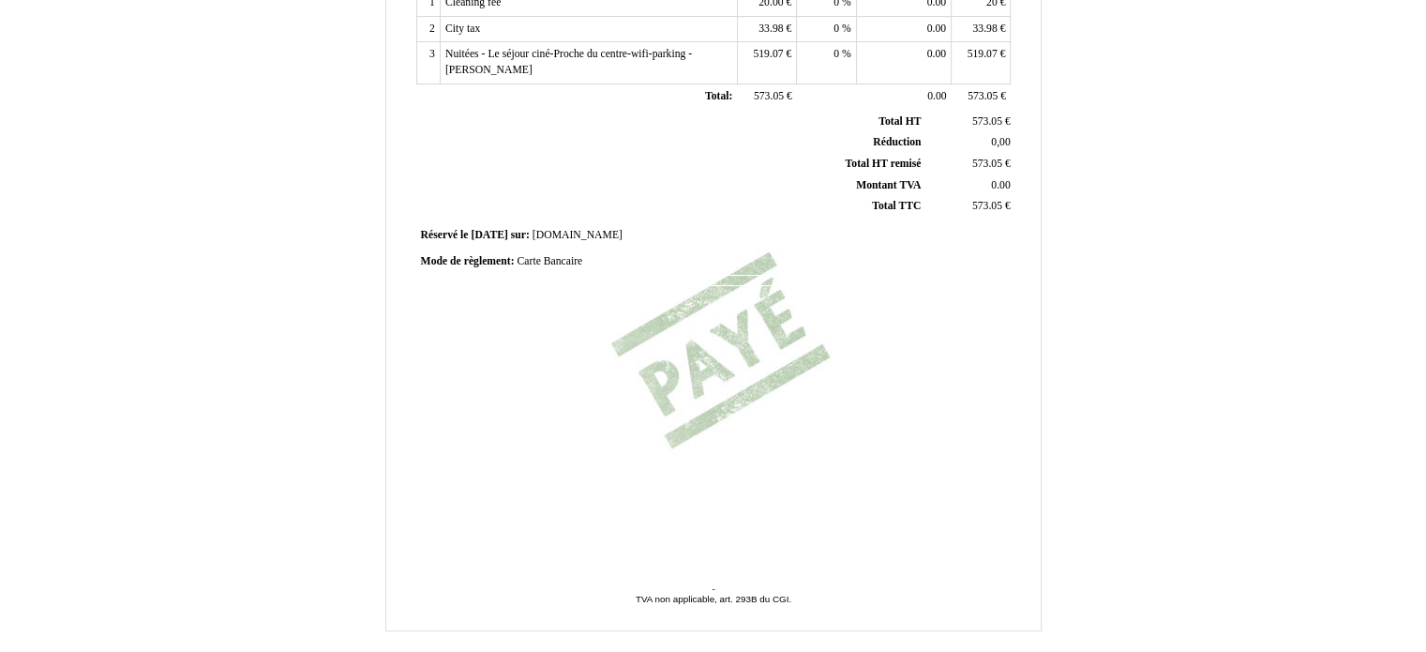
scroll to position [479, 0]
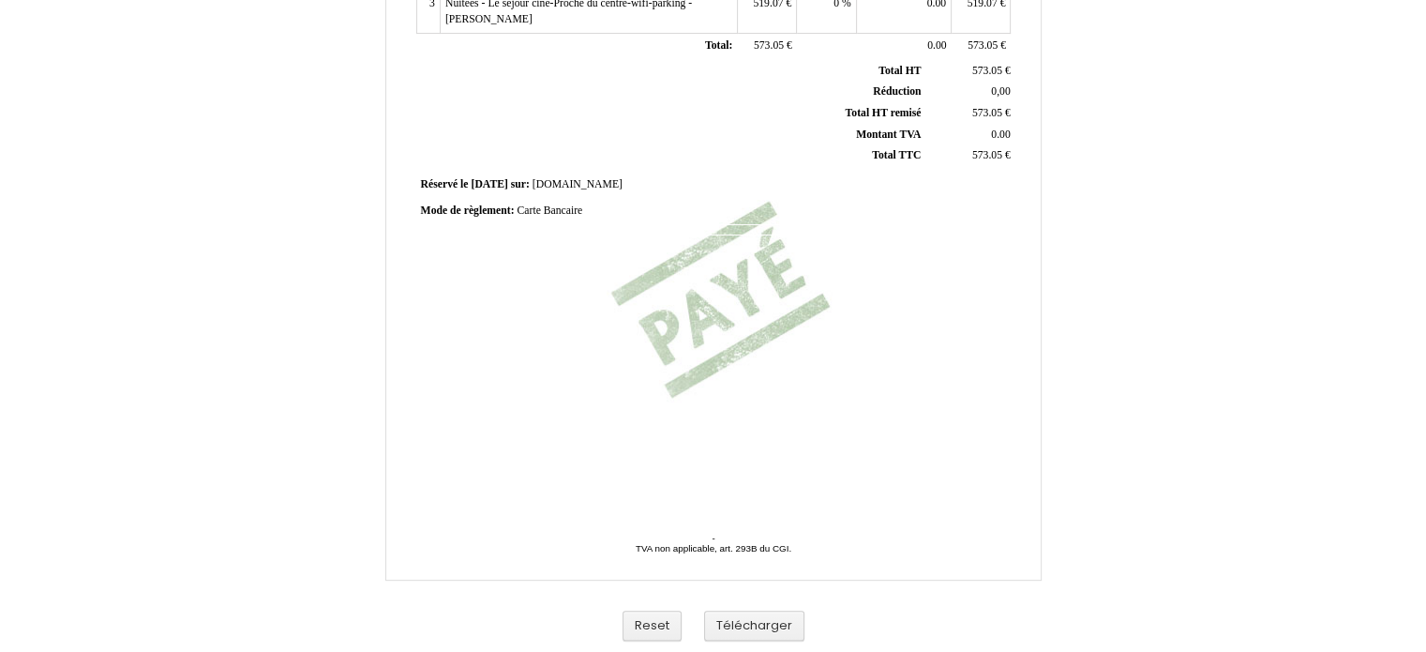
click at [1409, 435] on div "Facture Facture N° 6410913 6410913 Date de création 07 August 2025 Hebergeur: H…" at bounding box center [713, 98] width 1426 height 1108
click at [777, 633] on button "Télécharger" at bounding box center [754, 625] width 100 height 31
